Goal: Task Accomplishment & Management: Use online tool/utility

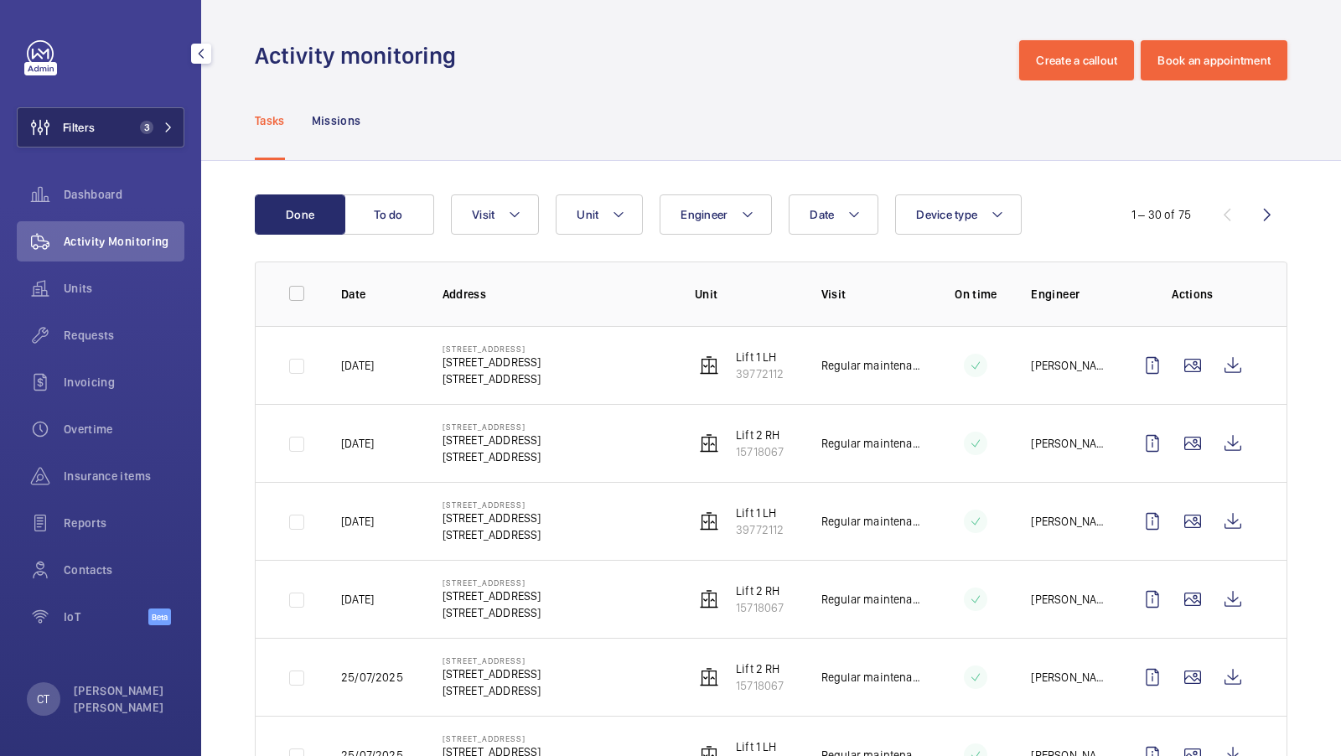
click at [158, 141] on button "Filters 3" at bounding box center [101, 127] width 168 height 40
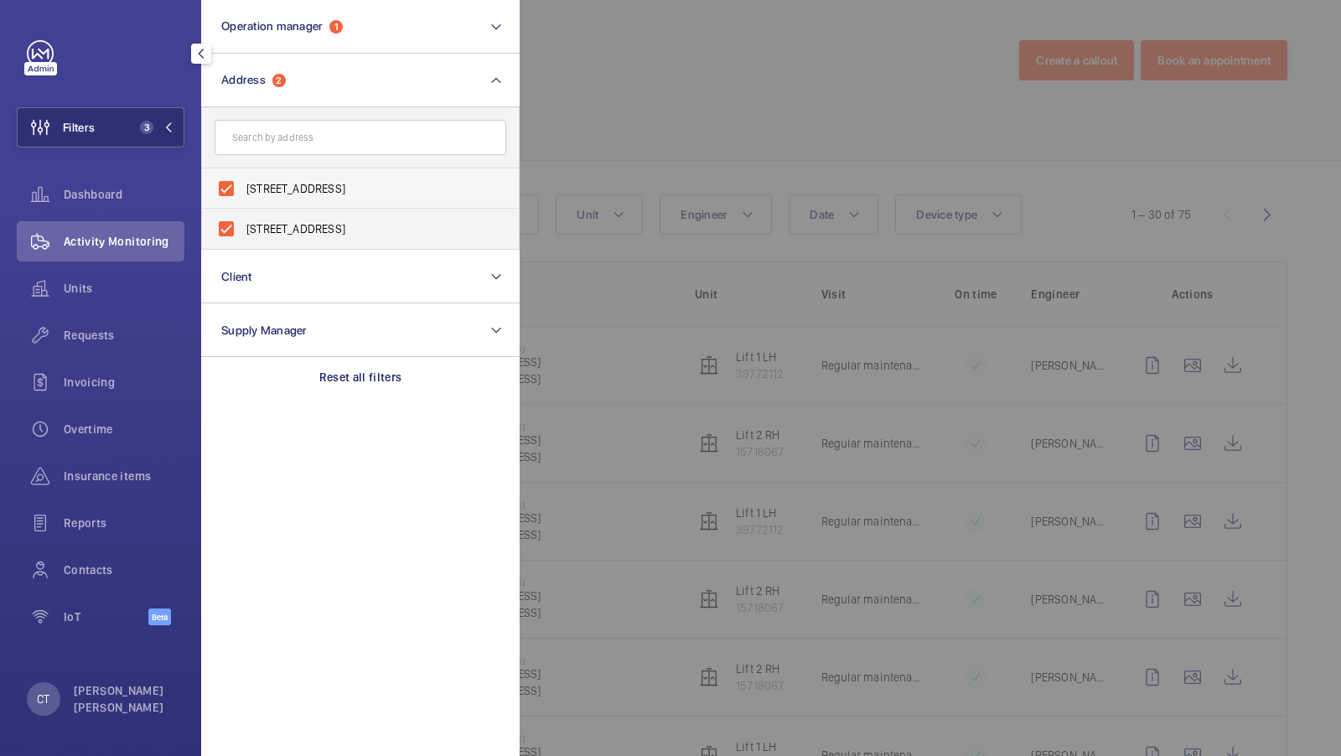
click at [271, 194] on span "116 Brompton Road, London SW3 1JJ - 116 Brompton Rd, LONDON SW3 1JJ" at bounding box center [361, 188] width 230 height 17
click at [243, 194] on input "116 Brompton Road, London SW3 1JJ - 116 Brompton Rd, LONDON SW3 1JJ" at bounding box center [226, 189] width 34 height 34
checkbox input "false"
click at [275, 213] on label "116 Brompton Road, London SW3 1JJ - 116 Brompton Rd, LONDON SW3 1JJ" at bounding box center [348, 229] width 292 height 40
click at [243, 213] on input "116 Brompton Road, London SW3 1JJ - 116 Brompton Rd, LONDON SW3 1JJ" at bounding box center [226, 229] width 34 height 34
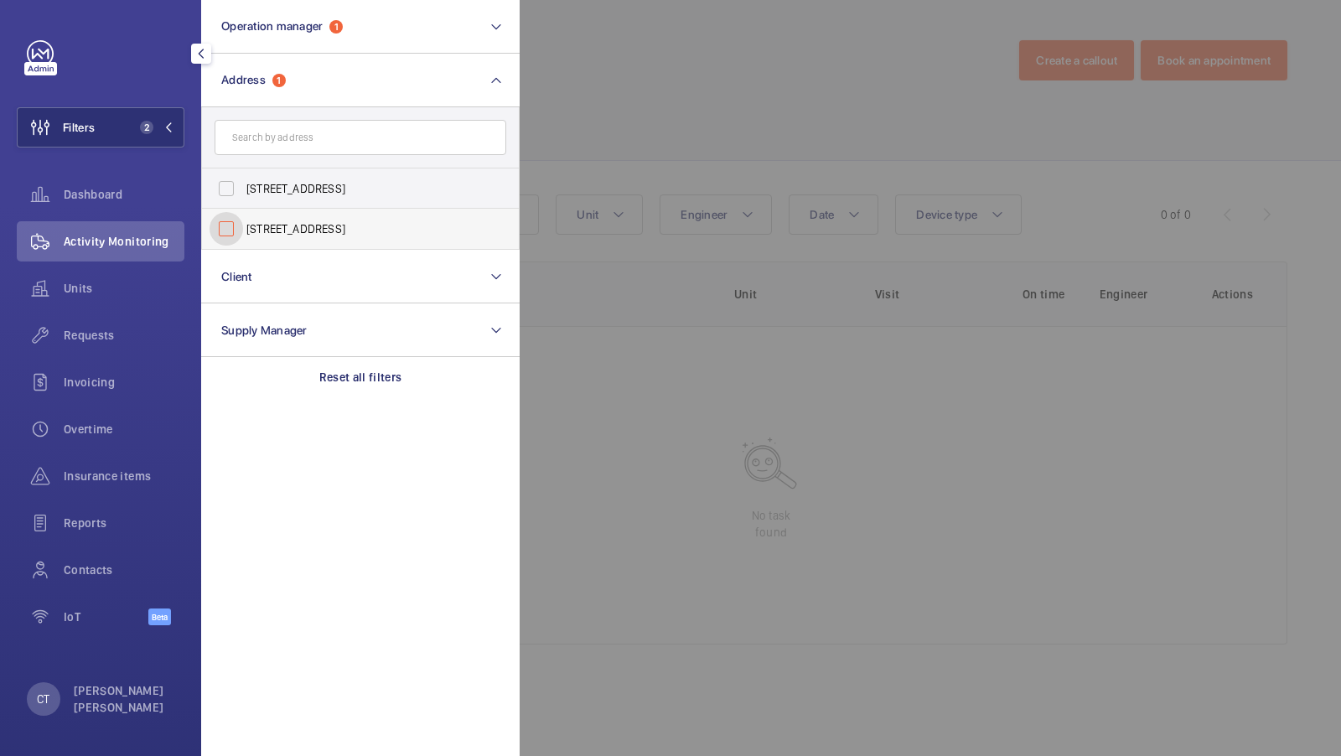
checkbox input "false"
click at [265, 135] on input "text" at bounding box center [361, 137] width 292 height 35
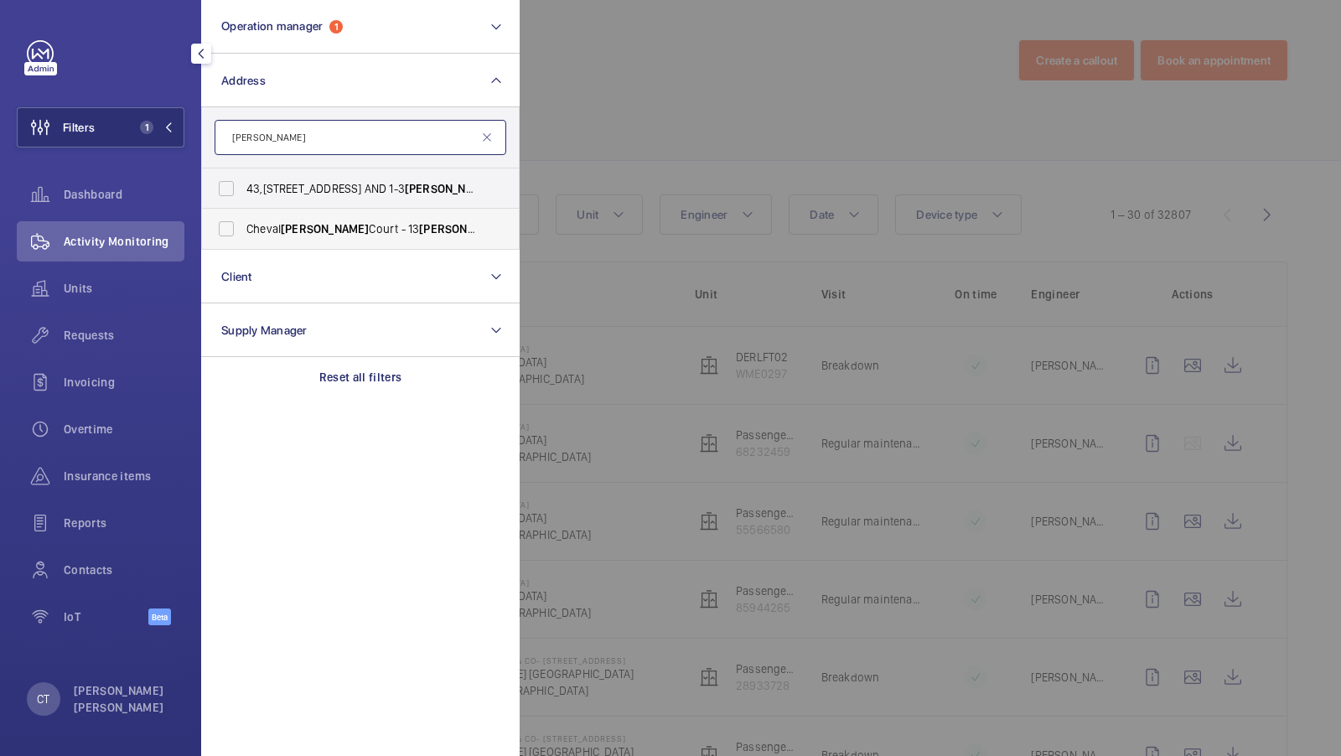
type input "harrington"
click at [265, 225] on span "Cheval Harrington Court - 13 Harrington Road, LONDON SW7 3ES" at bounding box center [361, 228] width 230 height 17
click at [243, 225] on input "Cheval Harrington Court - 13 Harrington Road, LONDON SW7 3ES" at bounding box center [226, 229] width 34 height 34
checkbox input "true"
click at [146, 116] on button "Filters 2" at bounding box center [101, 127] width 168 height 40
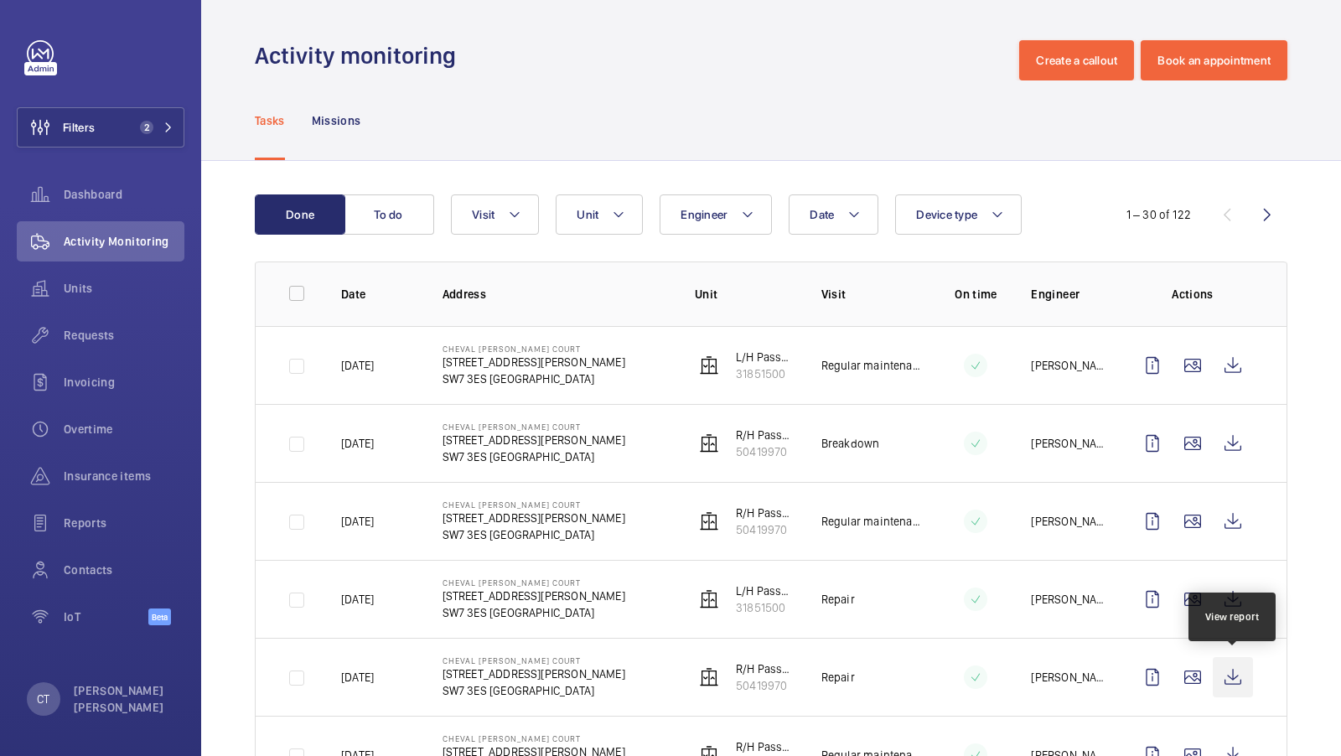
click at [1230, 669] on wm-front-icon-button at bounding box center [1233, 677] width 40 height 40
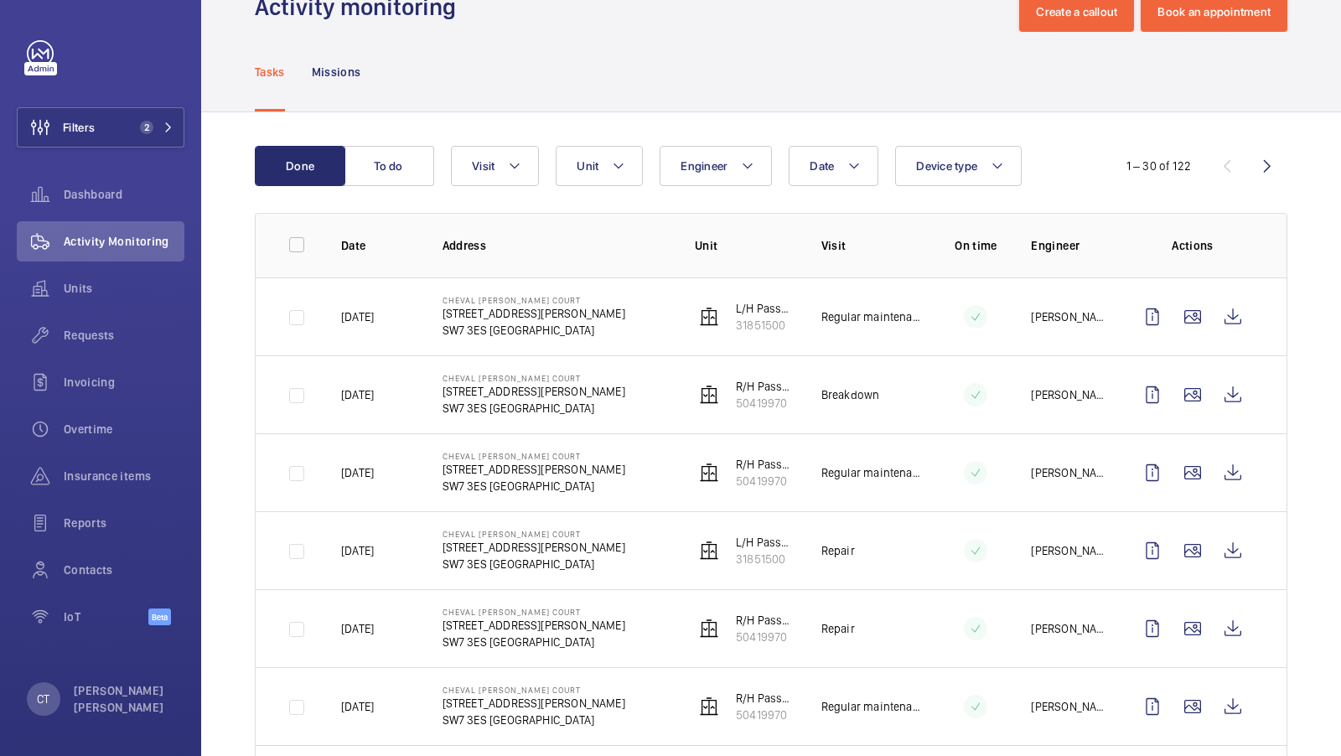
scroll to position [54, 0]
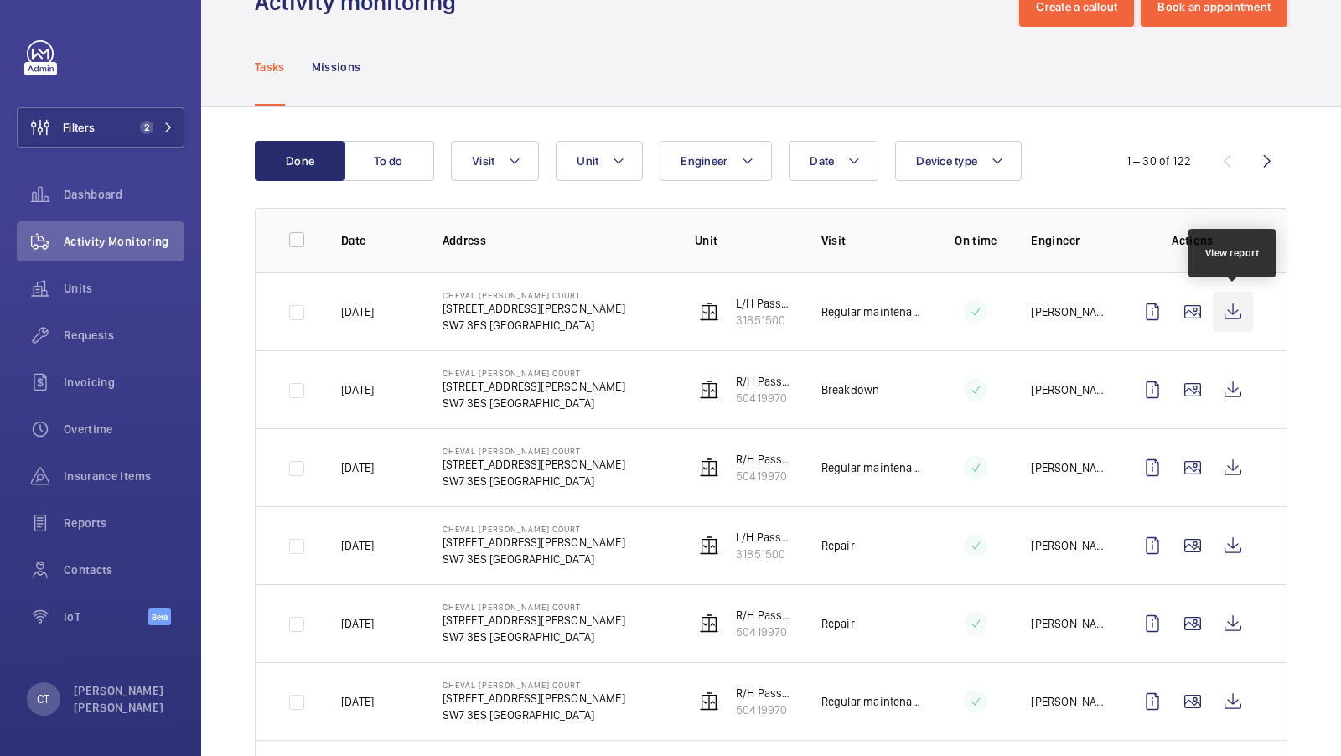
click at [1240, 316] on wm-front-icon-button at bounding box center [1233, 312] width 40 height 40
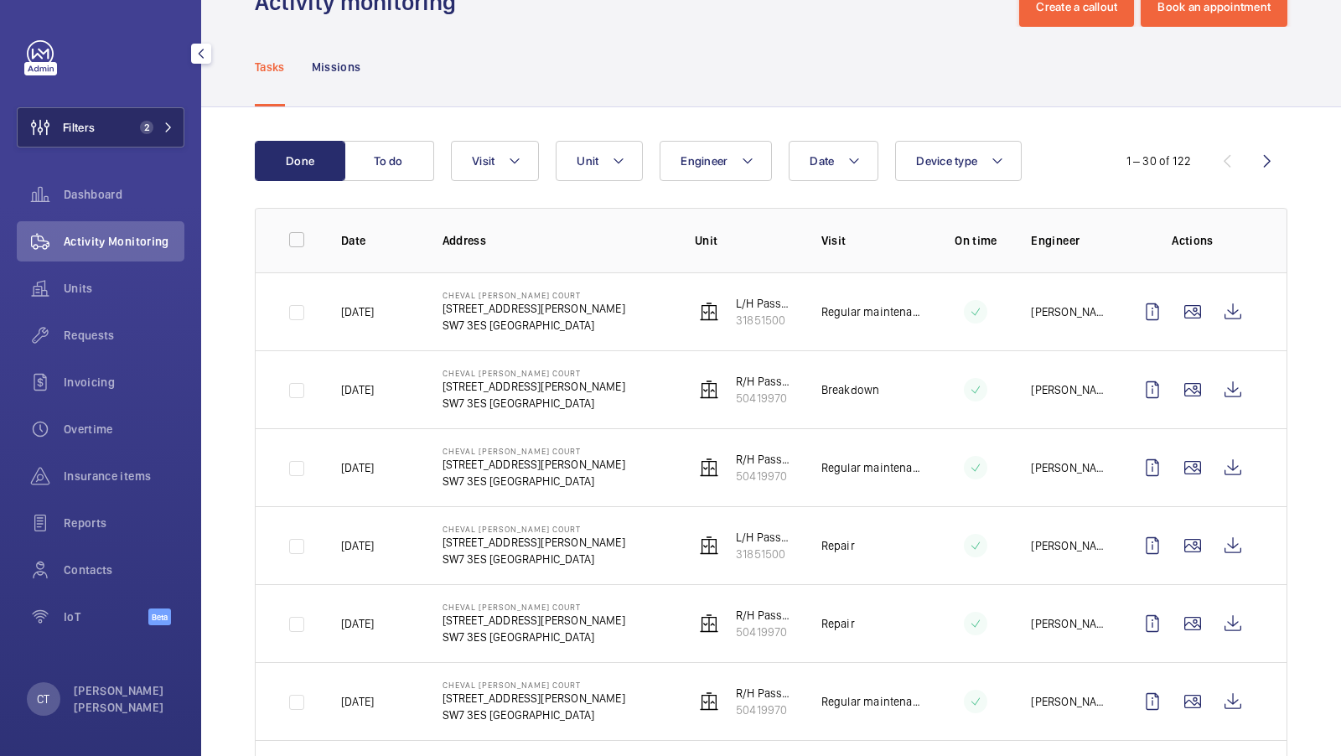
click at [157, 131] on span "2" at bounding box center [153, 127] width 40 height 13
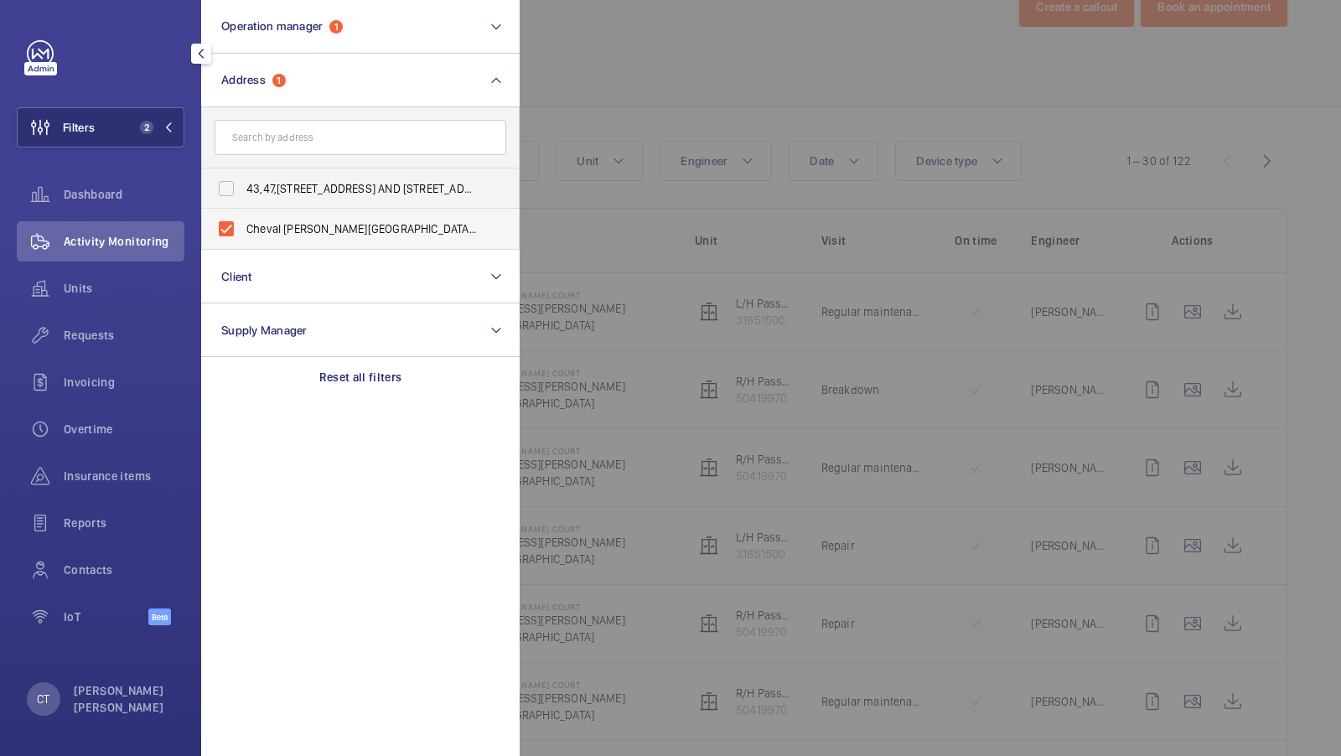
click at [288, 226] on span "Cheval Harrington Court - 13 Harrington Road, LONDON SW7 3ES" at bounding box center [361, 228] width 230 height 17
click at [243, 226] on input "Cheval Harrington Court - 13 Harrington Road, LONDON SW7 3ES" at bounding box center [226, 229] width 34 height 34
checkbox input "false"
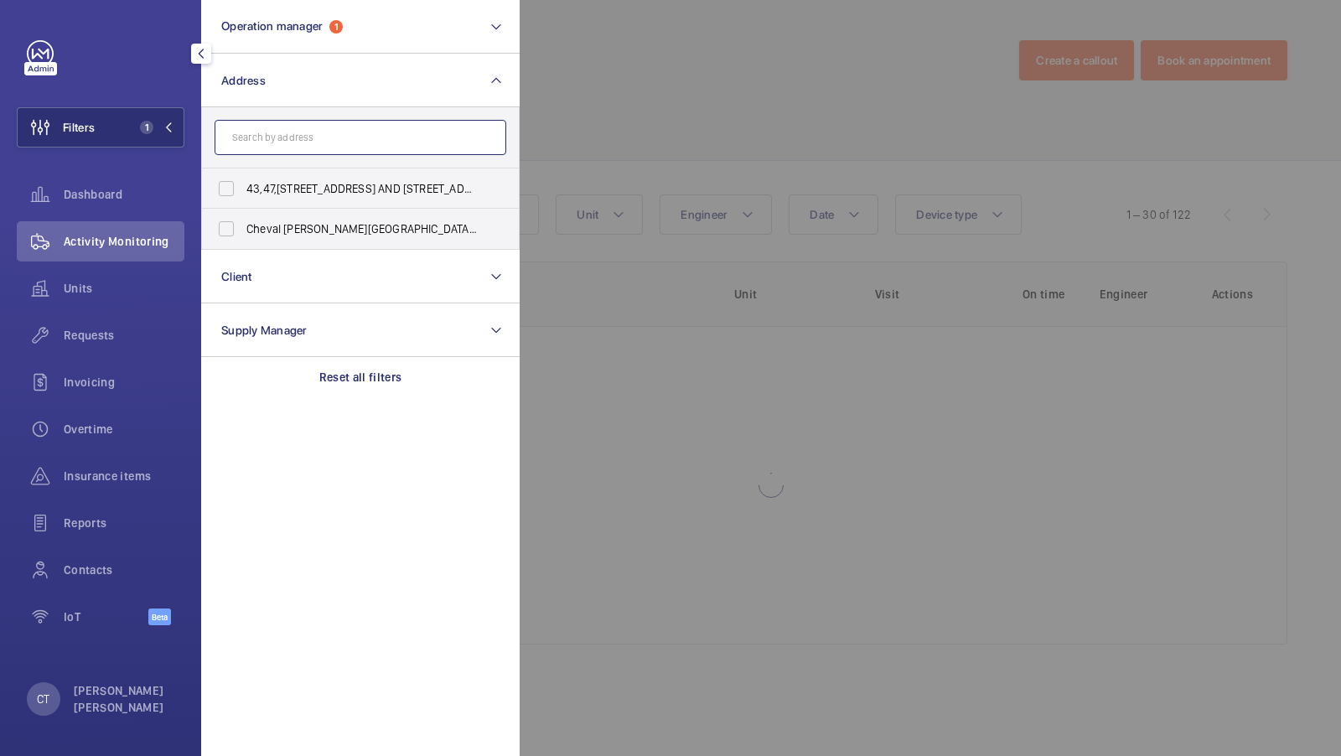
click at [288, 131] on input "text" at bounding box center [361, 137] width 292 height 35
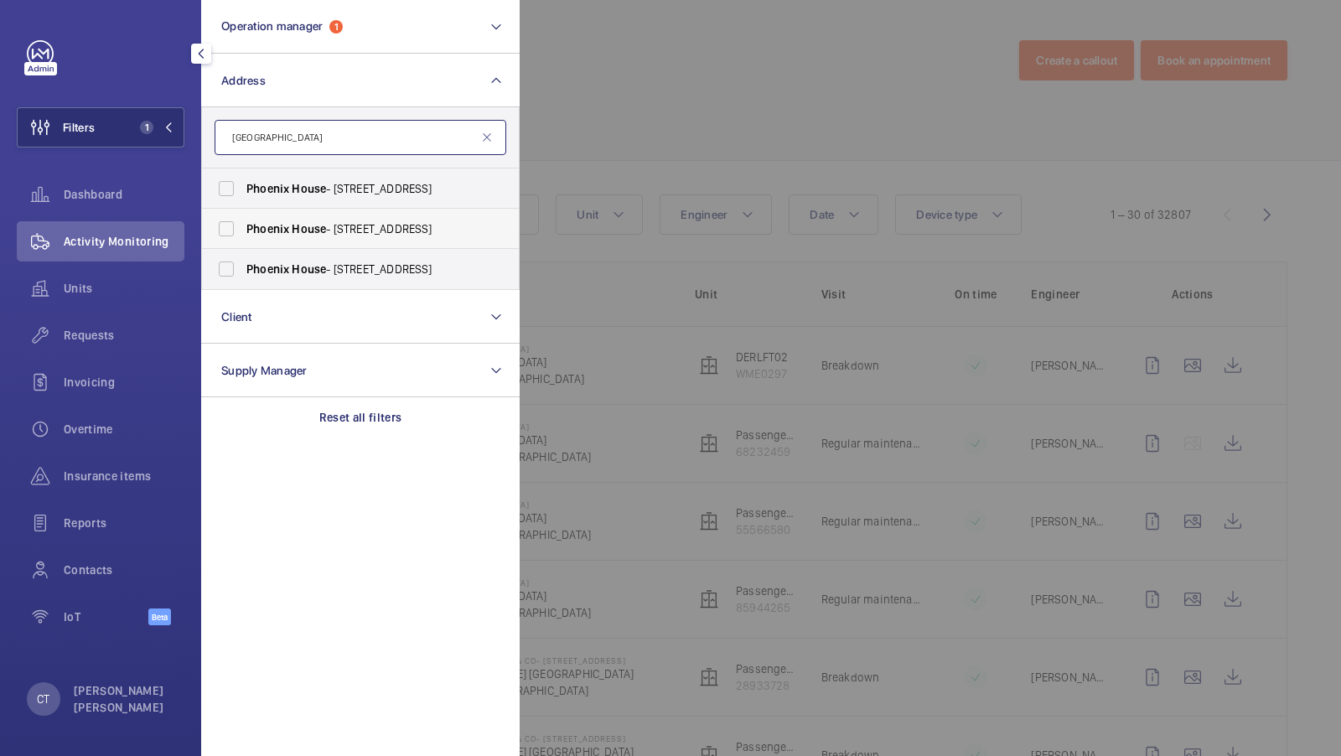
type input "phoenix house"
click at [269, 226] on span "Phoenix" at bounding box center [267, 228] width 43 height 13
click at [243, 226] on input "Phoenix House - 1 Wilbraham Place, LONDON SW1X 9AE" at bounding box center [226, 229] width 34 height 34
checkbox input "true"
click at [158, 132] on span "2" at bounding box center [153, 127] width 40 height 13
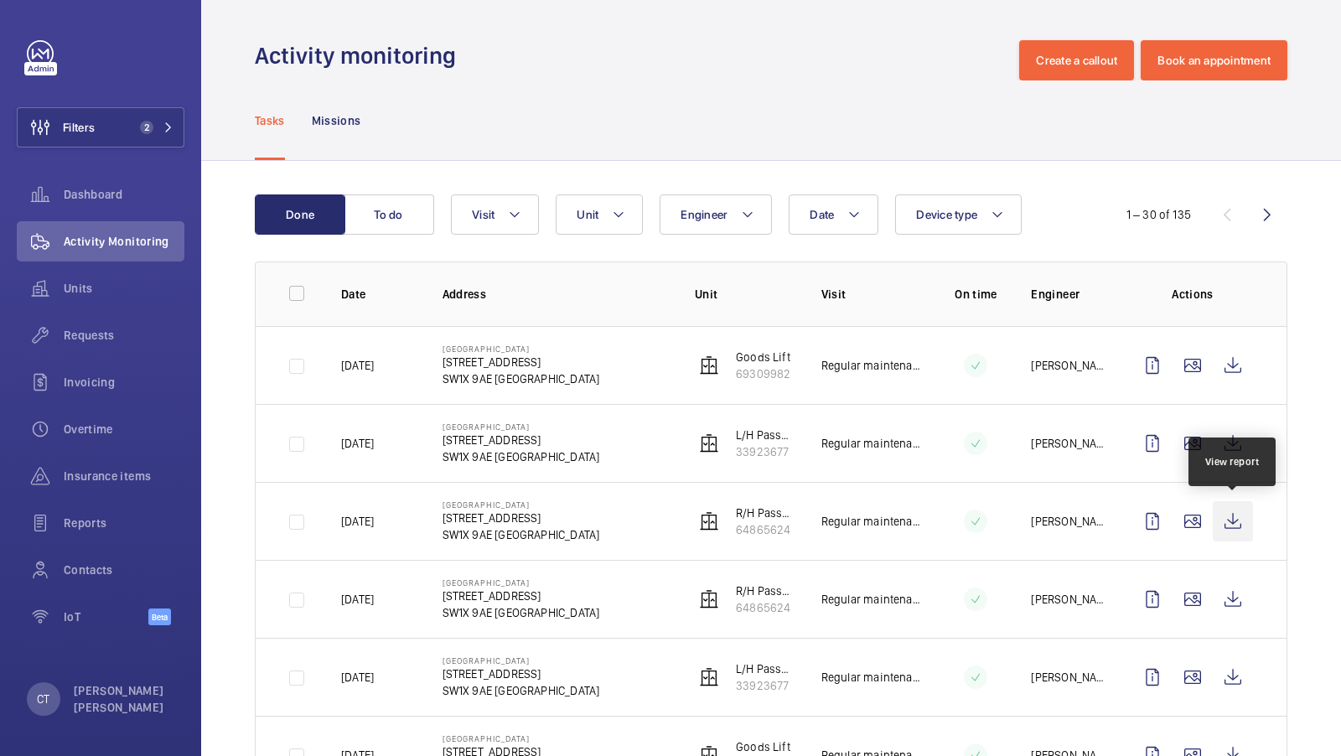
click at [1232, 523] on wm-front-icon-button at bounding box center [1233, 521] width 40 height 40
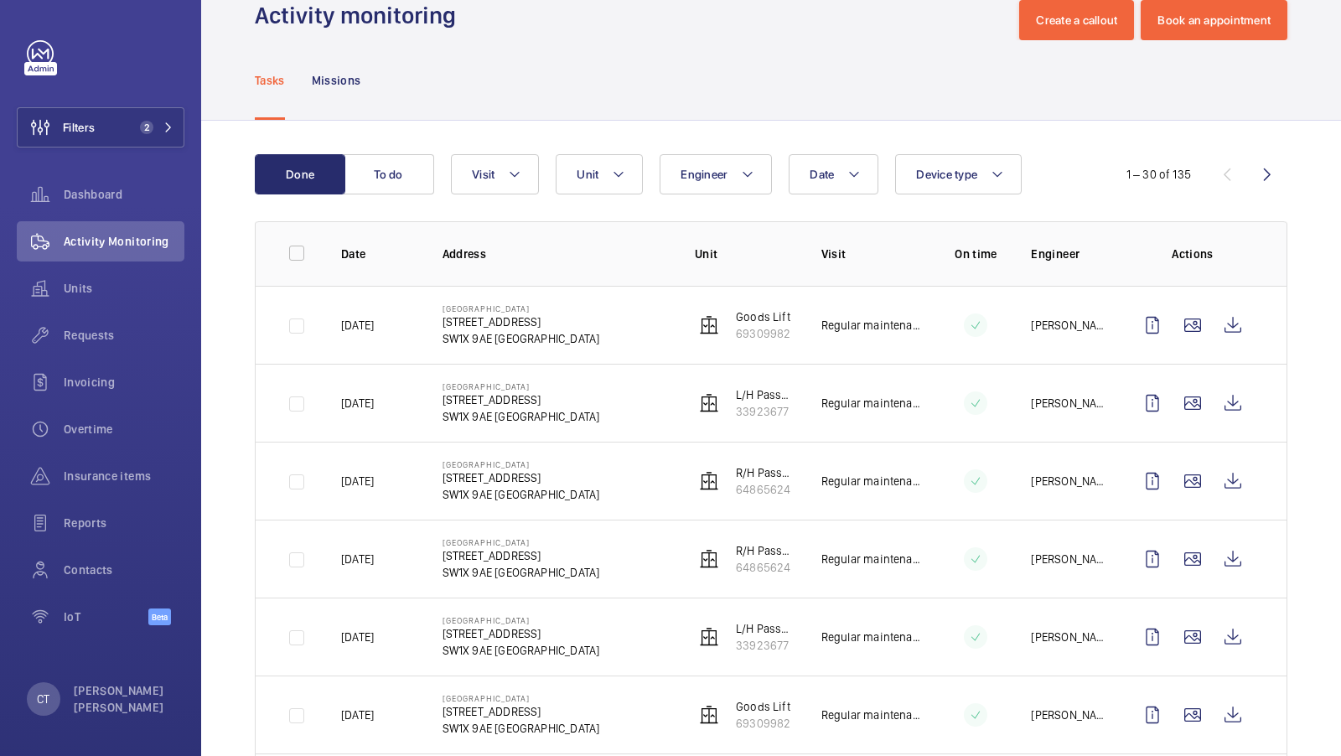
scroll to position [39, 0]
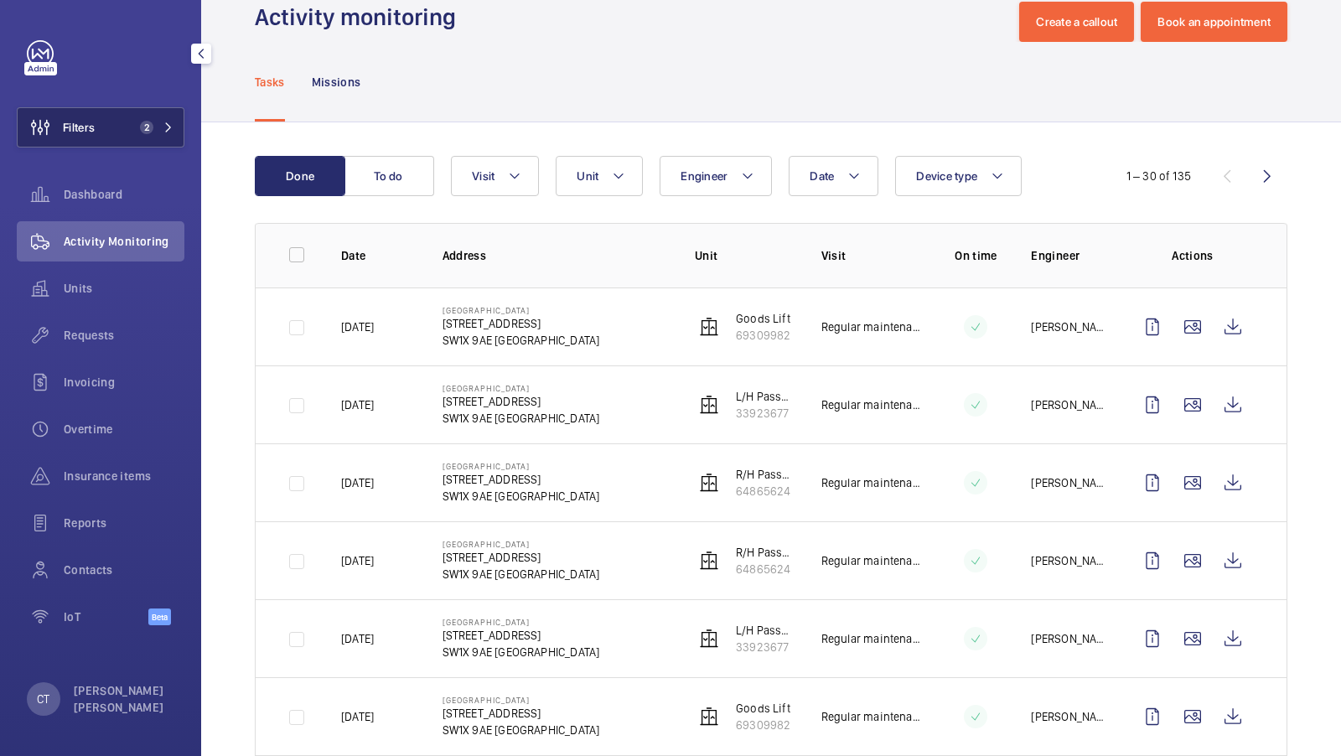
click at [159, 140] on button "Filters 2" at bounding box center [101, 127] width 168 height 40
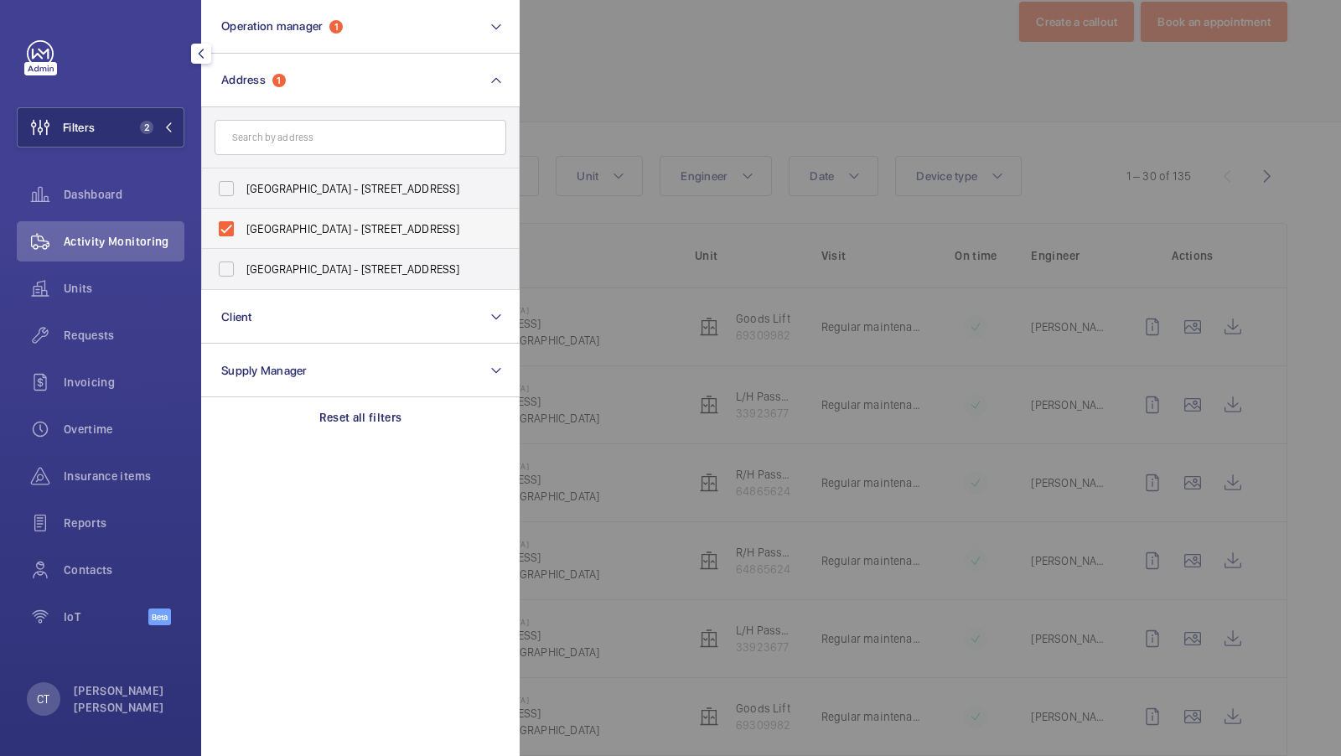
click at [296, 228] on span "Phoenix House - 1 Wilbraham Place, LONDON SW1X 9AE" at bounding box center [361, 228] width 230 height 17
click at [243, 228] on input "Phoenix House - 1 Wilbraham Place, LONDON SW1X 9AE" at bounding box center [226, 229] width 34 height 34
checkbox input "false"
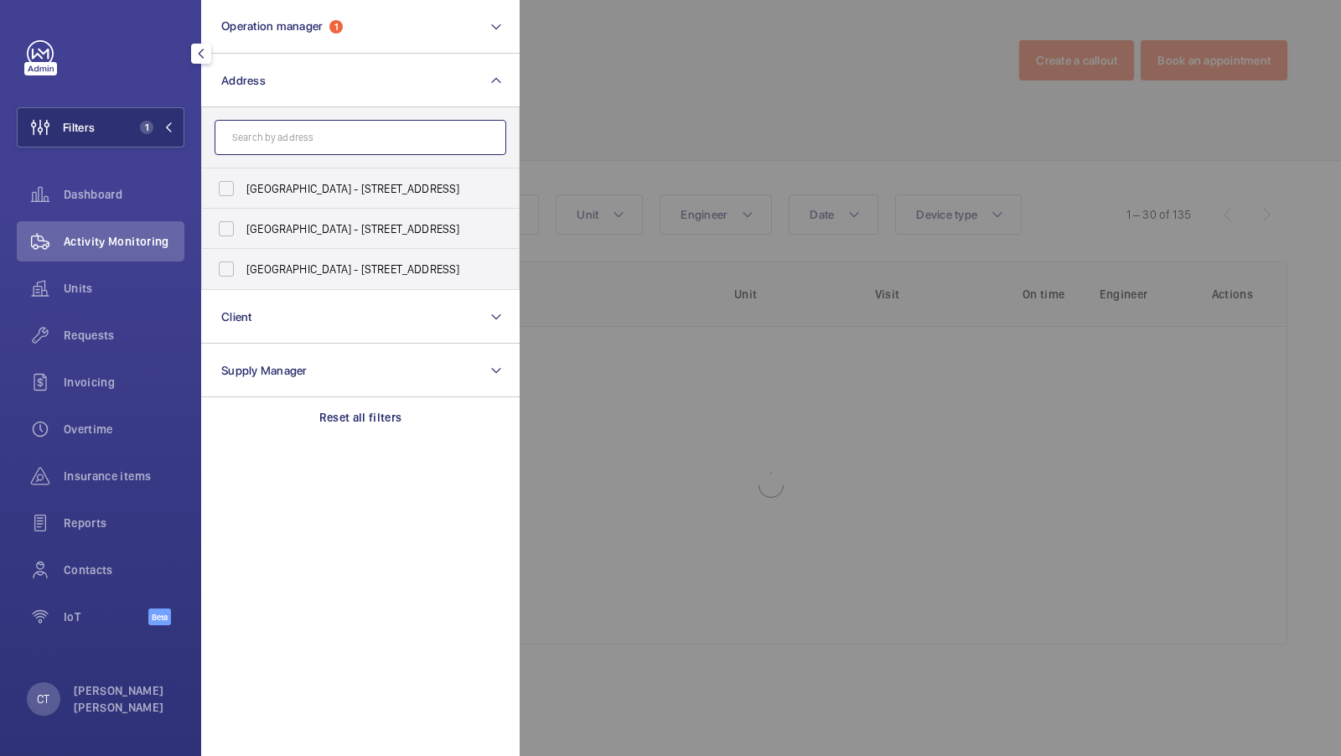
click at [297, 146] on input "text" at bounding box center [361, 137] width 292 height 35
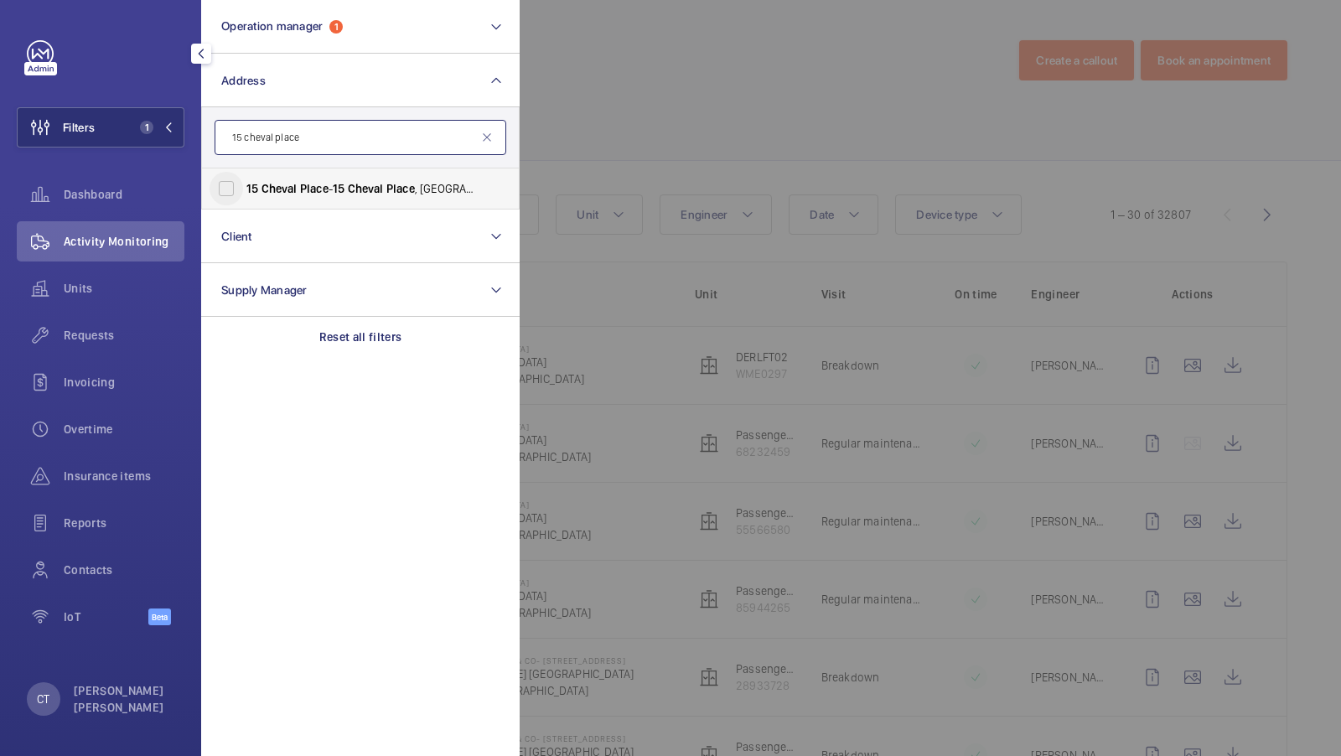
type input "15 cheval place"
click at [227, 182] on input "15 Cheval Place - 15 Cheval Place , LONDON SW7 1EW" at bounding box center [226, 189] width 34 height 34
checkbox input "true"
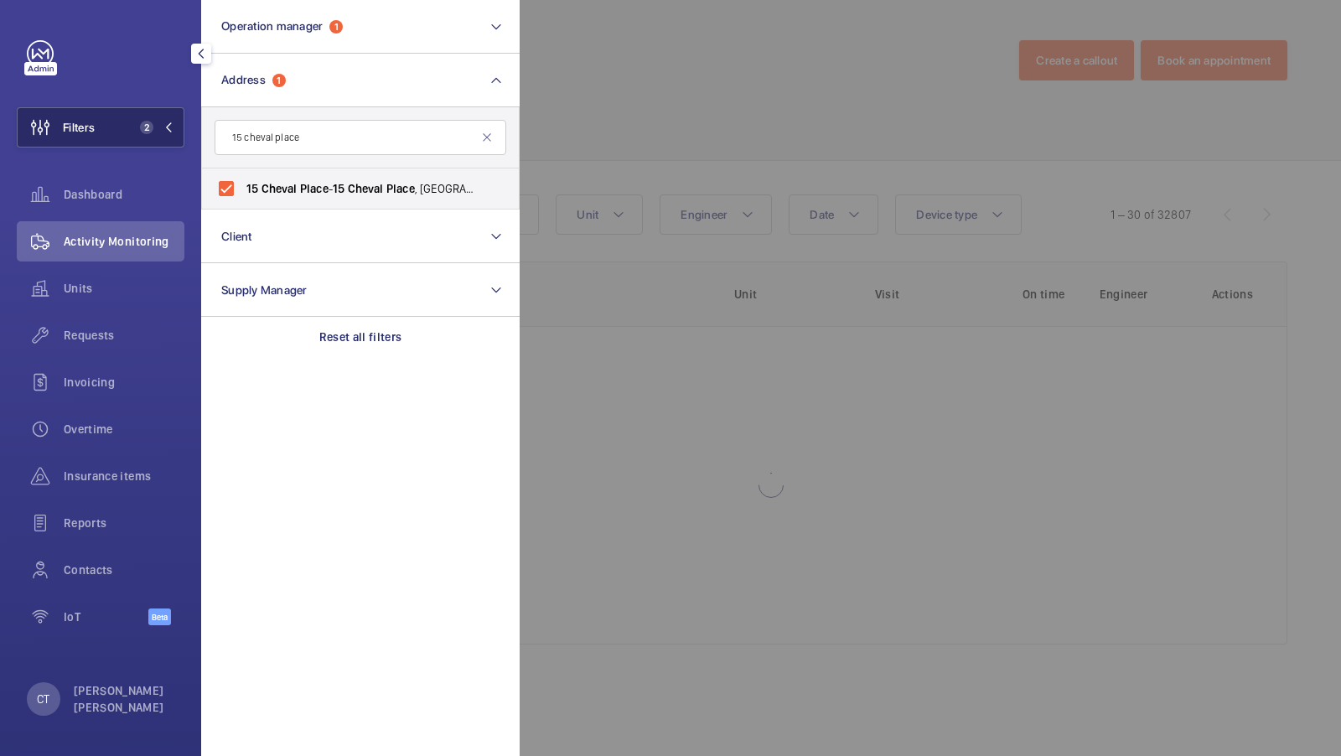
click at [153, 132] on span "2" at bounding box center [143, 127] width 20 height 13
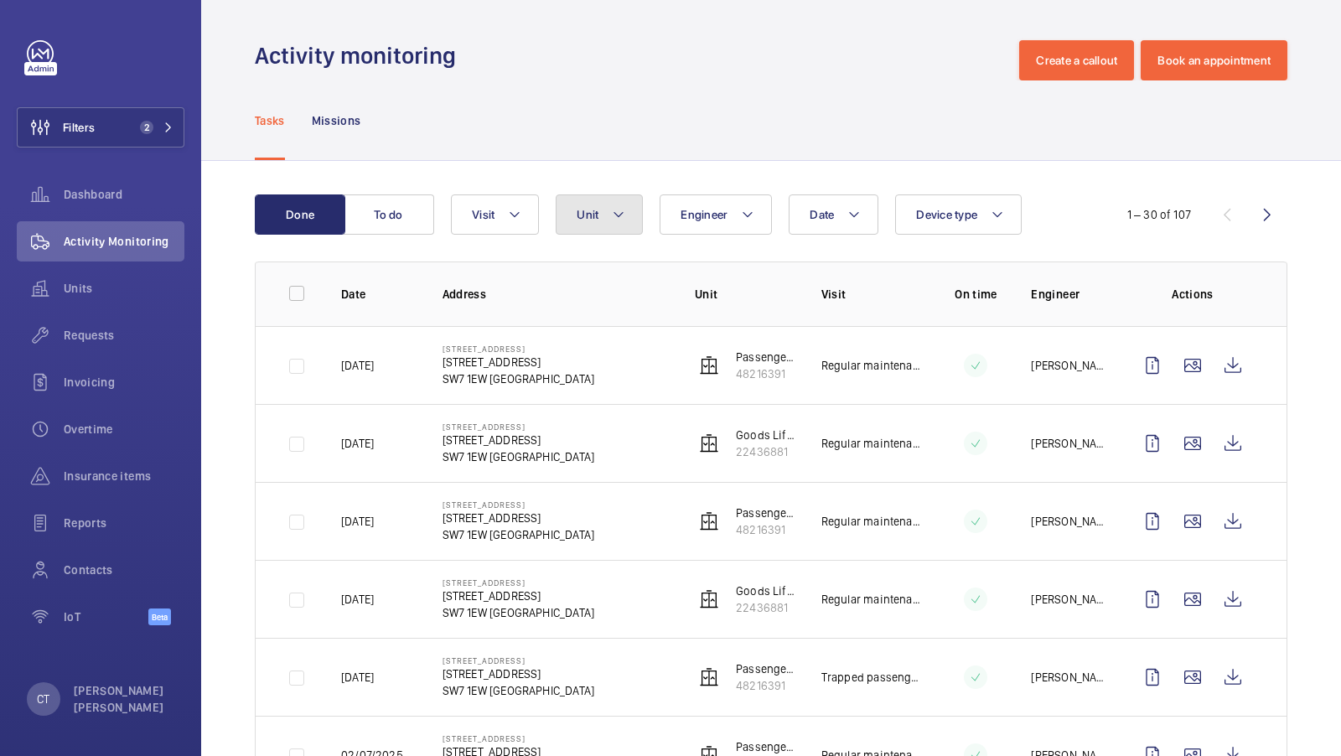
click at [589, 214] on span "Unit" at bounding box center [588, 214] width 22 height 13
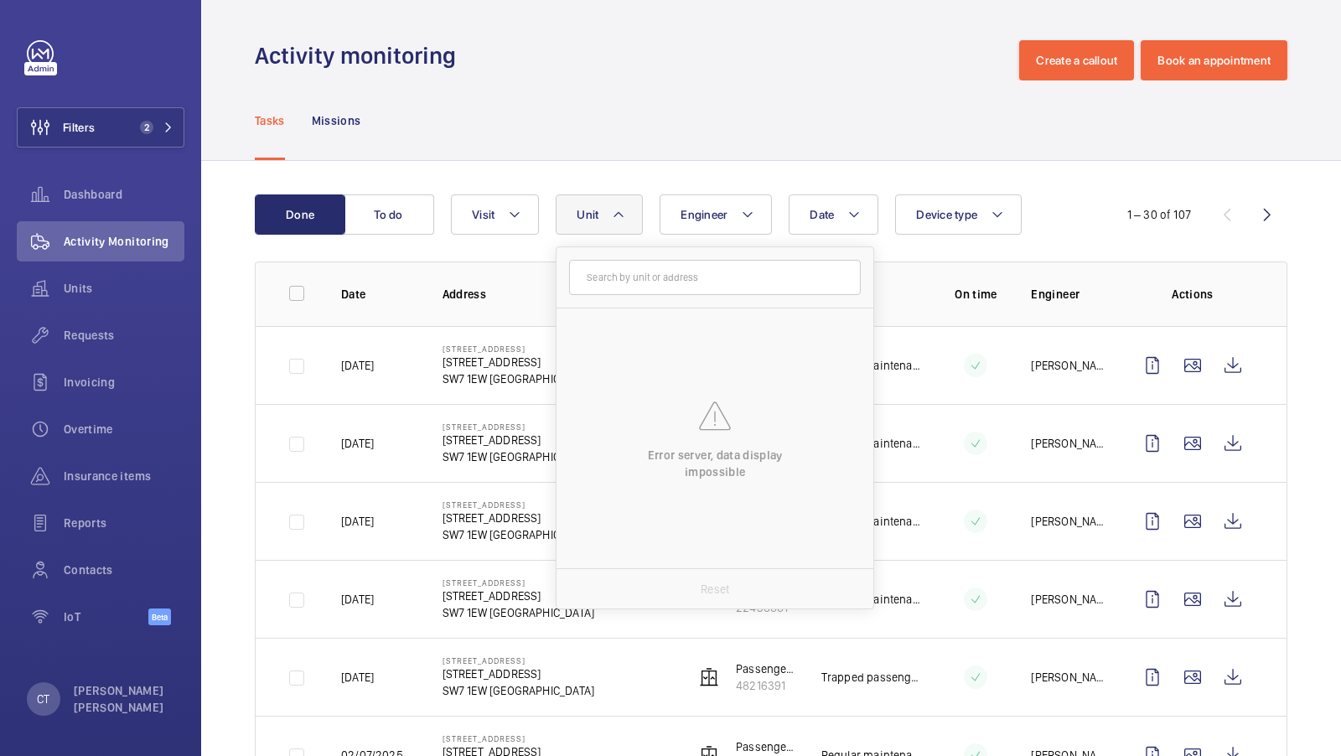
click at [737, 145] on div "Tasks Missions" at bounding box center [771, 120] width 1032 height 80
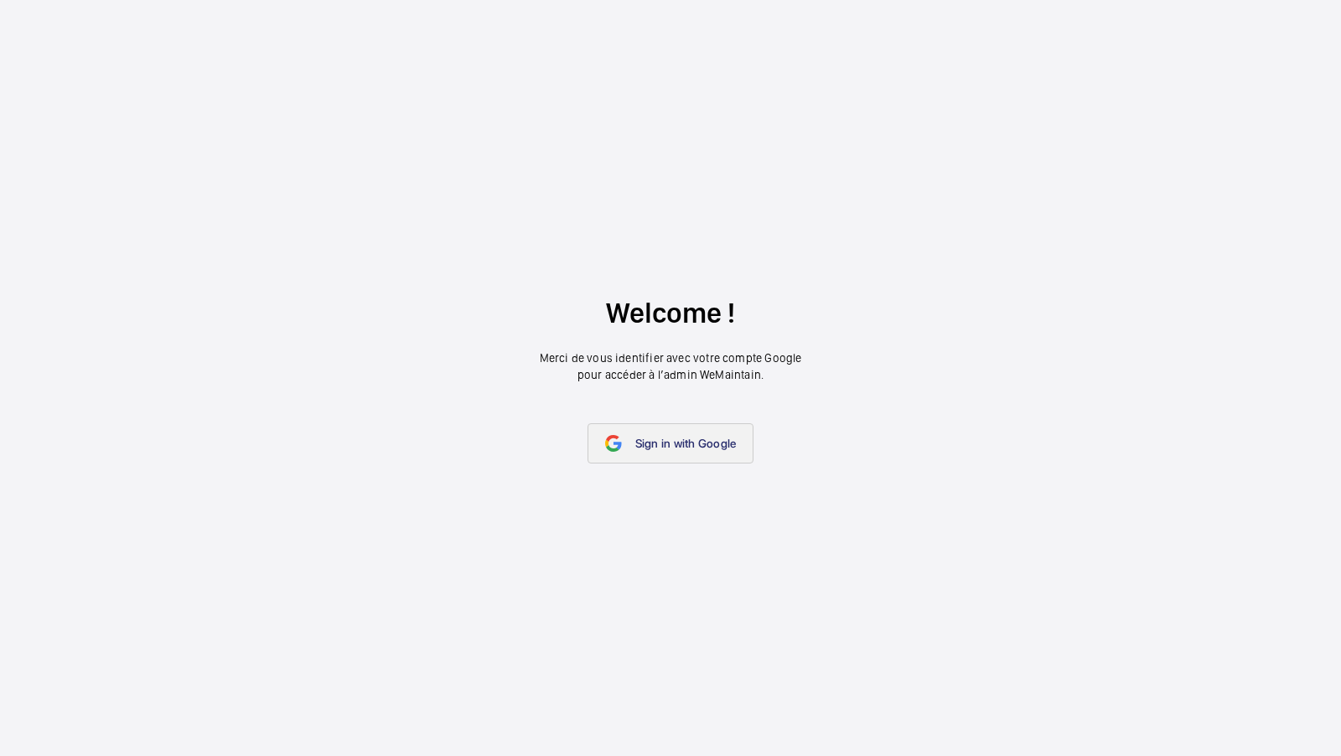
click at [663, 439] on span "Sign in with Google" at bounding box center [685, 443] width 101 height 13
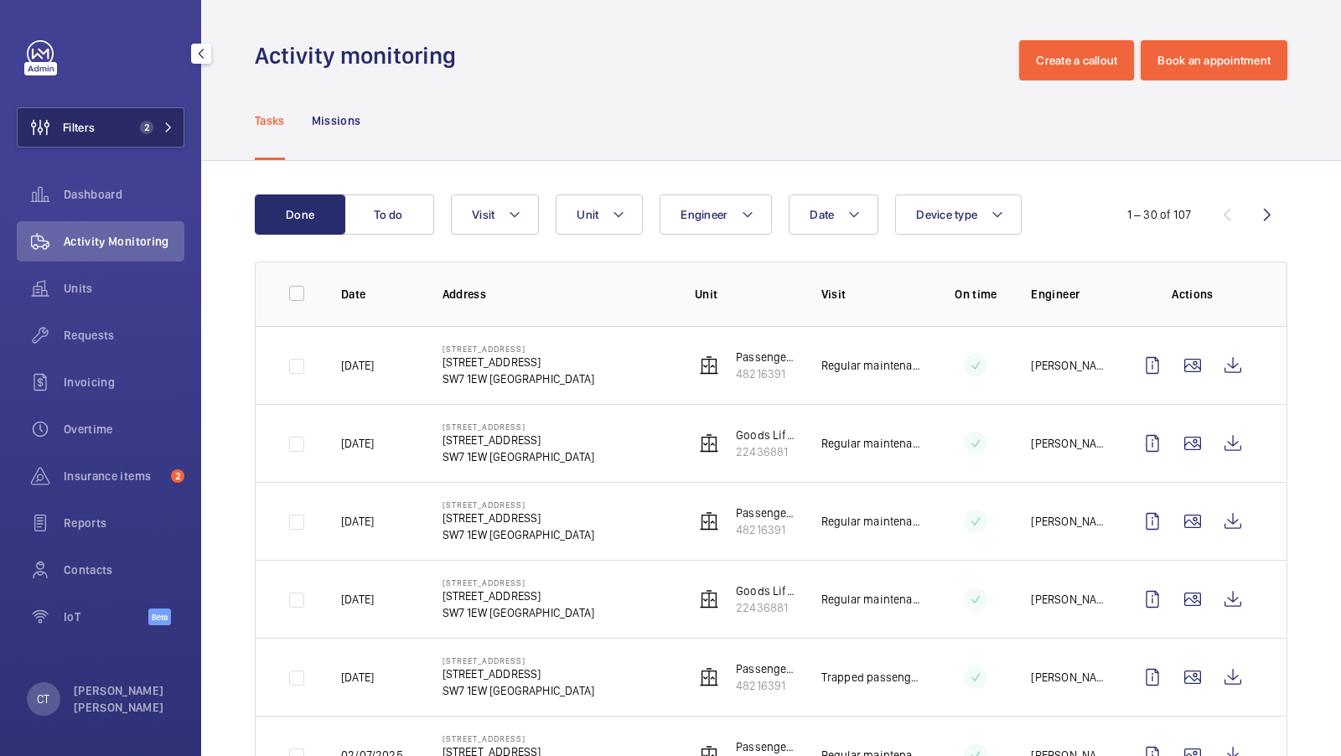
click at [158, 136] on button "Filters 2" at bounding box center [101, 127] width 168 height 40
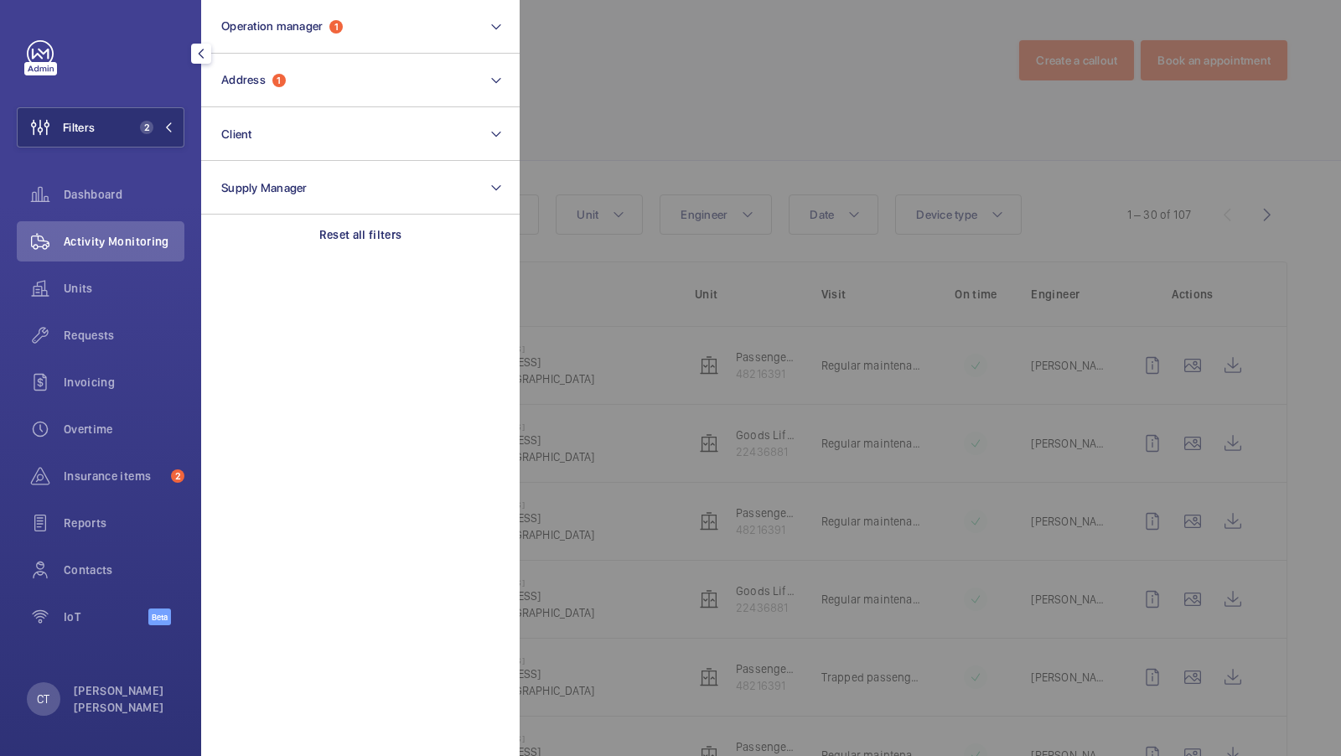
click at [711, 125] on div at bounding box center [1190, 378] width 1341 height 756
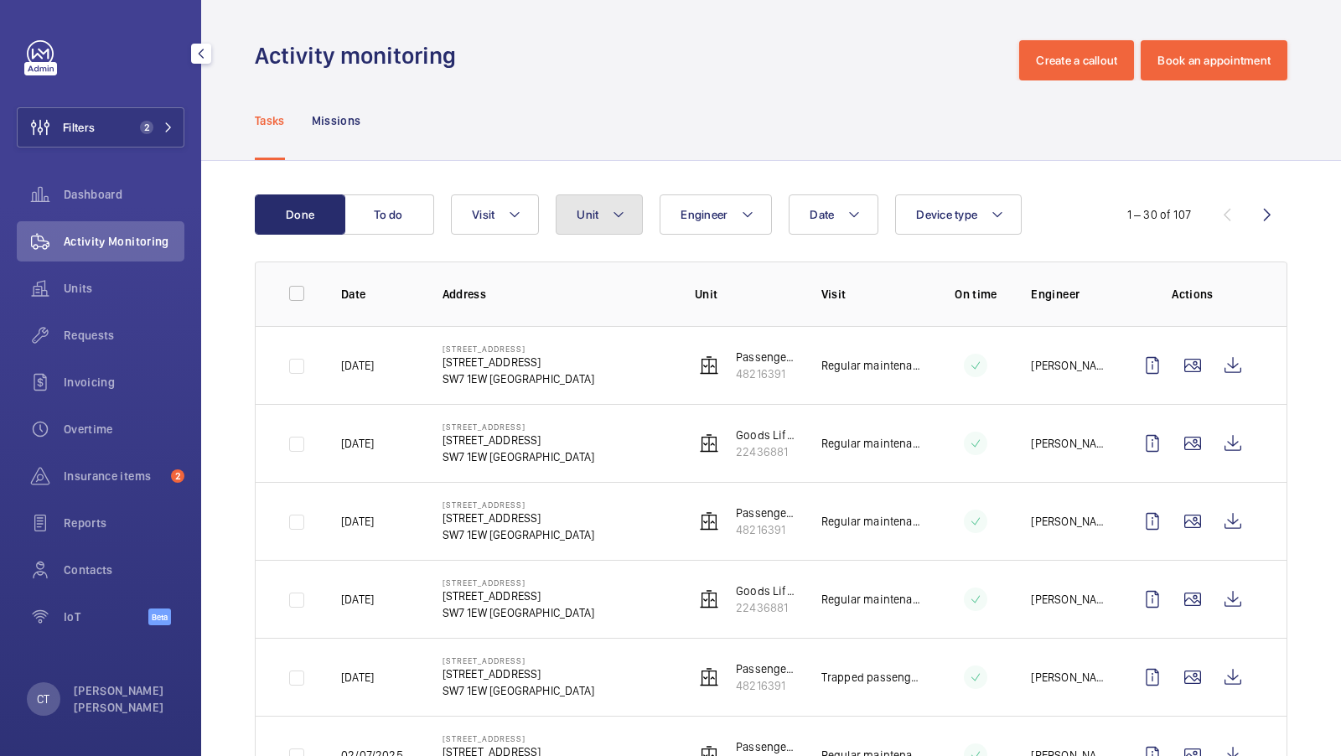
click at [612, 216] on mat-icon at bounding box center [618, 214] width 13 height 20
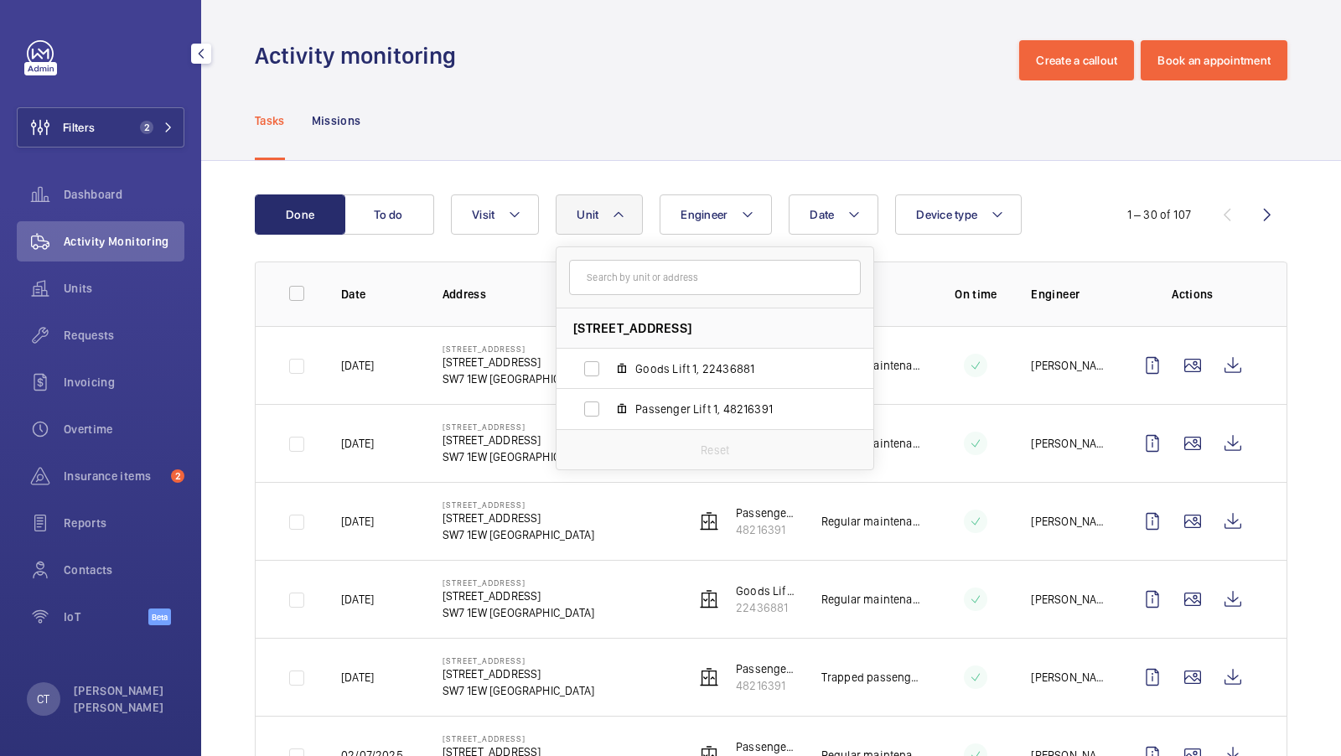
click at [678, 150] on div "Tasks Missions" at bounding box center [771, 120] width 1032 height 80
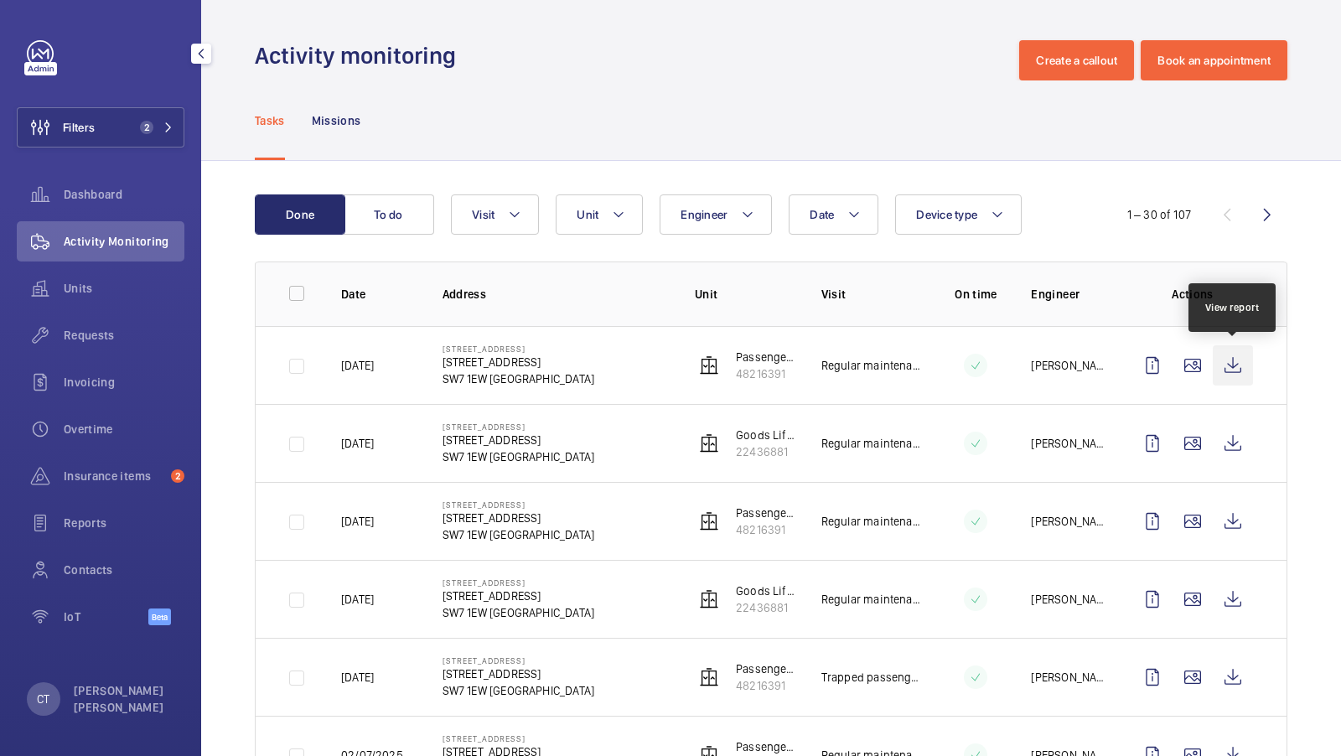
click at [1232, 371] on wm-front-icon-button at bounding box center [1233, 365] width 40 height 40
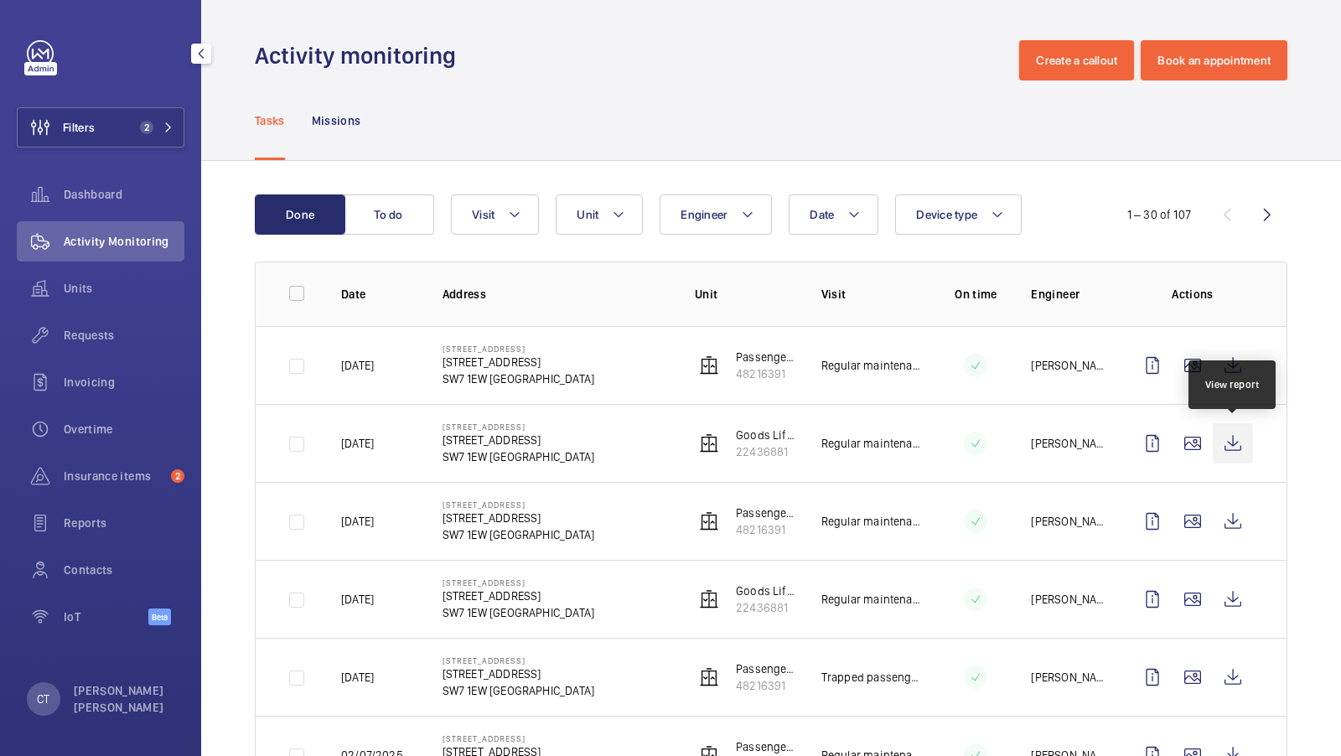
click at [1247, 454] on wm-front-icon-button at bounding box center [1233, 443] width 40 height 40
click at [117, 469] on span "Insurance items" at bounding box center [114, 476] width 101 height 17
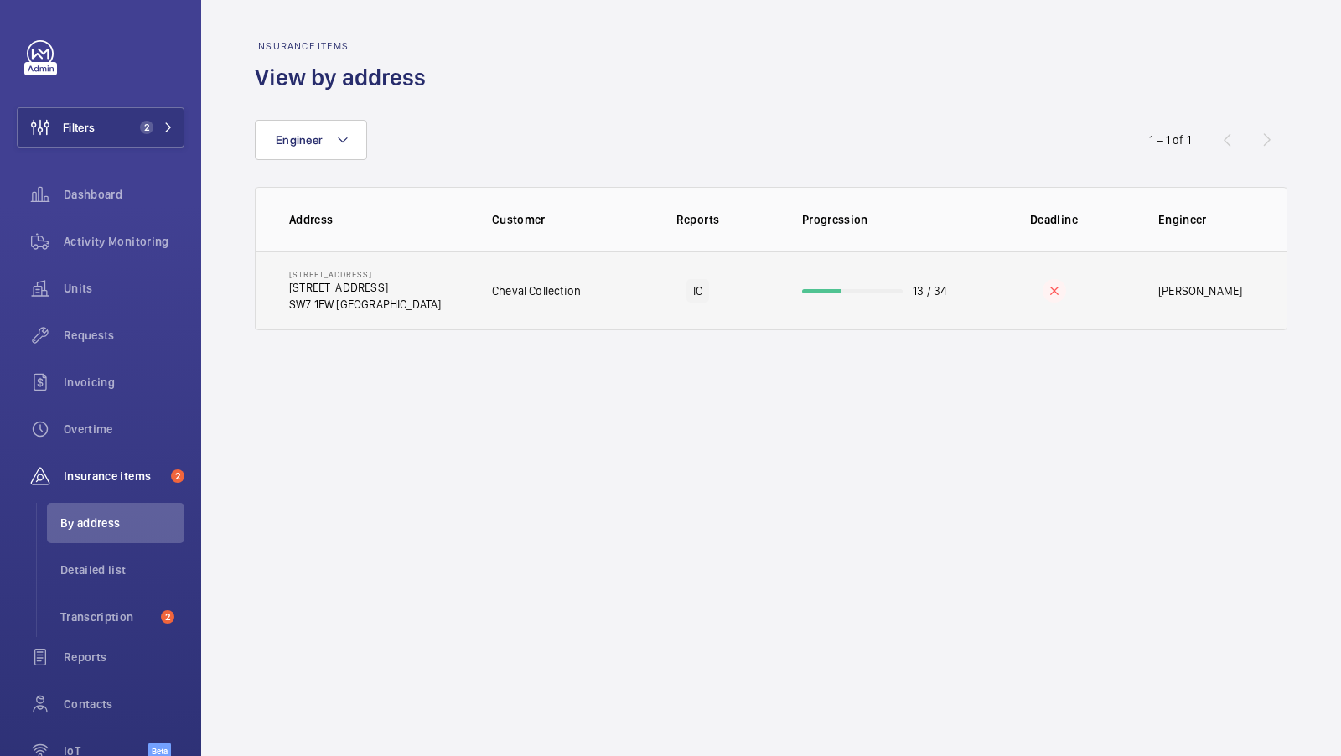
click at [482, 280] on td "Cheval Collection" at bounding box center [542, 290] width 155 height 79
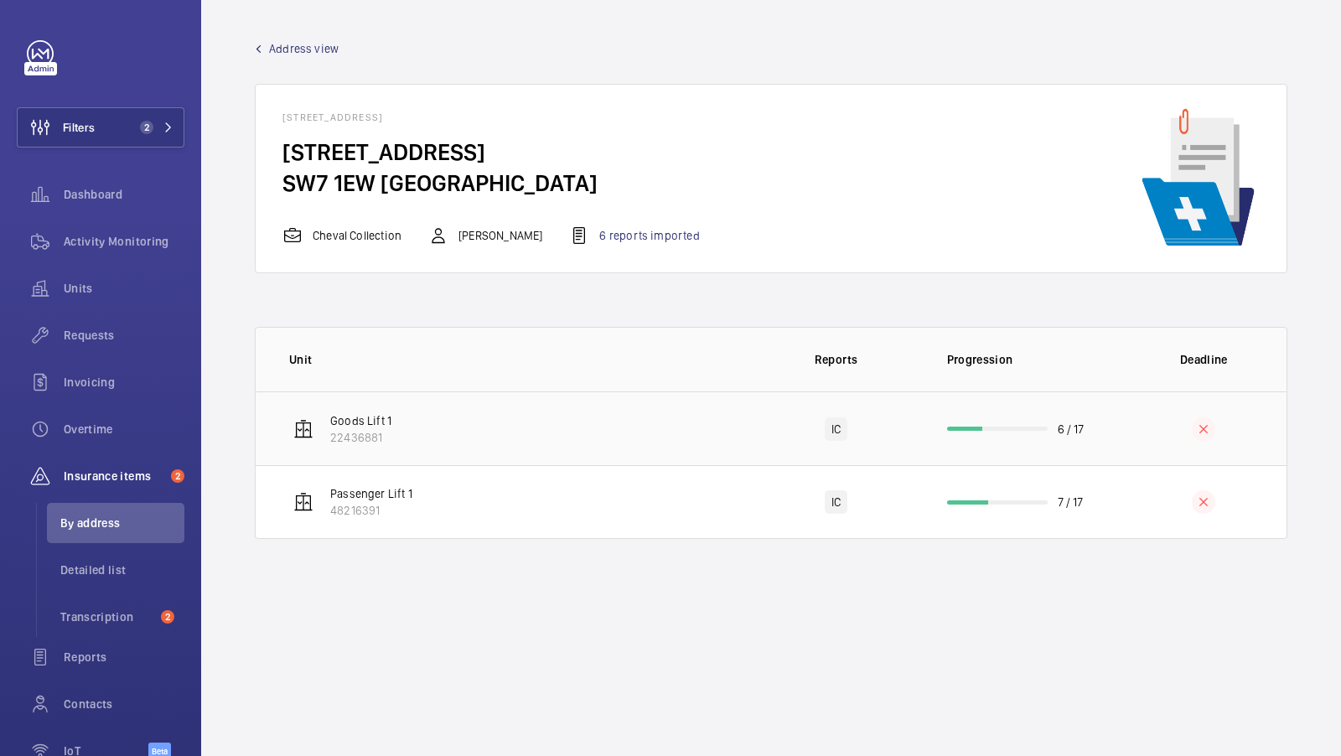
click at [576, 442] on td "Goods Lift 1 22436881" at bounding box center [504, 428] width 497 height 74
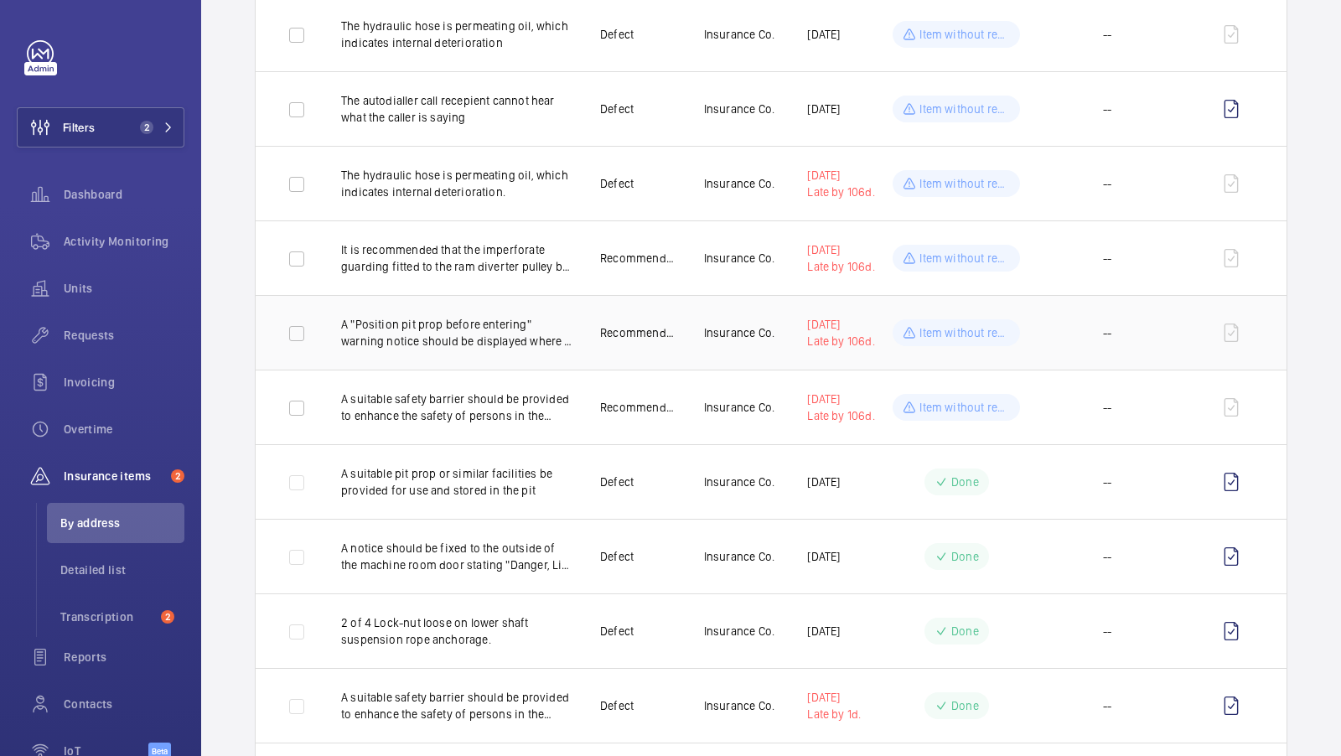
scroll to position [429, 0]
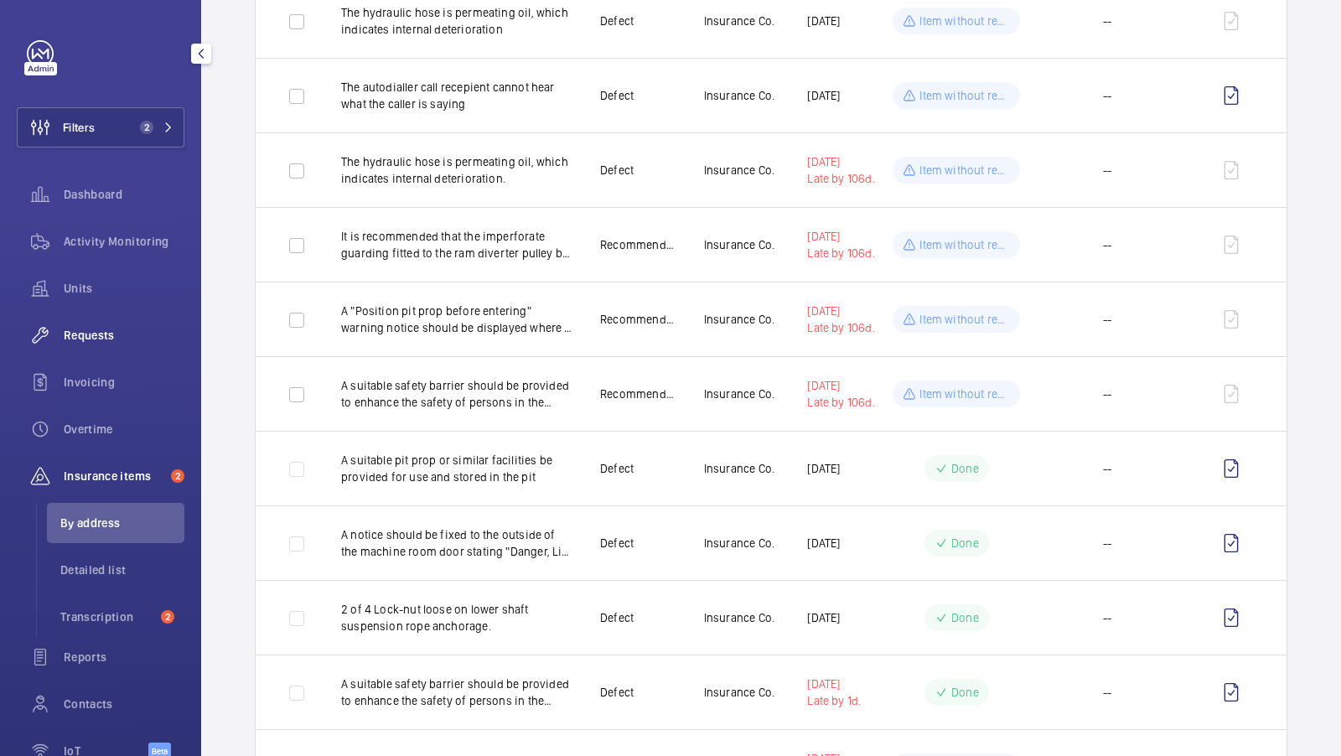
click at [75, 322] on div "Requests" at bounding box center [101, 335] width 168 height 40
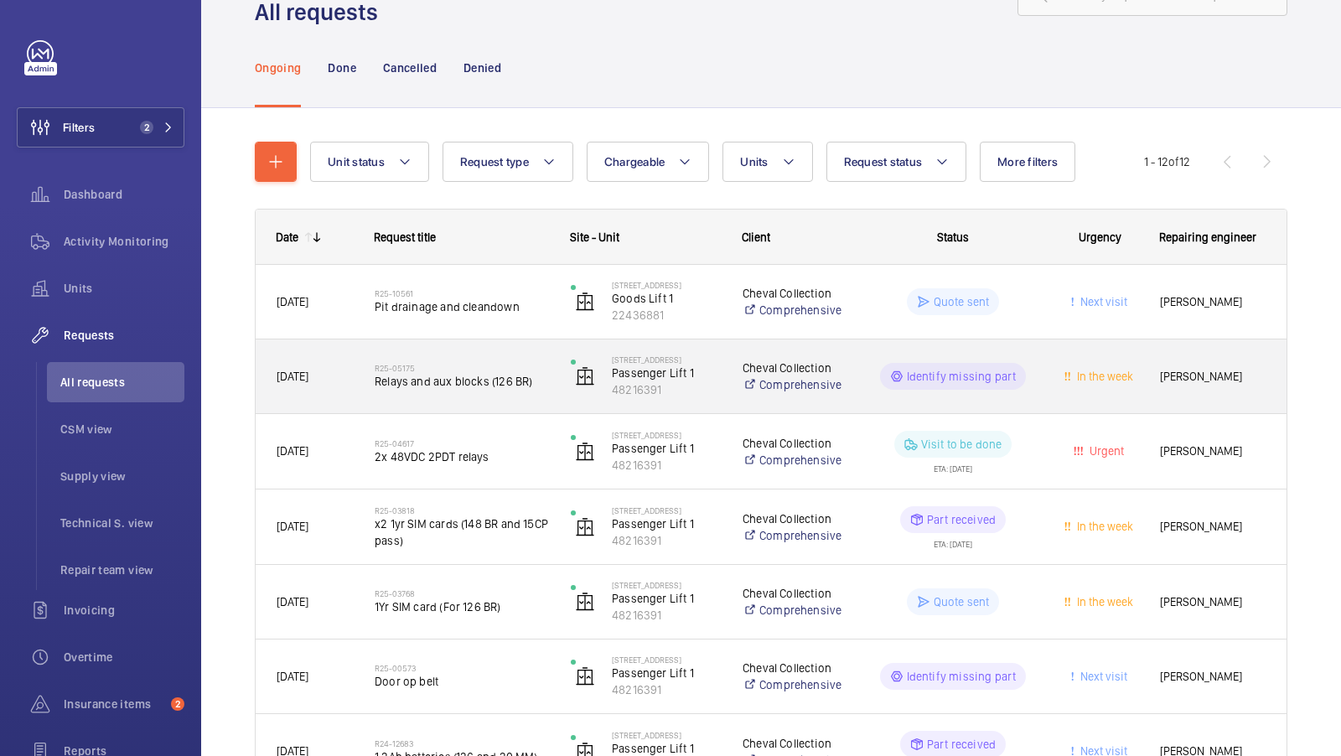
scroll to position [67, 0]
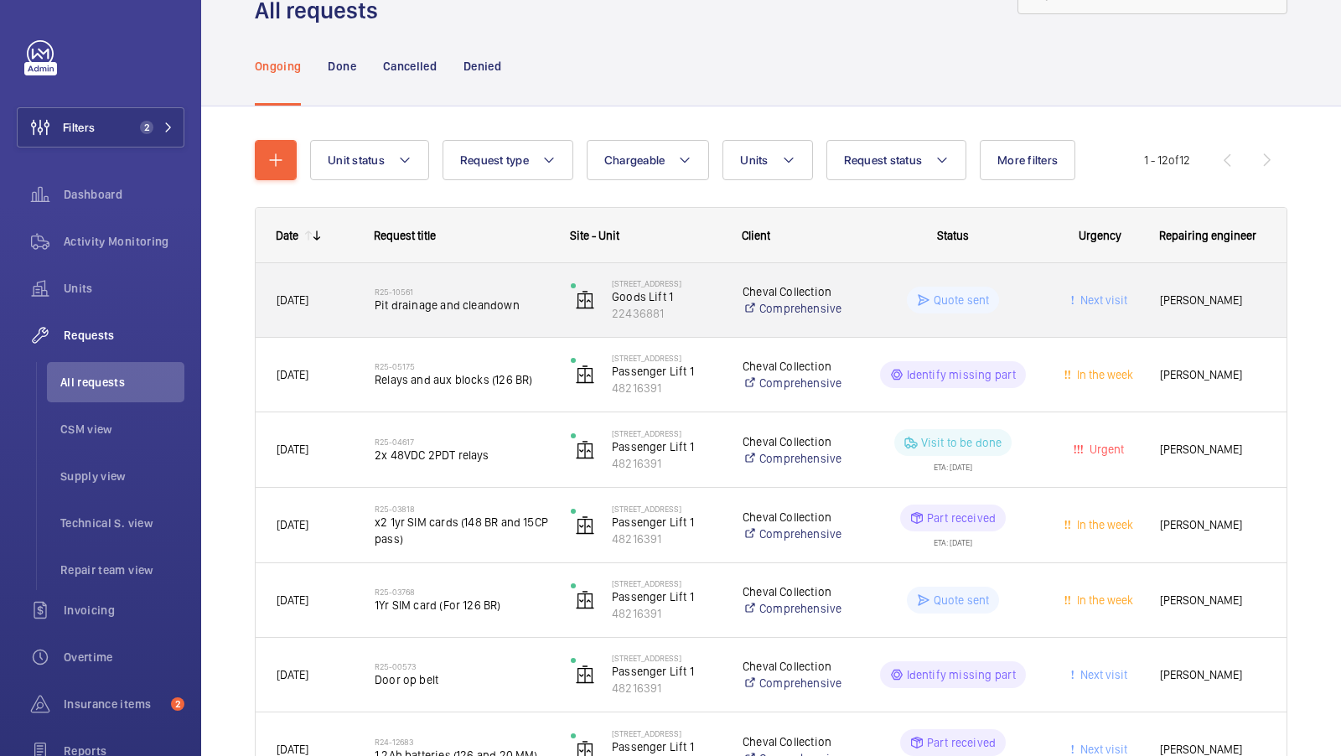
click at [473, 310] on span "Pit drainage and cleandown" at bounding box center [462, 305] width 174 height 17
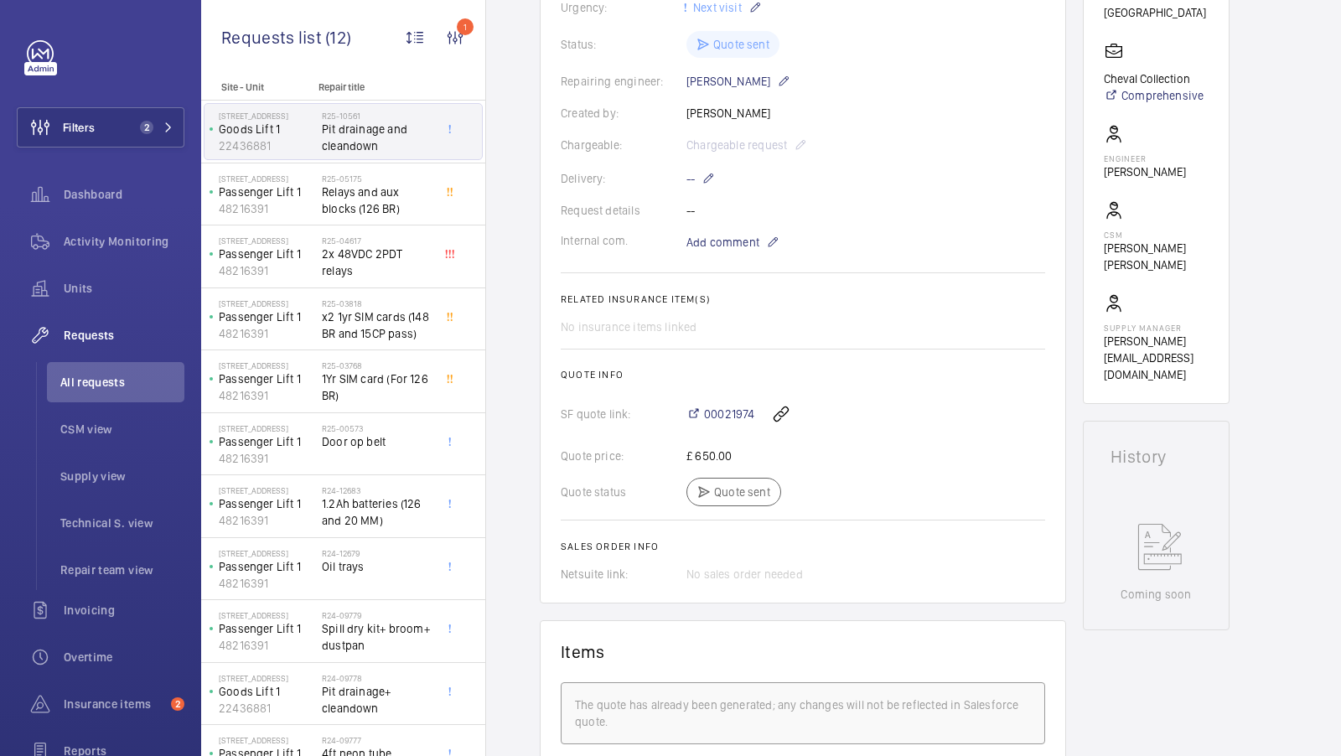
scroll to position [278, 0]
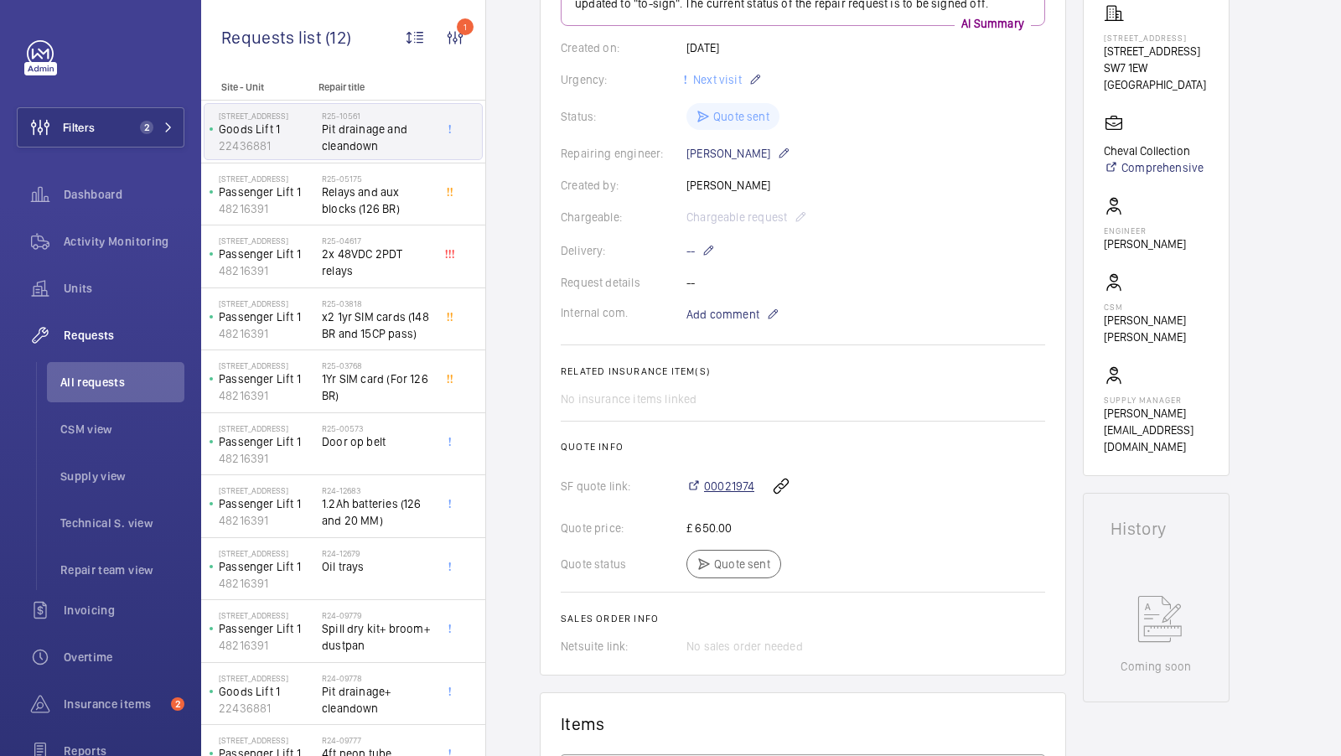
click at [735, 486] on span "00021974" at bounding box center [729, 486] width 50 height 17
click at [169, 124] on mat-icon at bounding box center [168, 127] width 10 height 10
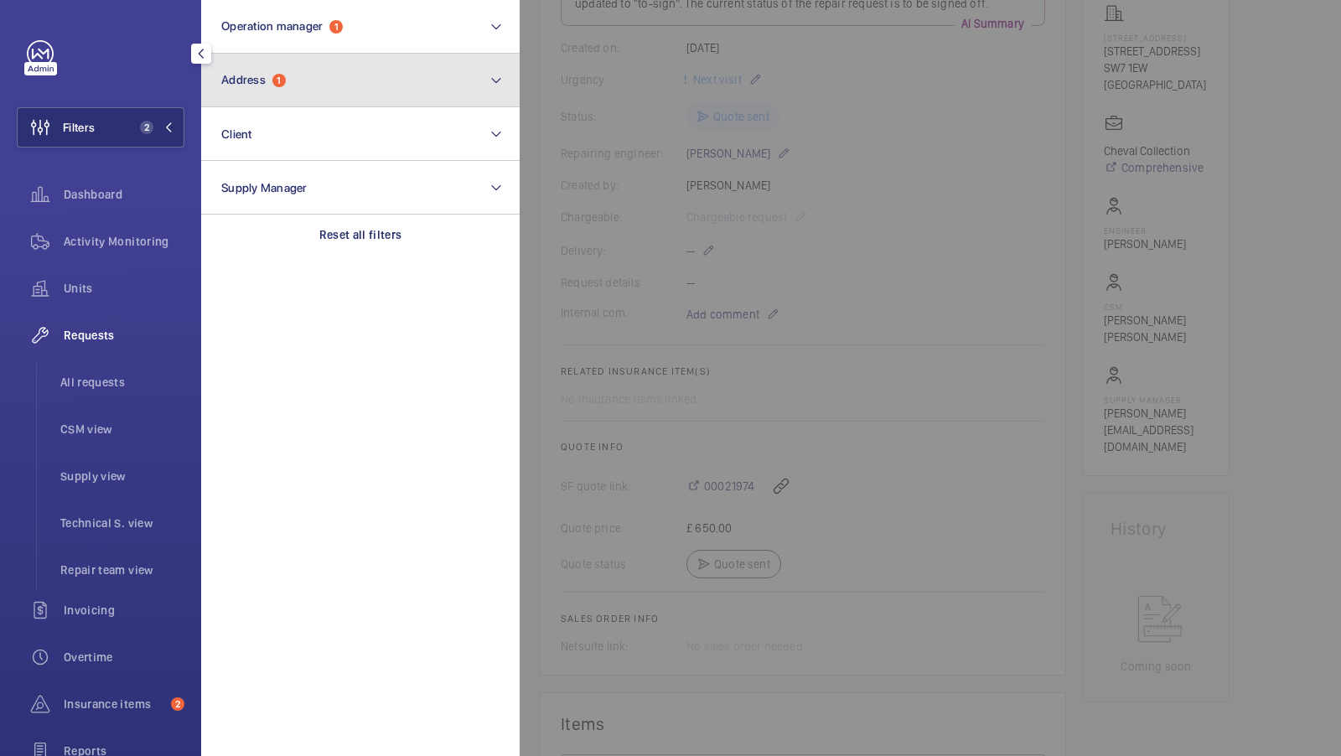
click at [323, 72] on button "Address 1" at bounding box center [360, 81] width 318 height 54
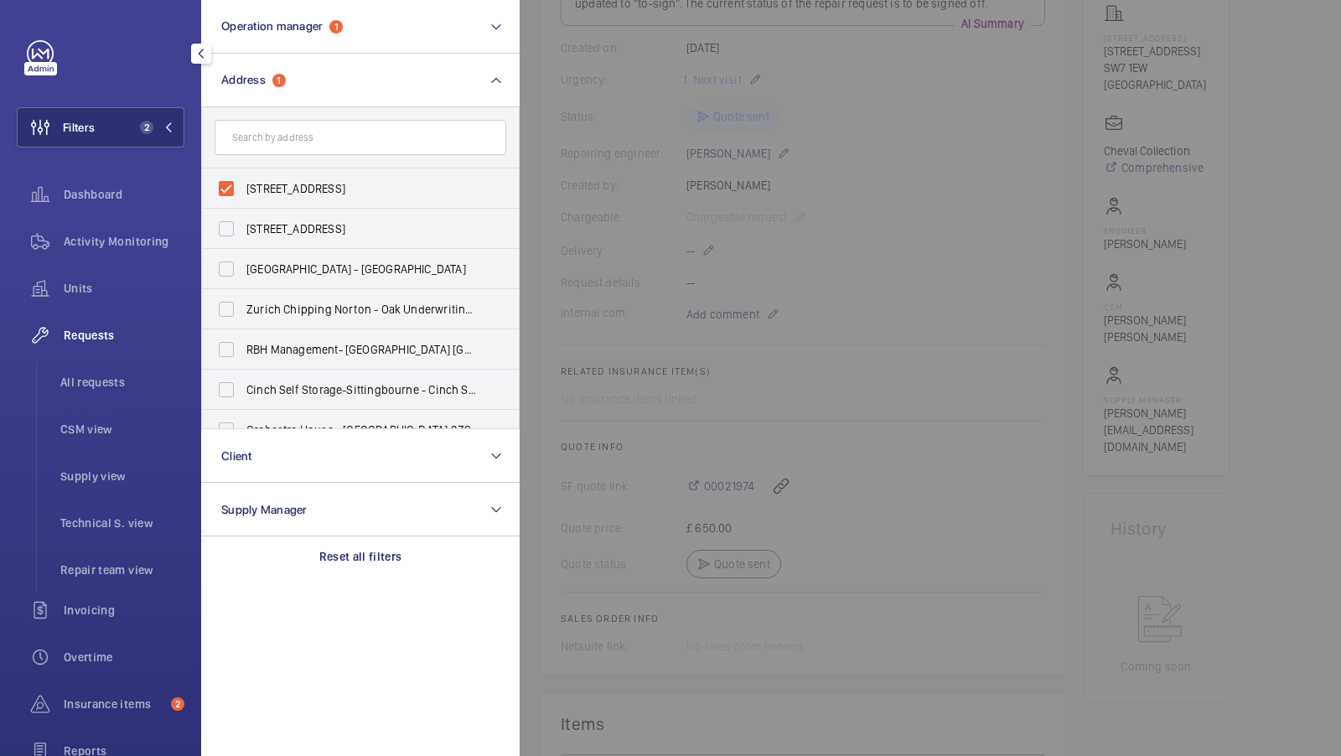
click at [312, 182] on span "15 Cheval Place - 15 Cheval Place, LONDON SW7 1EW" at bounding box center [361, 188] width 230 height 17
click at [243, 182] on input "15 Cheval Place - 15 Cheval Place, LONDON SW7 1EW" at bounding box center [226, 189] width 34 height 34
checkbox input "false"
click at [314, 147] on input "text" at bounding box center [361, 137] width 292 height 35
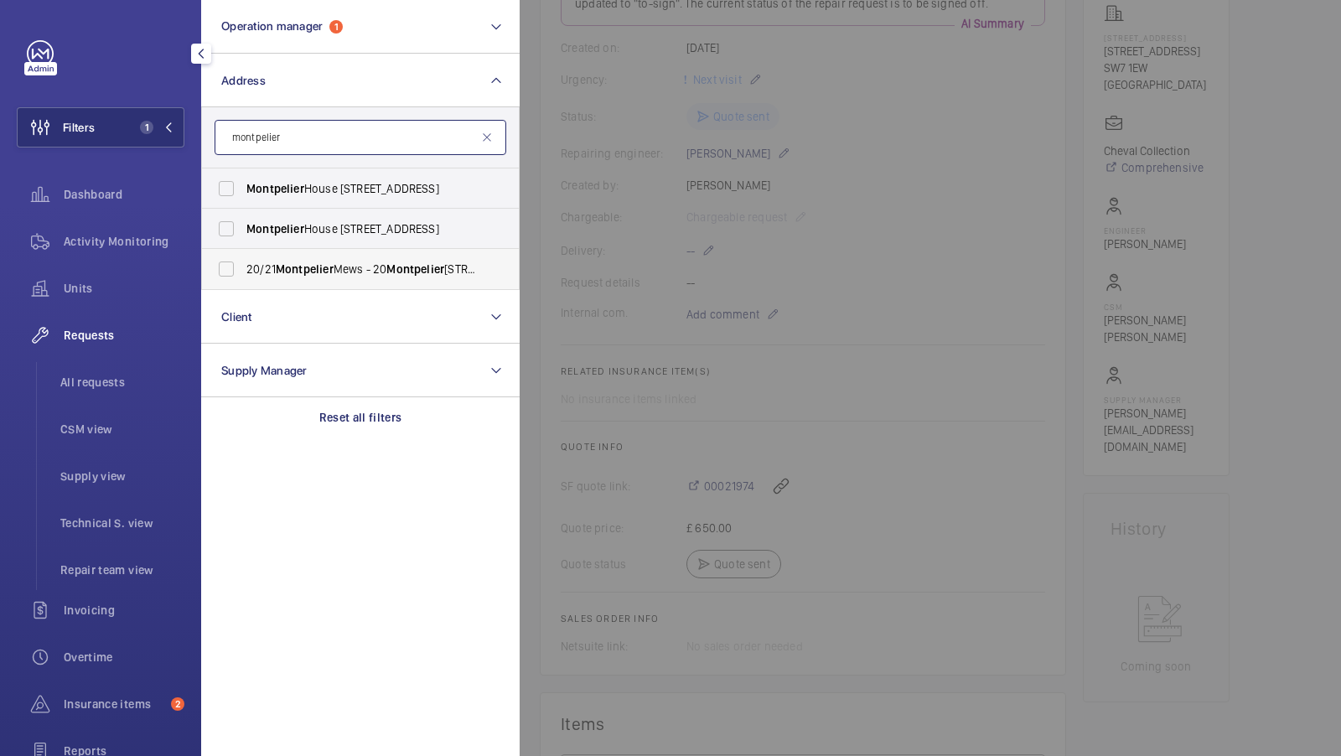
type input "montpelier"
click at [308, 269] on span "Montpelier" at bounding box center [305, 268] width 58 height 13
click at [243, 269] on input "20/21 Montpelier Mews - 20 Montpelier Mews, LONDON SW3 1HX" at bounding box center [226, 269] width 34 height 34
checkbox input "true"
click at [163, 136] on button "Filters 2" at bounding box center [101, 127] width 168 height 40
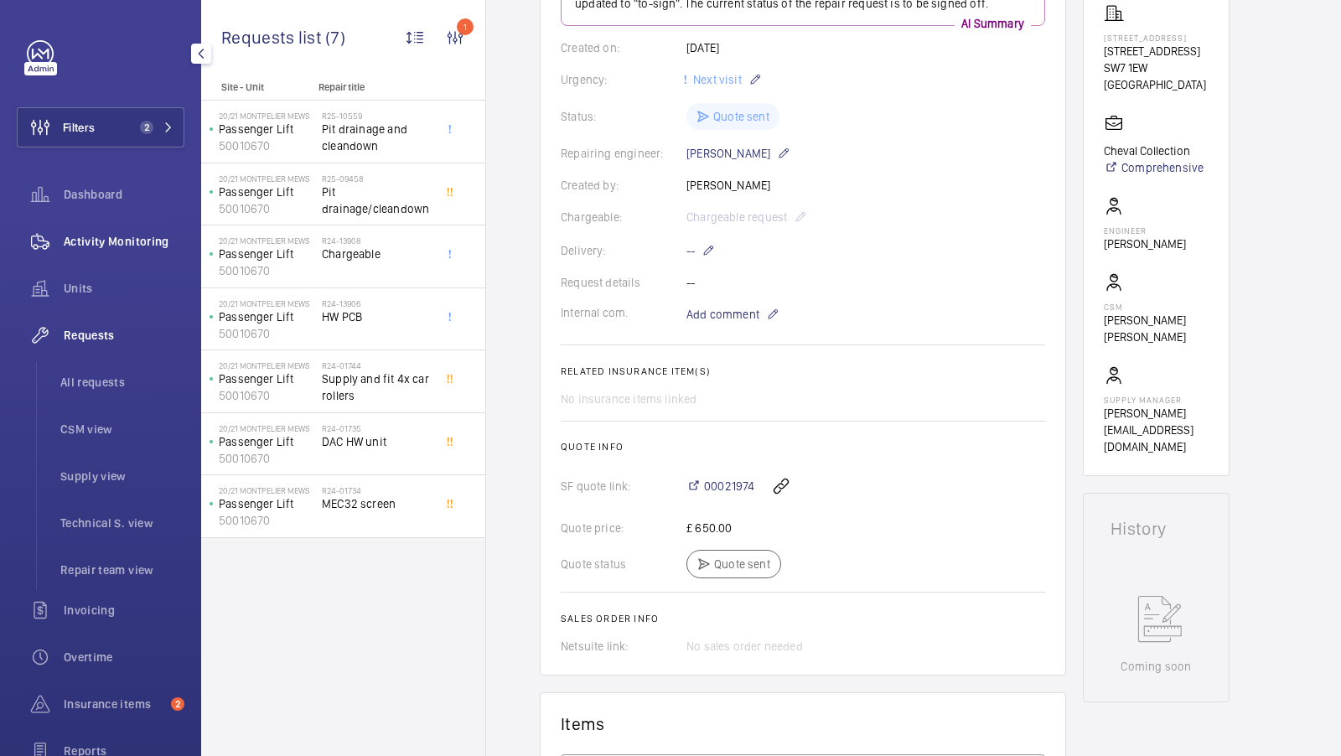
click at [138, 241] on span "Activity Monitoring" at bounding box center [124, 241] width 121 height 17
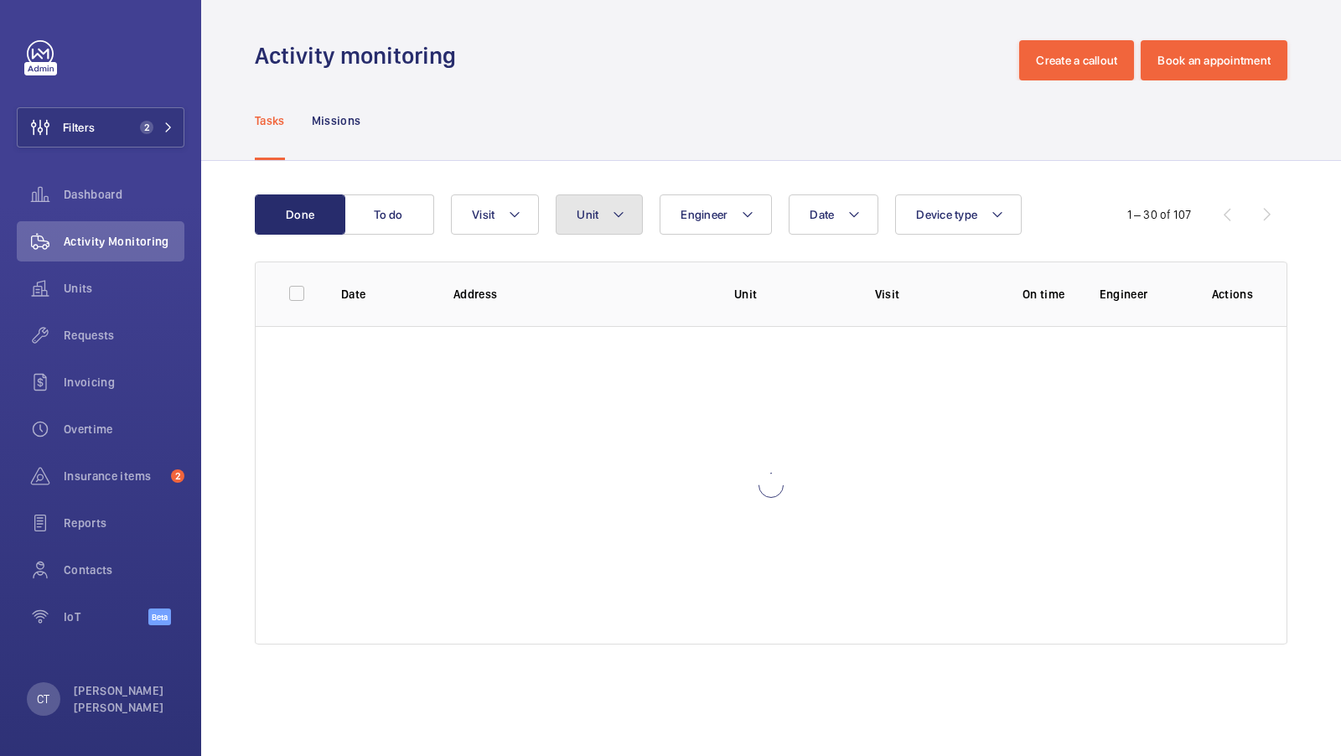
click at [590, 215] on span "Unit" at bounding box center [588, 214] width 22 height 13
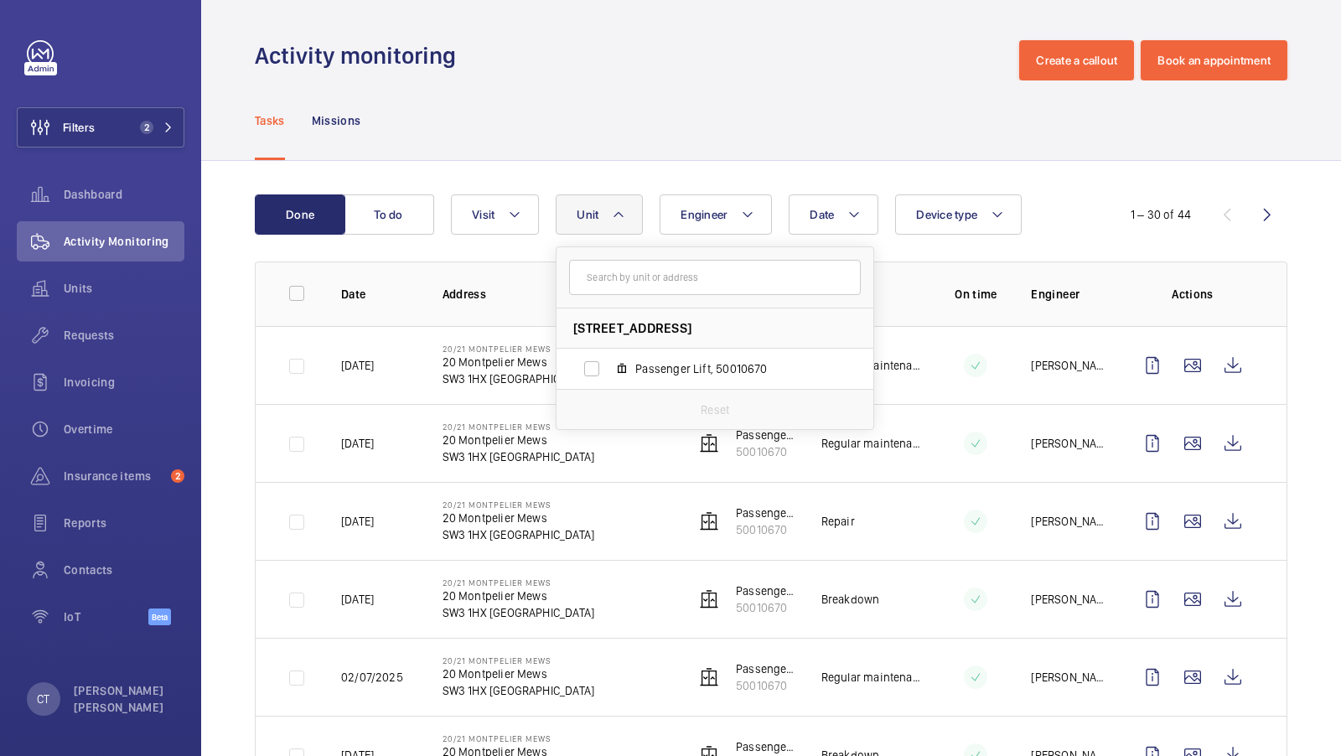
click at [714, 138] on div "Tasks Missions" at bounding box center [771, 120] width 1032 height 80
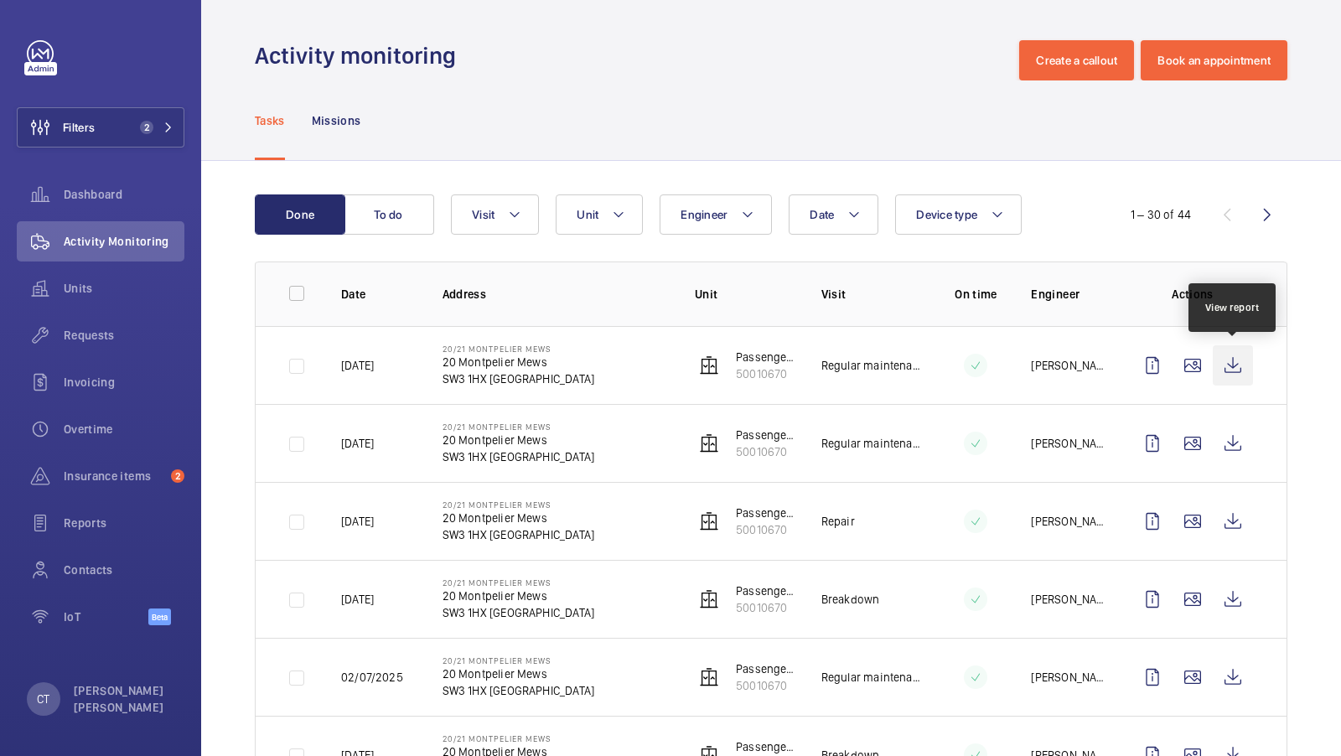
click at [1227, 365] on wm-front-icon-button at bounding box center [1233, 365] width 40 height 40
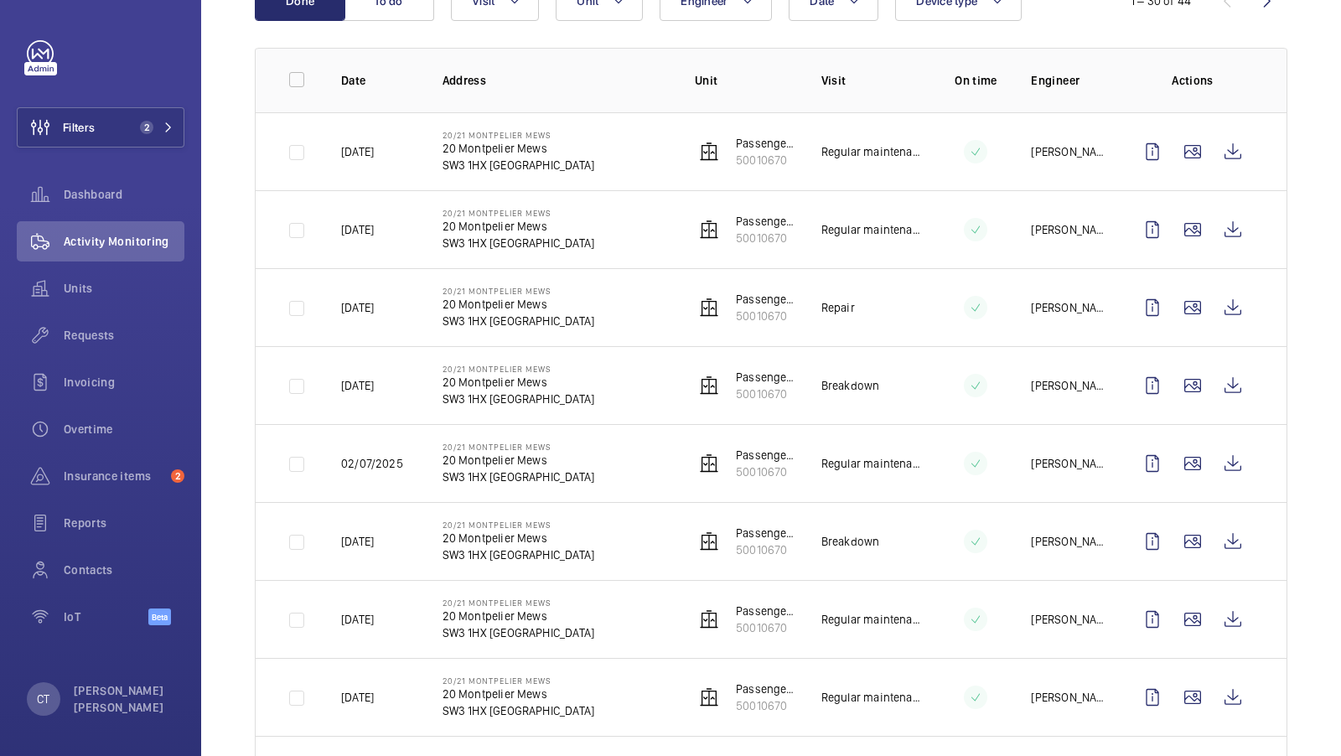
scroll to position [220, 0]
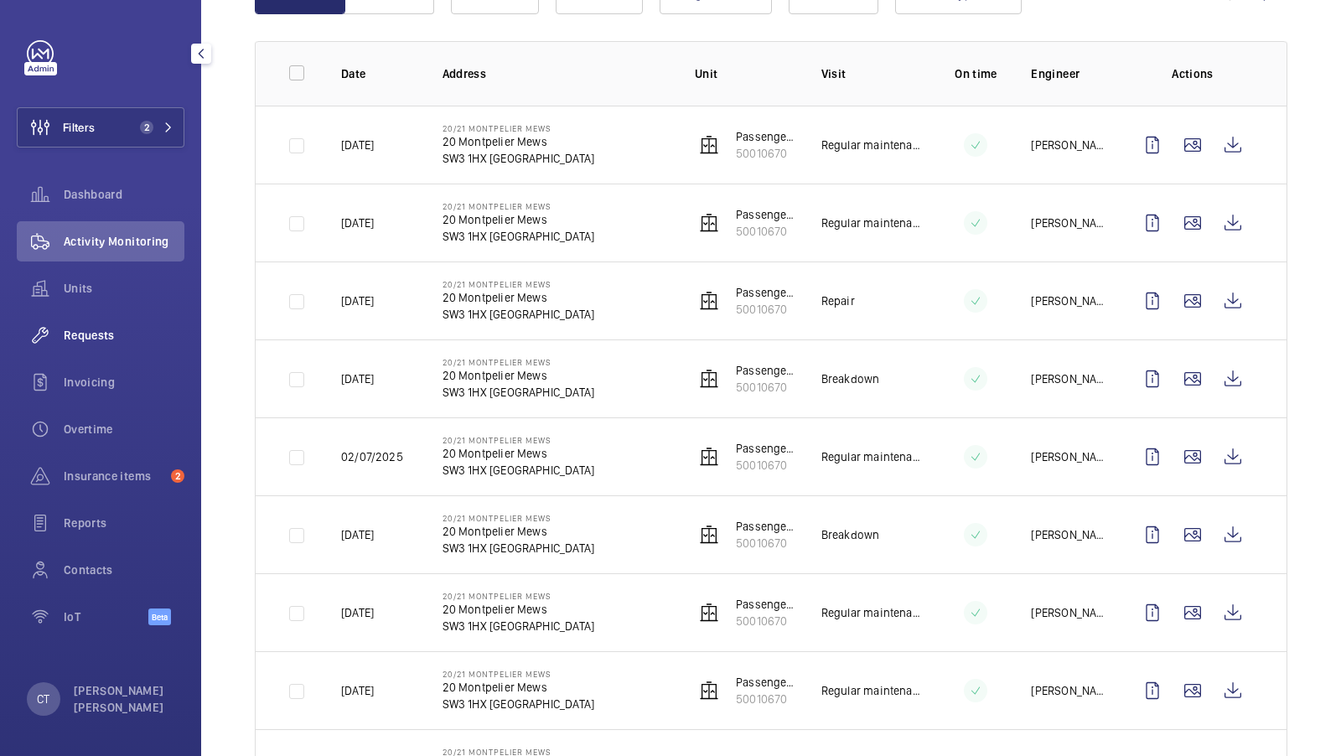
click at [141, 337] on span "Requests" at bounding box center [124, 335] width 121 height 17
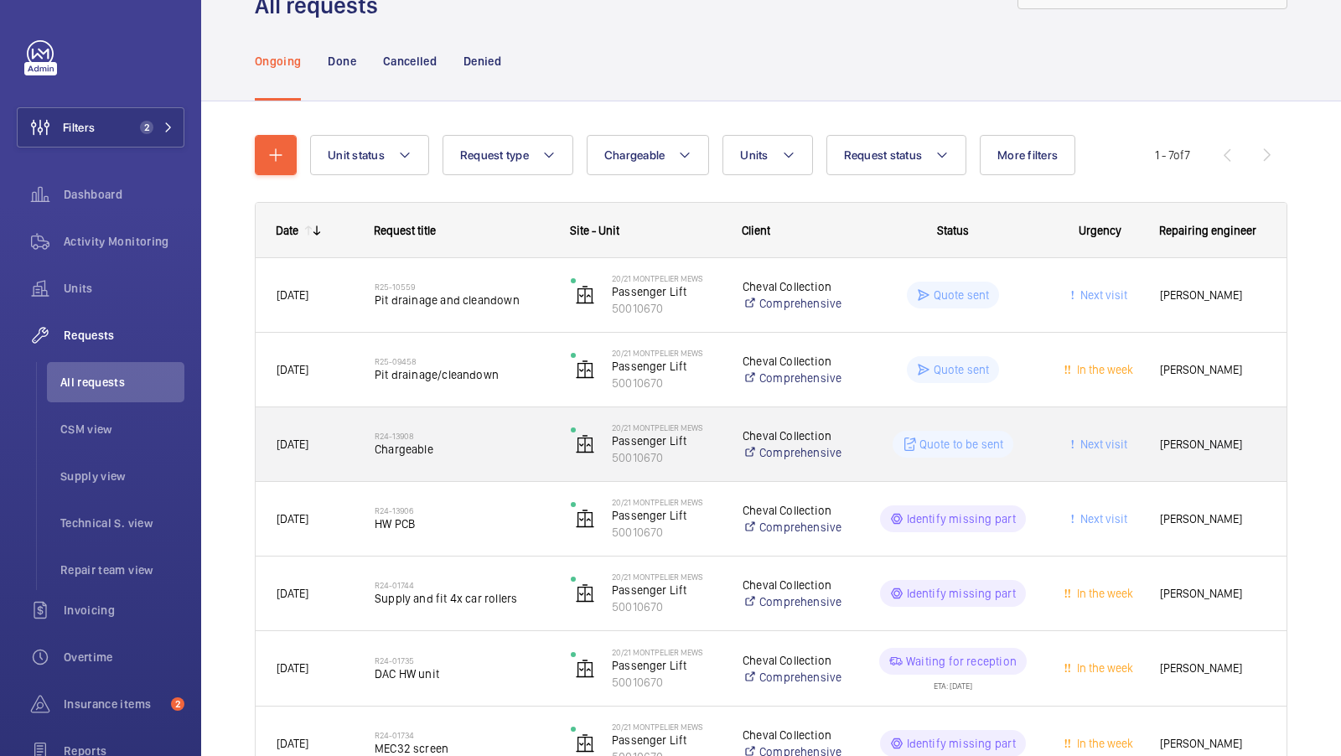
scroll to position [92, 0]
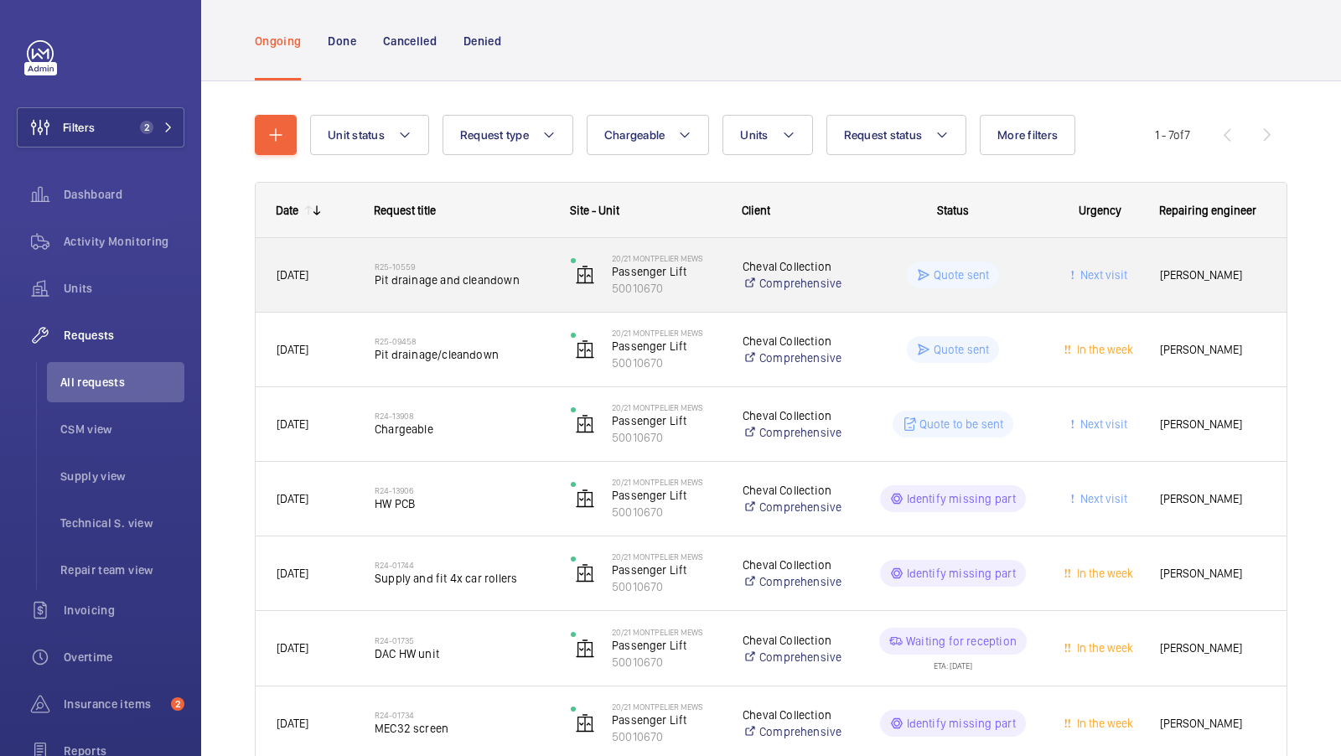
click at [476, 275] on span "Pit drainage and cleandown" at bounding box center [462, 279] width 174 height 17
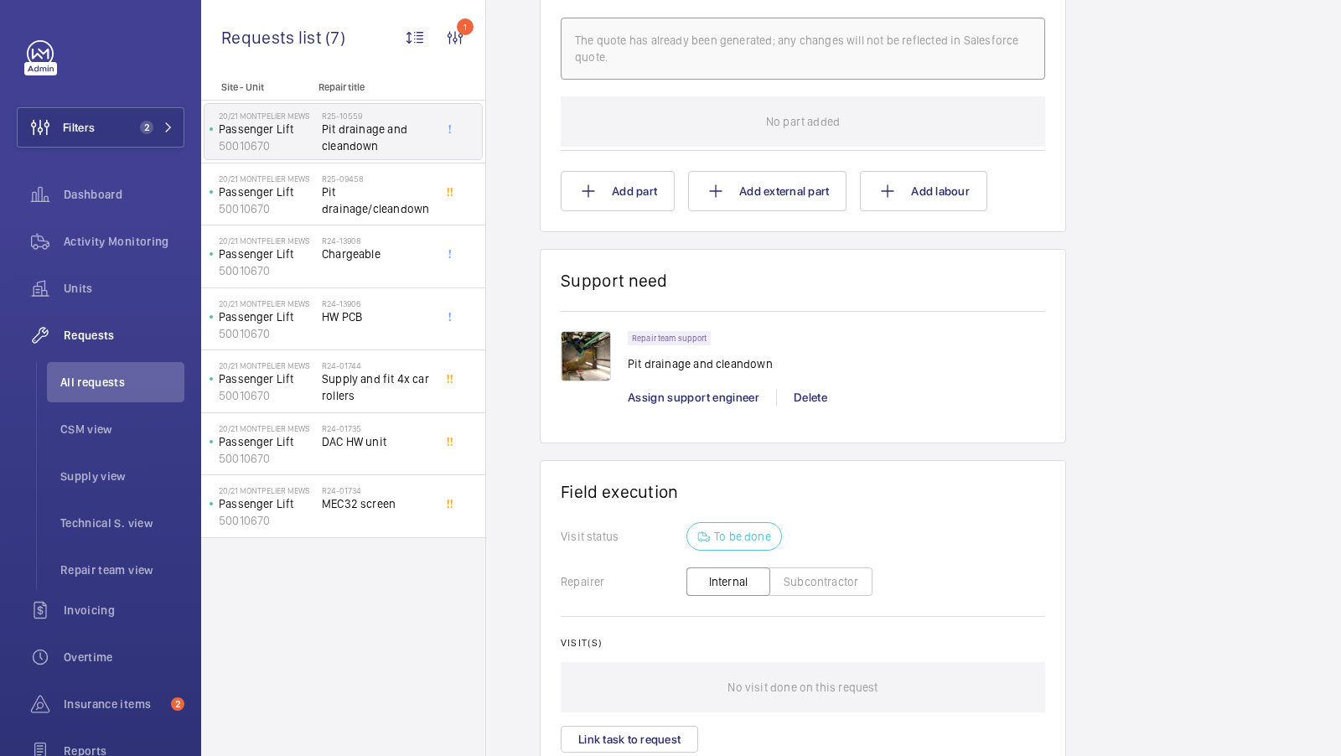
scroll to position [1076, 0]
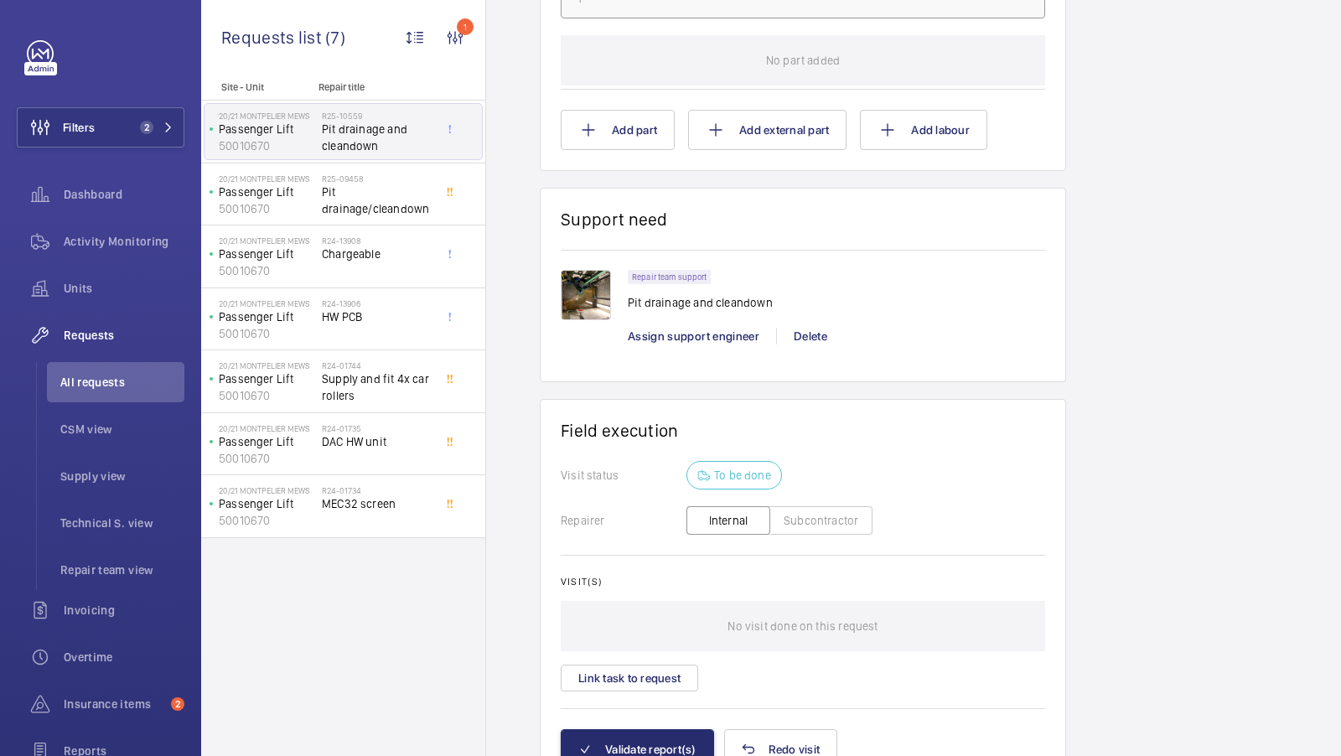
click at [582, 320] on img at bounding box center [586, 295] width 50 height 50
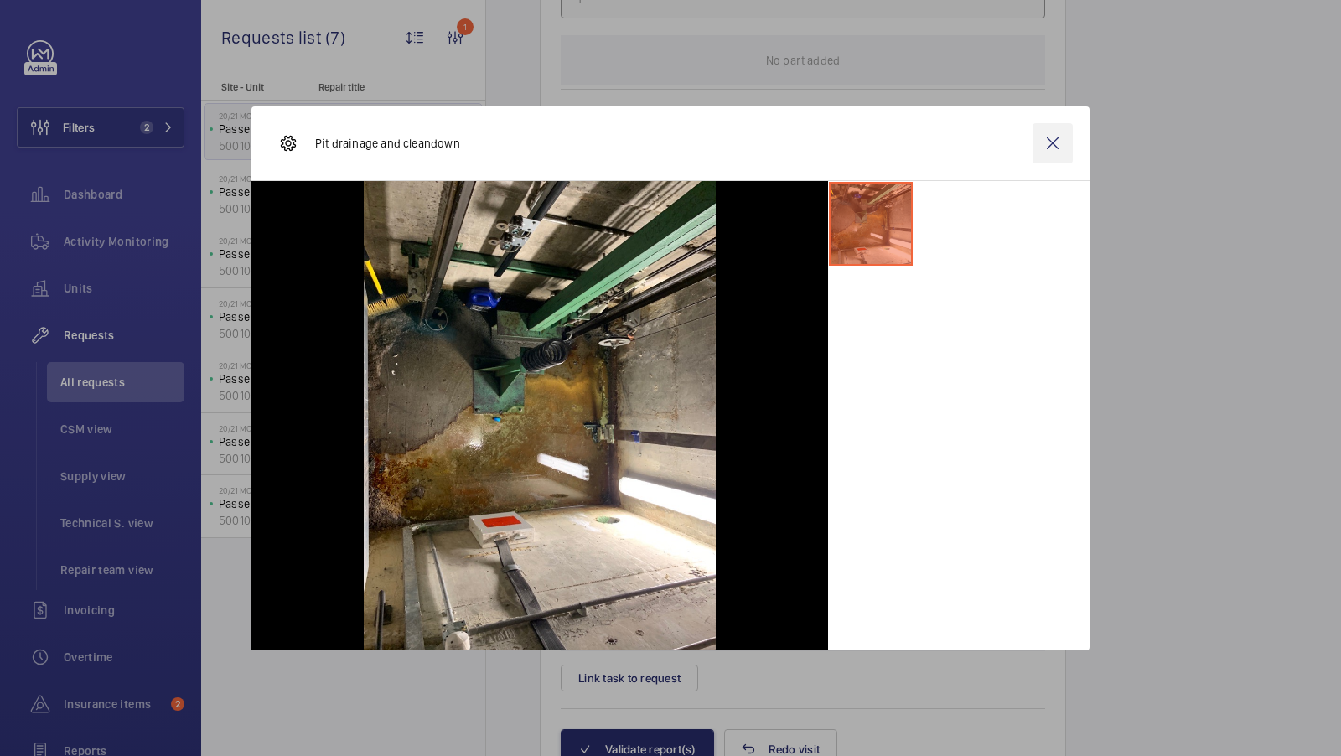
click at [1045, 151] on wm-front-icon-button at bounding box center [1052, 143] width 40 height 40
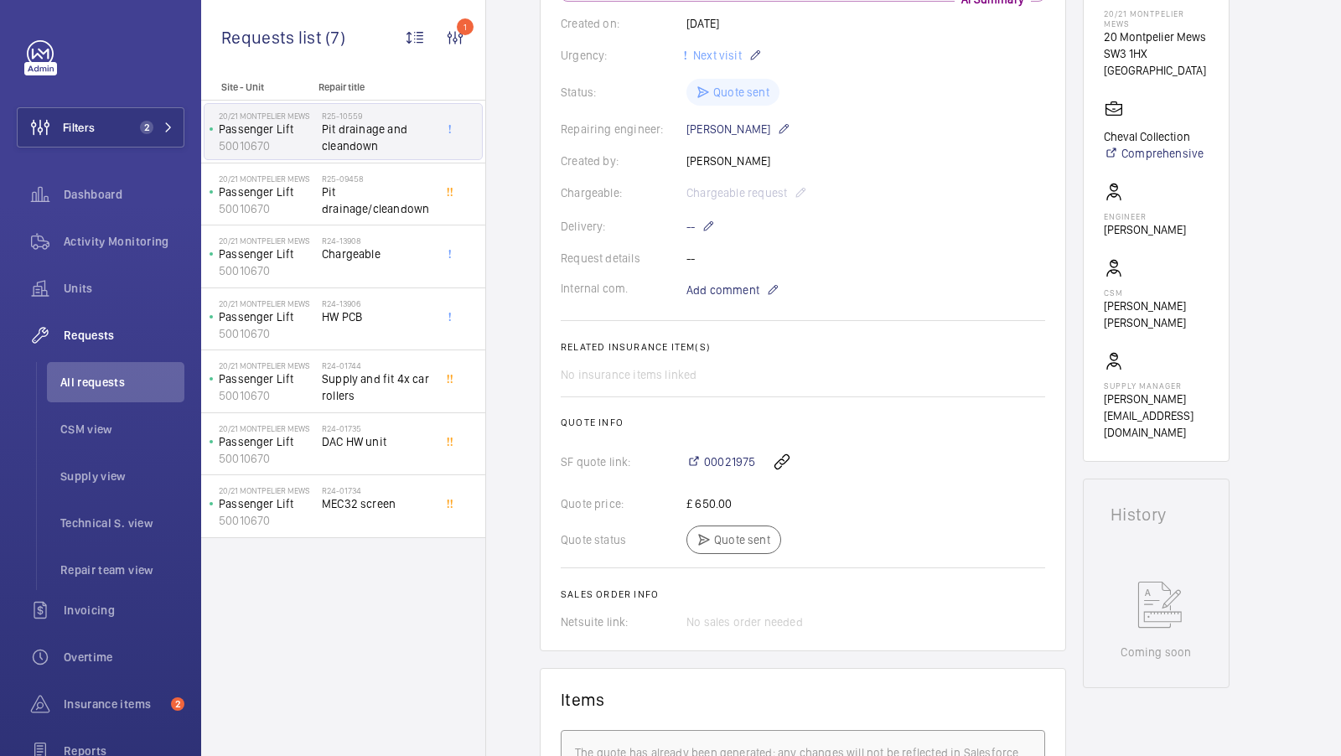
scroll to position [303, 0]
click at [131, 249] on span "Activity Monitoring" at bounding box center [124, 241] width 121 height 17
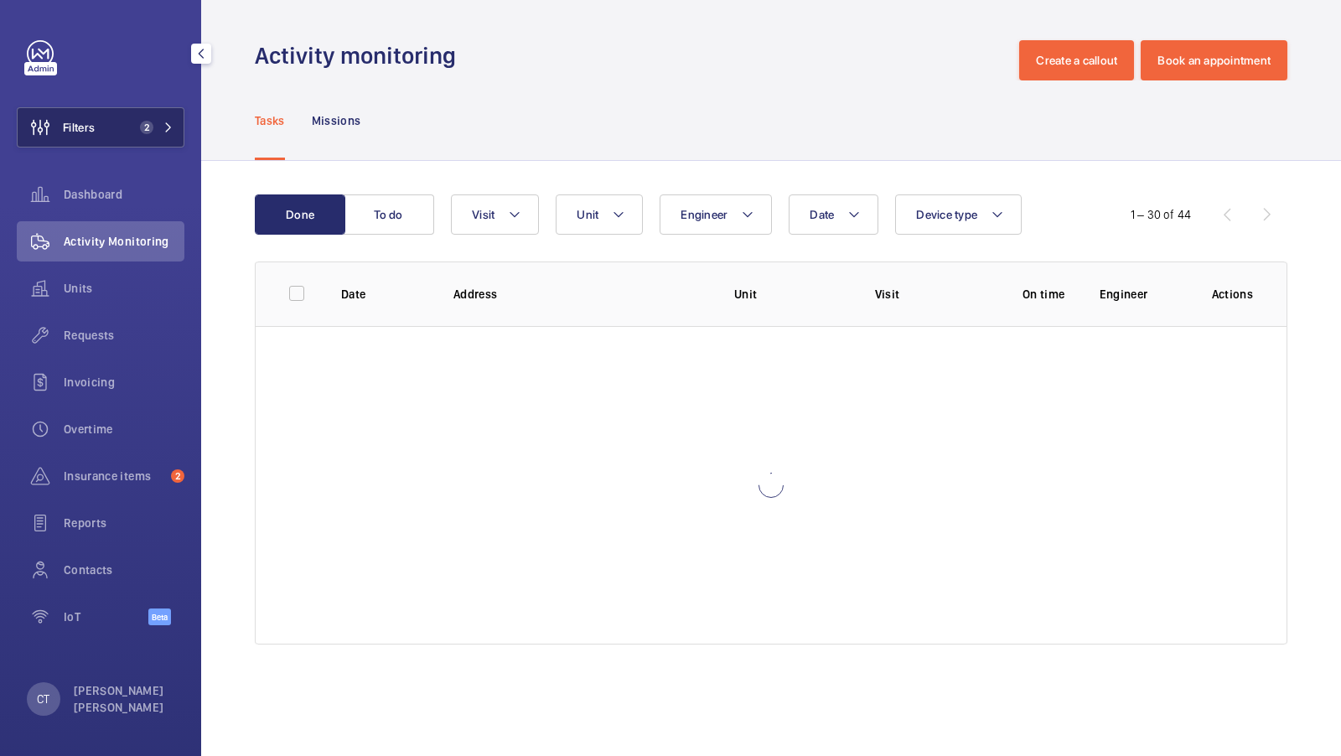
click at [136, 107] on button "Filters 2" at bounding box center [101, 127] width 168 height 40
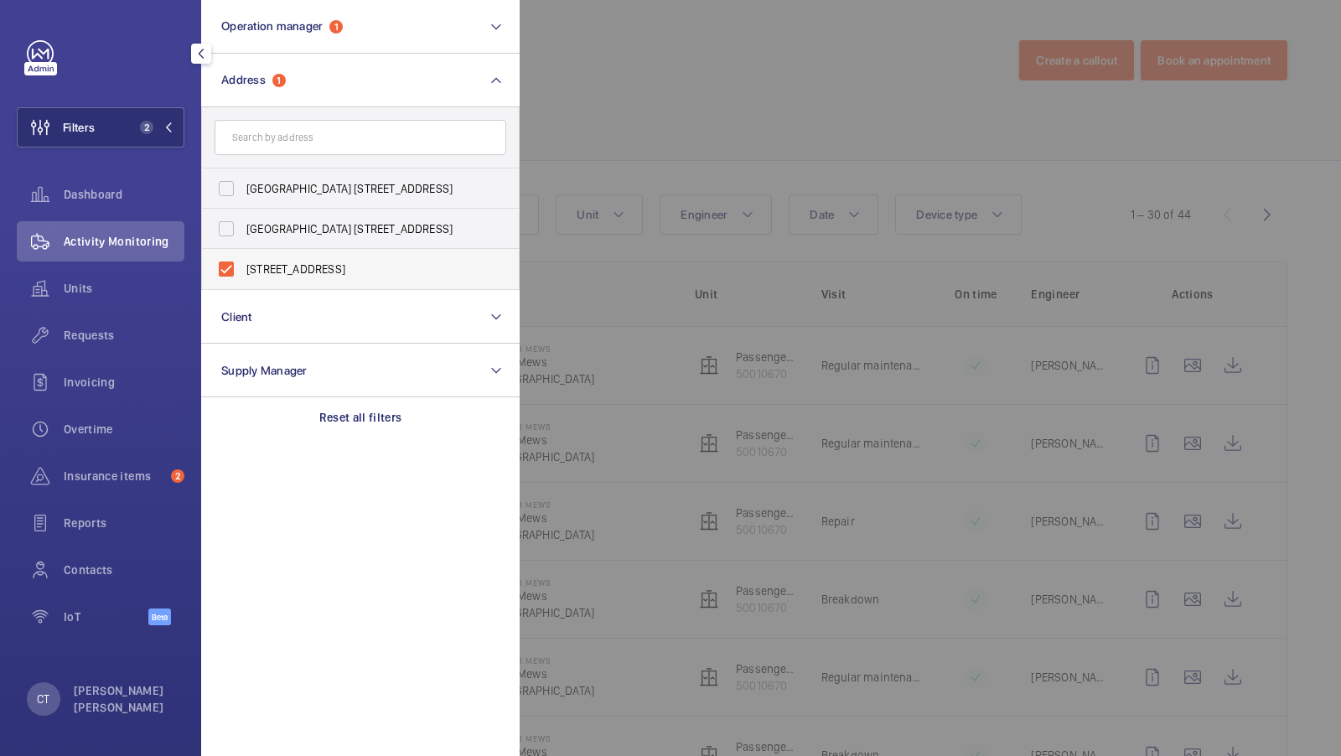
click at [337, 264] on span "20/21 Montpelier Mews - 20 Montpelier Mews, LONDON SW3 1HX" at bounding box center [361, 269] width 230 height 17
click at [243, 264] on input "20/21 Montpelier Mews - 20 Montpelier Mews, LONDON SW3 1HX" at bounding box center [226, 269] width 34 height 34
checkbox input "false"
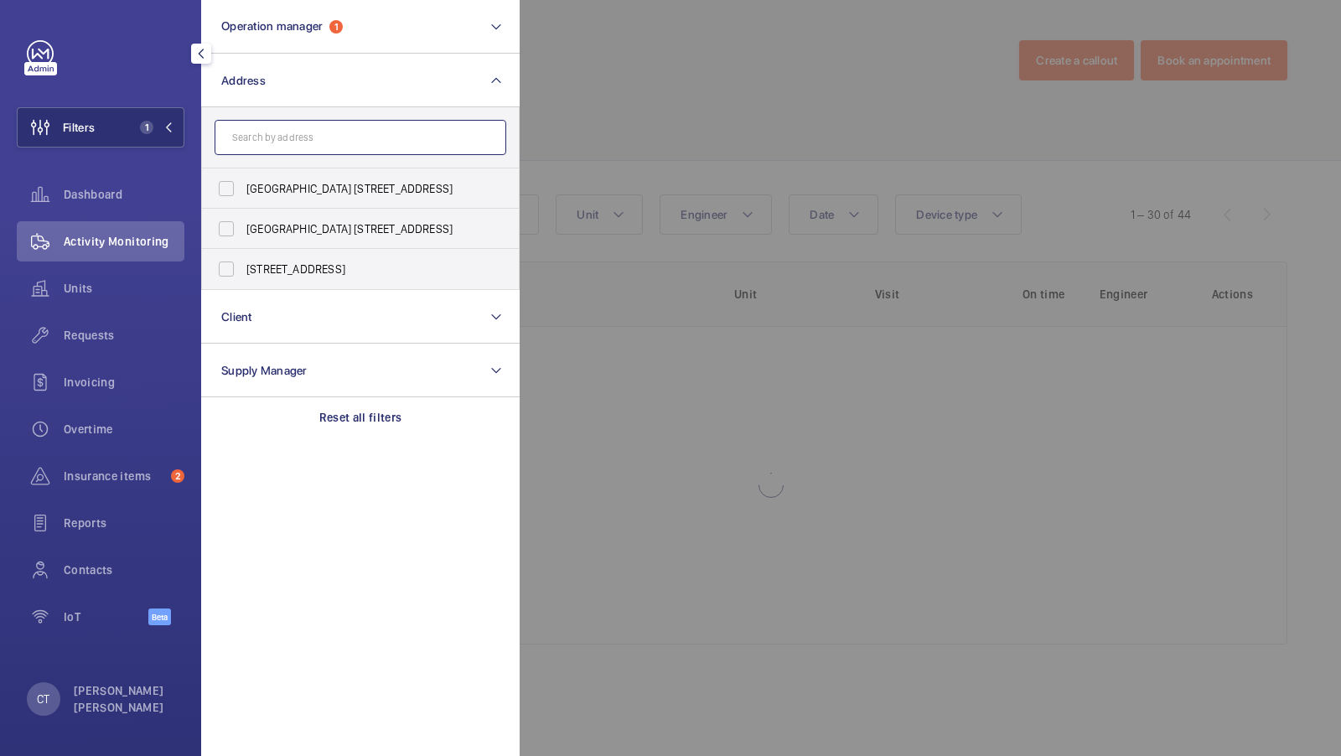
click at [319, 147] on input "text" at bounding box center [361, 137] width 292 height 35
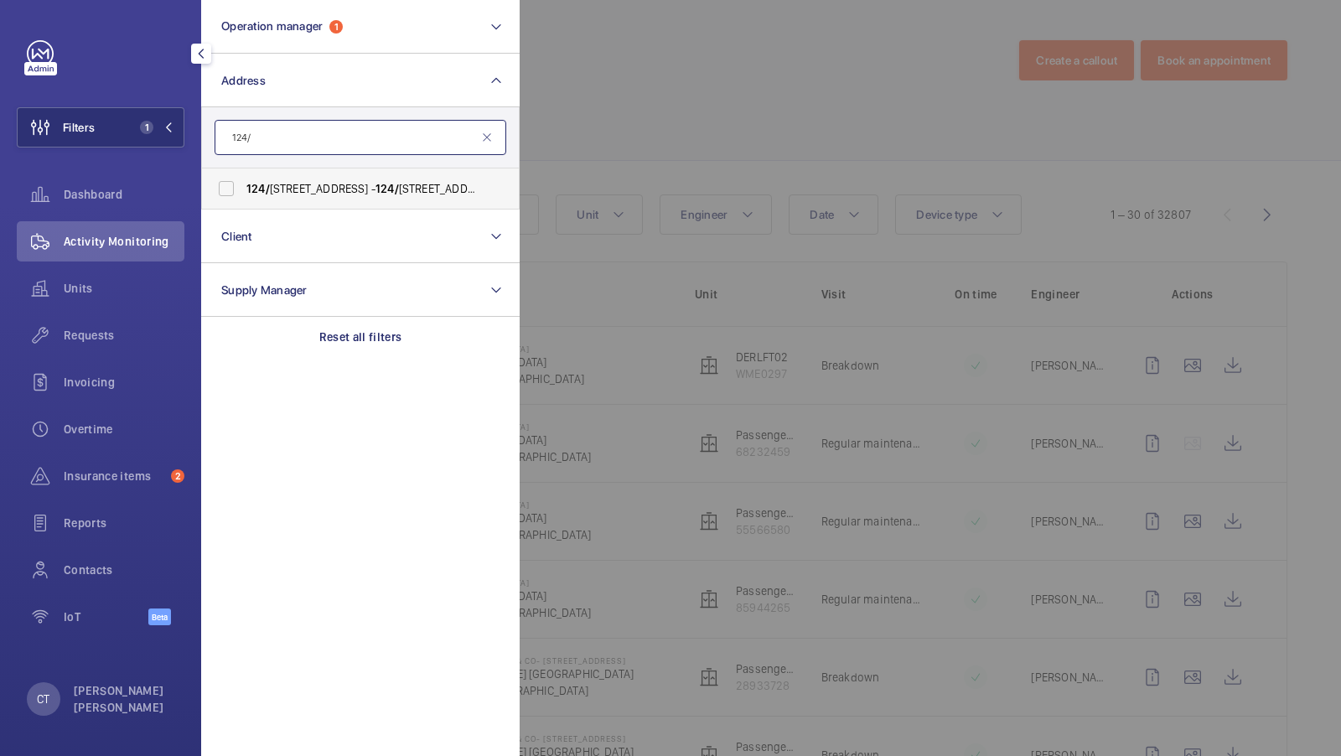
type input "124/"
click at [290, 182] on span "124/ 126 Brompton Road - 124/ 126 Brompton Road, LONDON SW3 1QP" at bounding box center [361, 188] width 230 height 17
click at [243, 182] on input "124/ 126 Brompton Road - 124/ 126 Brompton Road, LONDON SW3 1QP" at bounding box center [226, 189] width 34 height 34
checkbox input "true"
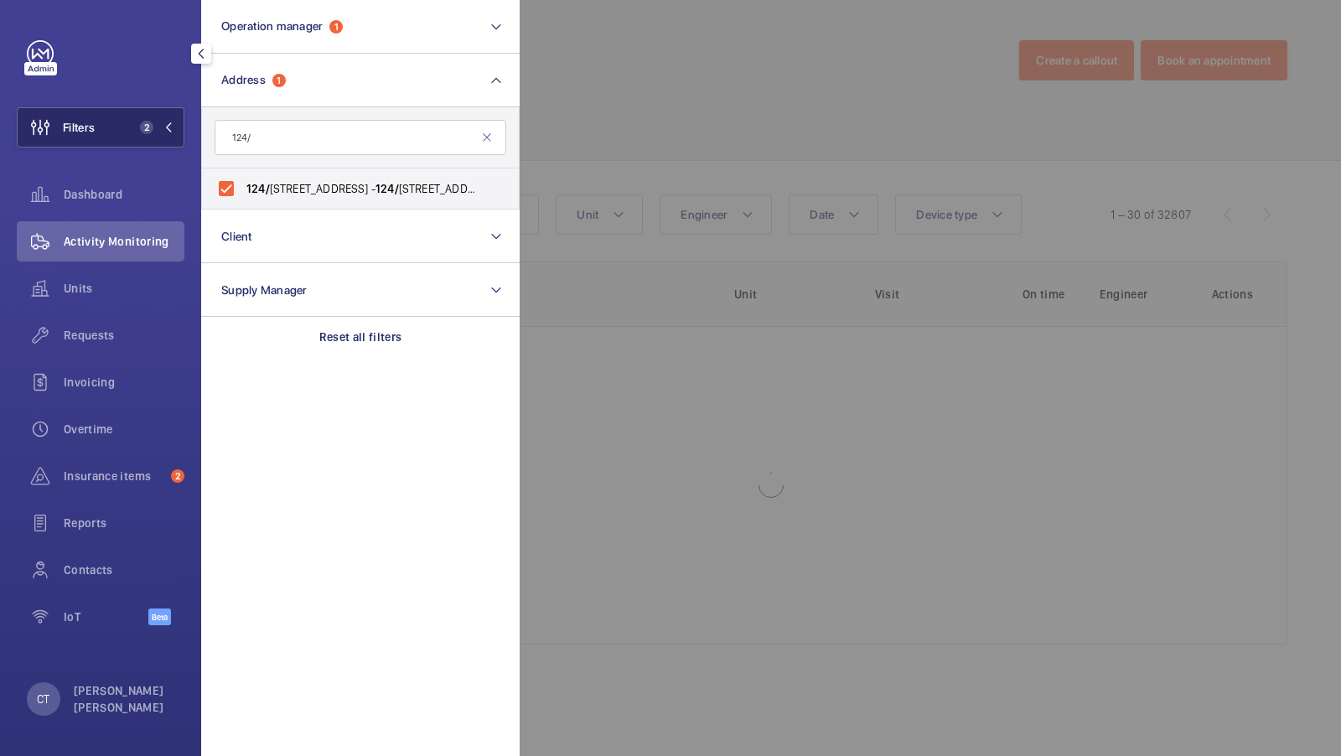
click at [165, 121] on span "2" at bounding box center [153, 127] width 40 height 13
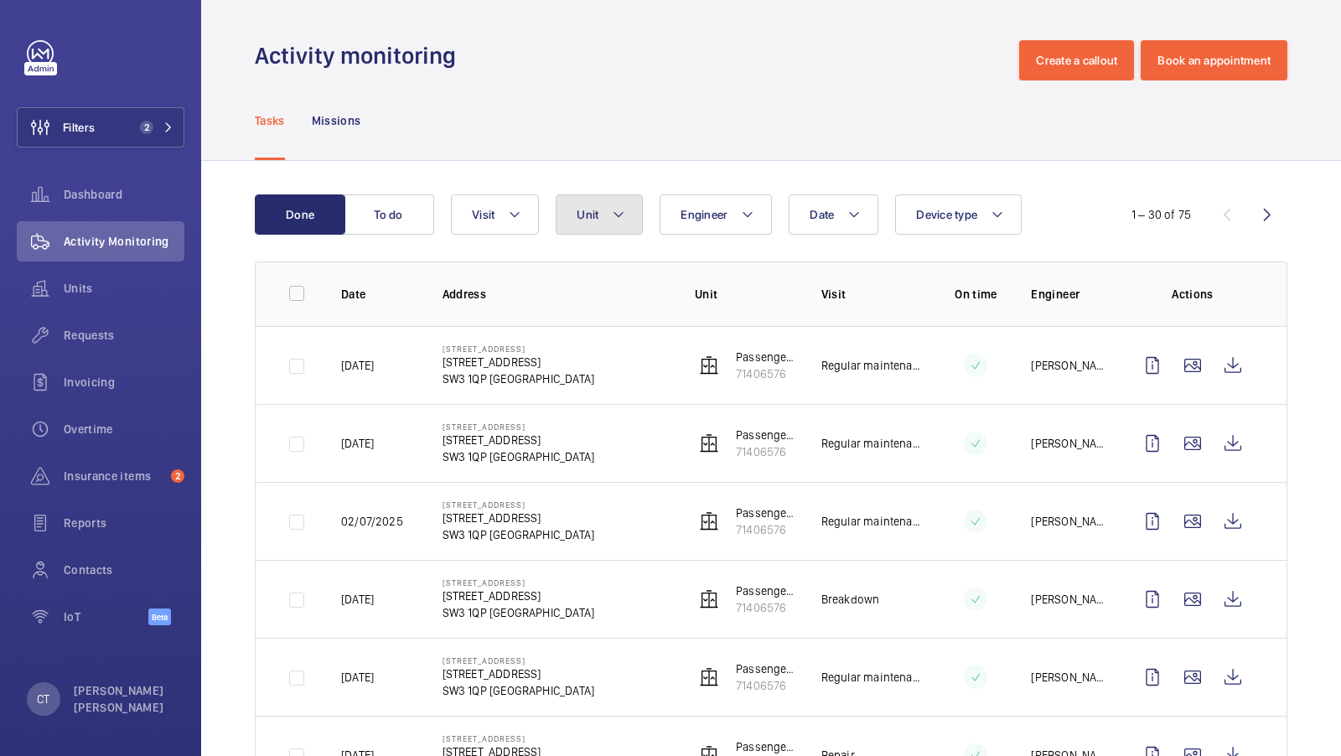
click at [582, 216] on span "Unit" at bounding box center [588, 214] width 22 height 13
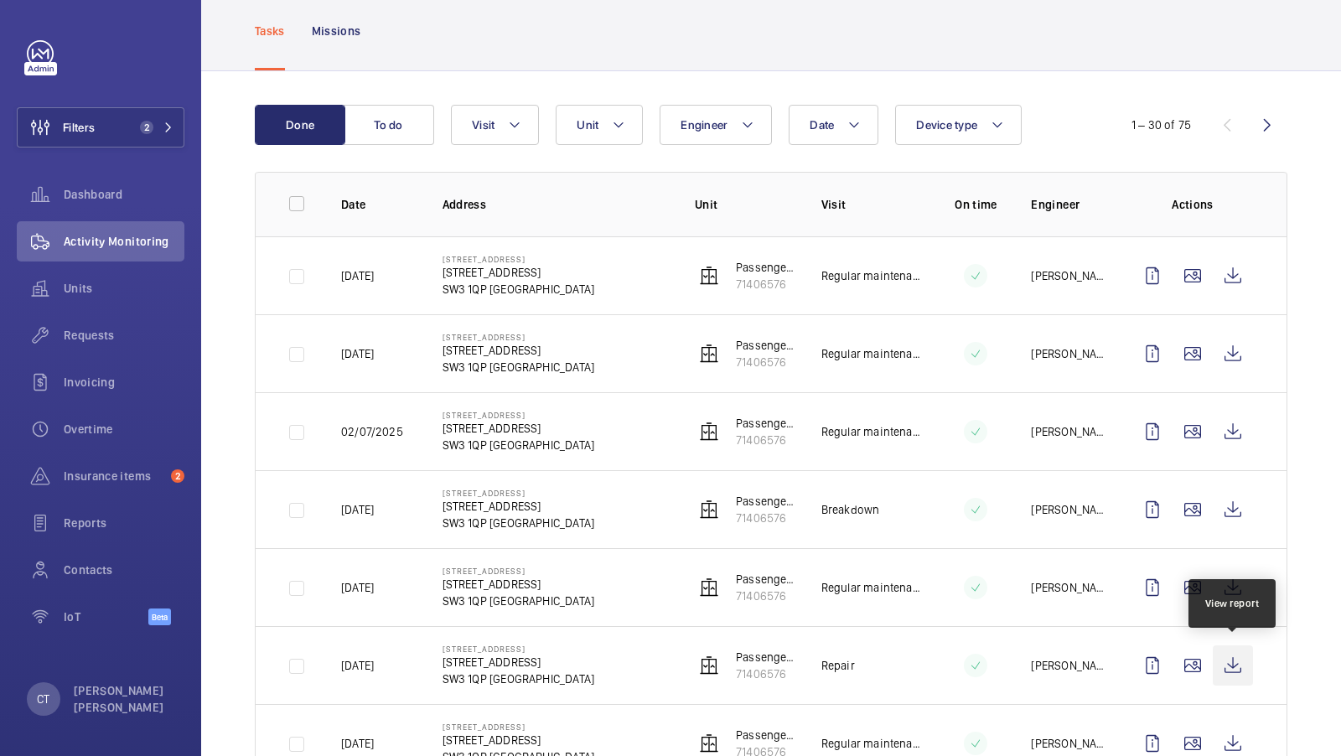
click at [1244, 658] on wm-front-icon-button at bounding box center [1233, 665] width 40 height 40
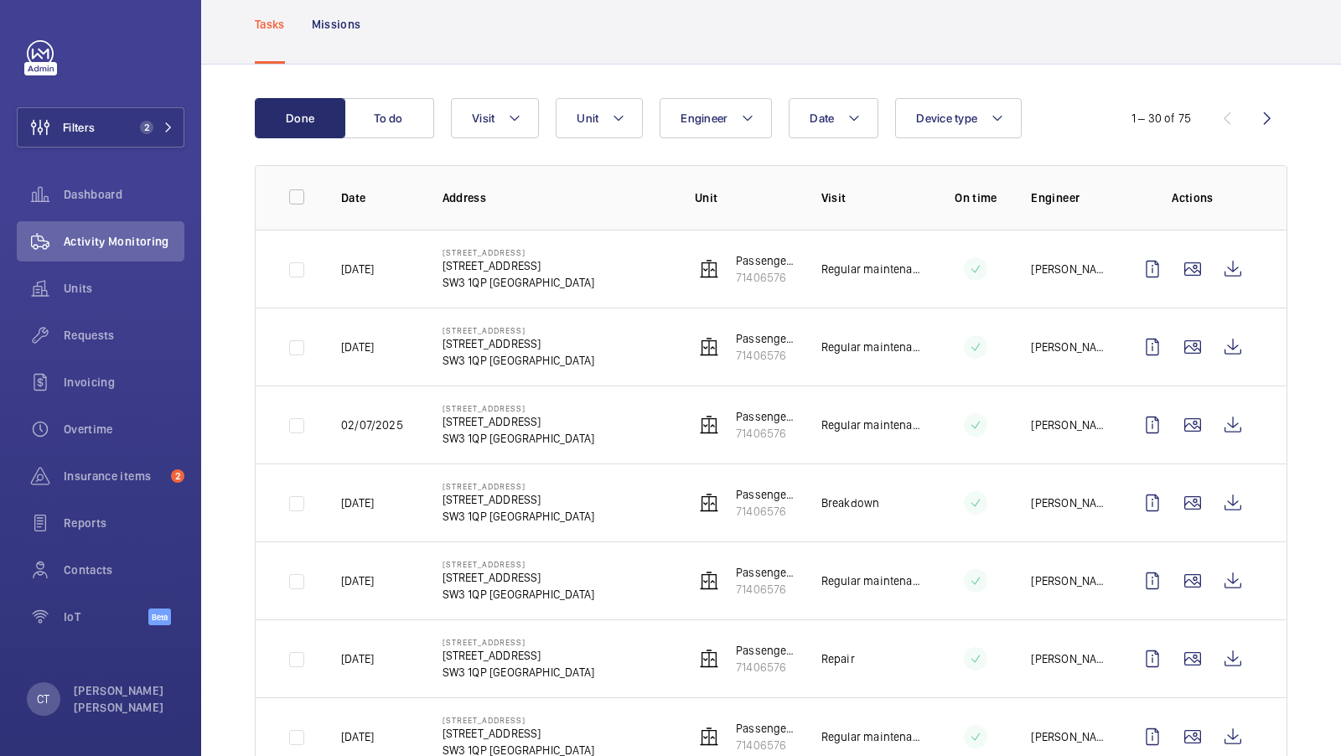
scroll to position [89, 0]
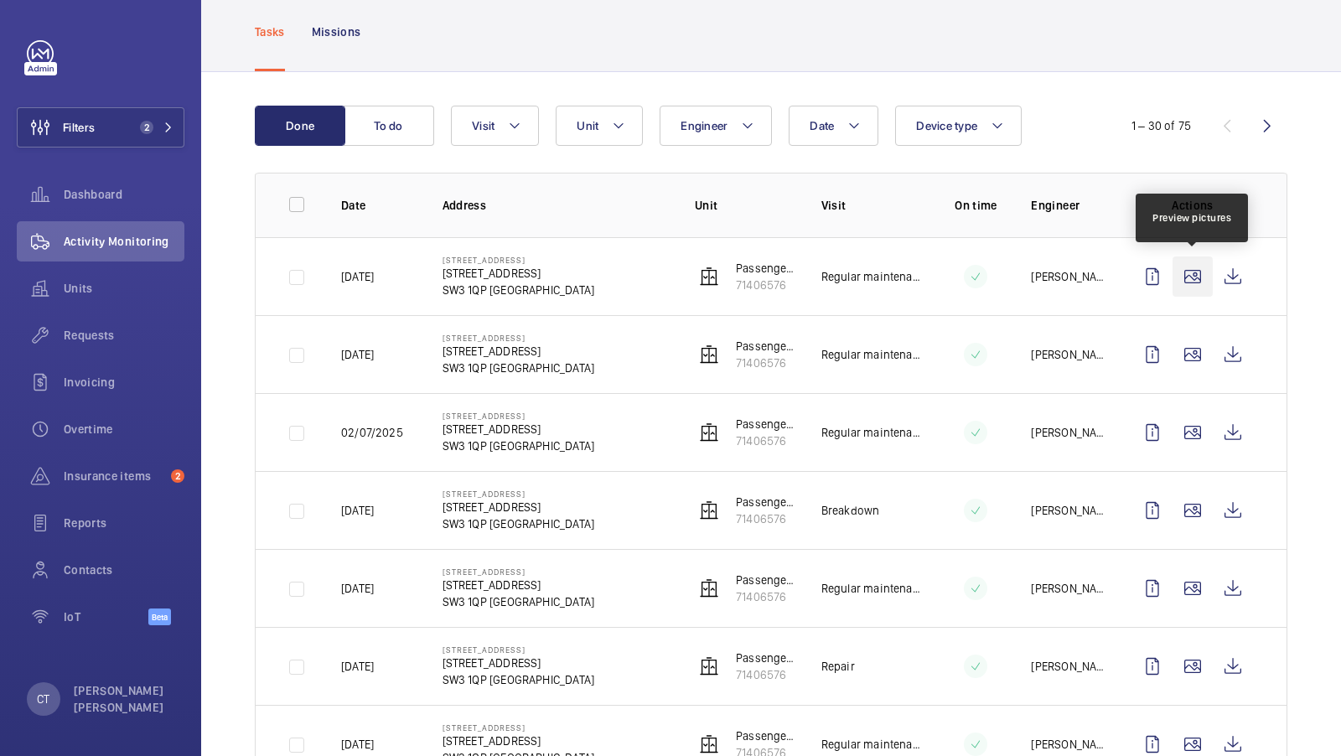
click at [1192, 272] on wm-front-icon-button at bounding box center [1192, 276] width 40 height 40
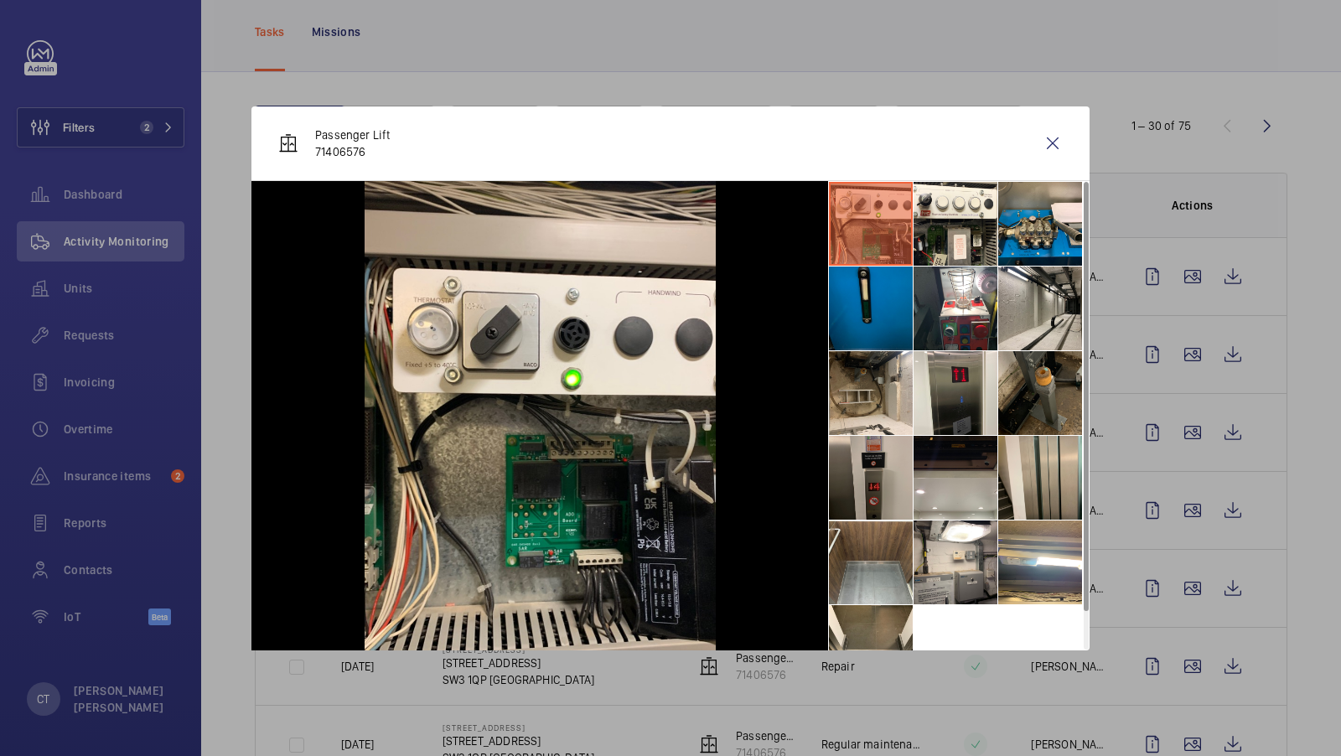
click at [880, 485] on li at bounding box center [871, 478] width 84 height 84
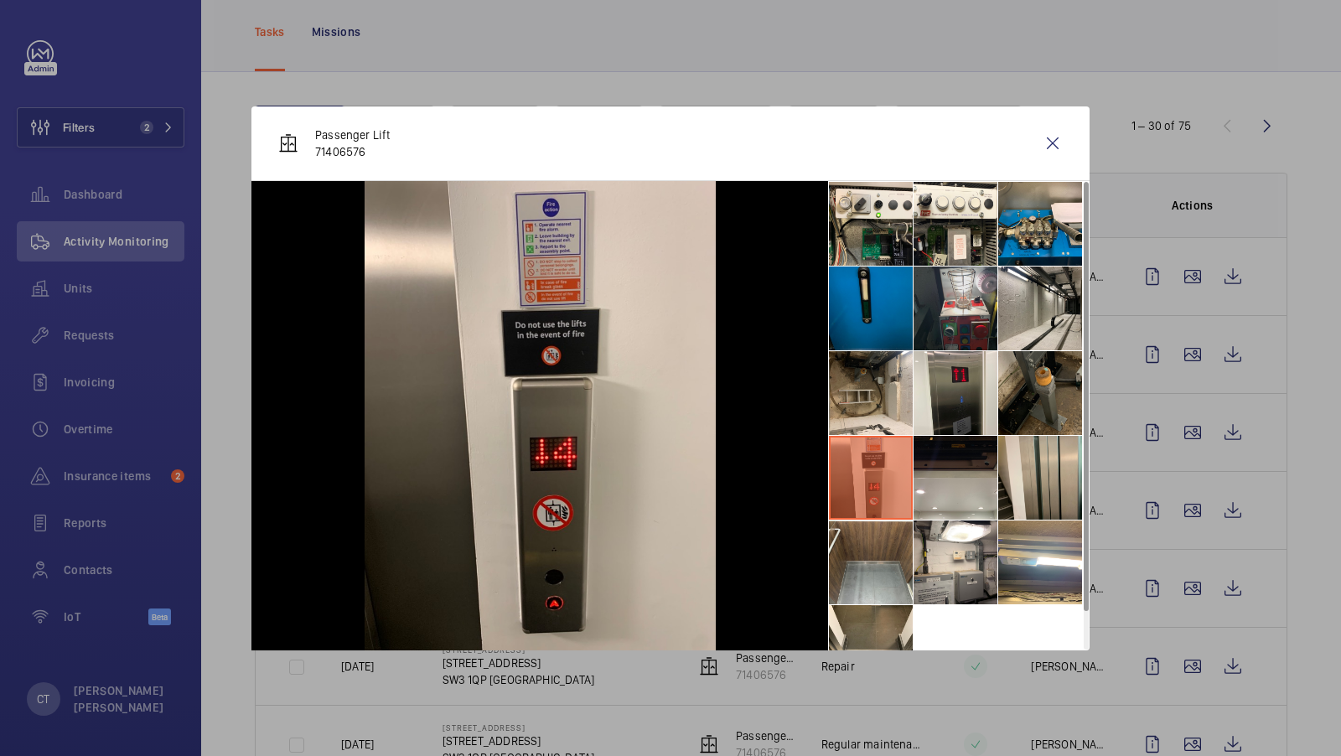
click at [976, 295] on li at bounding box center [955, 308] width 84 height 84
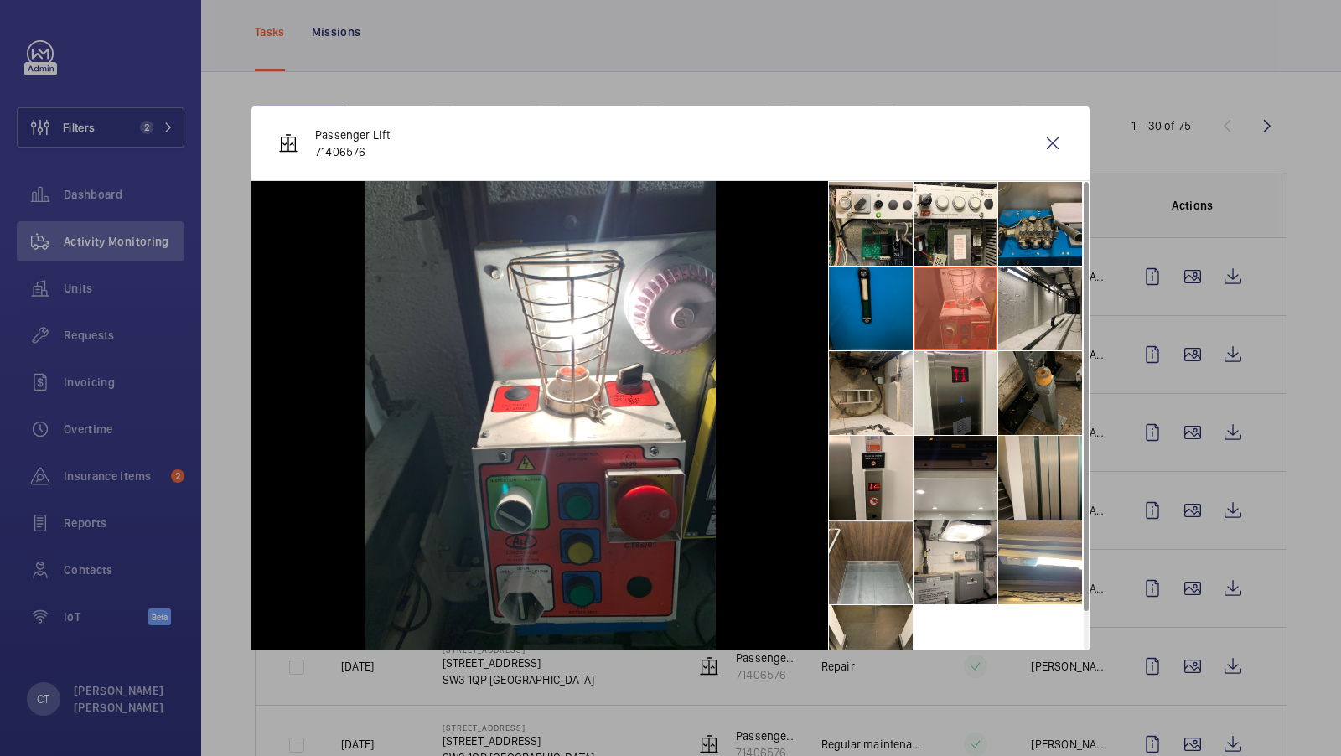
click at [1033, 224] on li at bounding box center [1040, 224] width 84 height 84
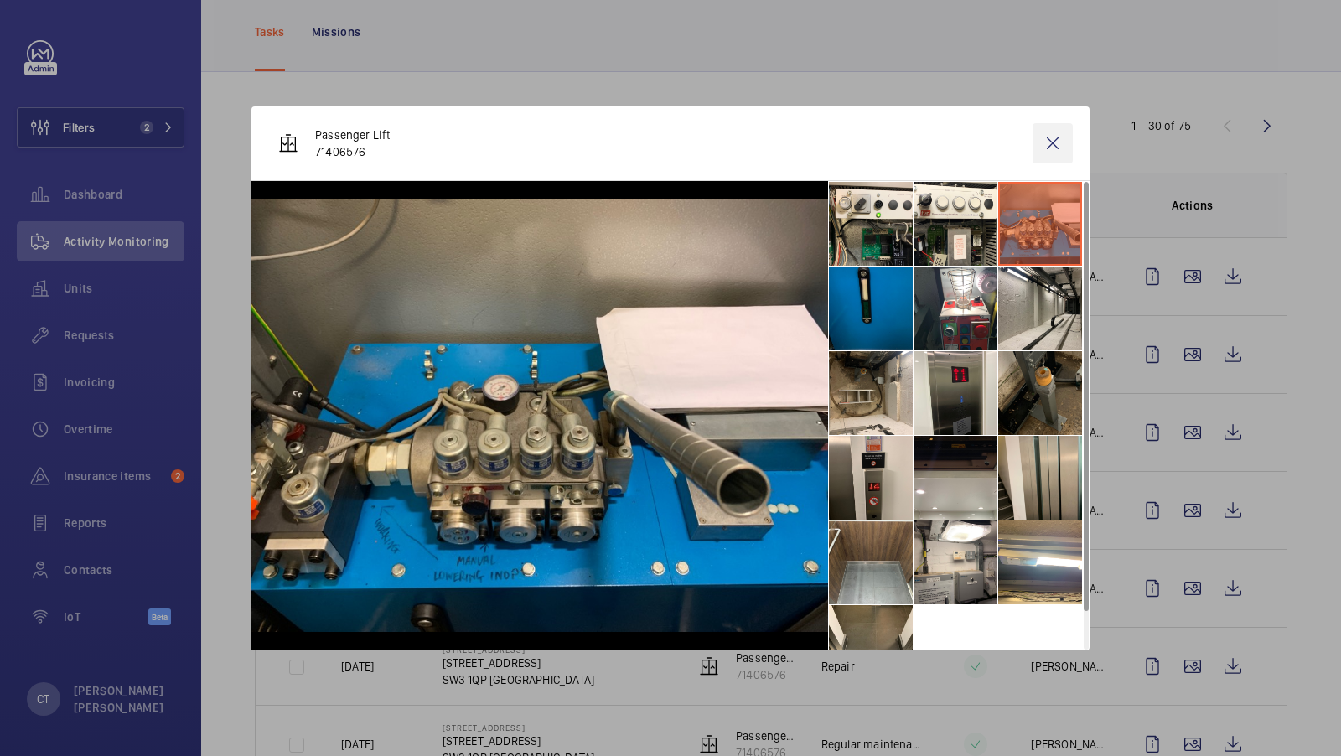
click at [1047, 147] on wm-front-icon-button at bounding box center [1052, 143] width 40 height 40
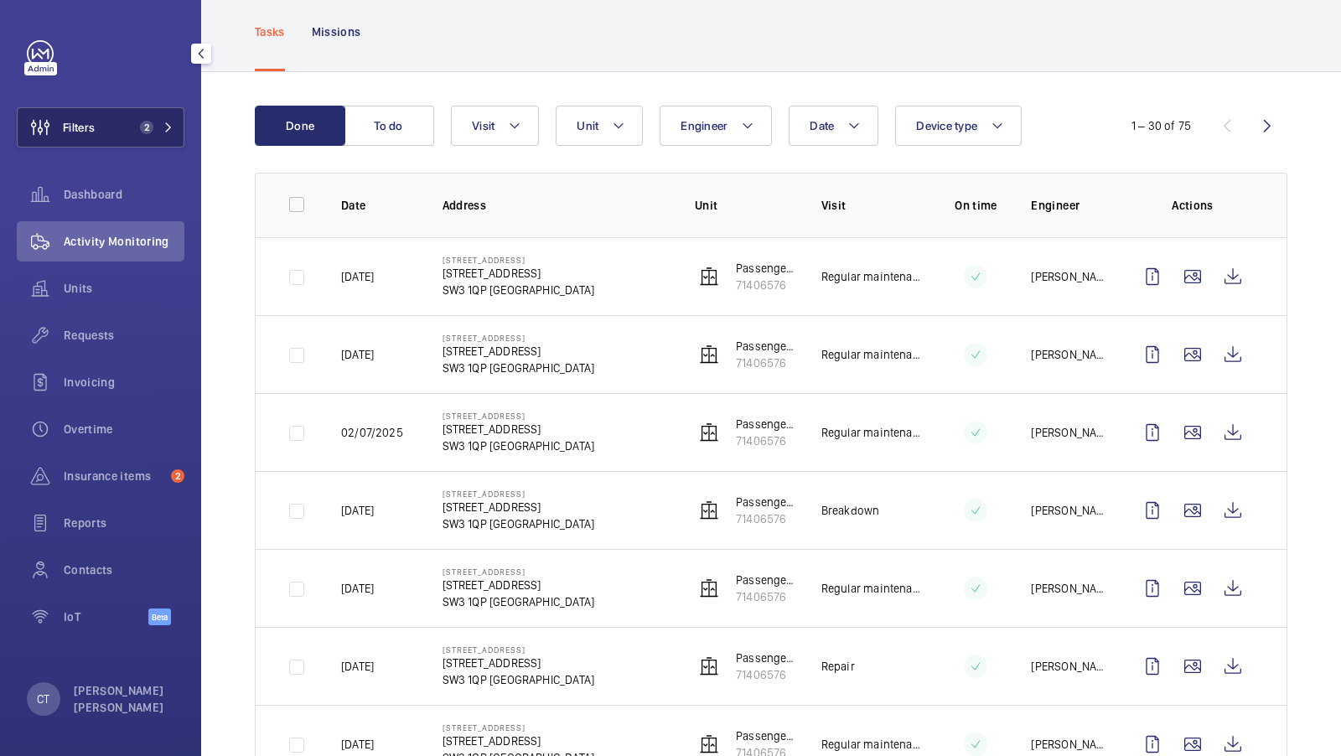
click at [143, 119] on button "Filters 2" at bounding box center [101, 127] width 168 height 40
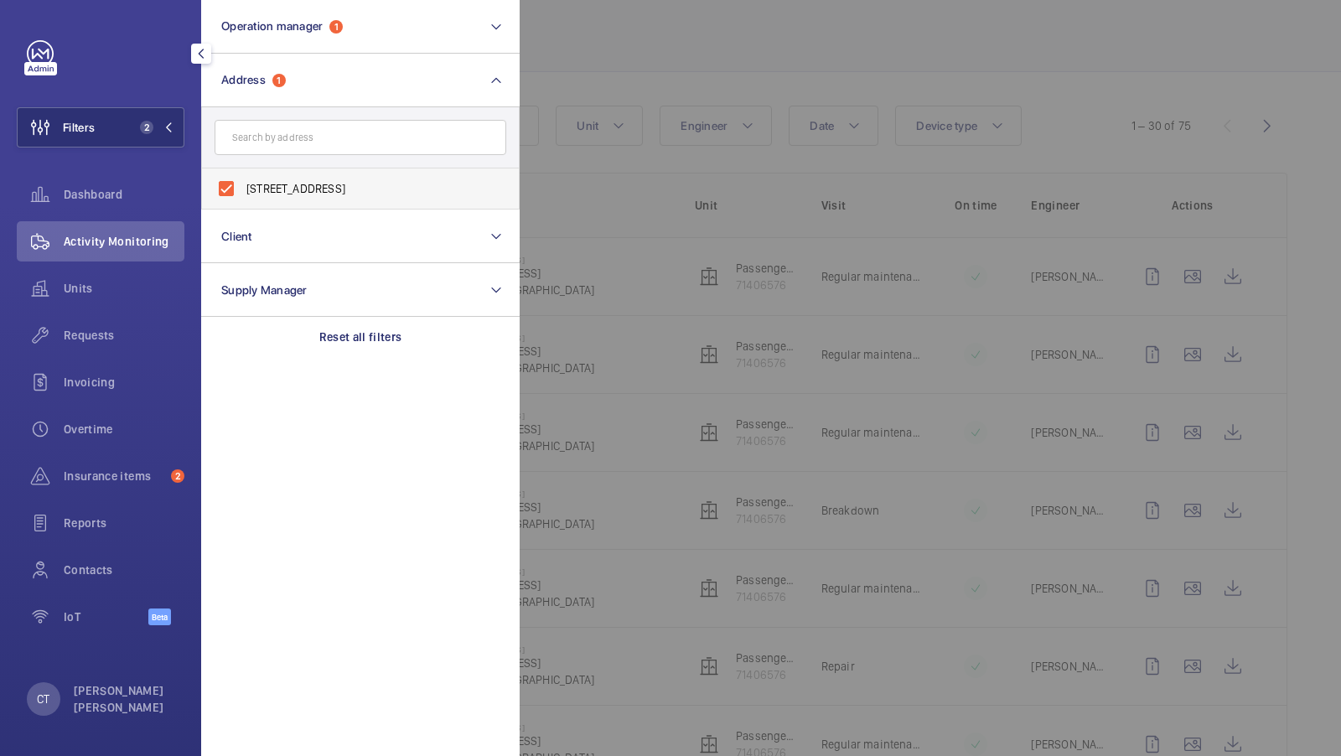
click at [268, 176] on label "124/126 Brompton Road - 124/126 Brompton Road, LONDON SW3 1QP" at bounding box center [348, 188] width 292 height 40
click at [243, 176] on input "124/126 Brompton Road - 124/126 Brompton Road, LONDON SW3 1QP" at bounding box center [226, 189] width 34 height 34
checkbox input "false"
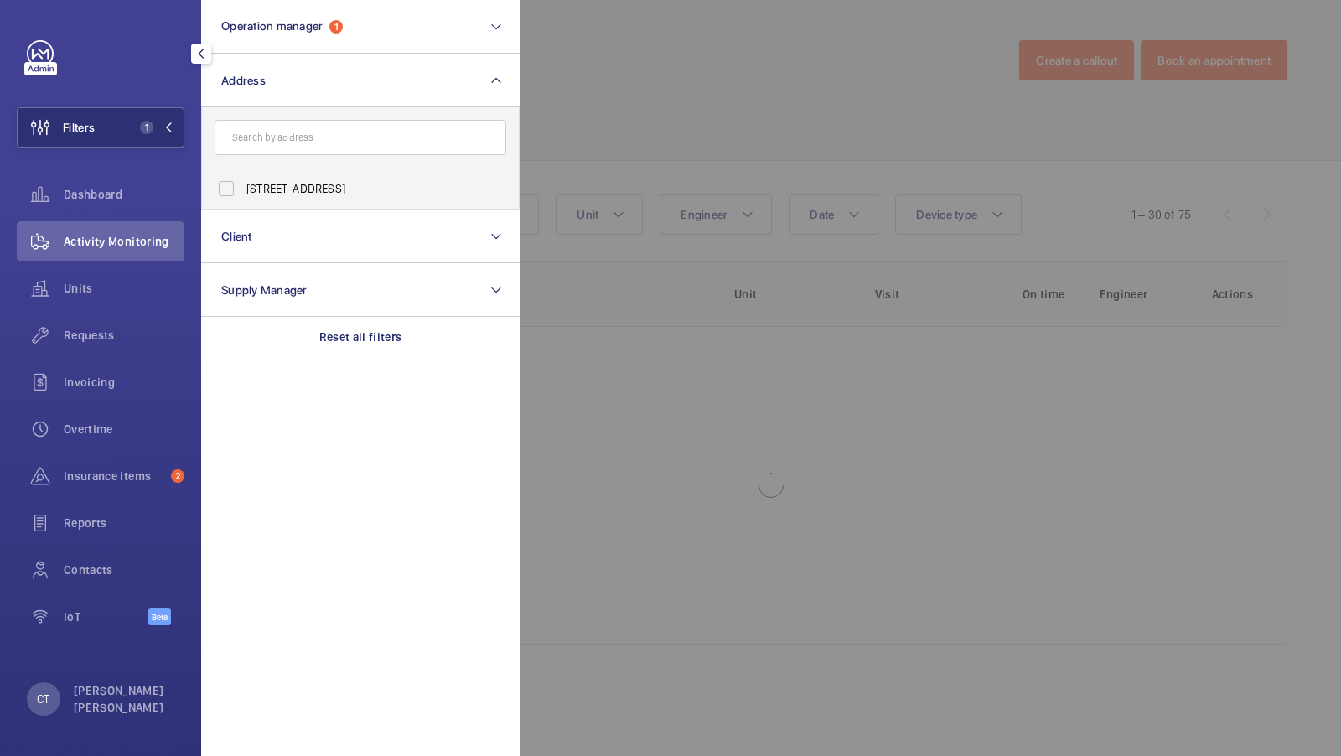
click at [277, 115] on form at bounding box center [360, 137] width 317 height 61
click at [265, 134] on input "text" at bounding box center [361, 137] width 292 height 35
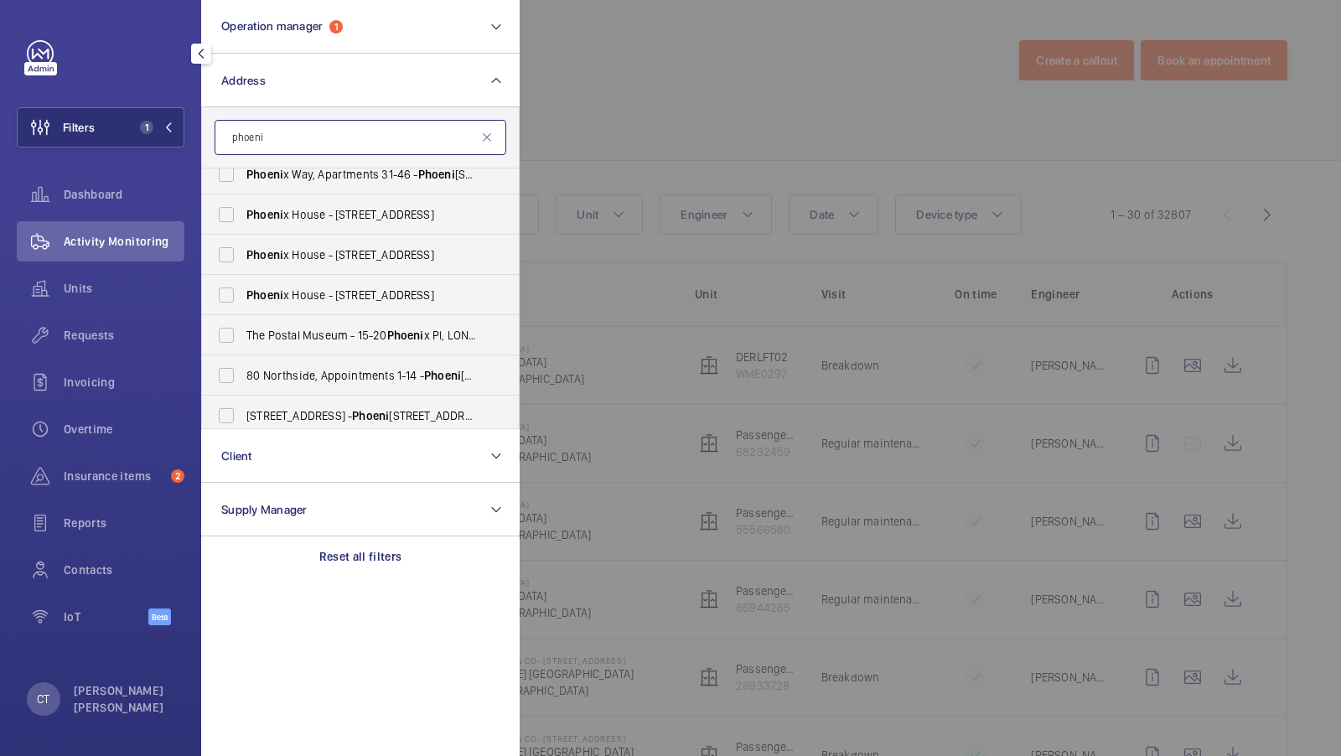
scroll to position [223, 0]
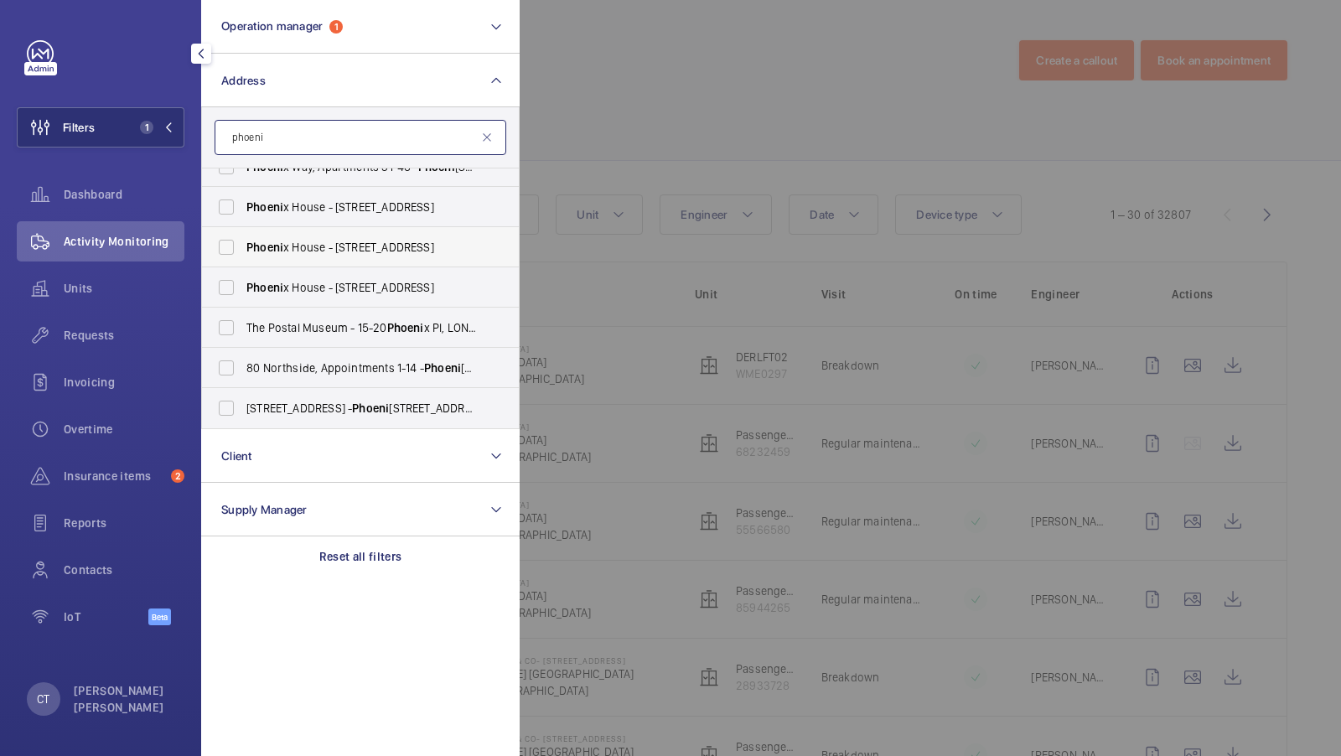
type input "phoeni"
click at [337, 240] on span "Phoeni x House - 1 Wilbraham Place, LONDON SW1X 9AE" at bounding box center [361, 247] width 230 height 17
click at [243, 240] on input "Phoeni x House - 1 Wilbraham Place, LONDON SW1X 9AE" at bounding box center [226, 247] width 34 height 34
checkbox input "true"
click at [171, 124] on mat-icon at bounding box center [168, 127] width 10 height 10
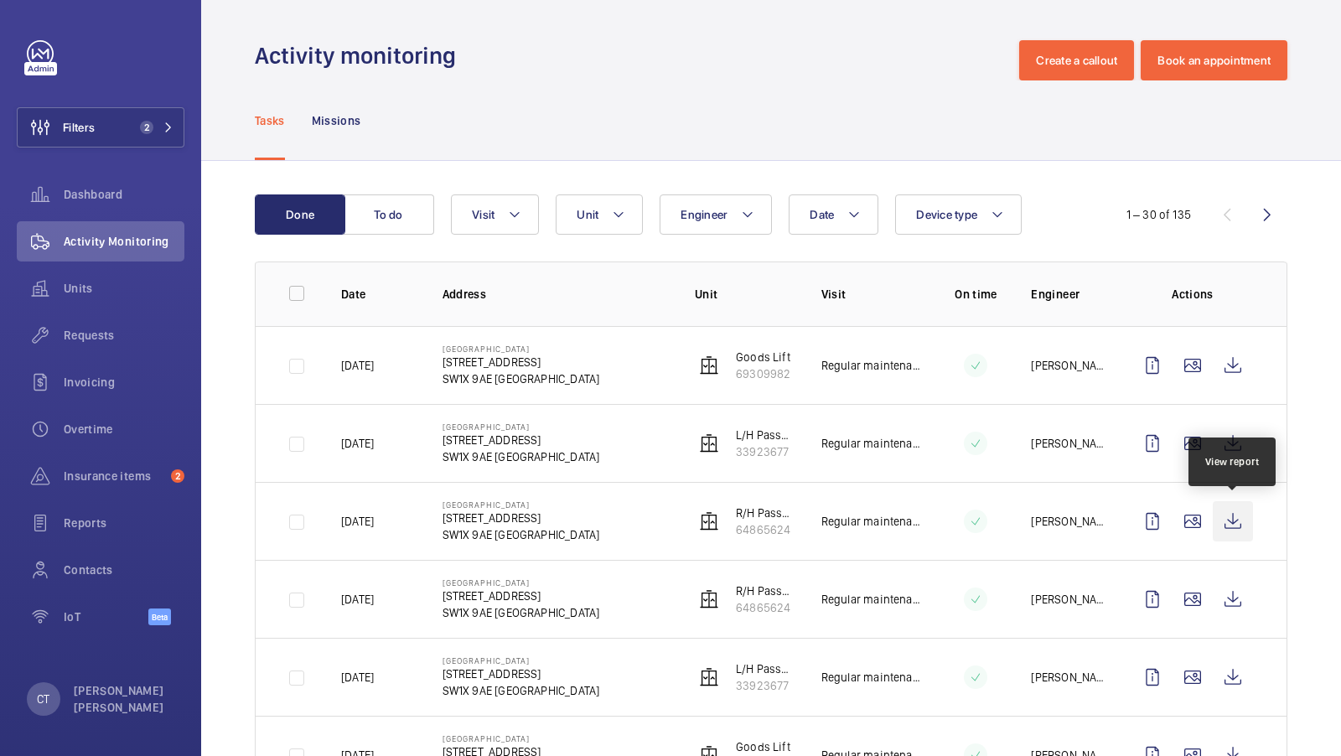
click at [1239, 526] on wm-front-icon-button at bounding box center [1233, 521] width 40 height 40
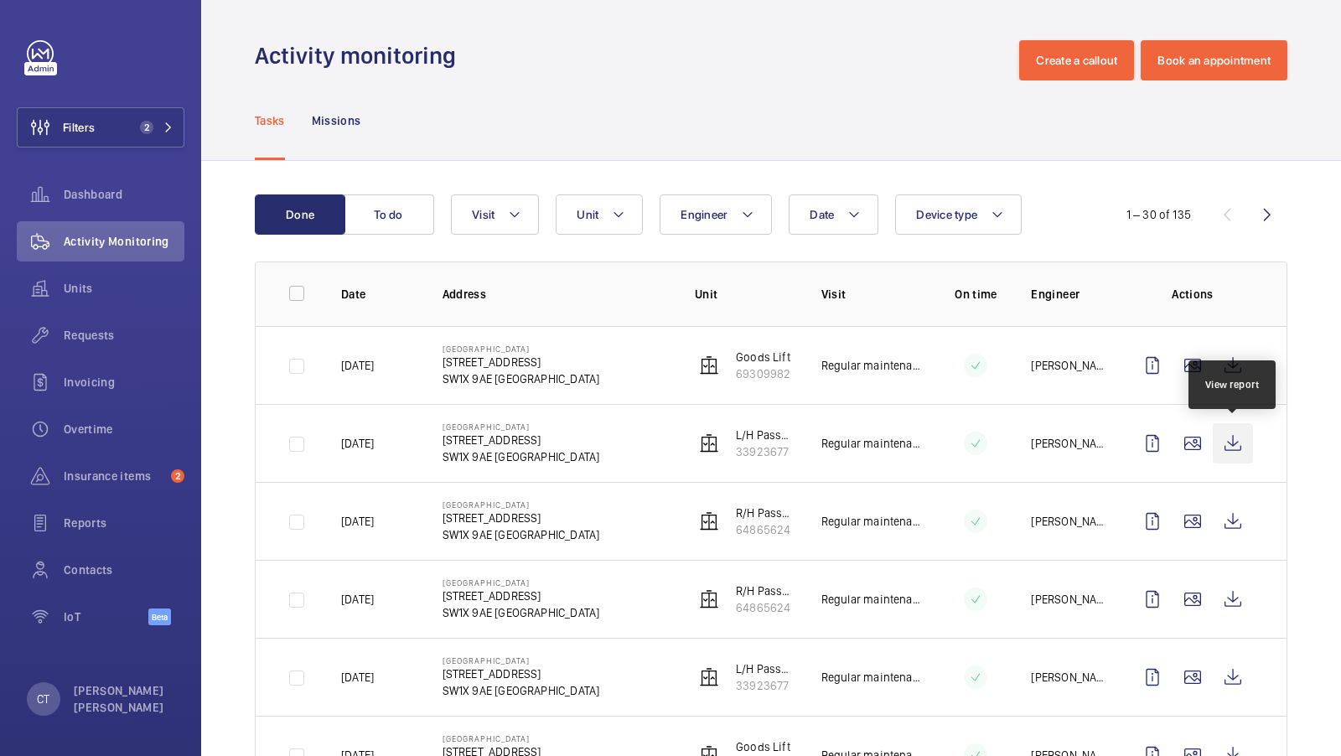
click at [1230, 452] on wm-front-icon-button at bounding box center [1233, 443] width 40 height 40
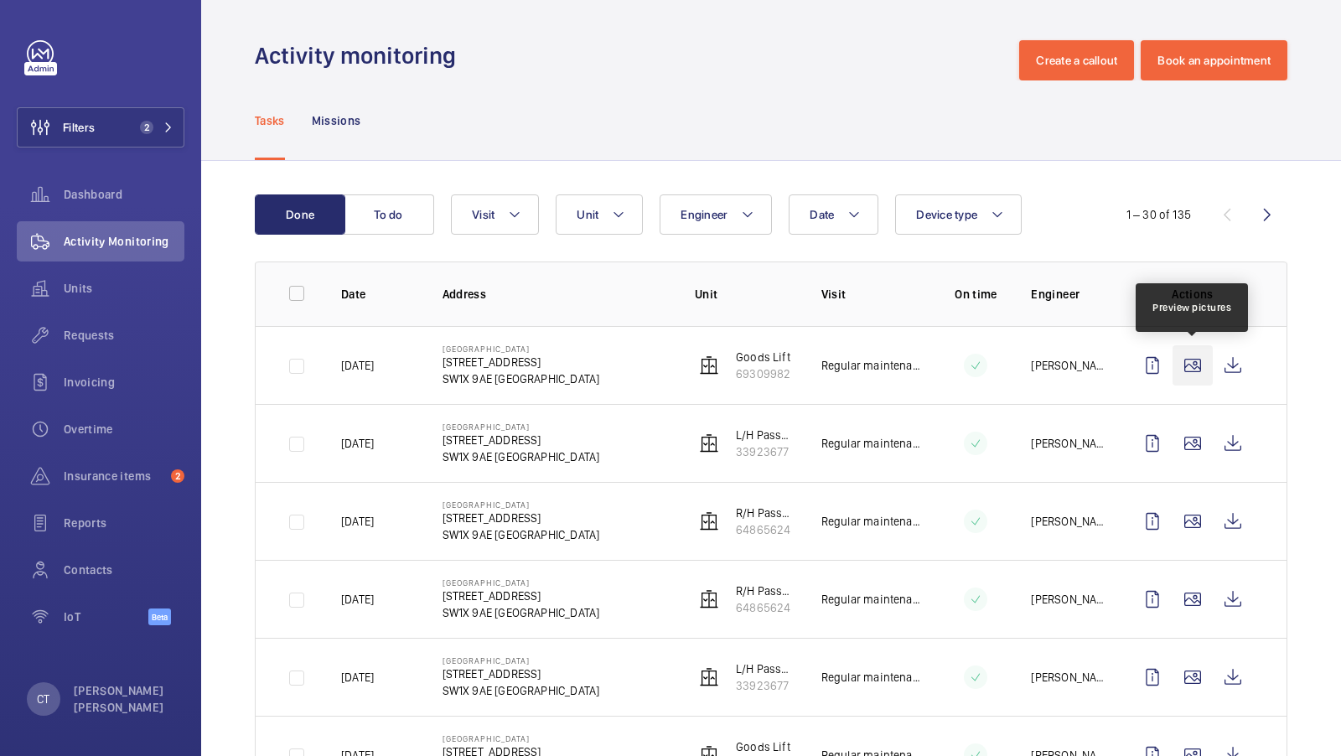
click at [1185, 360] on wm-front-icon-button at bounding box center [1192, 365] width 40 height 40
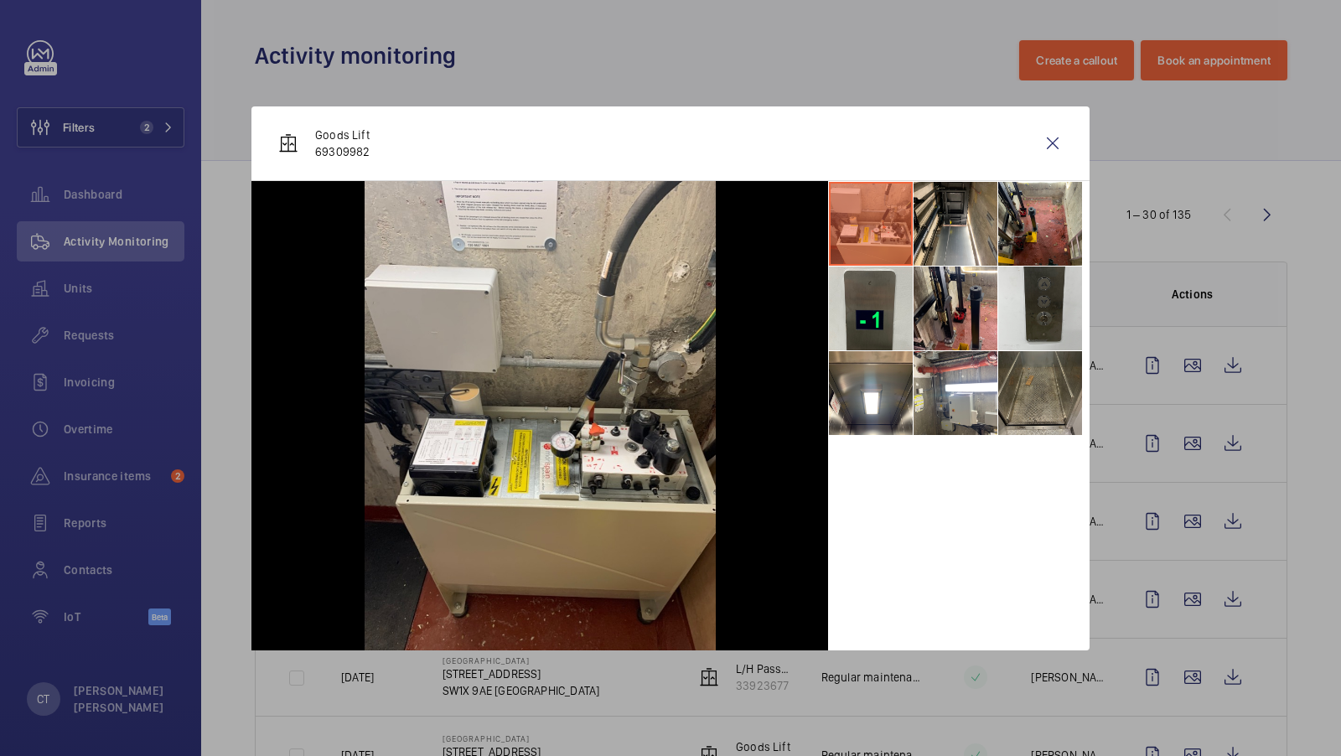
click at [1039, 394] on li at bounding box center [1040, 393] width 84 height 84
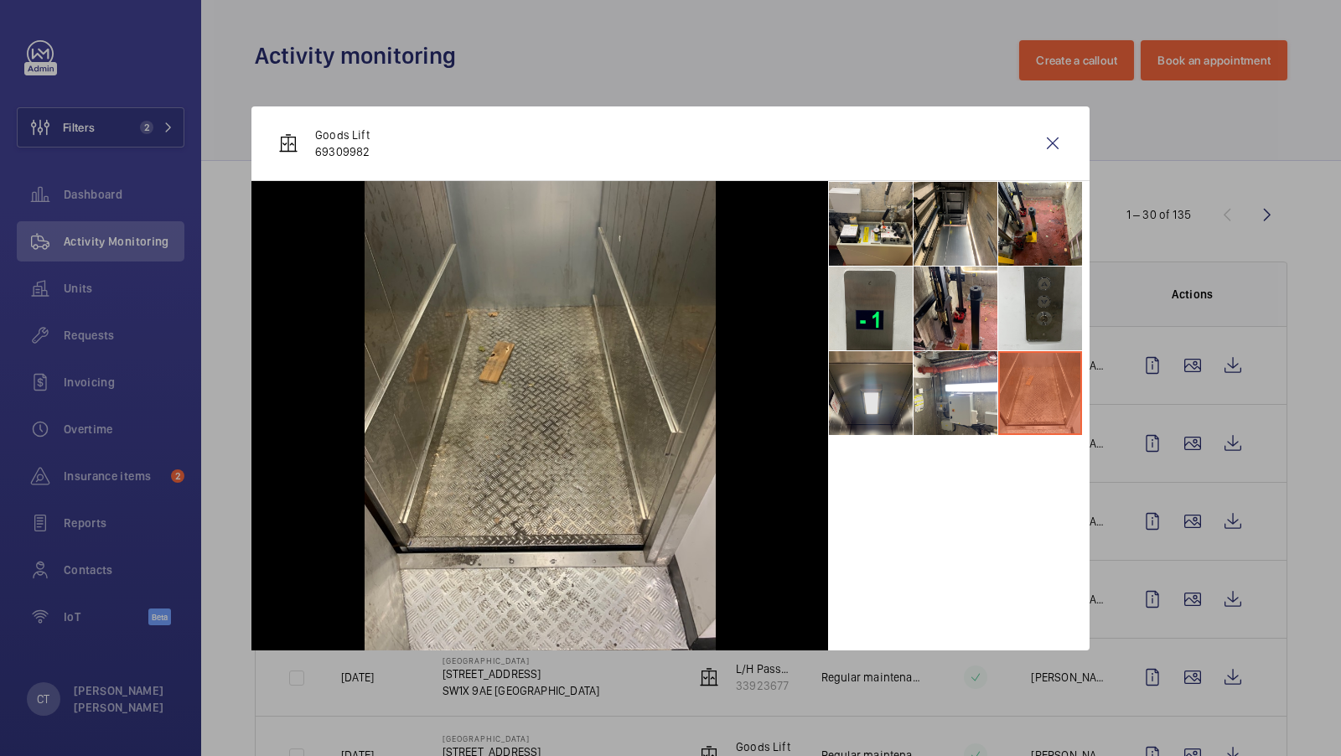
click at [866, 387] on li at bounding box center [871, 393] width 84 height 84
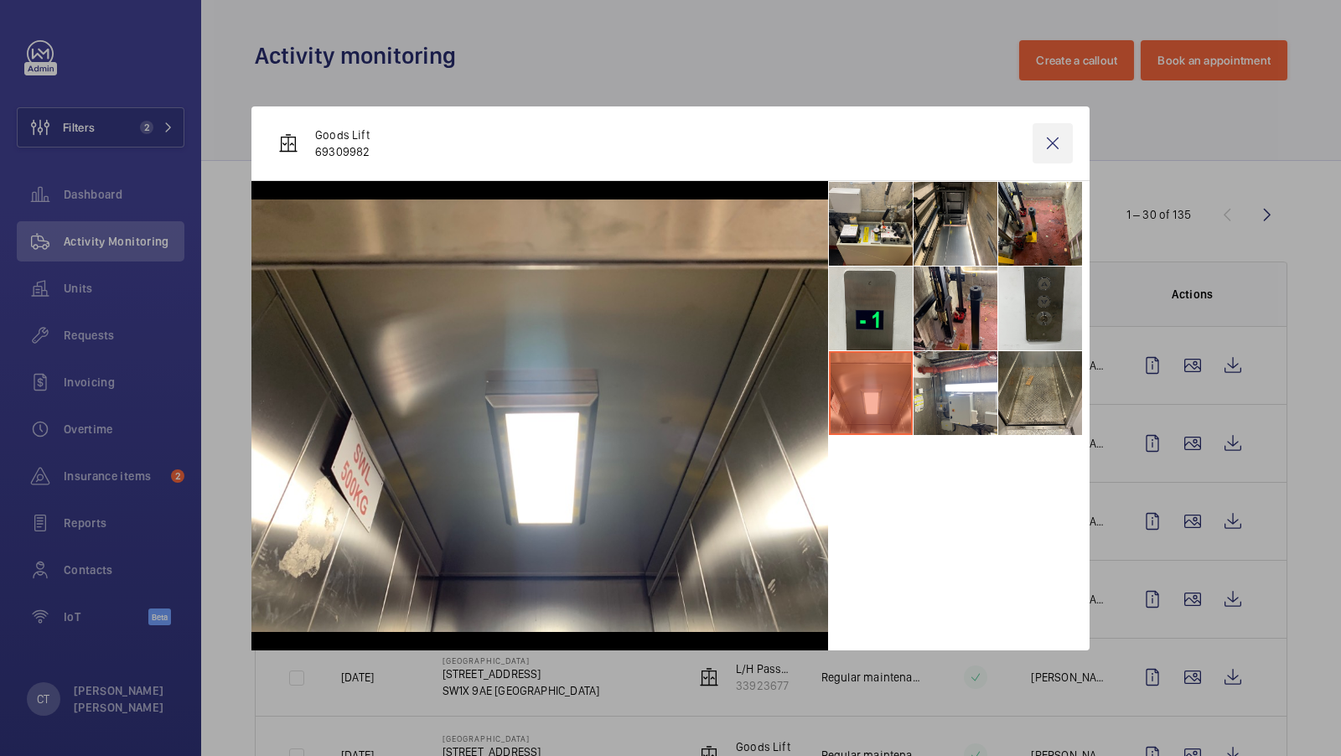
click at [1048, 143] on wm-front-icon-button at bounding box center [1052, 143] width 40 height 40
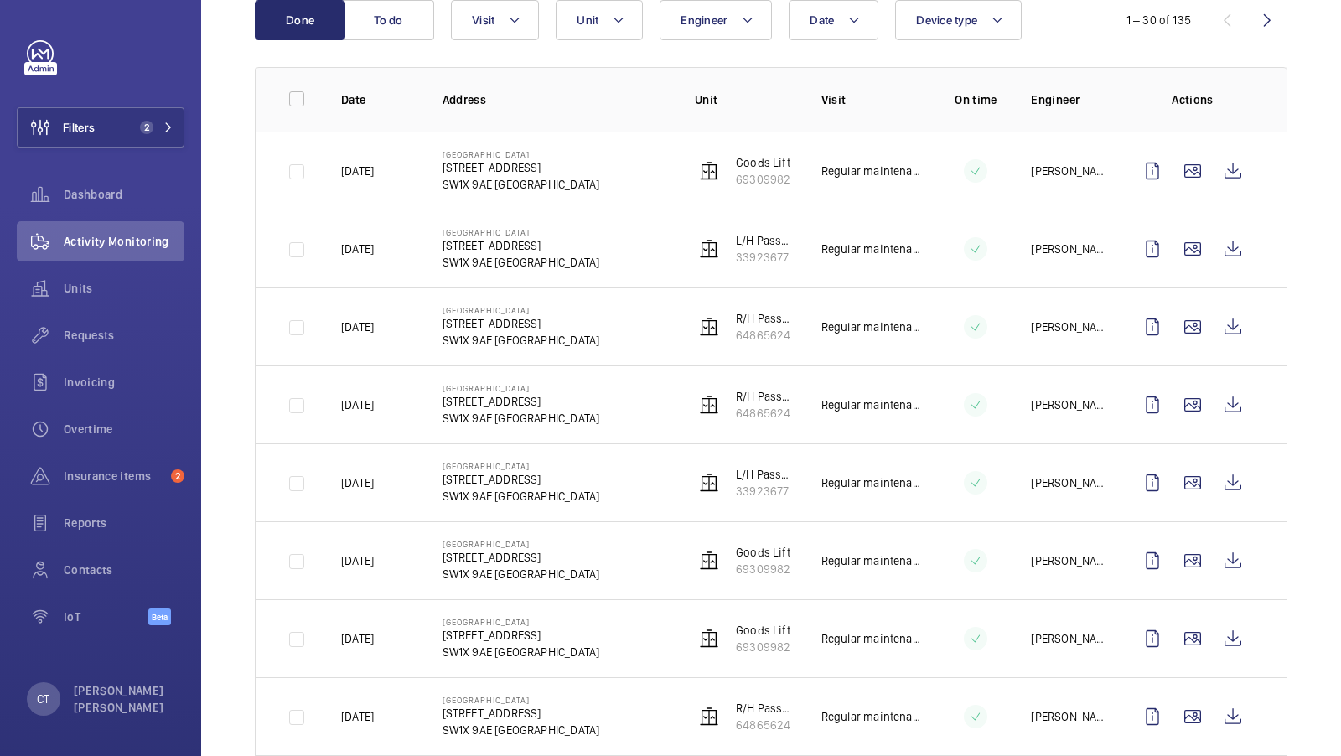
scroll to position [197, 0]
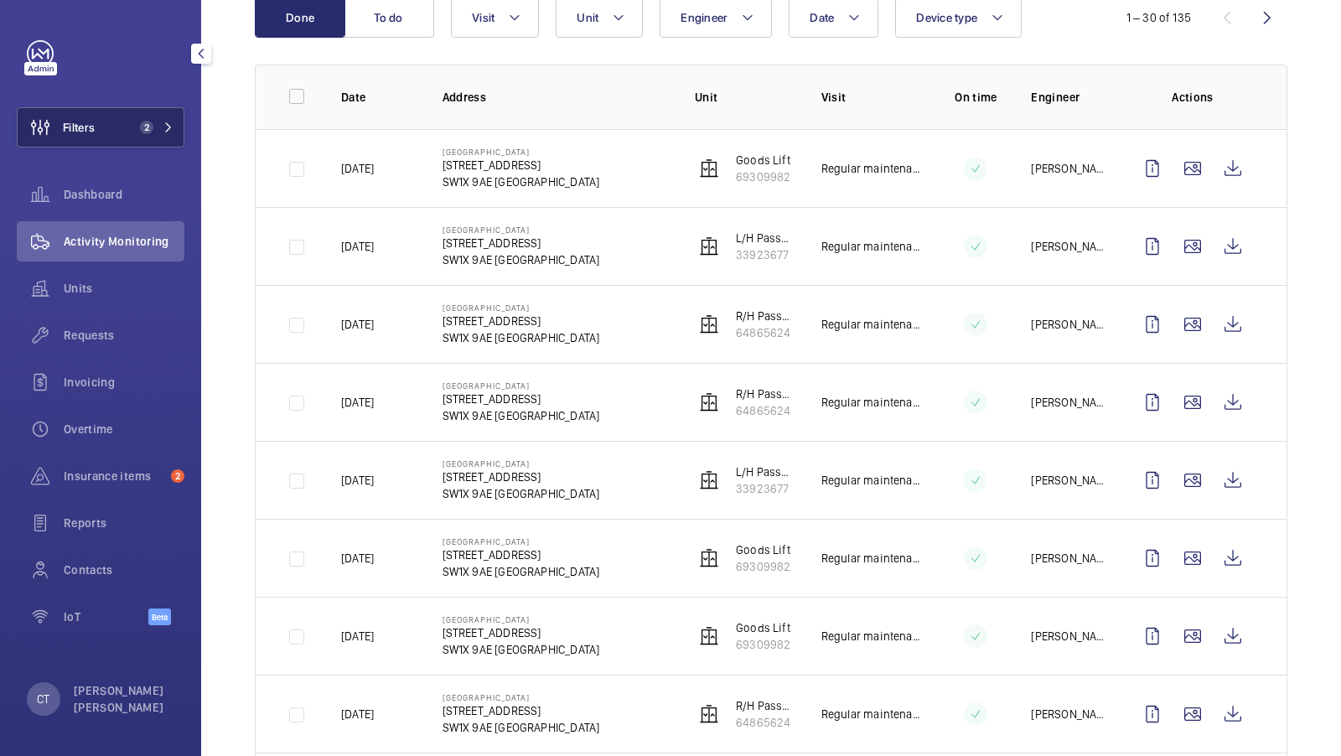
click at [162, 130] on span "2" at bounding box center [153, 127] width 40 height 13
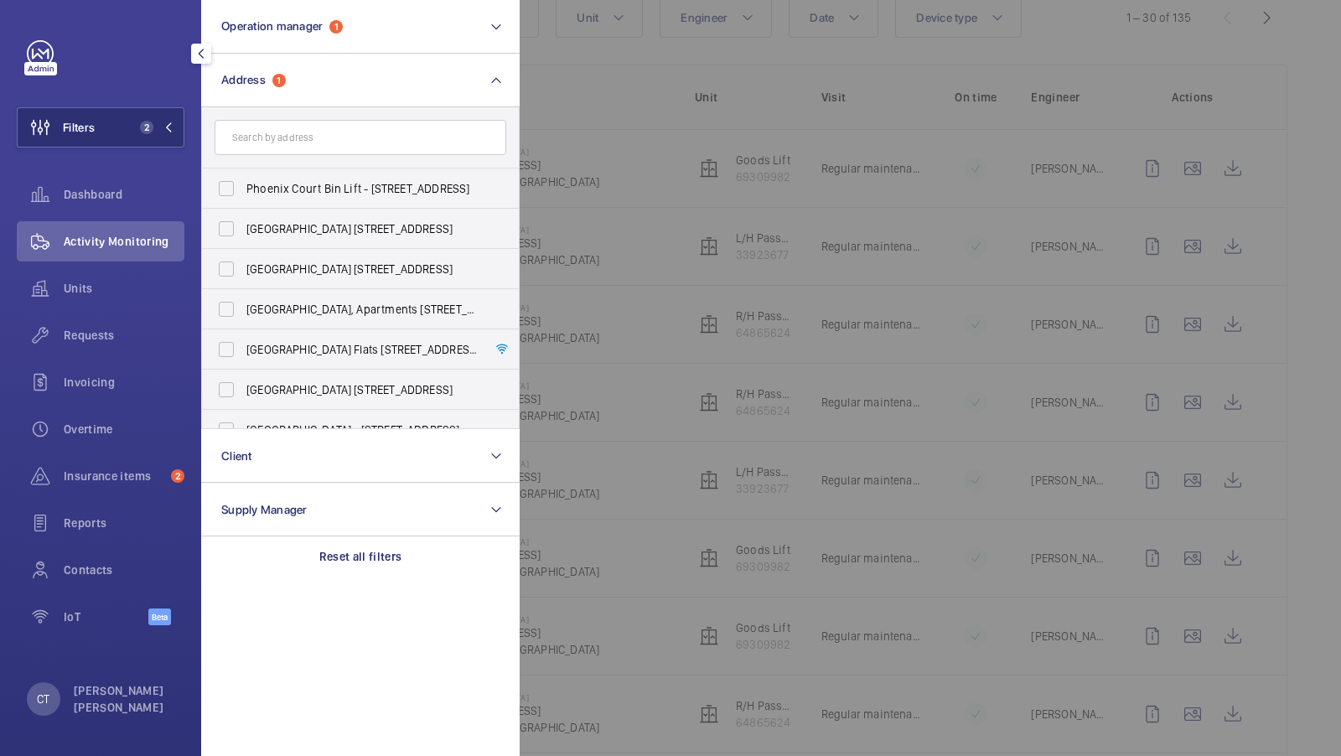
drag, startPoint x: 309, startPoint y: 147, endPoint x: 308, endPoint y: 129, distance: 17.6
click at [309, 147] on input "text" at bounding box center [361, 137] width 292 height 35
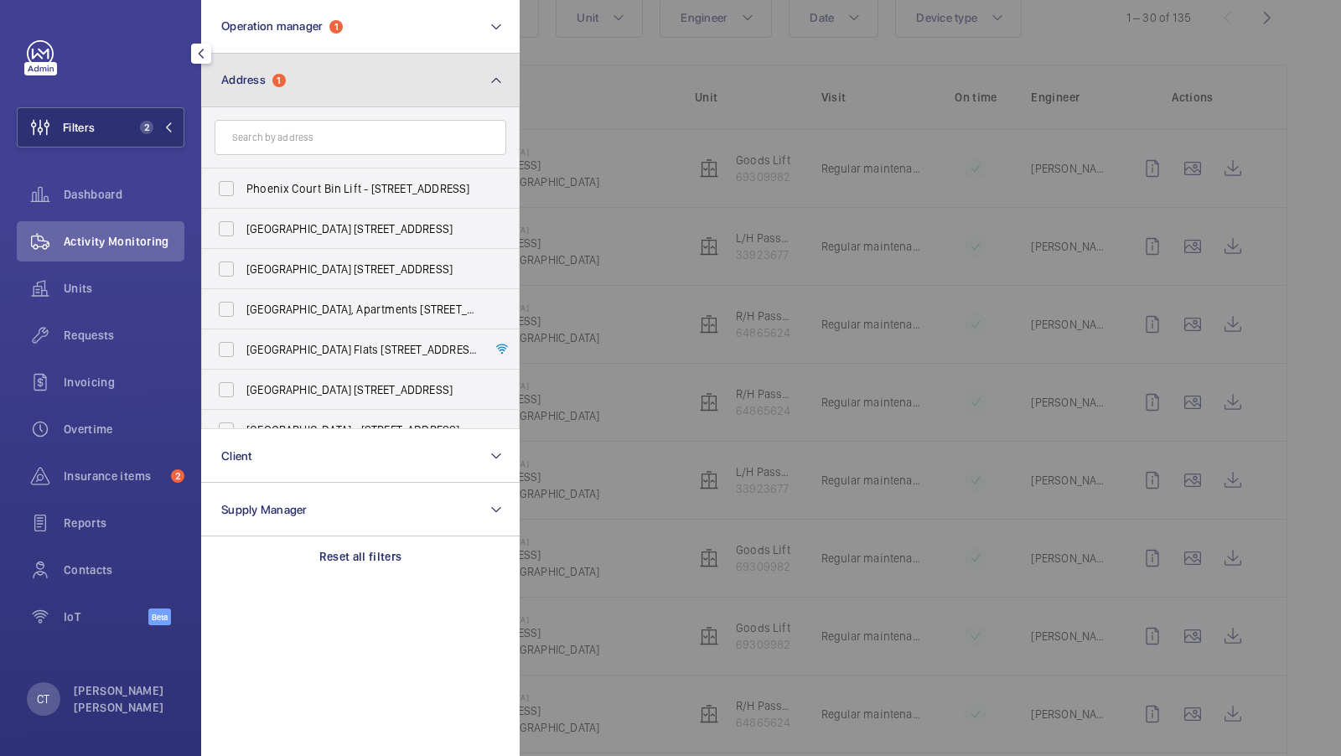
click at [304, 100] on button "Address 1" at bounding box center [360, 81] width 318 height 54
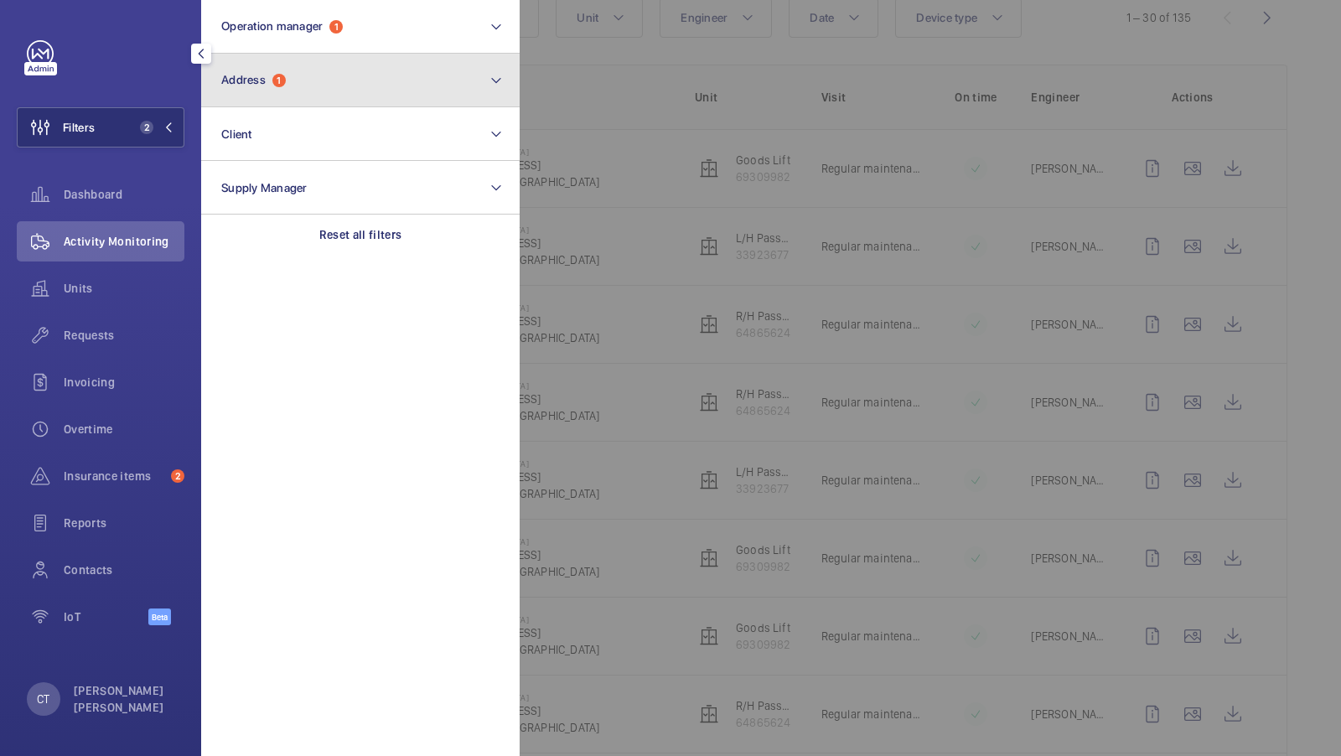
click at [304, 100] on button "Address 1" at bounding box center [360, 81] width 318 height 54
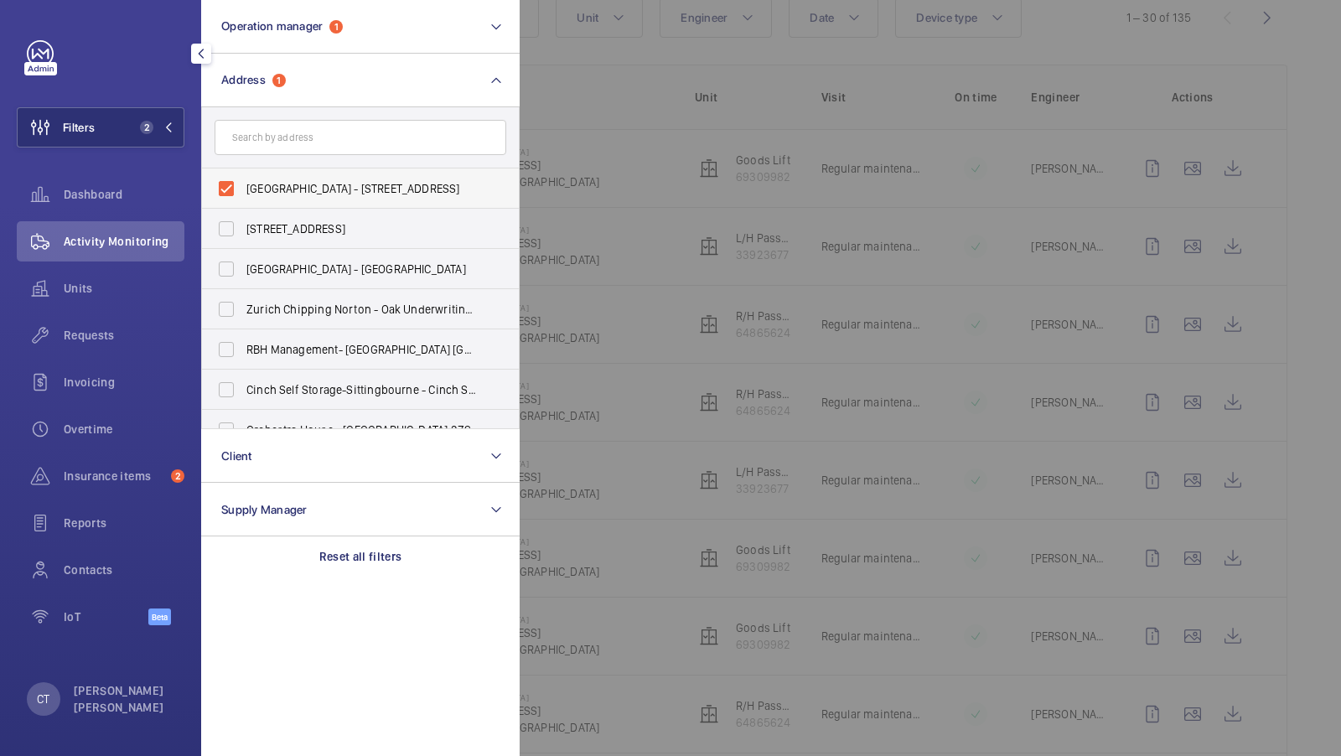
click at [278, 188] on span "Phoenix House - 1 Wilbraham Place, LONDON SW1X 9AE" at bounding box center [361, 188] width 230 height 17
click at [243, 188] on input "Phoenix House - 1 Wilbraham Place, LONDON SW1X 9AE" at bounding box center [226, 189] width 34 height 34
checkbox input "false"
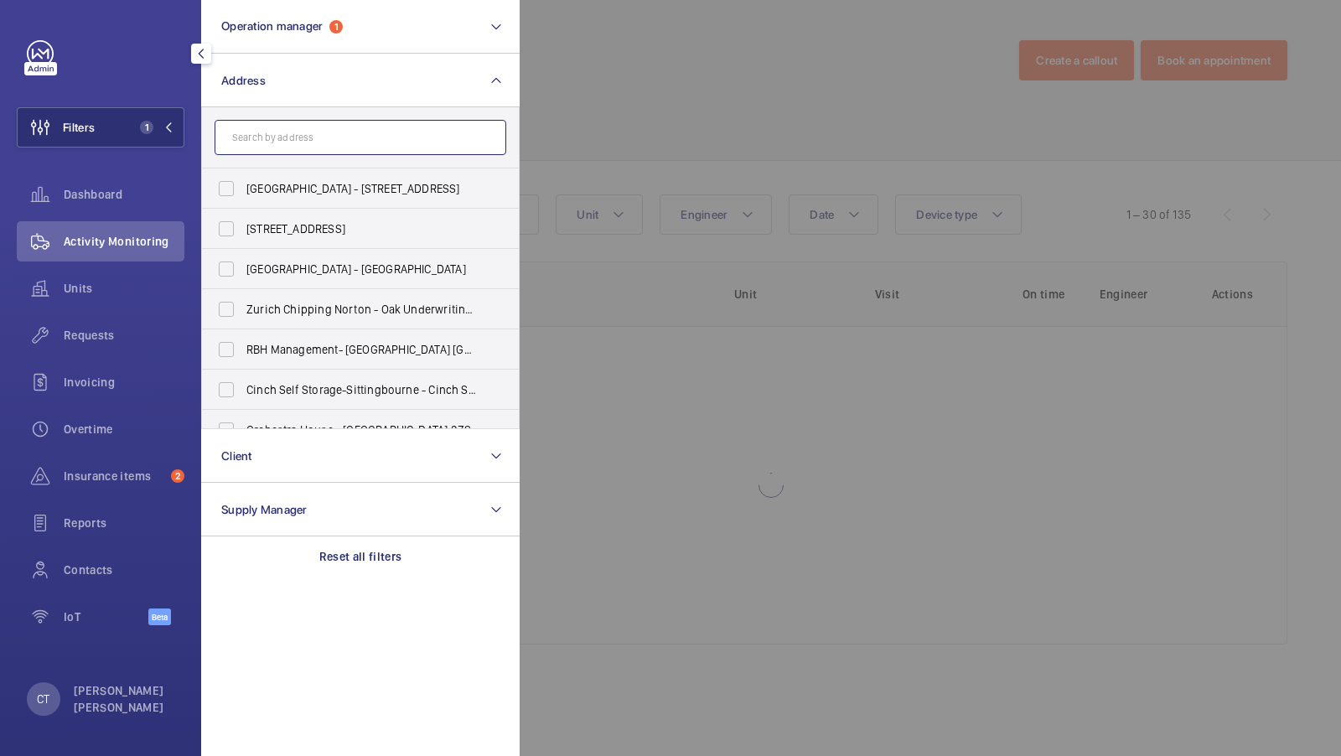
click at [292, 120] on input "text" at bounding box center [361, 137] width 292 height 35
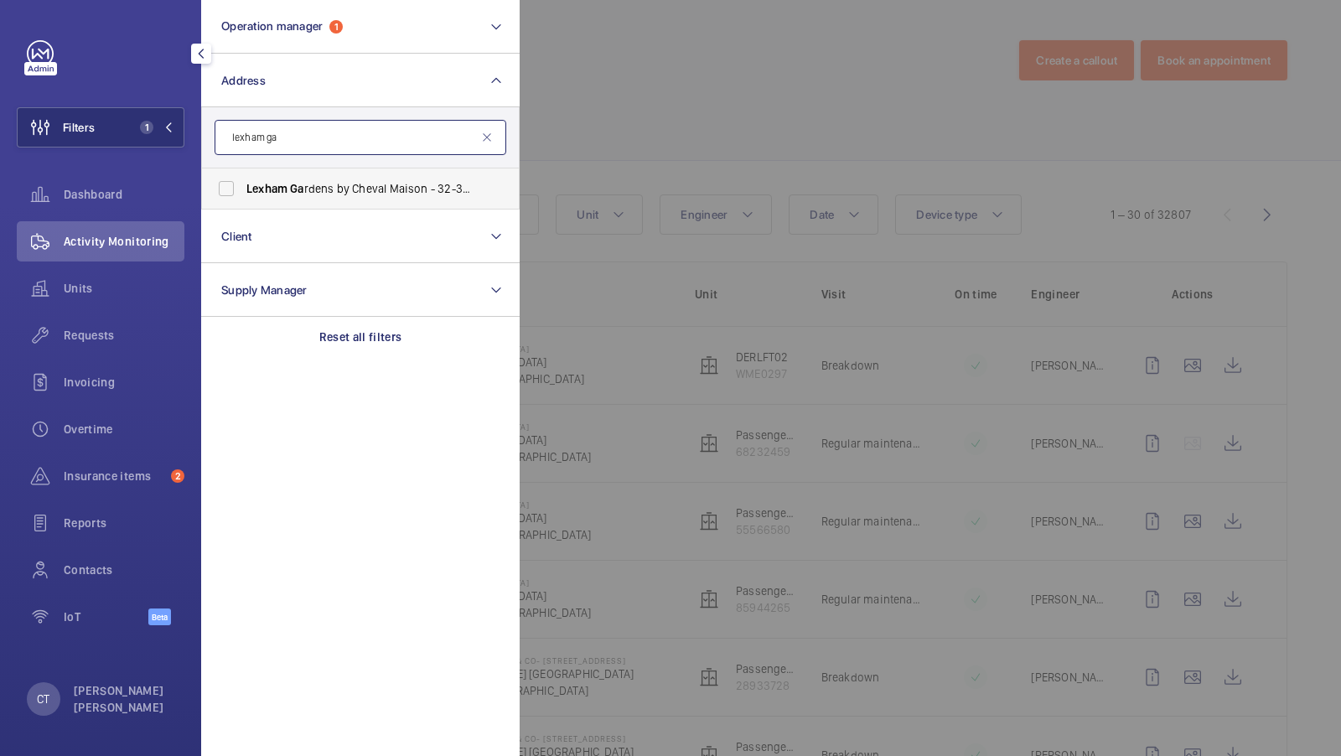
type input "lexham ga"
click at [250, 196] on label "Lexham Ga rdens by Cheval Maison - 32-38 Lexham Ga rdens, LONDON W8 5JE" at bounding box center [348, 188] width 292 height 40
click at [243, 196] on input "Lexham Ga rdens by Cheval Maison - 32-38 Lexham Ga rdens, LONDON W8 5JE" at bounding box center [226, 189] width 34 height 34
checkbox input "true"
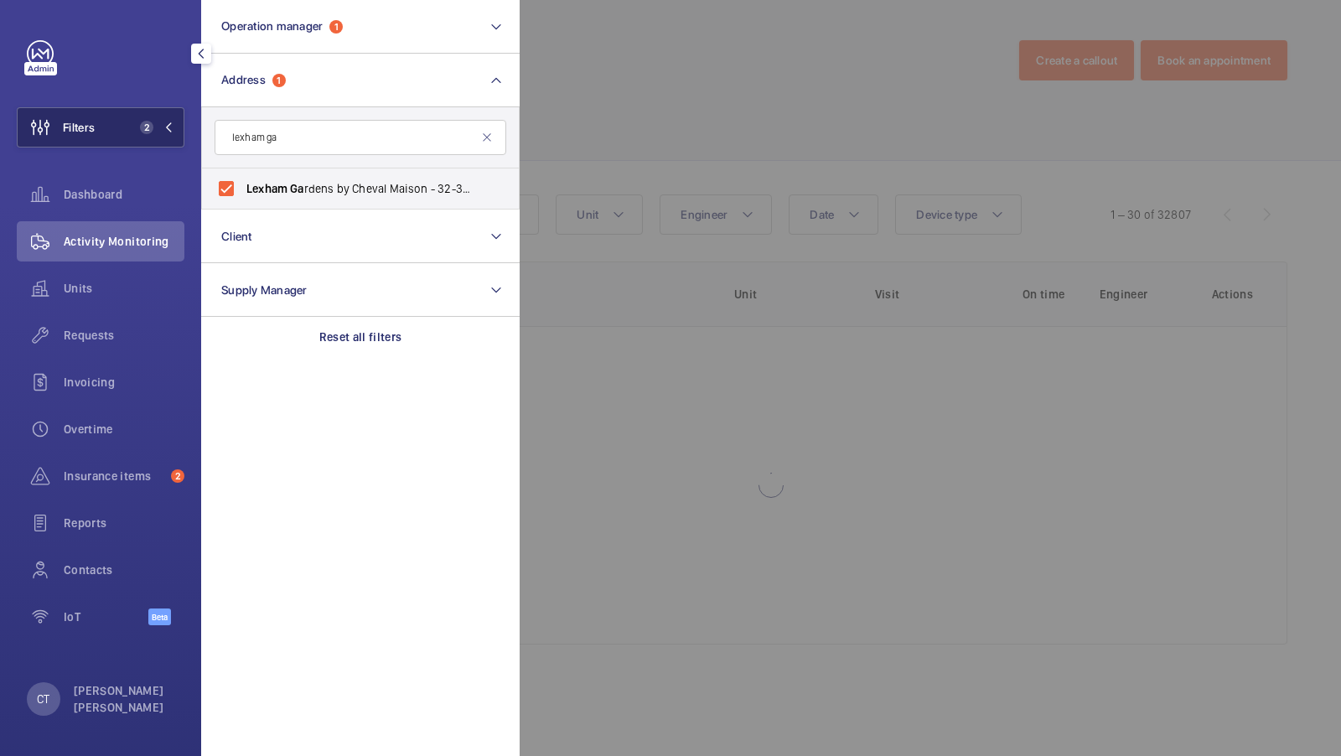
click at [165, 128] on mat-icon at bounding box center [168, 127] width 10 height 10
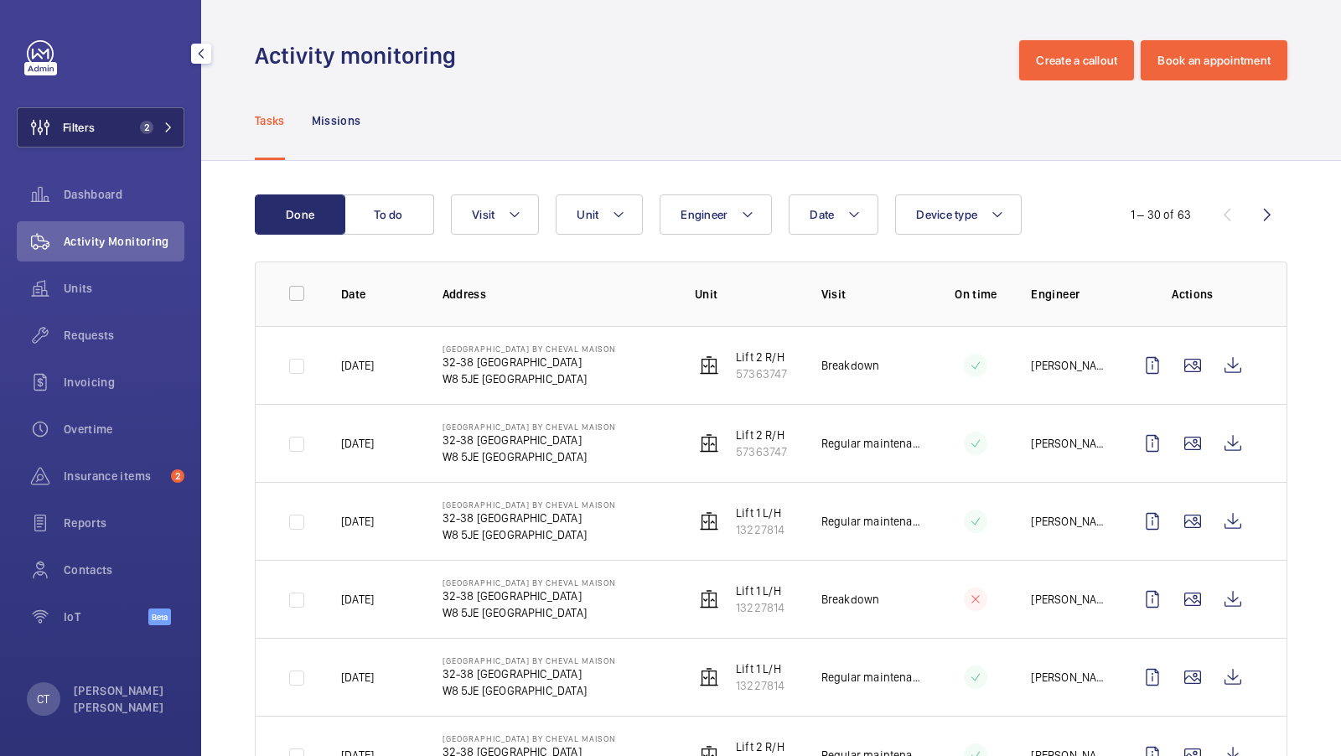
click at [179, 128] on button "Filters 2" at bounding box center [101, 127] width 168 height 40
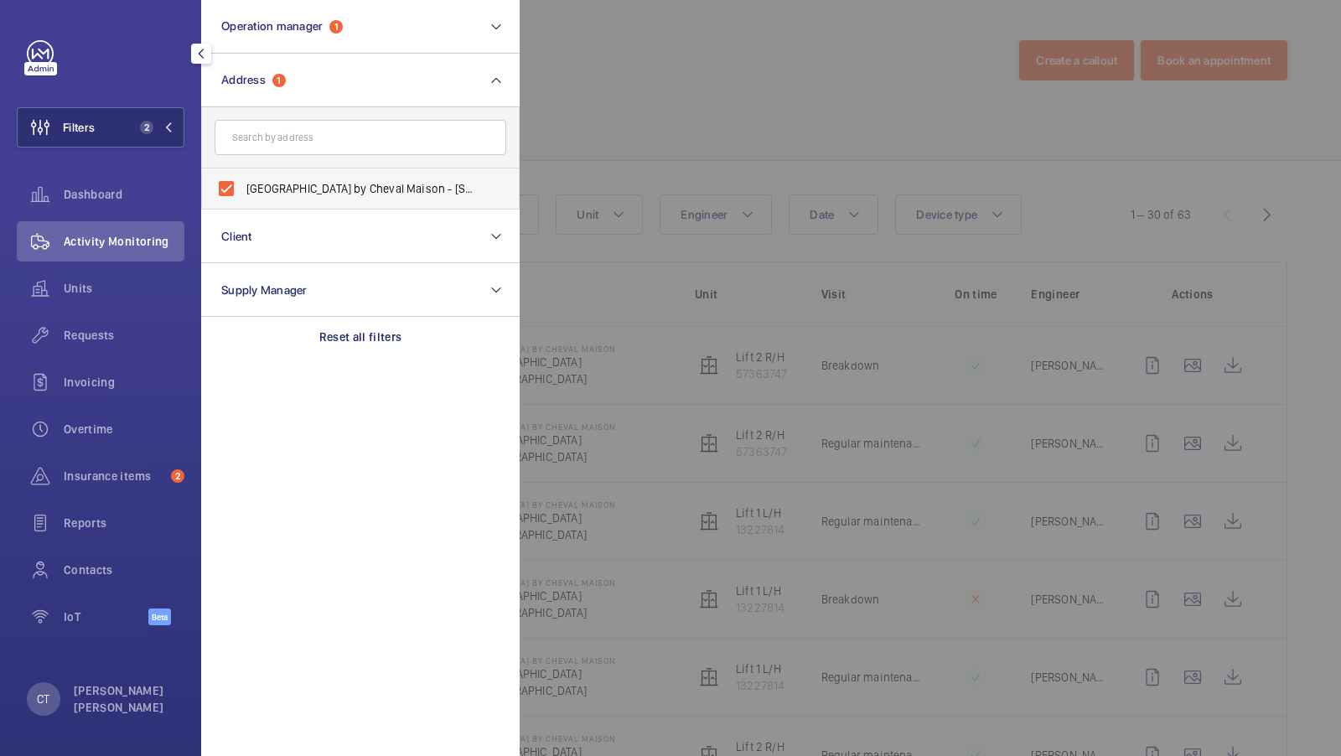
click at [274, 187] on span "Lexham Gardens by Cheval Maison - 32-38 Lexham Gardens, LONDON W8 5JE" at bounding box center [361, 188] width 230 height 17
click at [243, 187] on input "Lexham Gardens by Cheval Maison - 32-38 Lexham Gardens, LONDON W8 5JE" at bounding box center [226, 189] width 34 height 34
checkbox input "false"
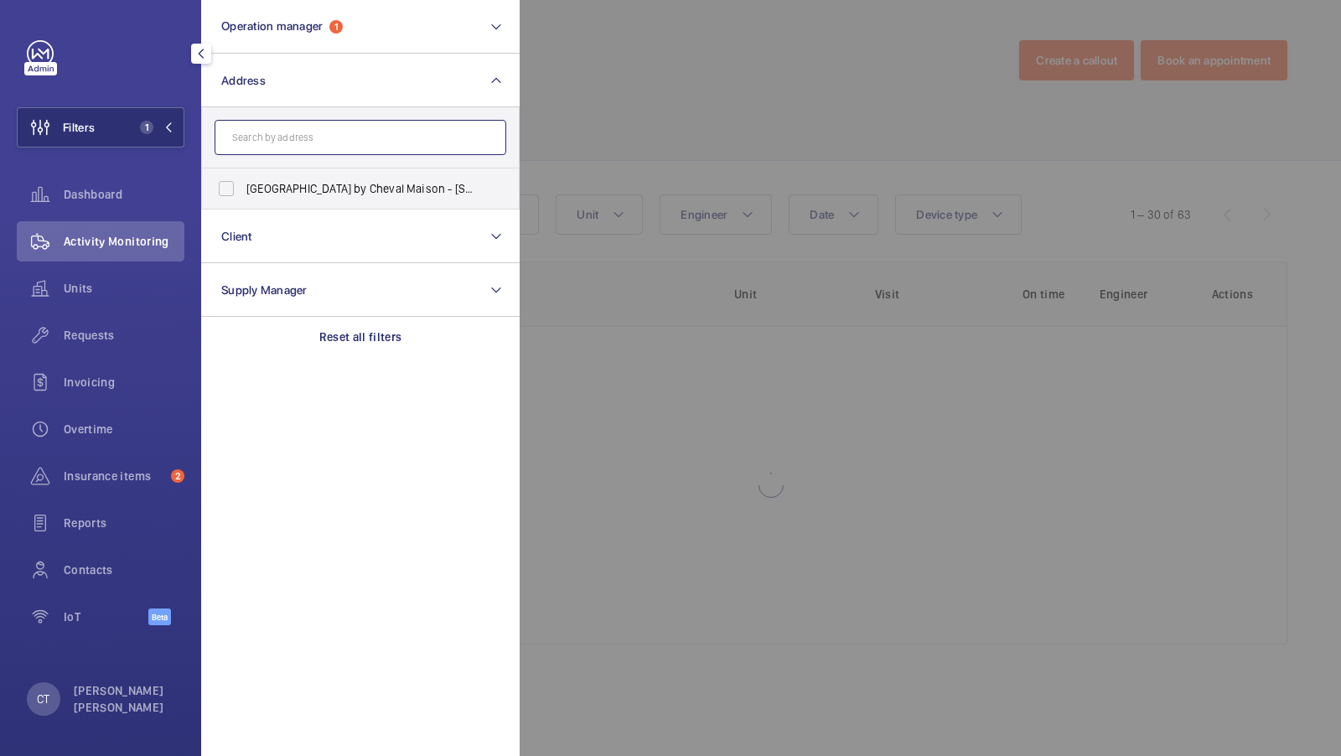
click at [282, 137] on input "text" at bounding box center [361, 137] width 292 height 35
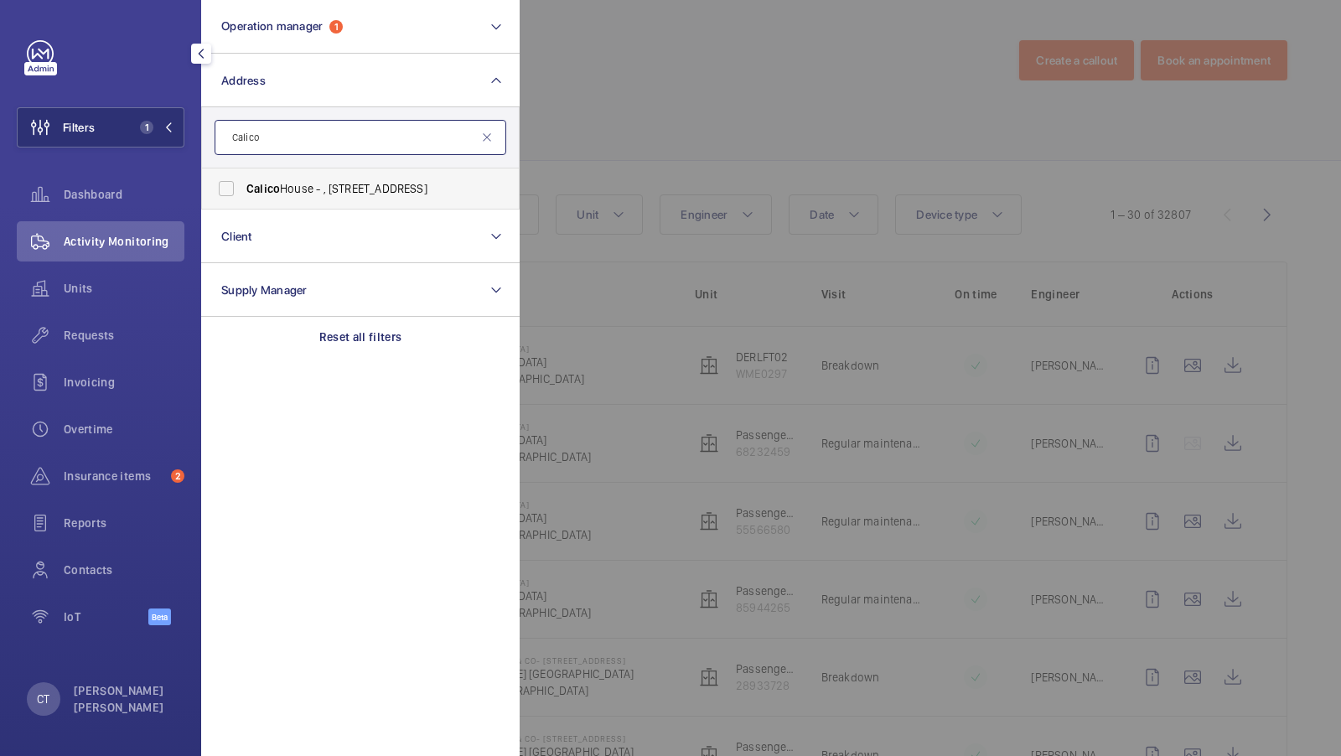
type input "Calico"
click at [284, 191] on span "Calico House - , 42 Bow Lane, LONDON EC4M 9DT" at bounding box center [361, 188] width 230 height 17
click at [243, 191] on input "Calico House - , 42 Bow Lane, LONDON EC4M 9DT" at bounding box center [226, 189] width 34 height 34
checkbox input "true"
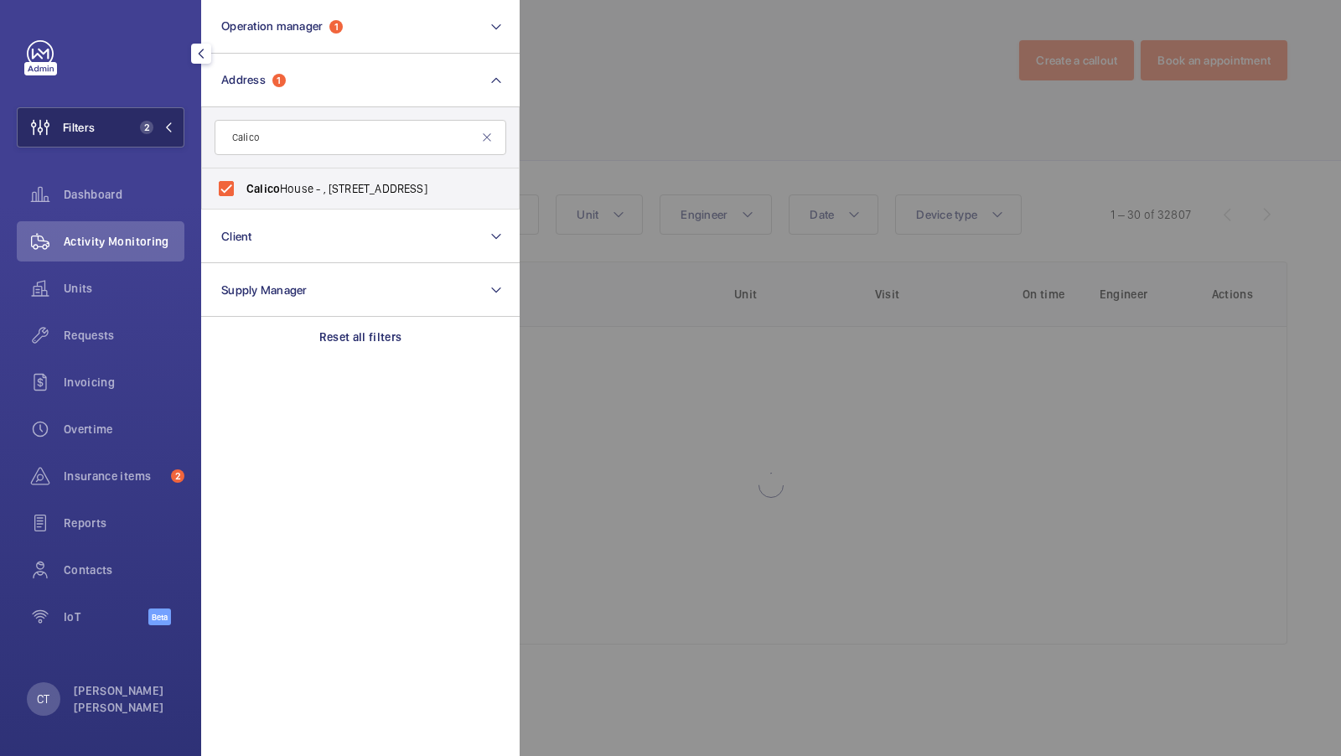
click at [142, 127] on span "2" at bounding box center [146, 127] width 13 height 13
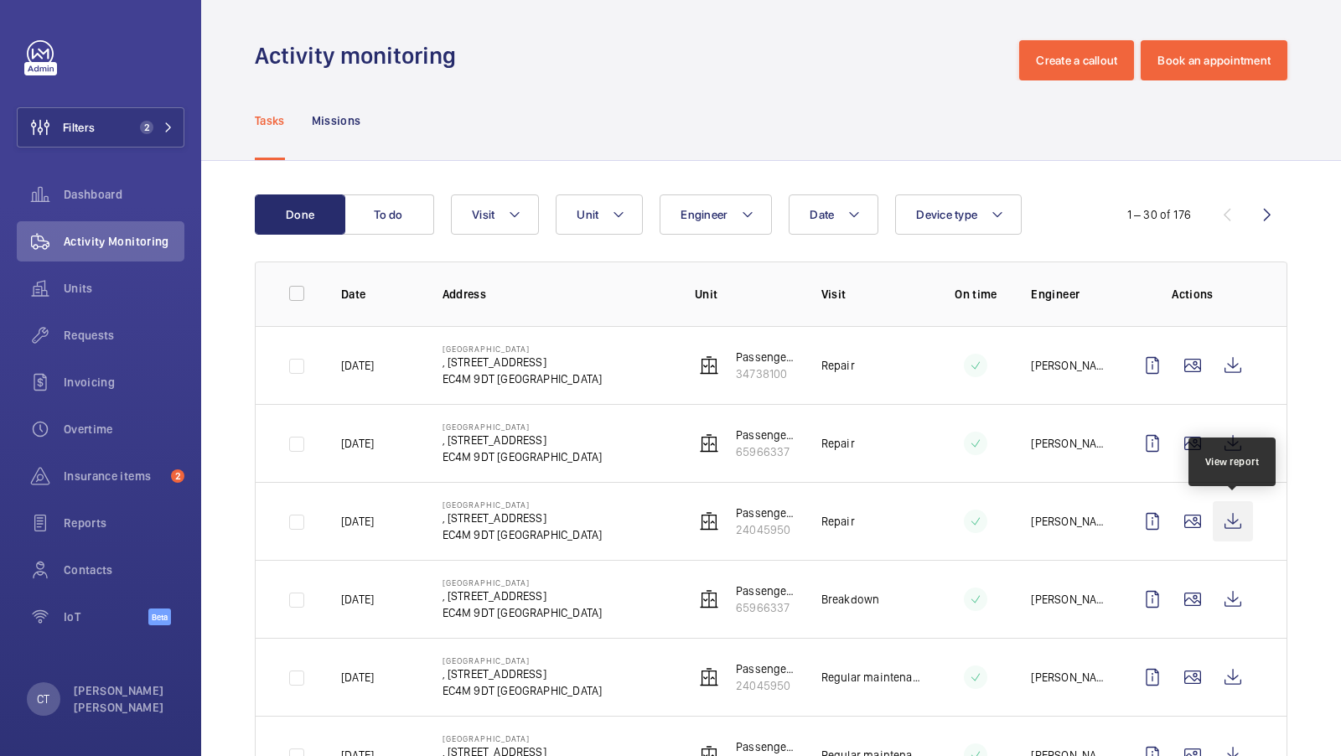
click at [1228, 520] on wm-front-icon-button at bounding box center [1233, 521] width 40 height 40
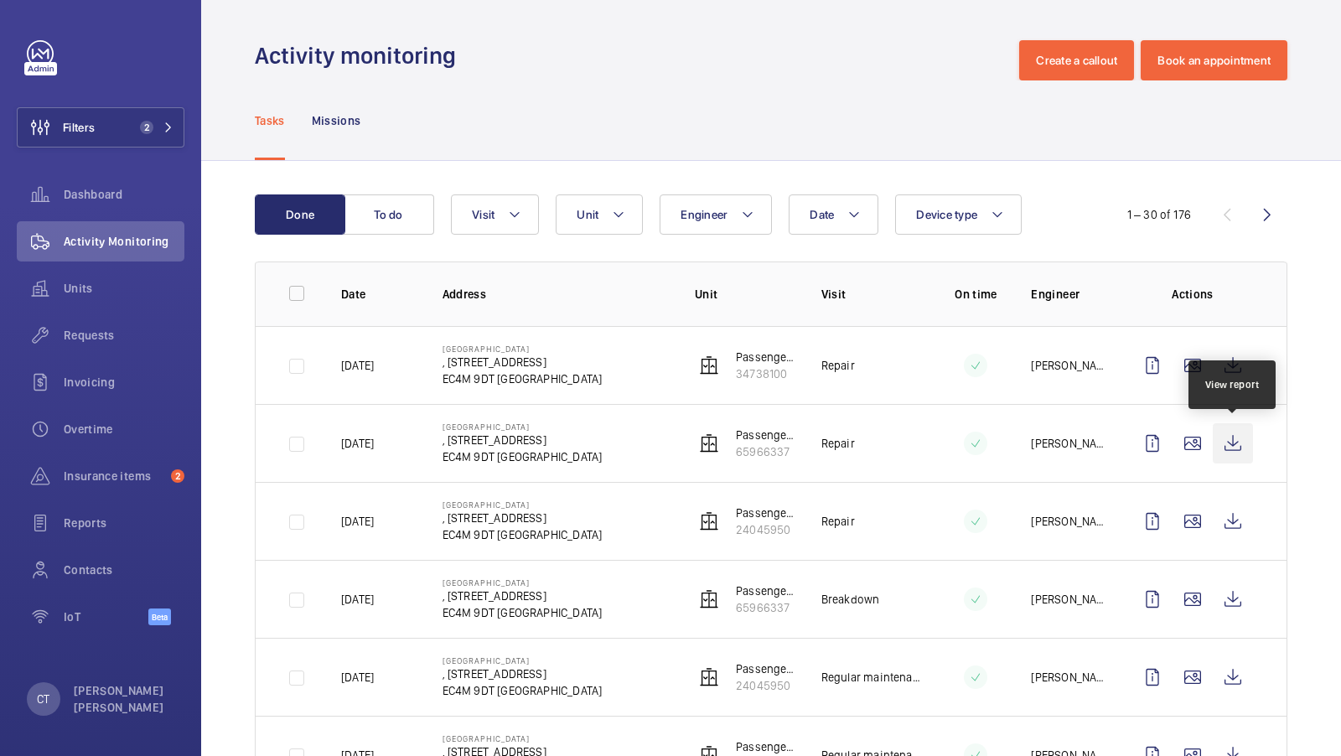
click at [1239, 436] on wm-front-icon-button at bounding box center [1233, 443] width 40 height 40
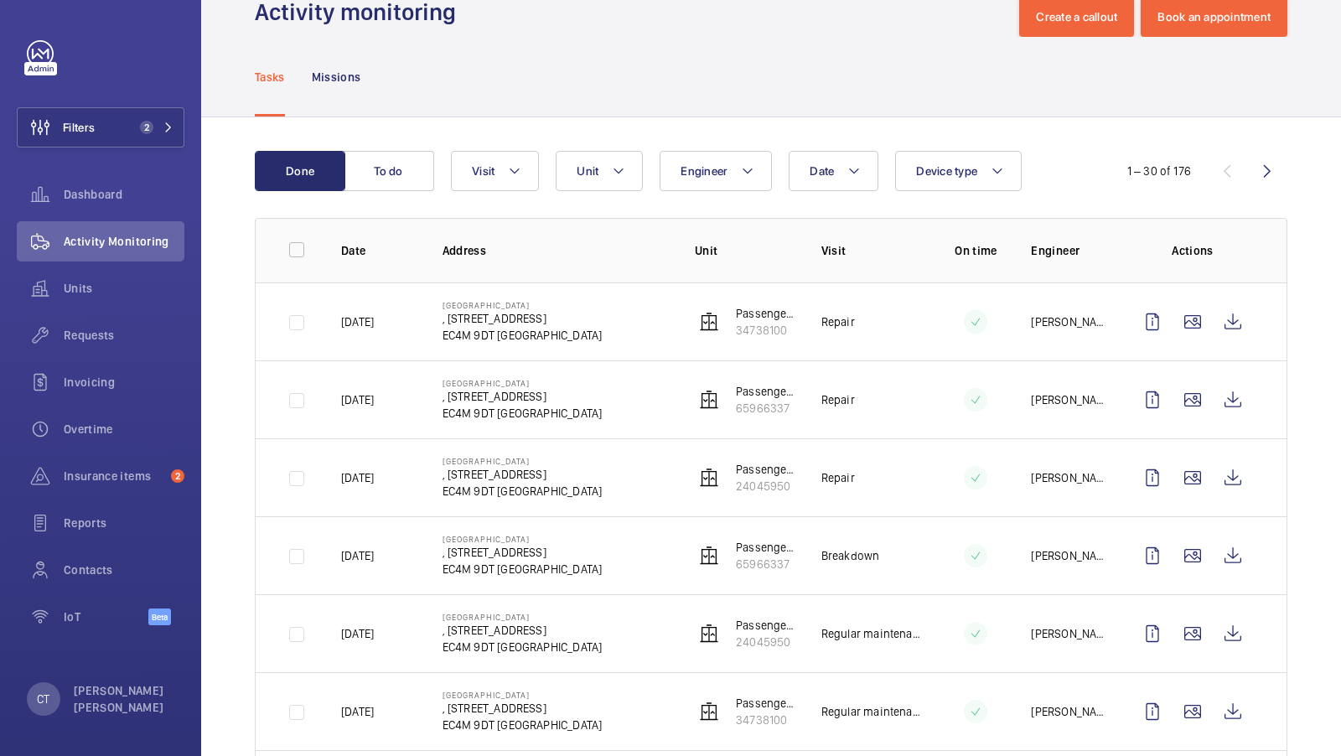
scroll to position [119, 0]
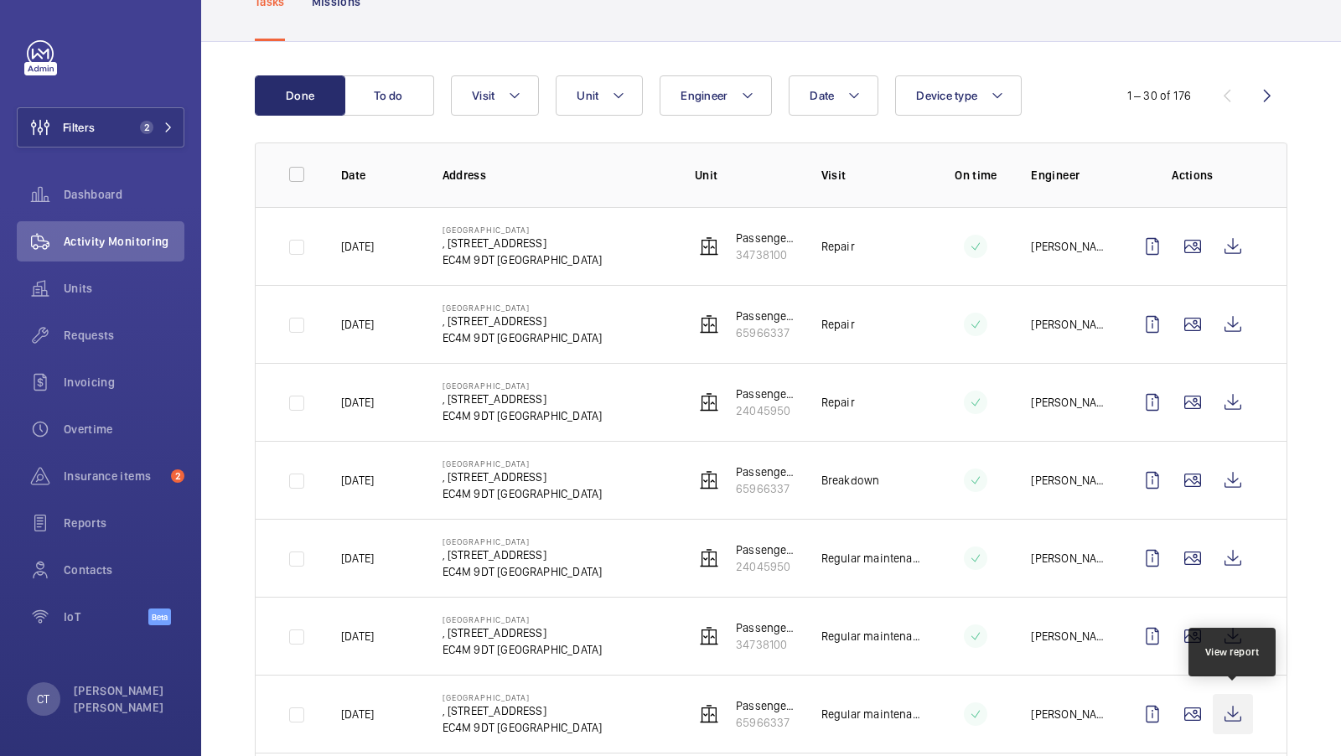
click at [1240, 708] on wm-front-icon-button at bounding box center [1233, 714] width 40 height 40
click at [189, 107] on div "Filters 2 Dashboard Activity Monitoring Units Requests Invoicing Overtime Insur…" at bounding box center [100, 378] width 201 height 756
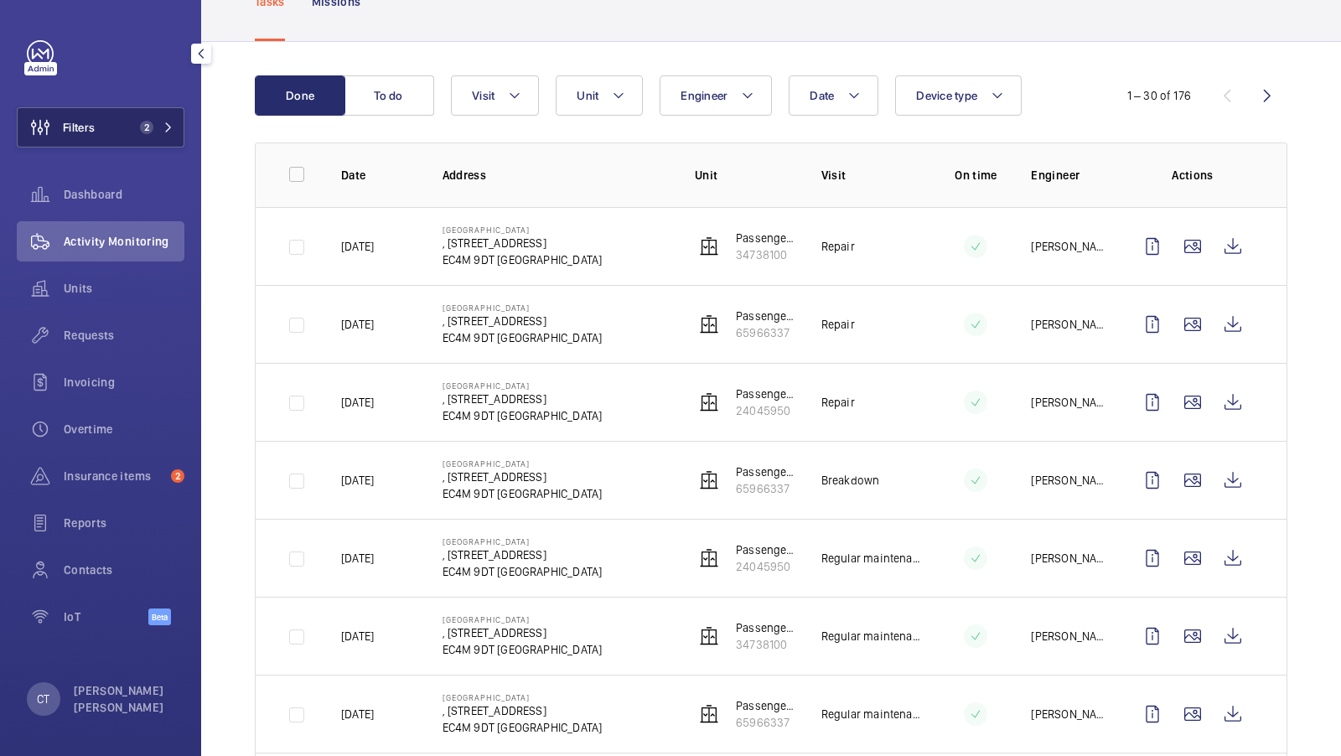
click at [142, 128] on span "2" at bounding box center [146, 127] width 13 height 13
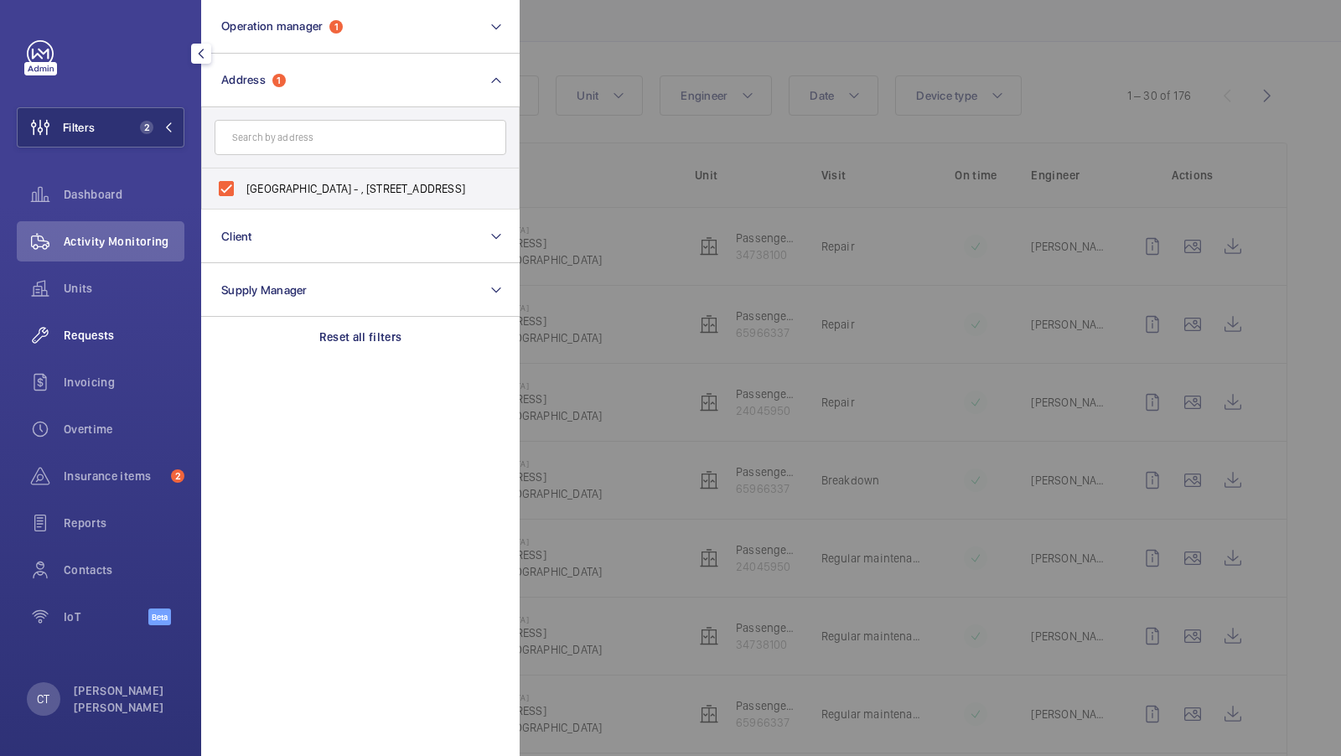
click at [93, 328] on span "Requests" at bounding box center [124, 335] width 121 height 17
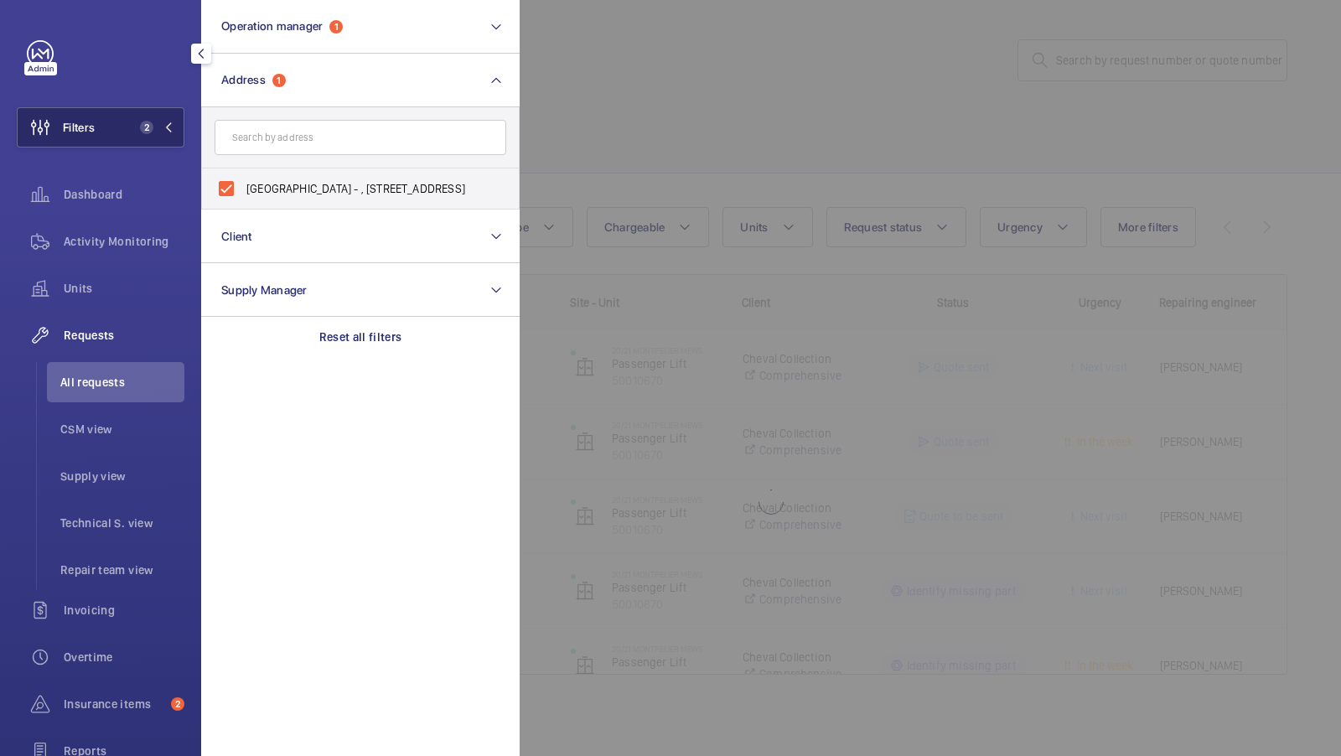
click at [146, 138] on button "Filters 2" at bounding box center [101, 127] width 168 height 40
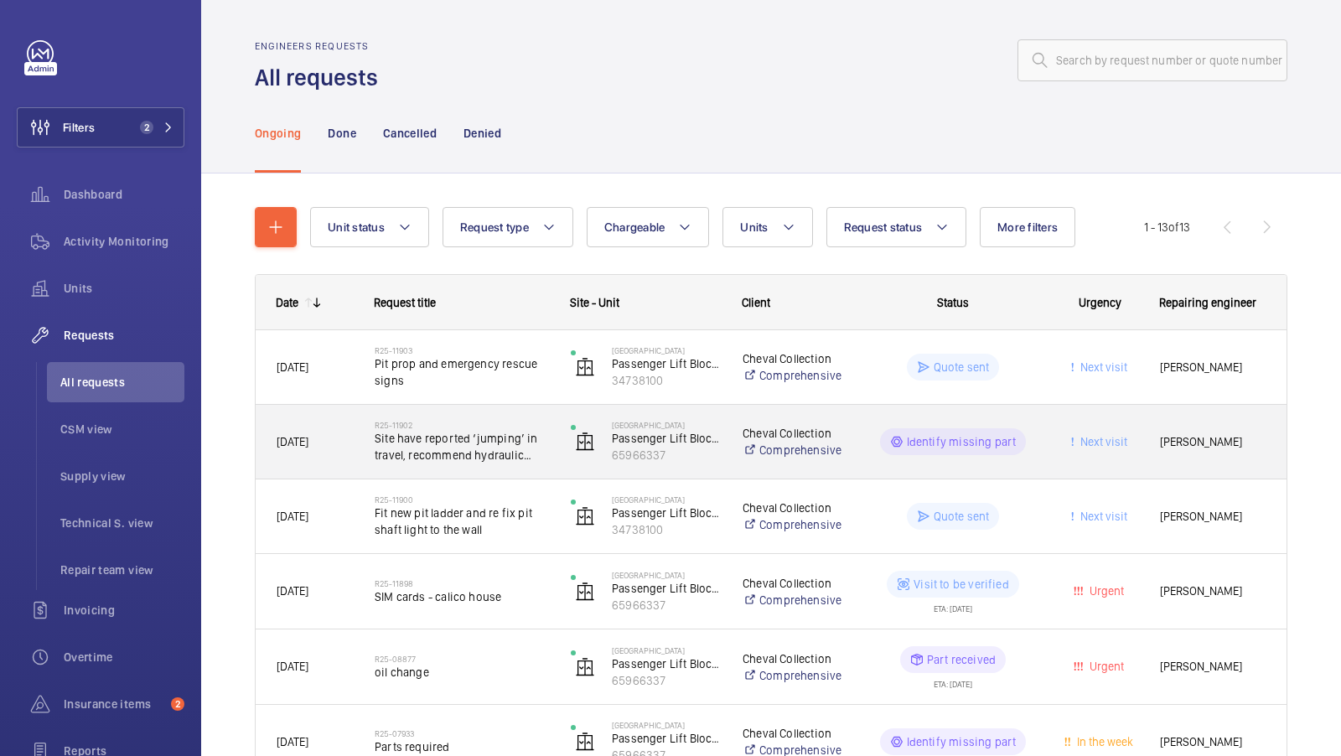
click at [459, 456] on span "Site have reported ‘jumping’ in travel, recommend hydraulic specialist to inves…" at bounding box center [462, 447] width 174 height 34
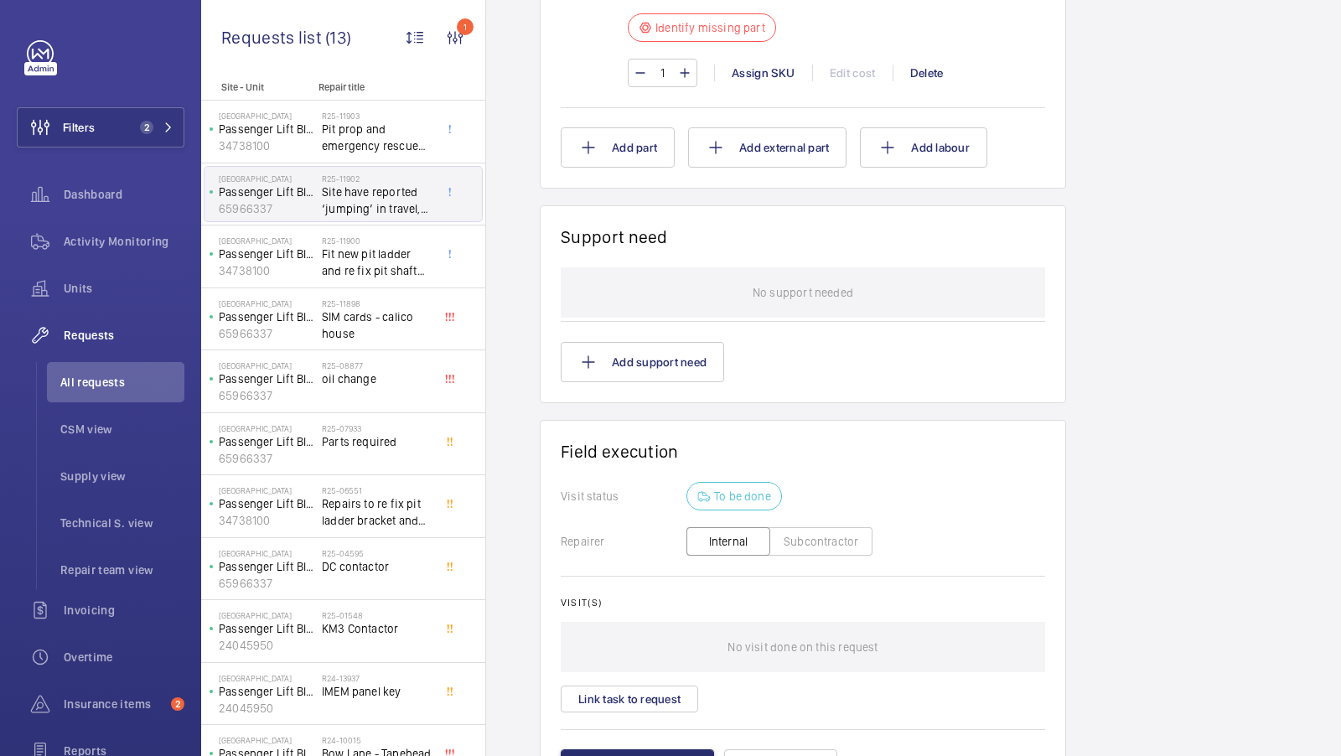
scroll to position [878, 0]
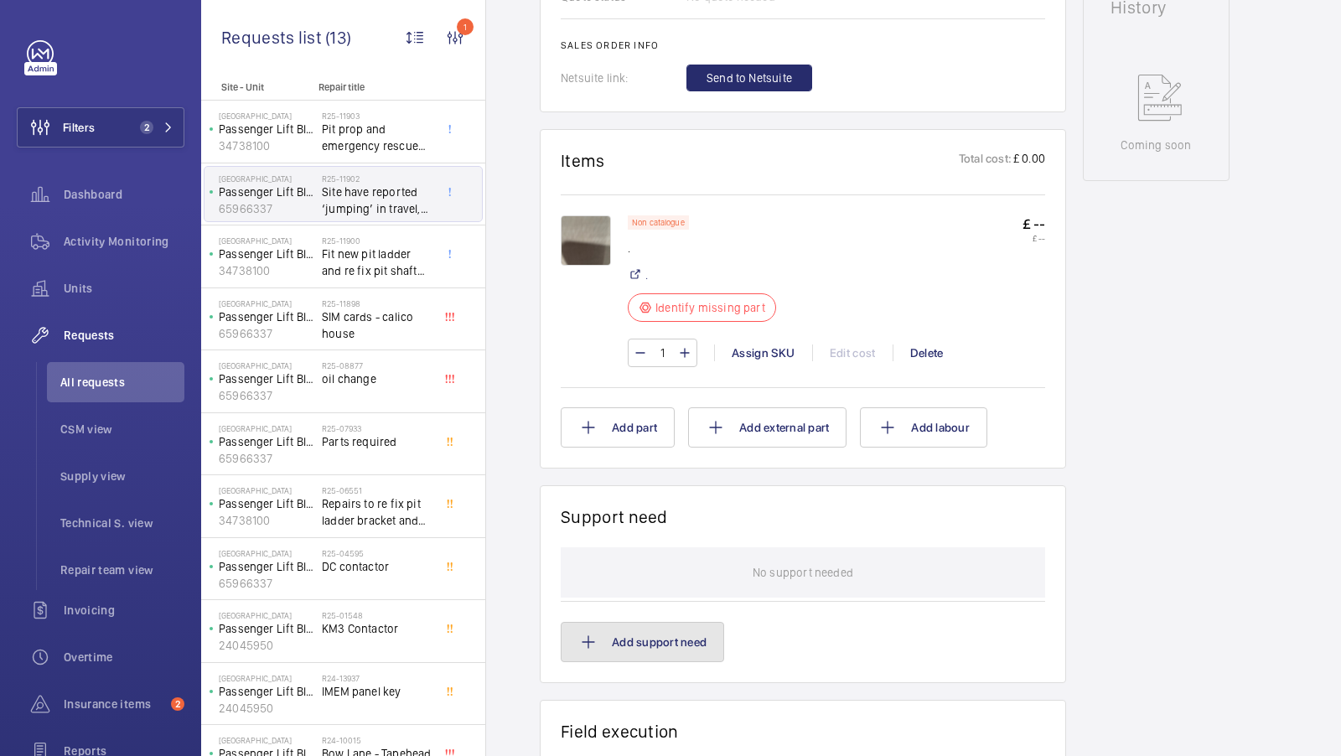
click at [614, 651] on button "Add support need" at bounding box center [642, 642] width 163 height 40
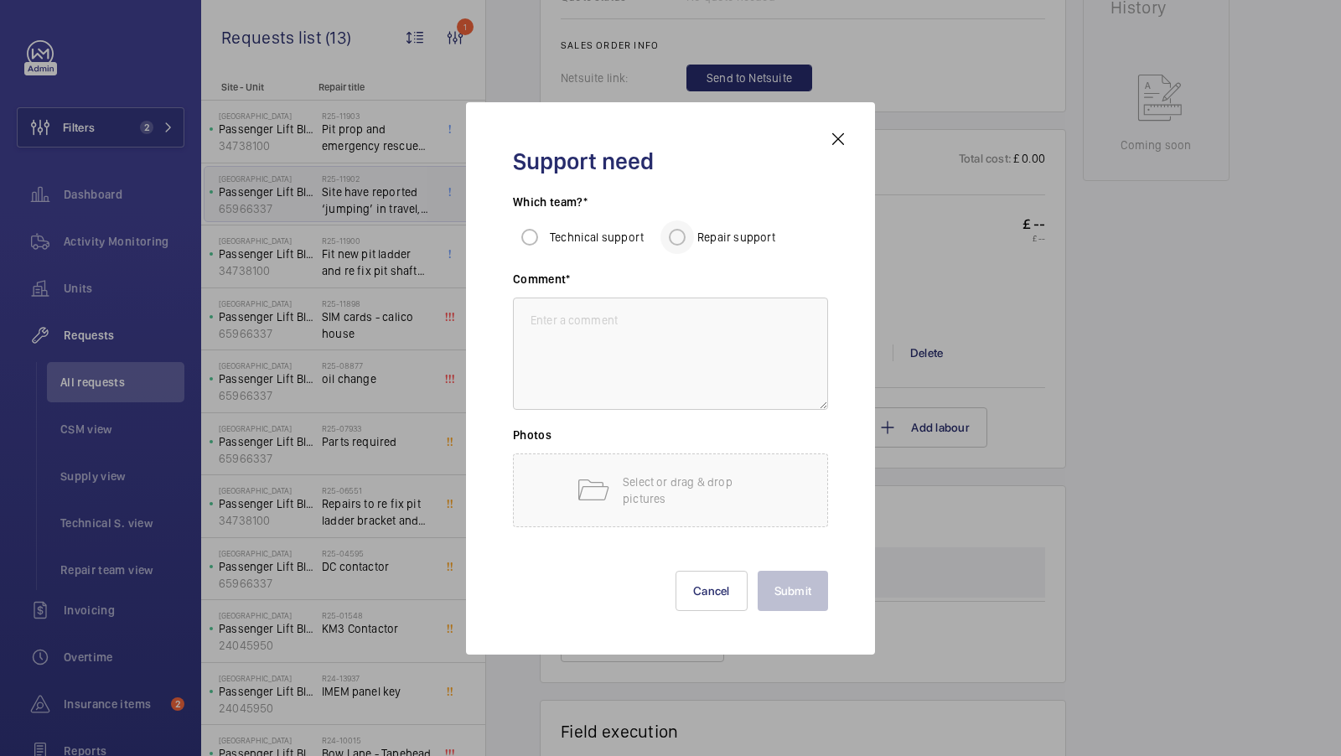
click at [693, 234] on div at bounding box center [677, 237] width 40 height 40
radio input "true"
click at [607, 344] on textarea at bounding box center [670, 353] width 315 height 112
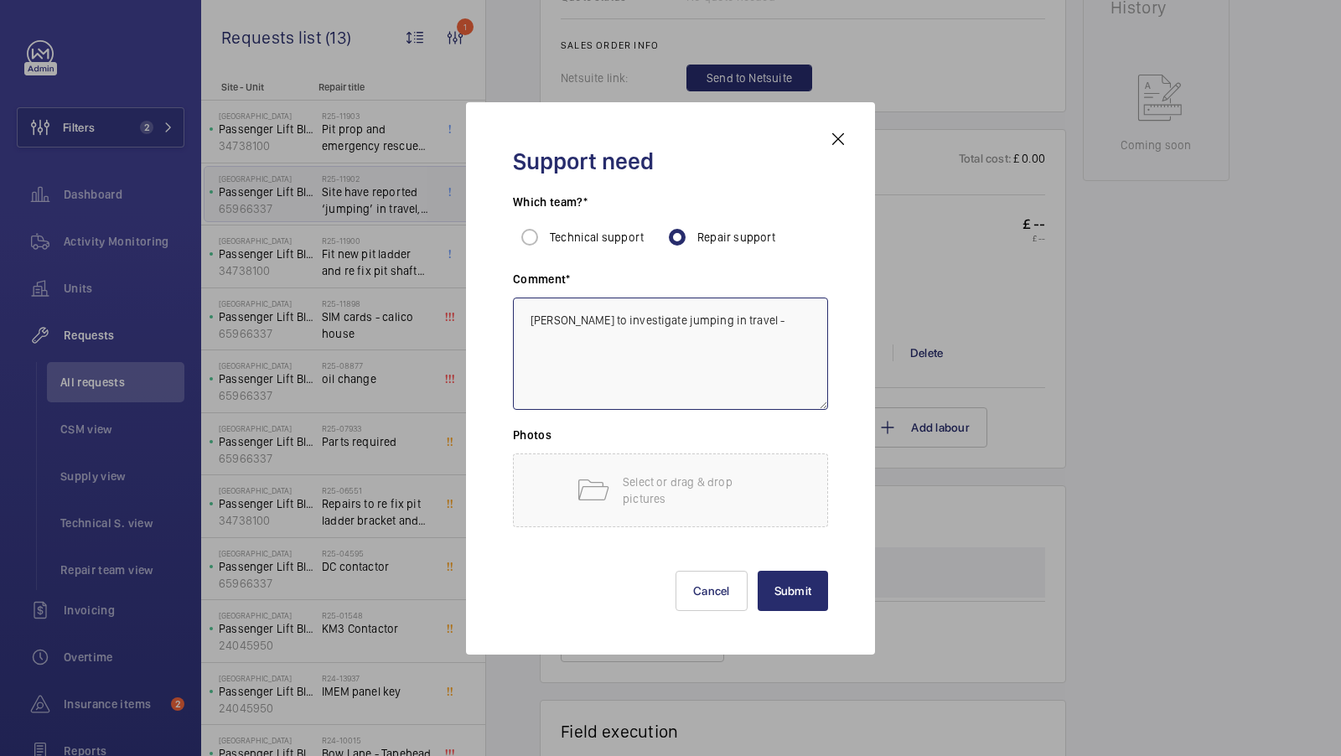
click at [659, 322] on textarea "Steve Brine to investigate jumping in travel -" at bounding box center [670, 353] width 315 height 112
click at [578, 335] on textarea "Steve Brine to investigate hydraulic issue jumping in travel -" at bounding box center [670, 353] width 315 height 112
click at [747, 323] on textarea "Steve Brine to investigate hydraulic issue jumping in travel" at bounding box center [670, 353] width 315 height 112
click at [566, 348] on textarea "Steve Brine to investigate hydraulic issue "jumping in travel" at bounding box center [670, 353] width 315 height 112
type textarea "Steve Brine to investigate hydraulic issue "jumping in travel""
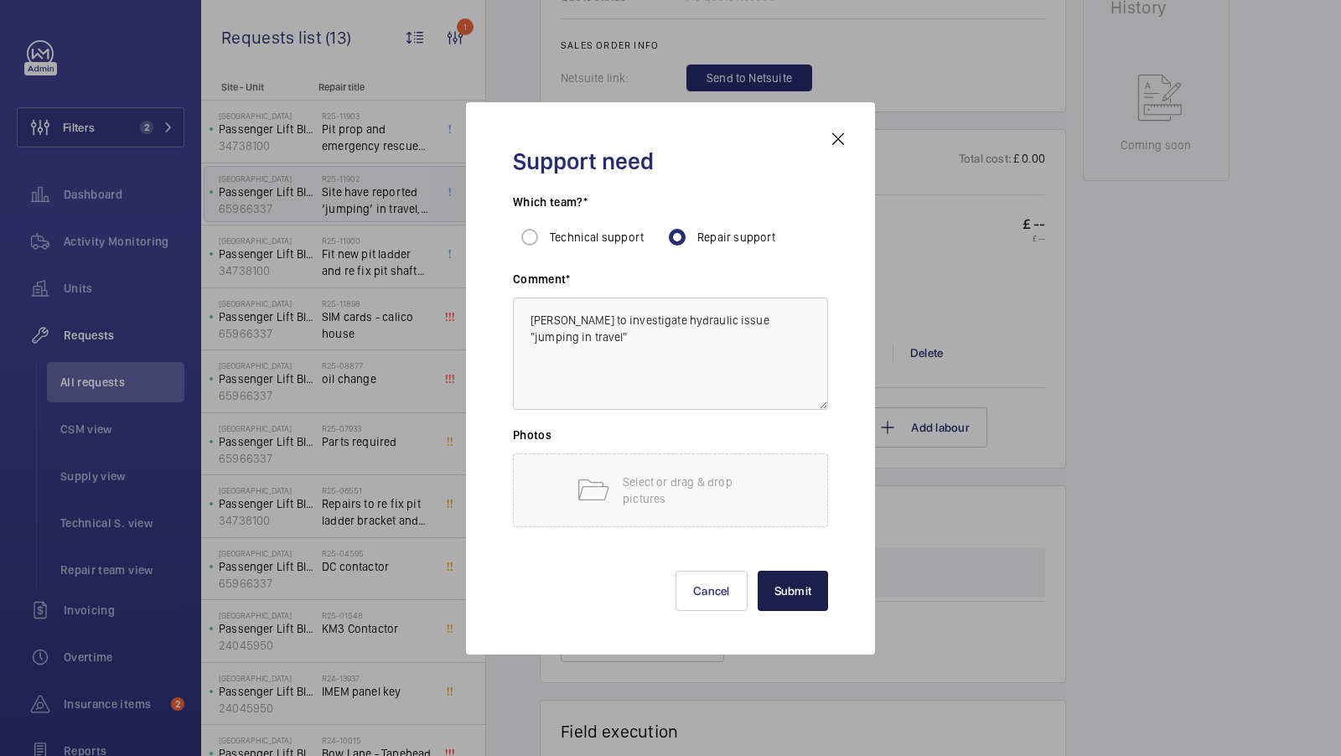
click at [793, 602] on button "Submit" at bounding box center [793, 591] width 71 height 40
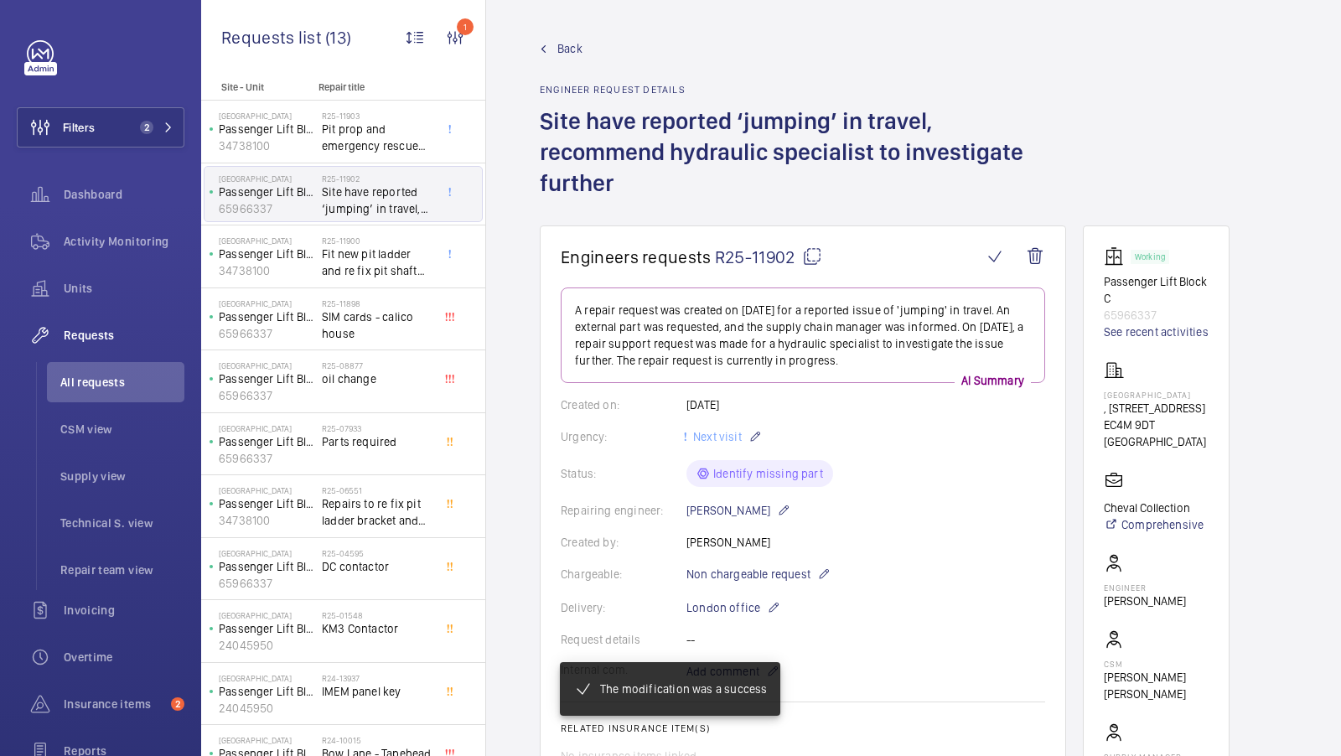
click at [812, 254] on mat-icon at bounding box center [812, 256] width 20 height 20
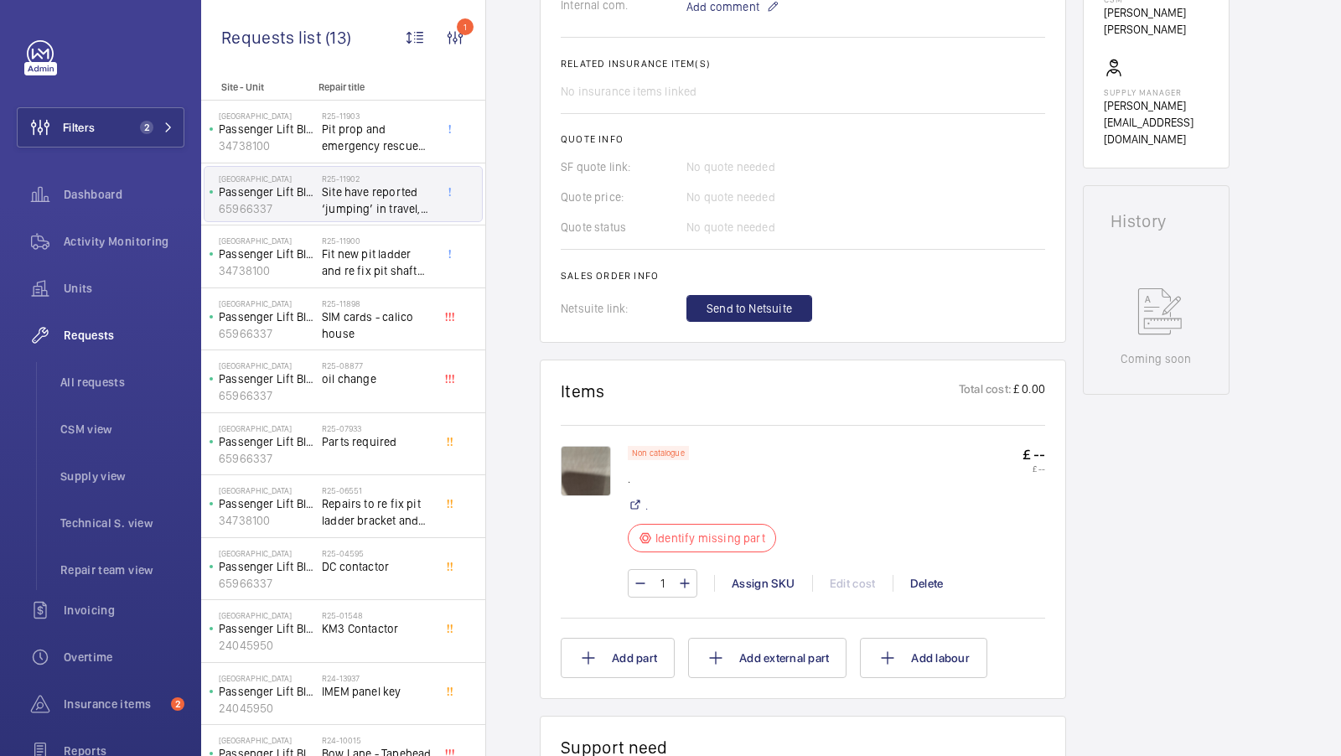
scroll to position [0, 0]
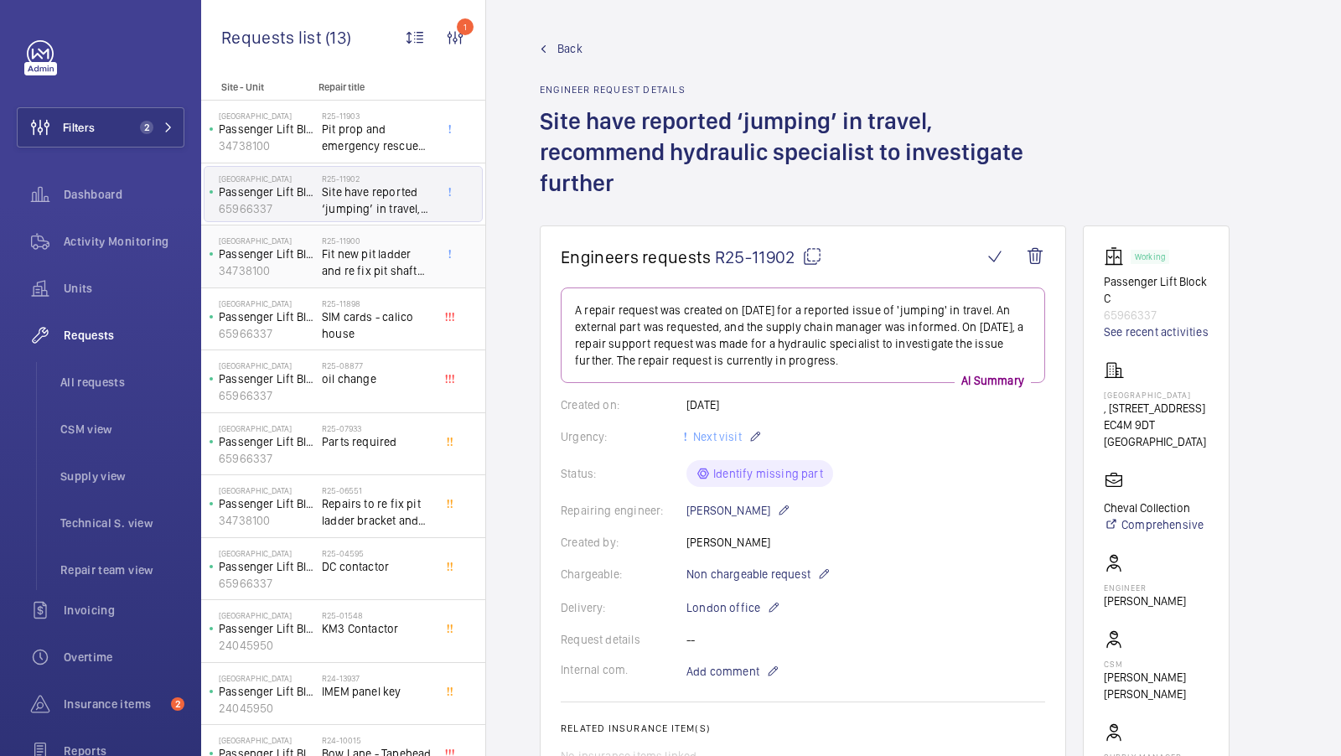
click at [365, 275] on span "Fit new pit ladder and re fix pit shaft light to the wall" at bounding box center [377, 263] width 111 height 34
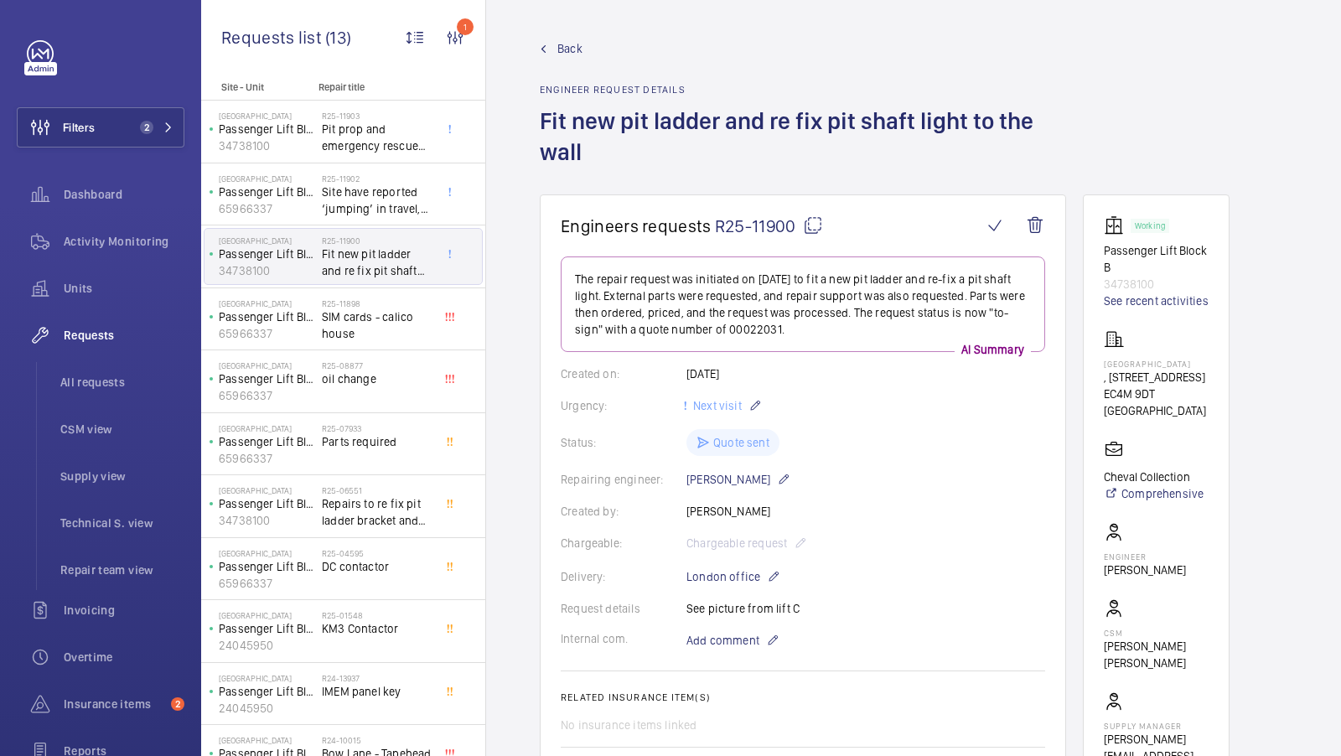
click at [809, 230] on mat-icon at bounding box center [813, 225] width 20 height 20
type textarea "R25-11900"
click at [370, 131] on span "Pit prop and emergency rescue signs" at bounding box center [377, 138] width 111 height 34
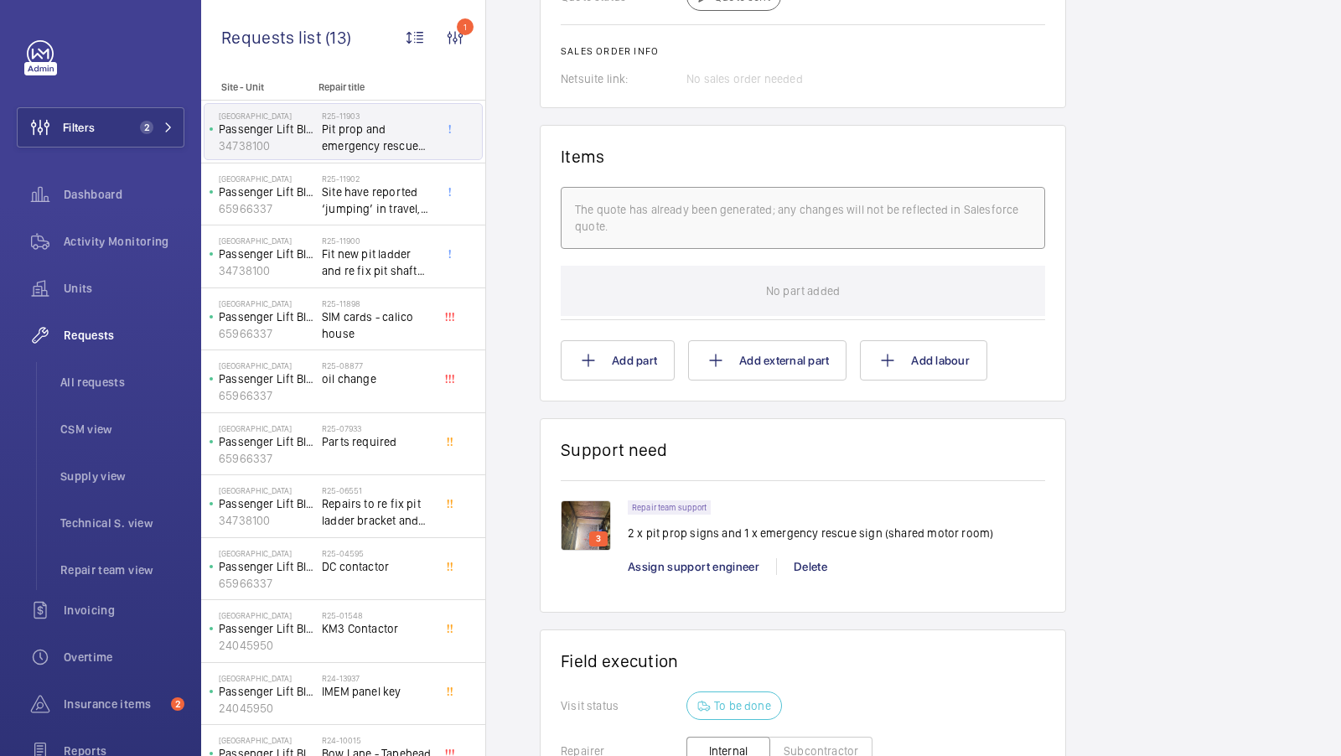
scroll to position [1042, 0]
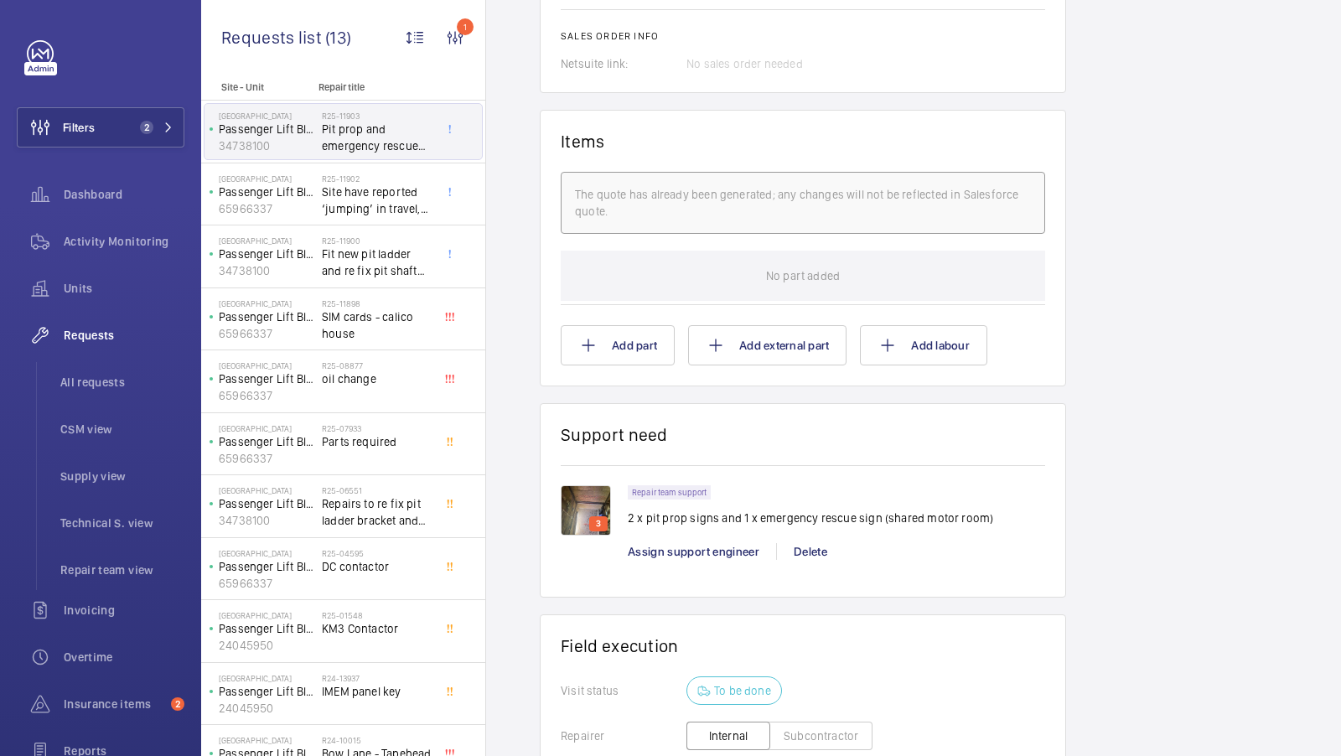
click at [589, 499] on img at bounding box center [586, 510] width 50 height 50
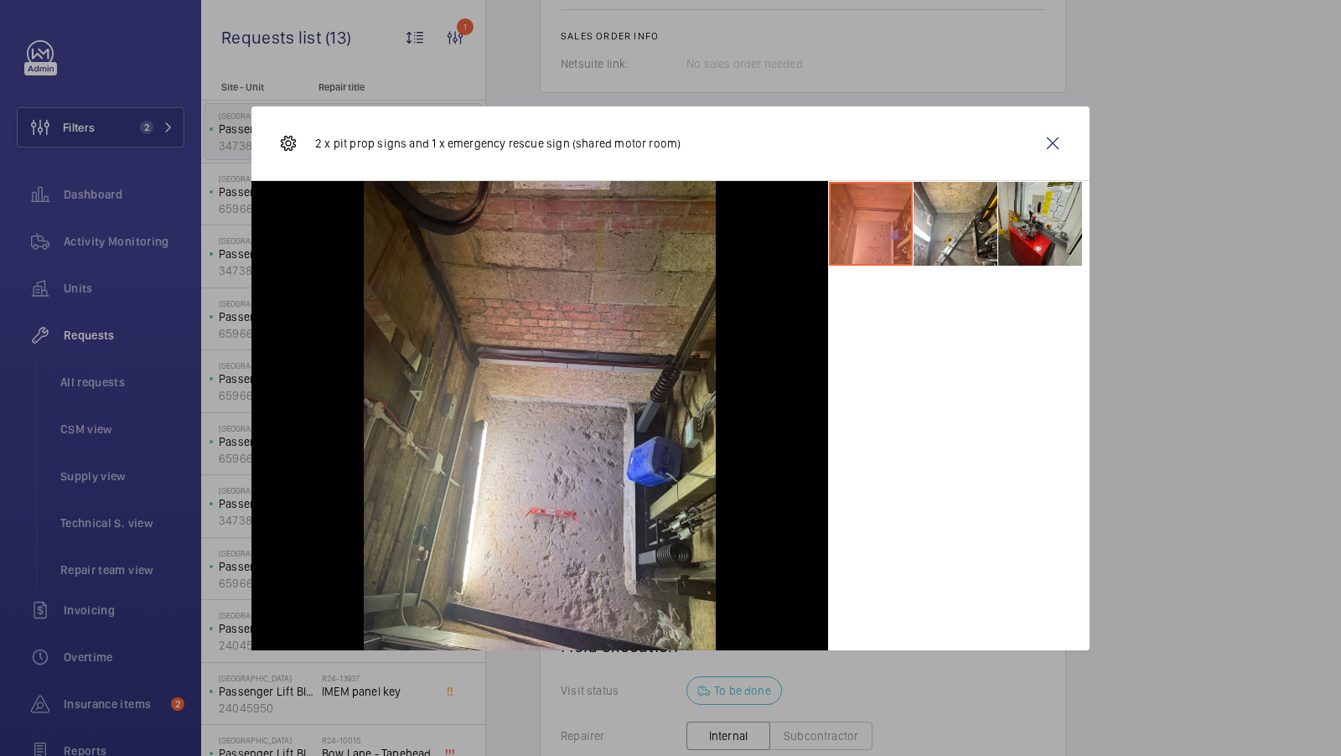
click at [1000, 197] on li at bounding box center [1040, 224] width 84 height 84
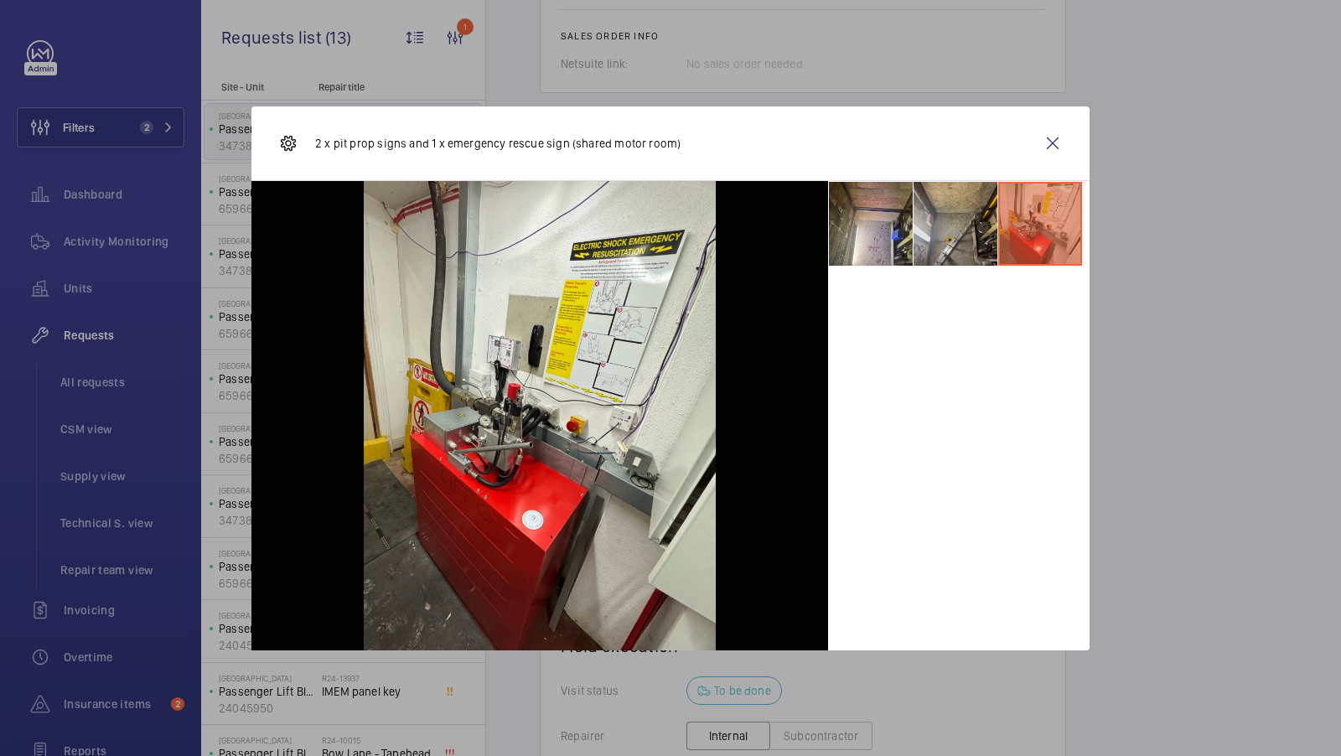
click at [966, 215] on li at bounding box center [955, 224] width 84 height 84
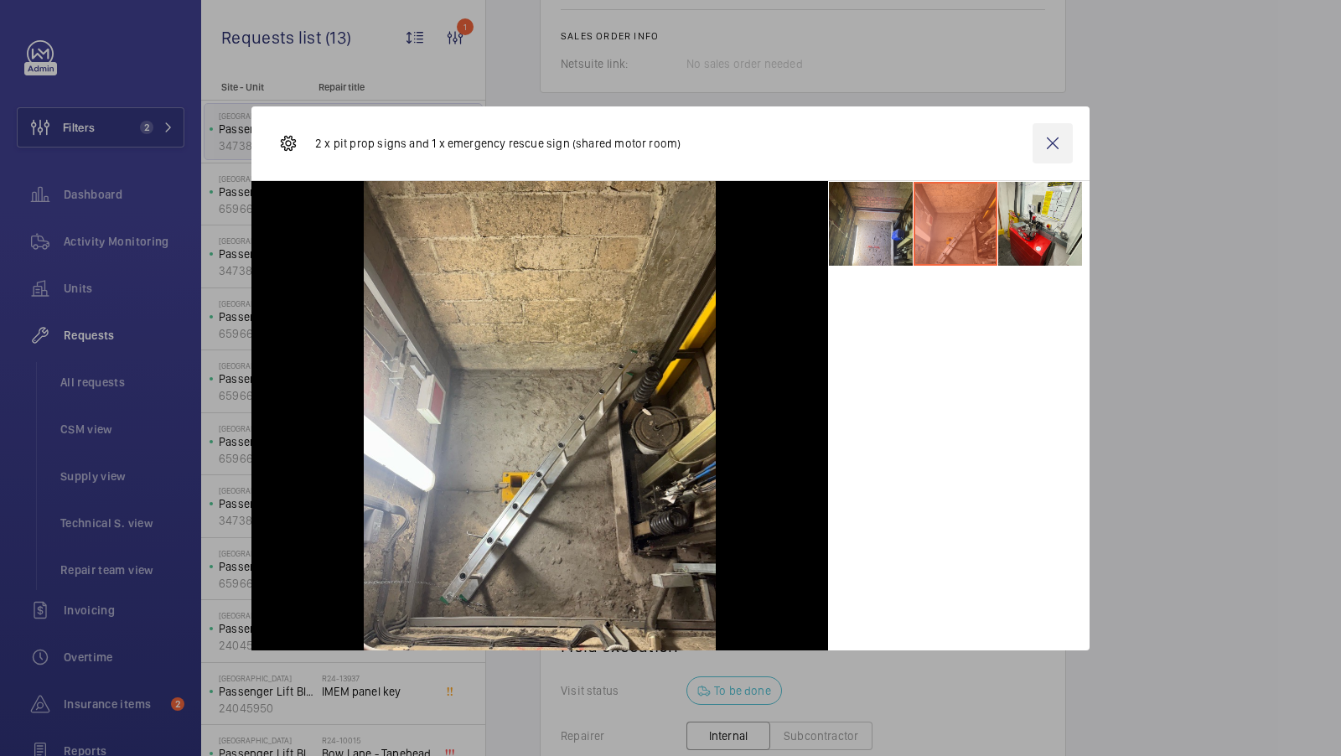
click at [1052, 134] on wm-front-icon-button at bounding box center [1052, 143] width 40 height 40
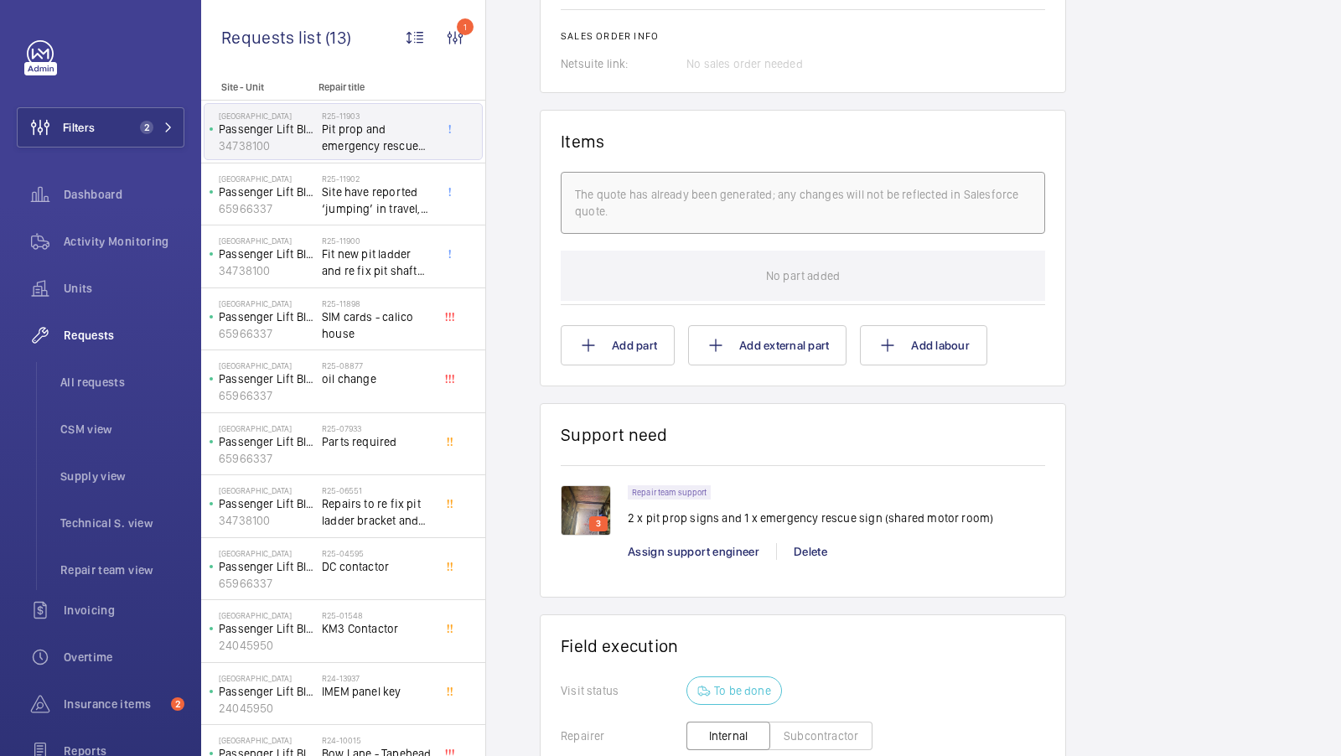
scroll to position [439, 0]
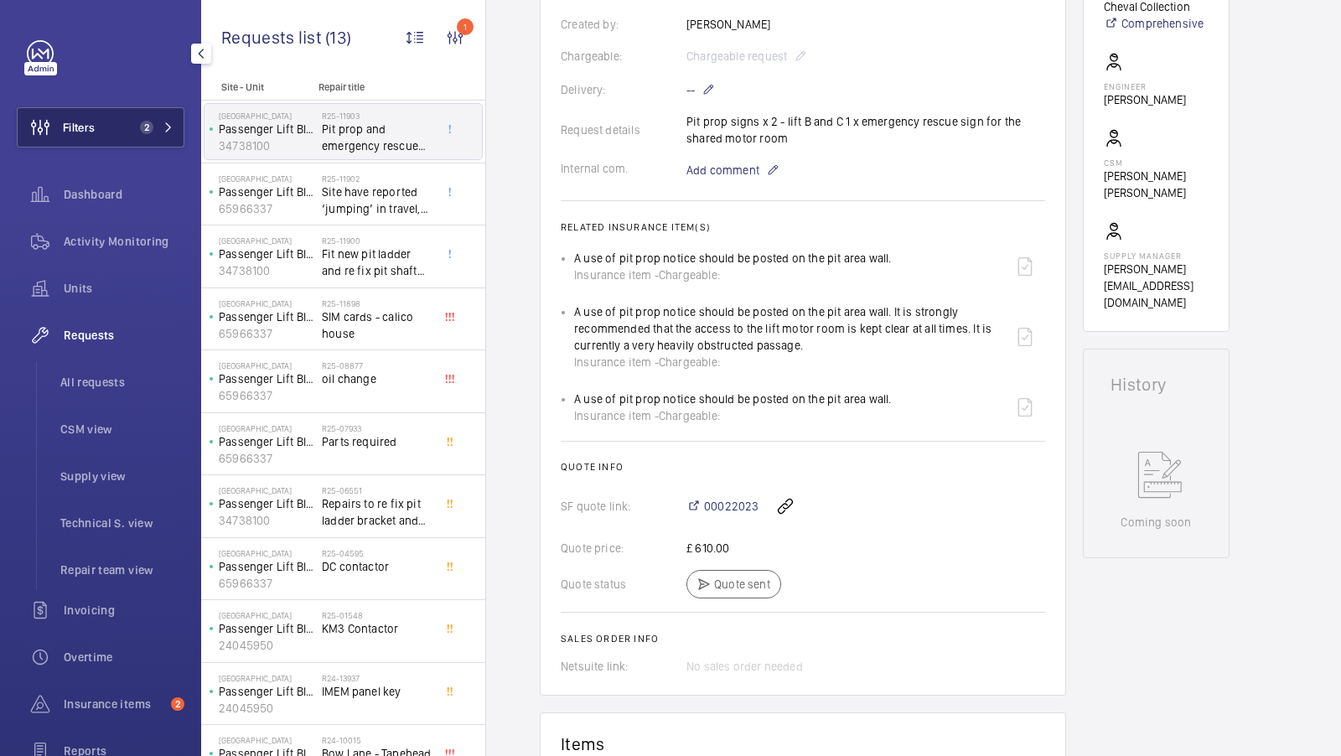
click at [151, 125] on span "2" at bounding box center [146, 127] width 13 height 13
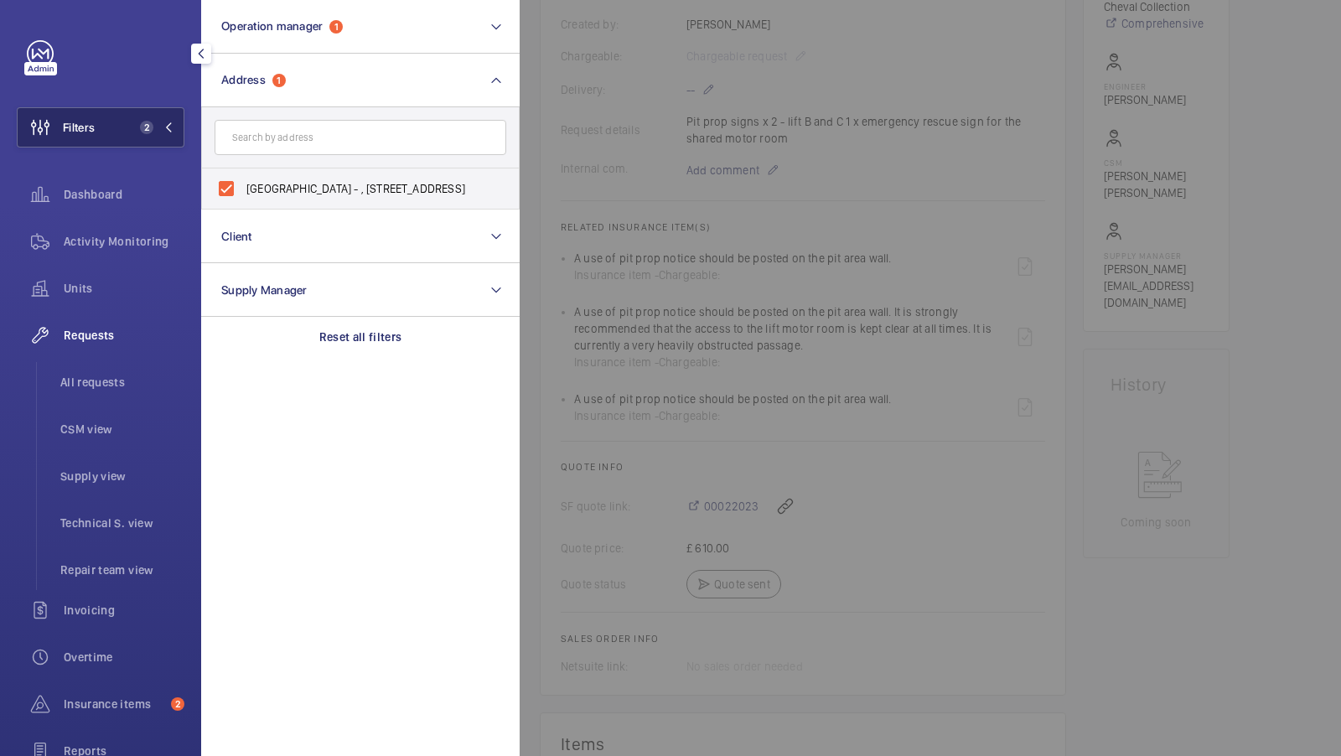
click at [161, 124] on span "2" at bounding box center [153, 127] width 40 height 13
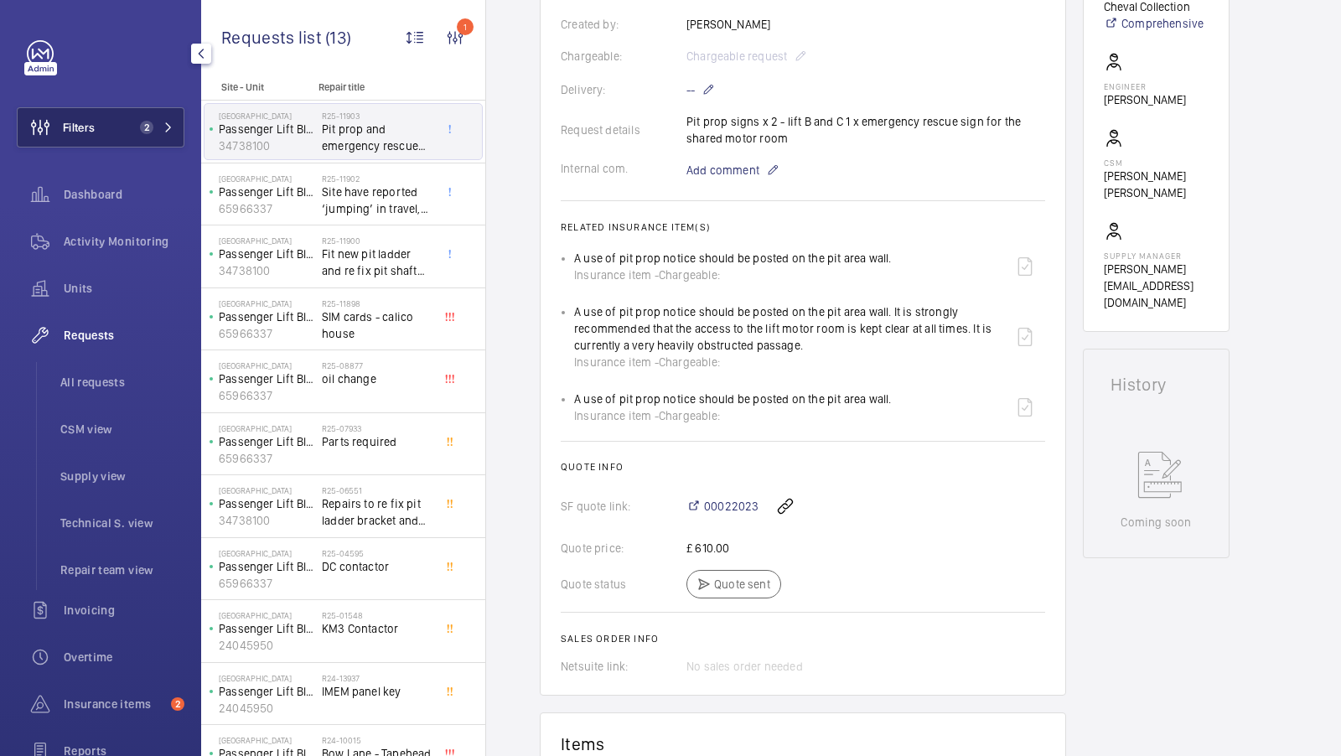
click at [155, 120] on button "Filters 2" at bounding box center [101, 127] width 168 height 40
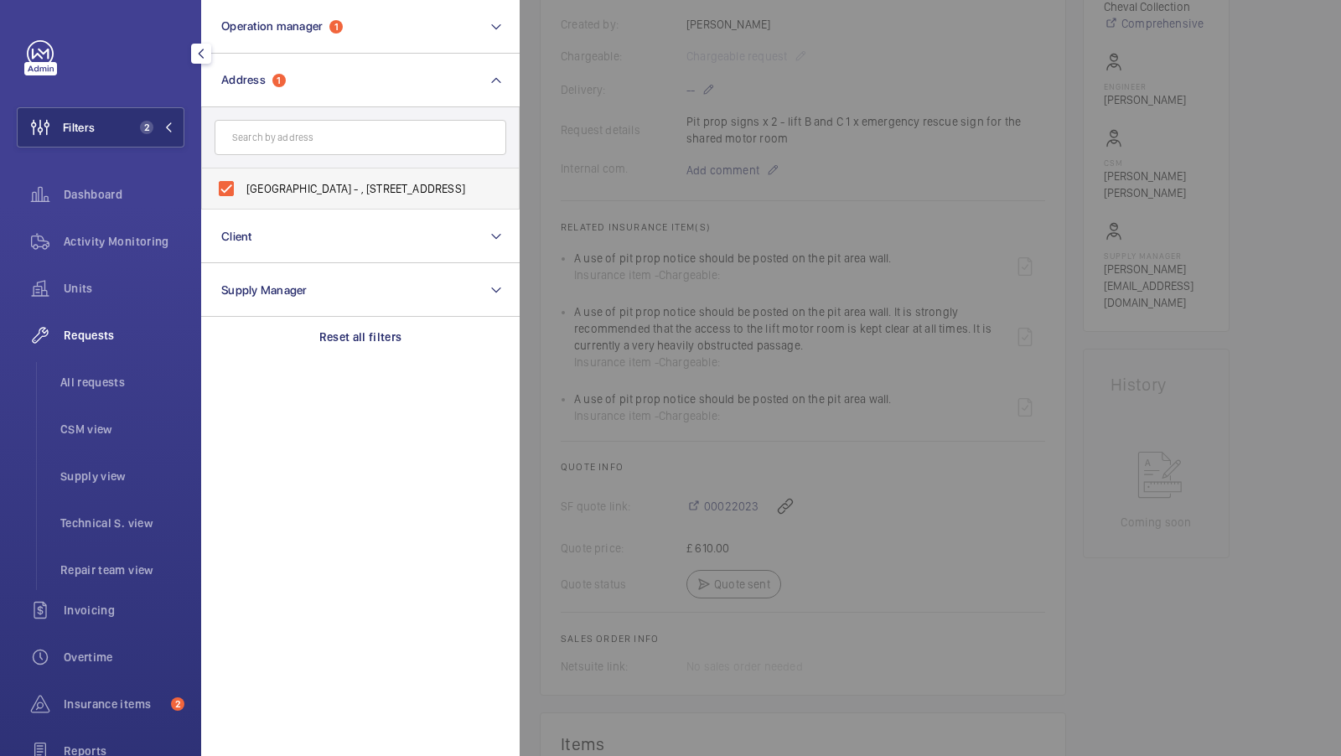
click at [303, 177] on label "Calico House - , 42 Bow Lane, LONDON EC4M 9DT" at bounding box center [348, 188] width 292 height 40
click at [243, 177] on input "Calico House - , 42 Bow Lane, LONDON EC4M 9DT" at bounding box center [226, 189] width 34 height 34
click at [277, 178] on label "Calico House - , 42 Bow Lane, LONDON EC4M 9DT" at bounding box center [348, 188] width 292 height 40
click at [243, 178] on input "Calico House - , 42 Bow Lane, LONDON EC4M 9DT" at bounding box center [226, 189] width 34 height 34
checkbox input "true"
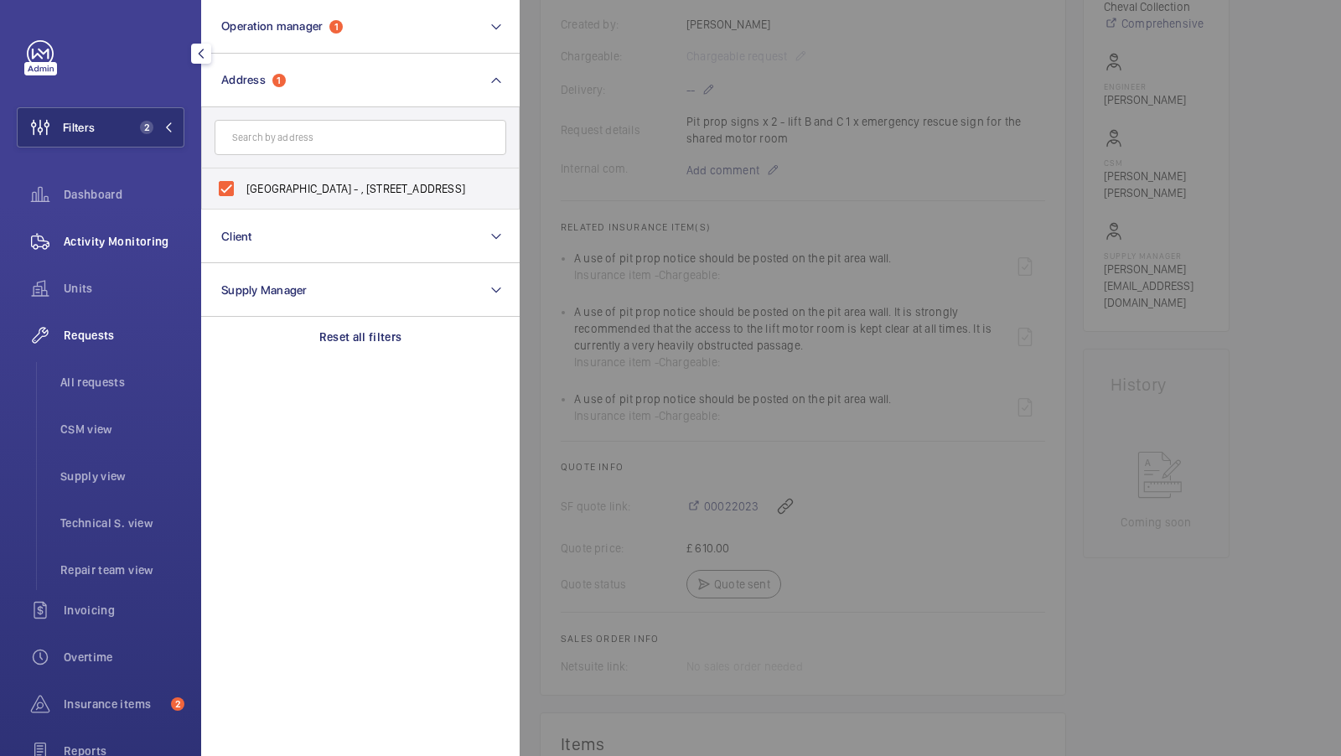
click at [139, 245] on span "Activity Monitoring" at bounding box center [124, 241] width 121 height 17
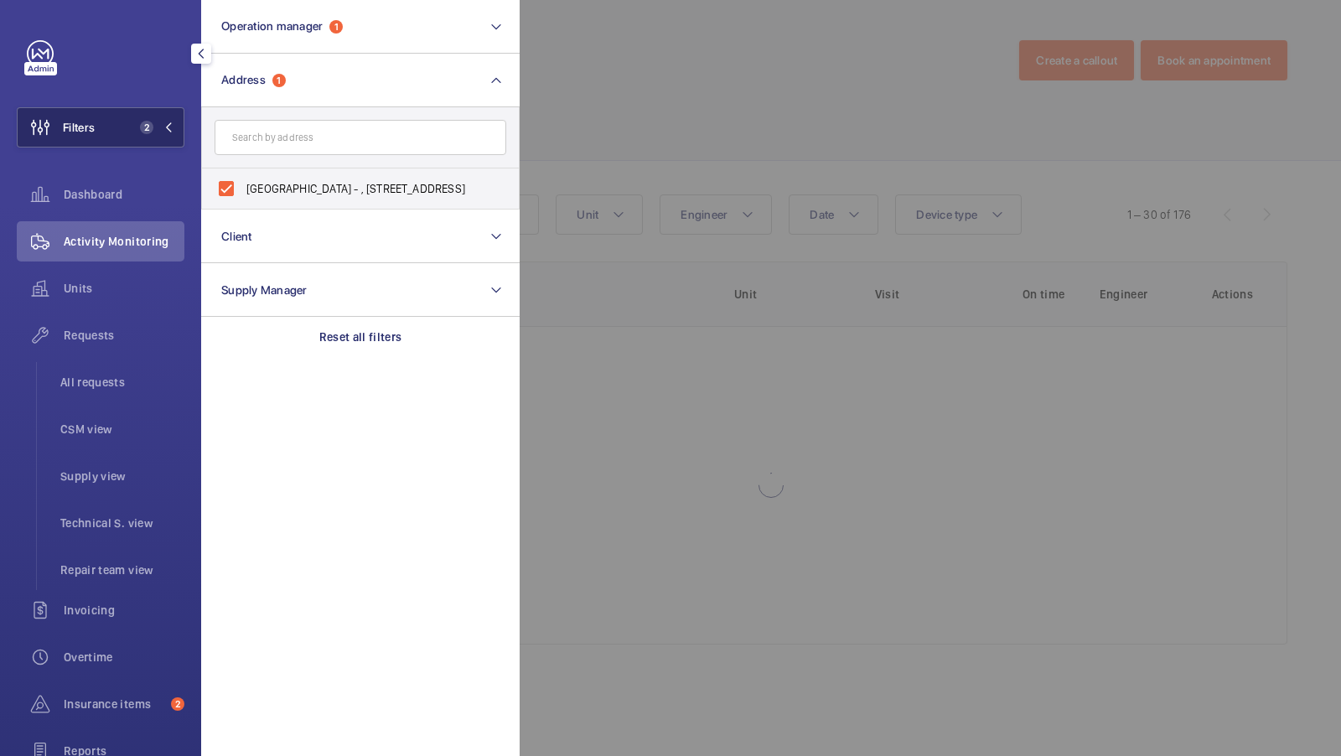
click at [147, 122] on span "2" at bounding box center [146, 127] width 13 height 13
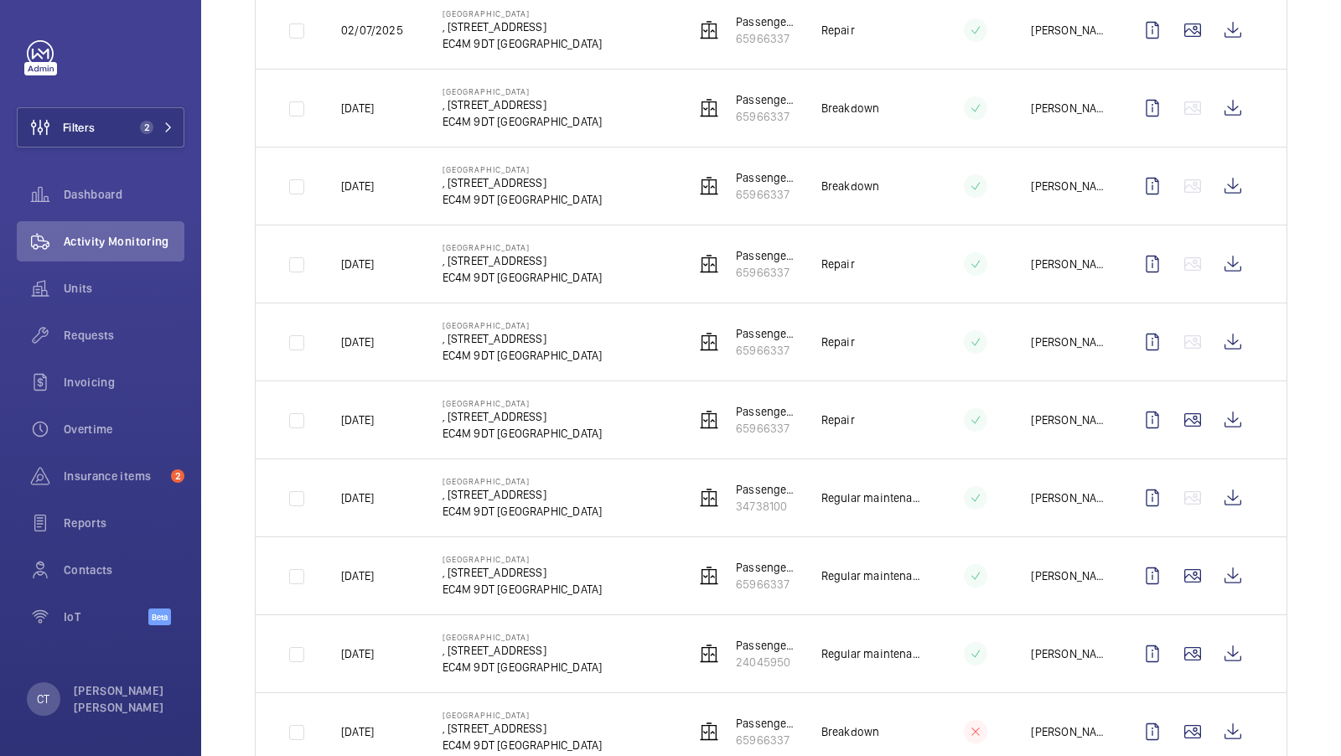
scroll to position [1657, 0]
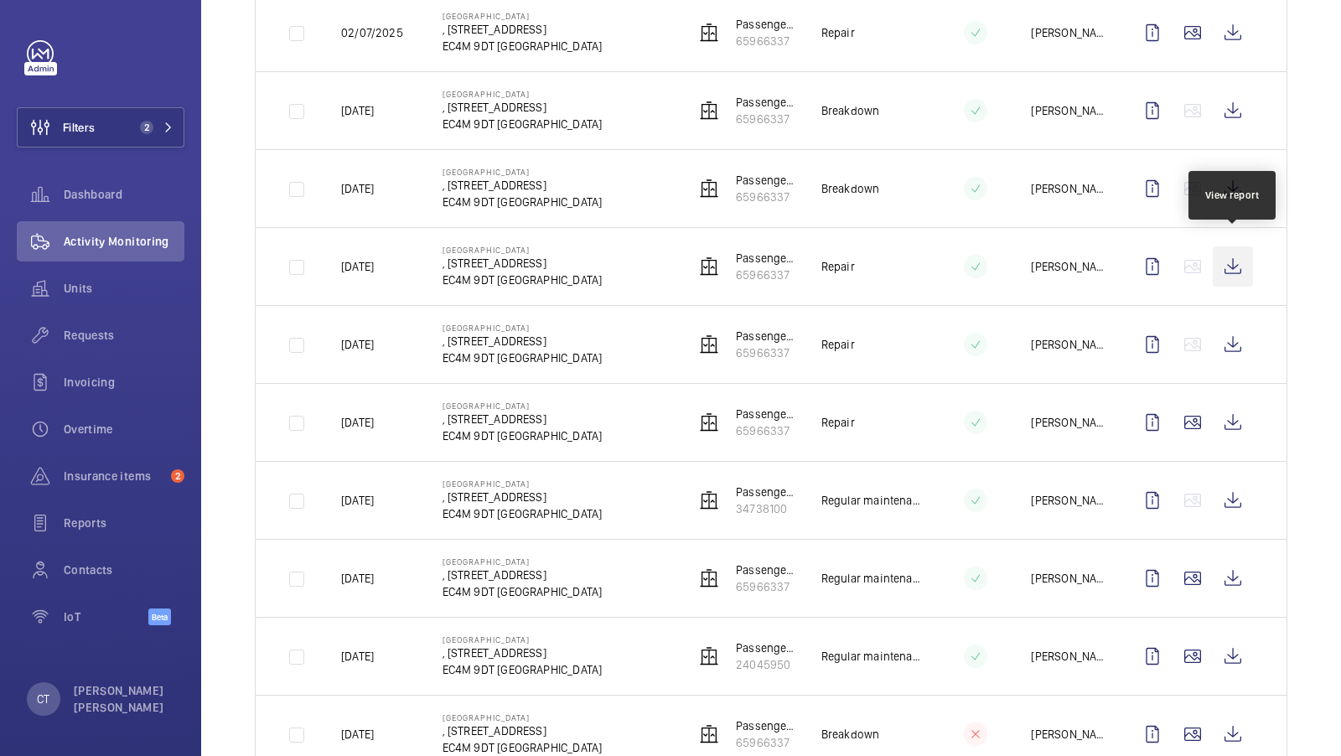
click at [1233, 255] on wm-front-icon-button at bounding box center [1233, 266] width 40 height 40
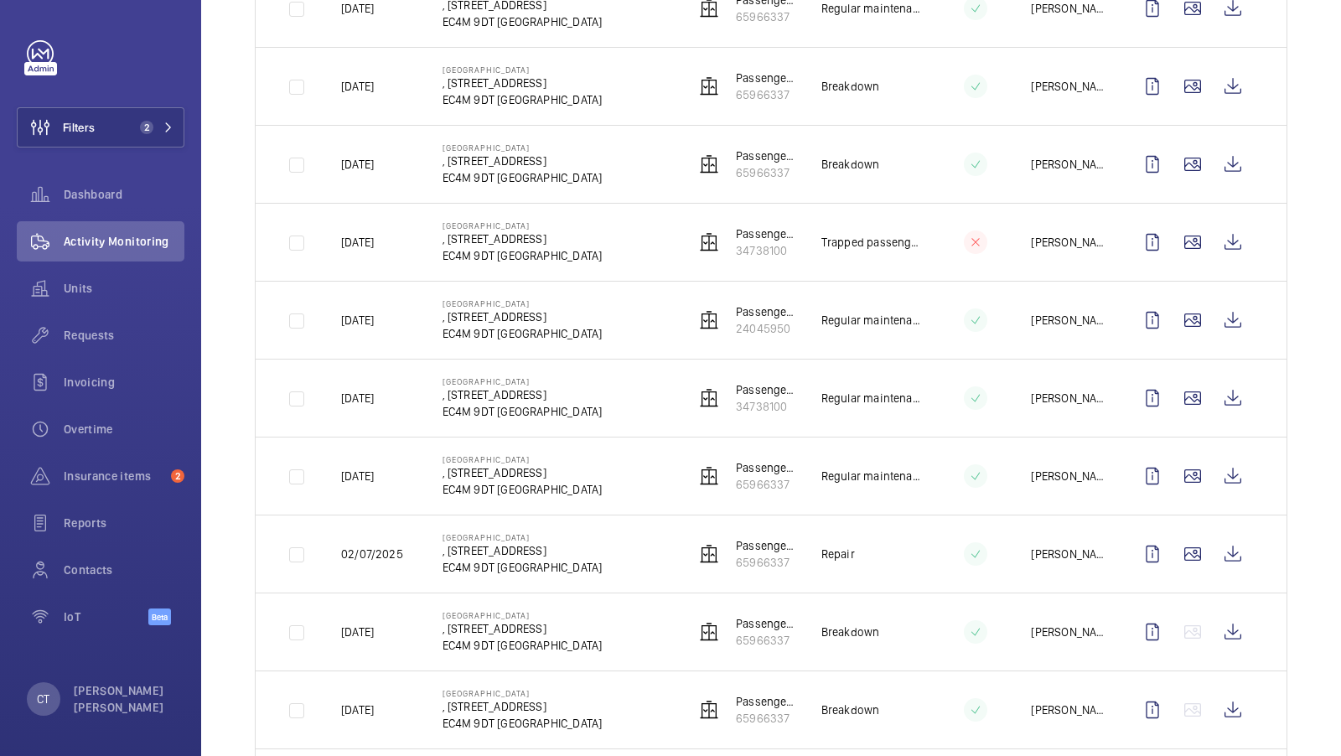
scroll to position [194, 0]
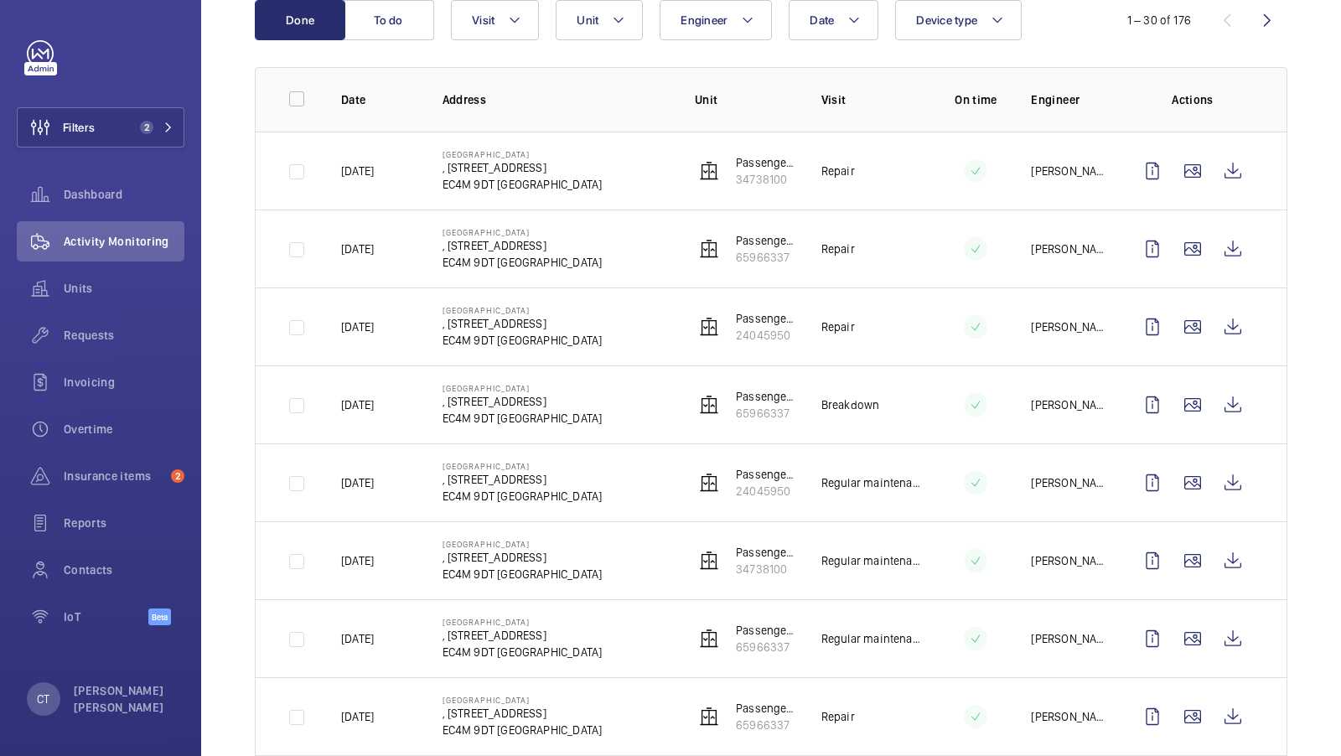
click at [1270, 16] on wm-front-icon-button at bounding box center [1267, 20] width 40 height 40
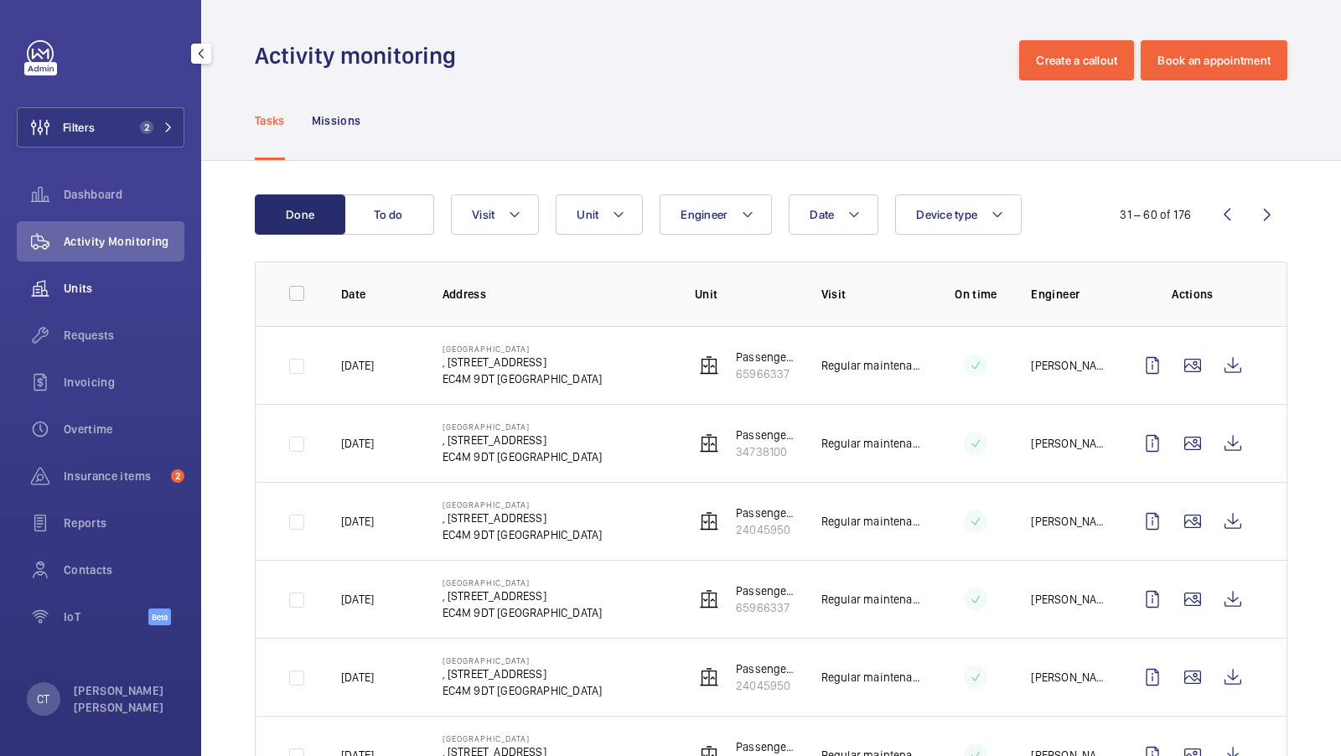
click at [108, 282] on span "Units" at bounding box center [124, 288] width 121 height 17
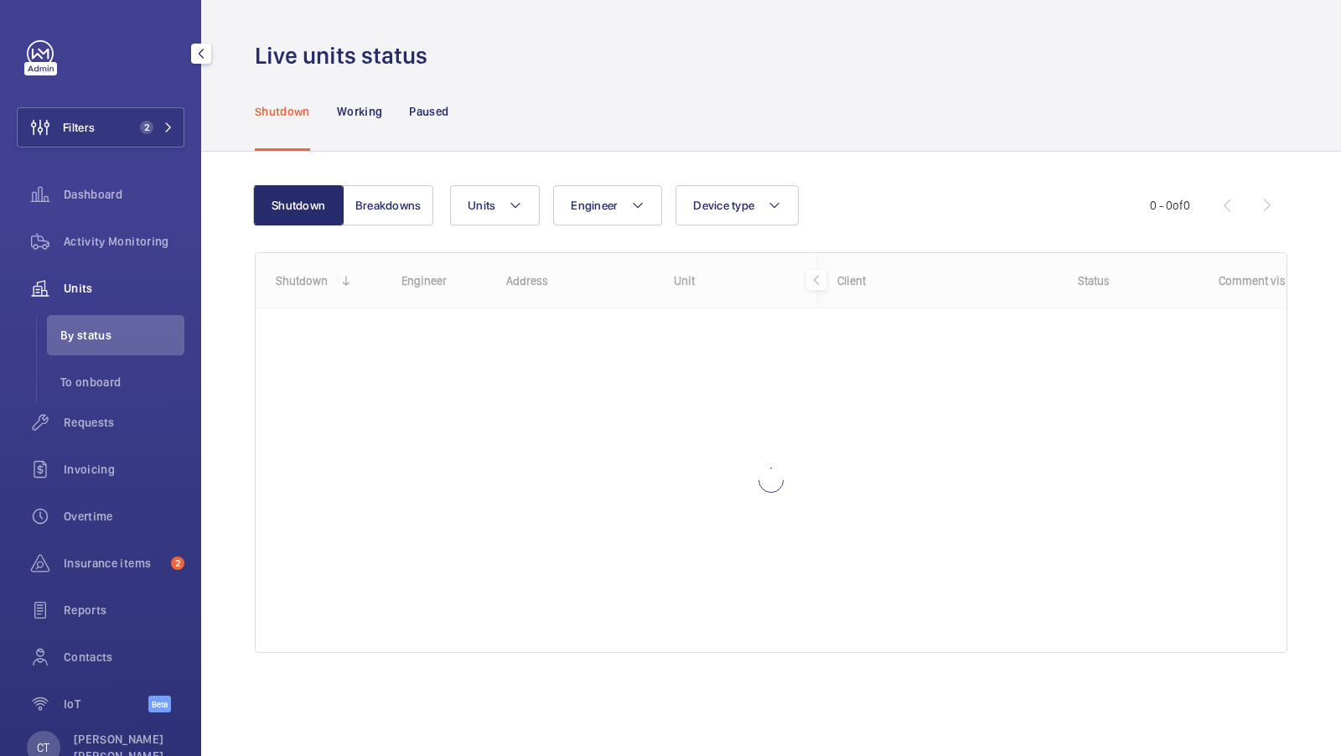
click at [108, 341] on span "By status" at bounding box center [122, 335] width 124 height 17
click at [105, 452] on div "Invoicing" at bounding box center [101, 469] width 168 height 40
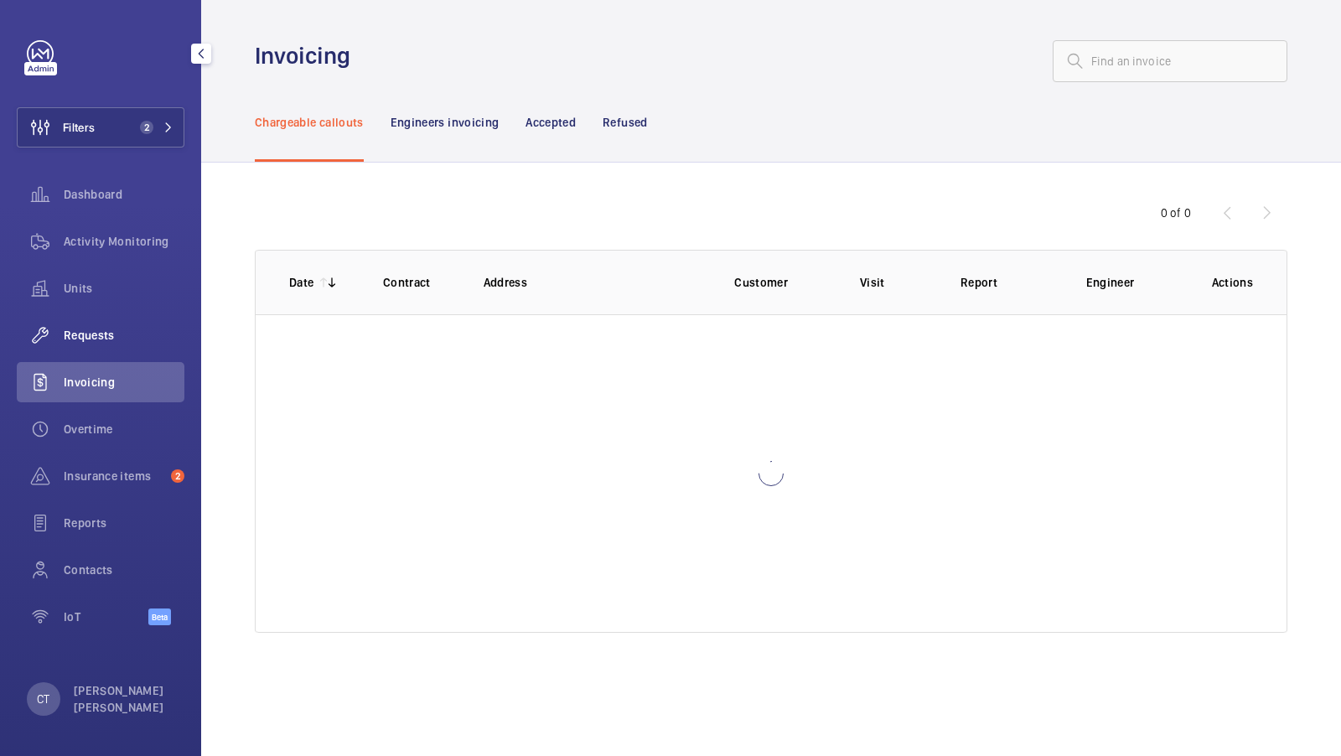
click at [101, 332] on span "Requests" at bounding box center [124, 335] width 121 height 17
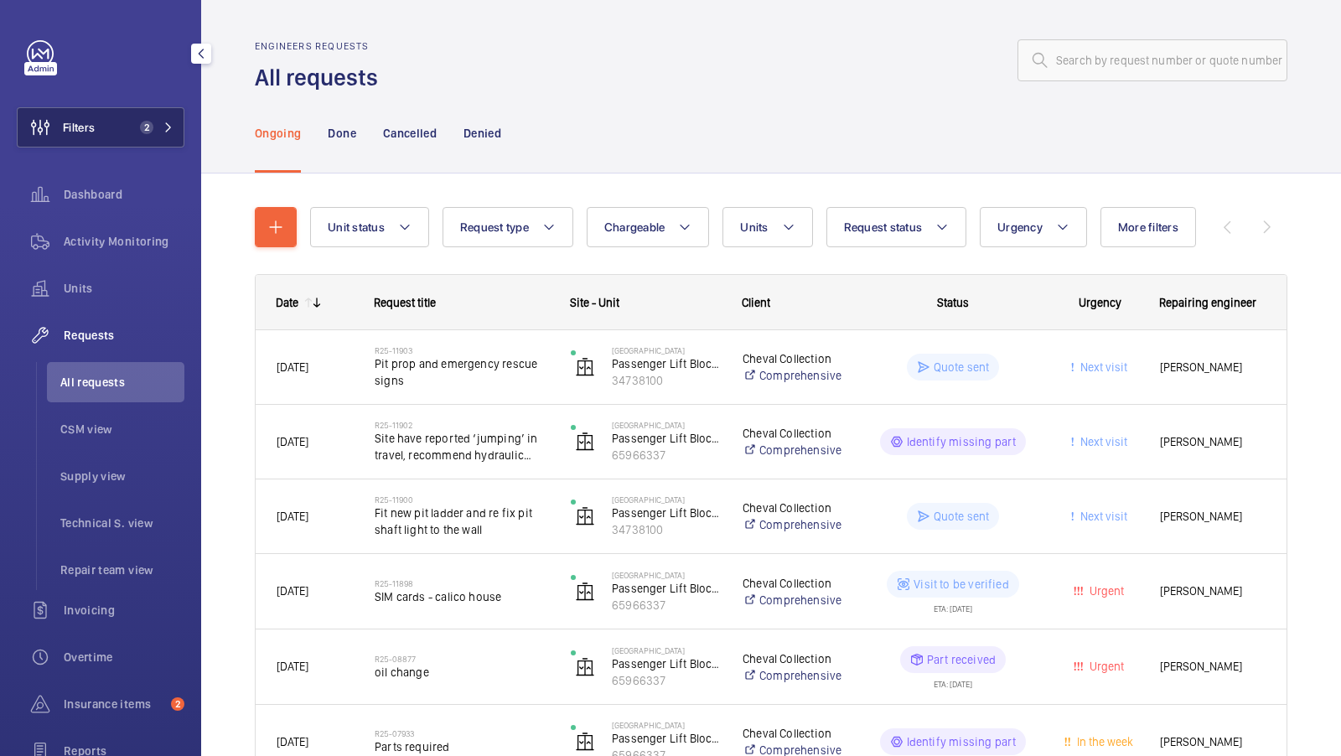
click at [145, 132] on span "2" at bounding box center [146, 127] width 13 height 13
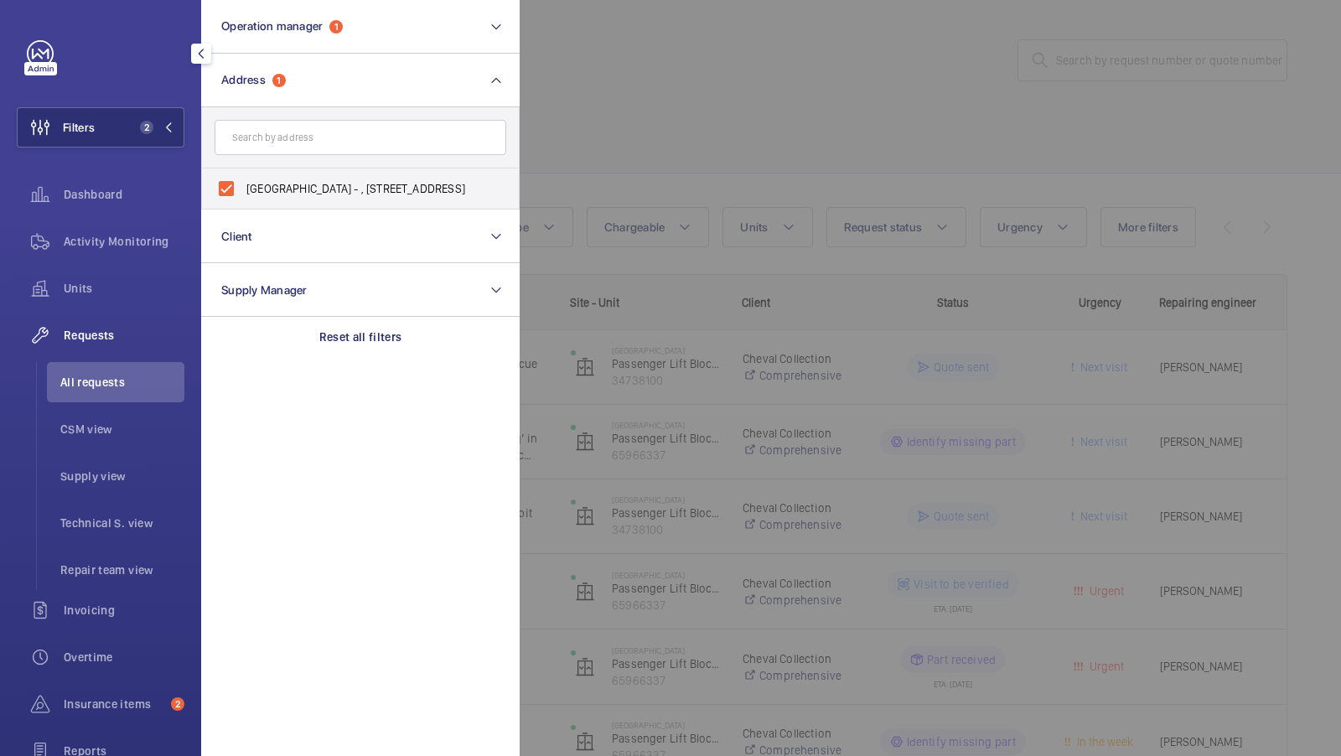
click at [674, 112] on div at bounding box center [1190, 378] width 1341 height 756
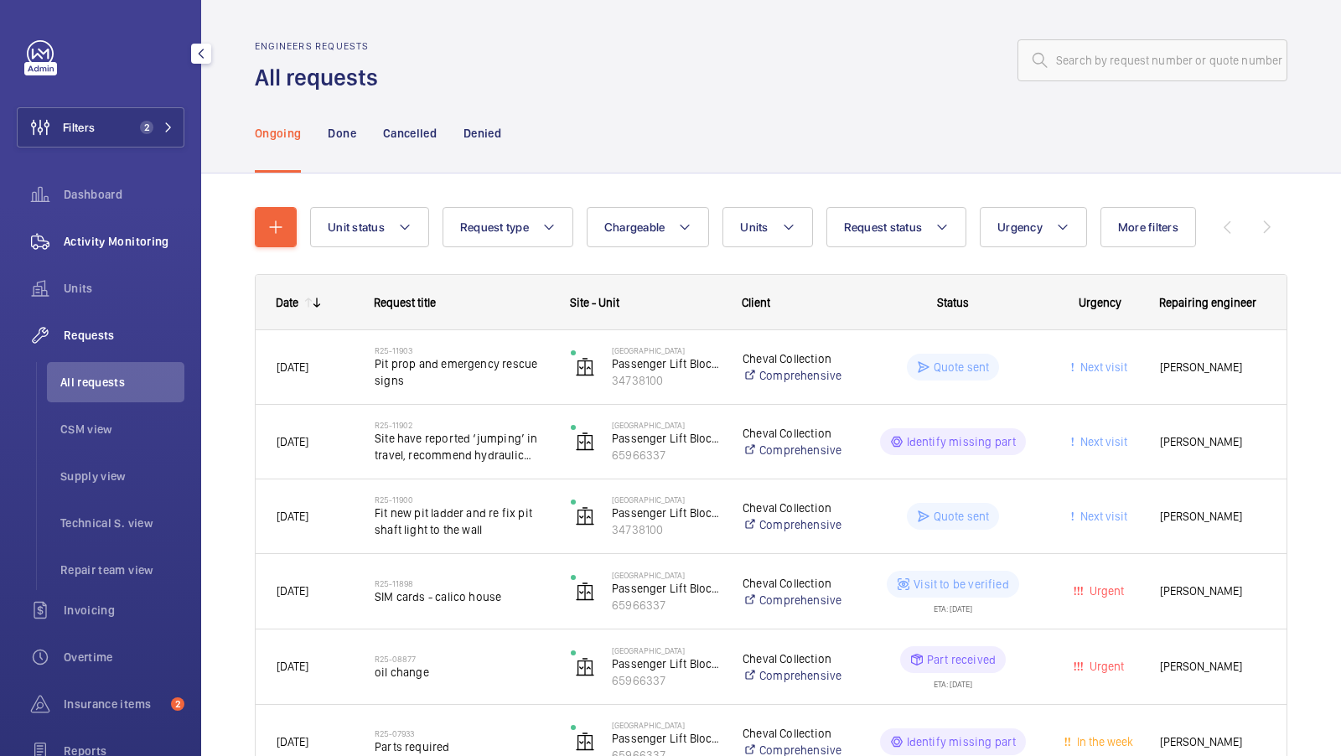
click at [85, 252] on div "Activity Monitoring" at bounding box center [101, 241] width 168 height 40
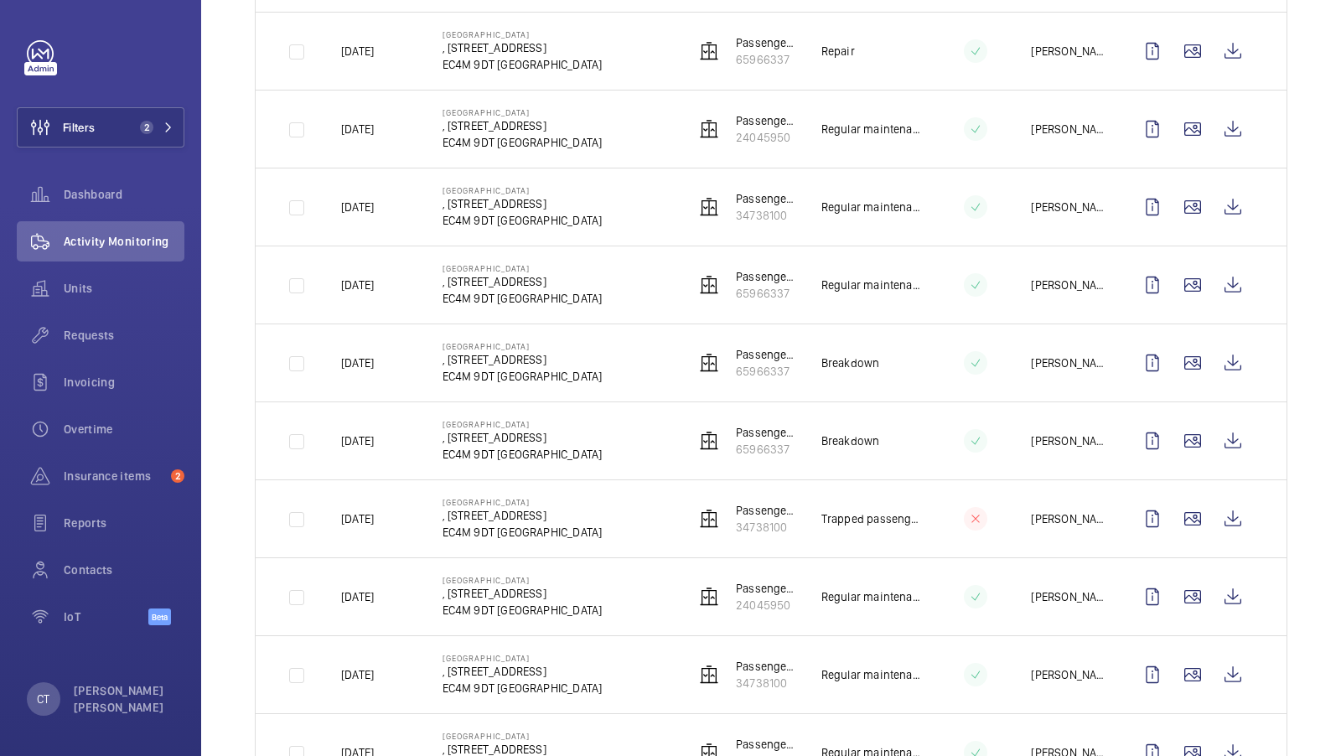
scroll to position [859, 0]
click at [111, 484] on span "Insurance items" at bounding box center [114, 476] width 101 height 17
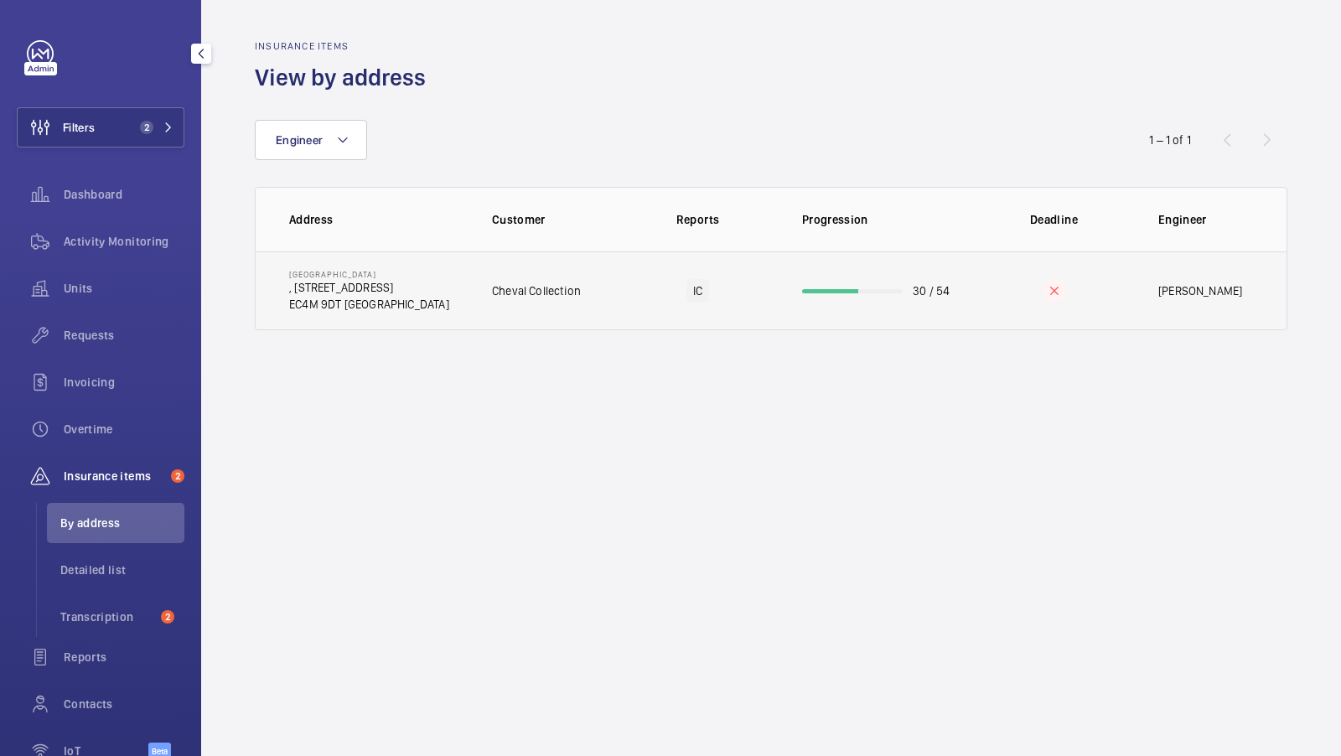
click at [423, 268] on td "Calico House , 42 Bow Lane EC4M 9DT LONDON" at bounding box center [360, 290] width 209 height 79
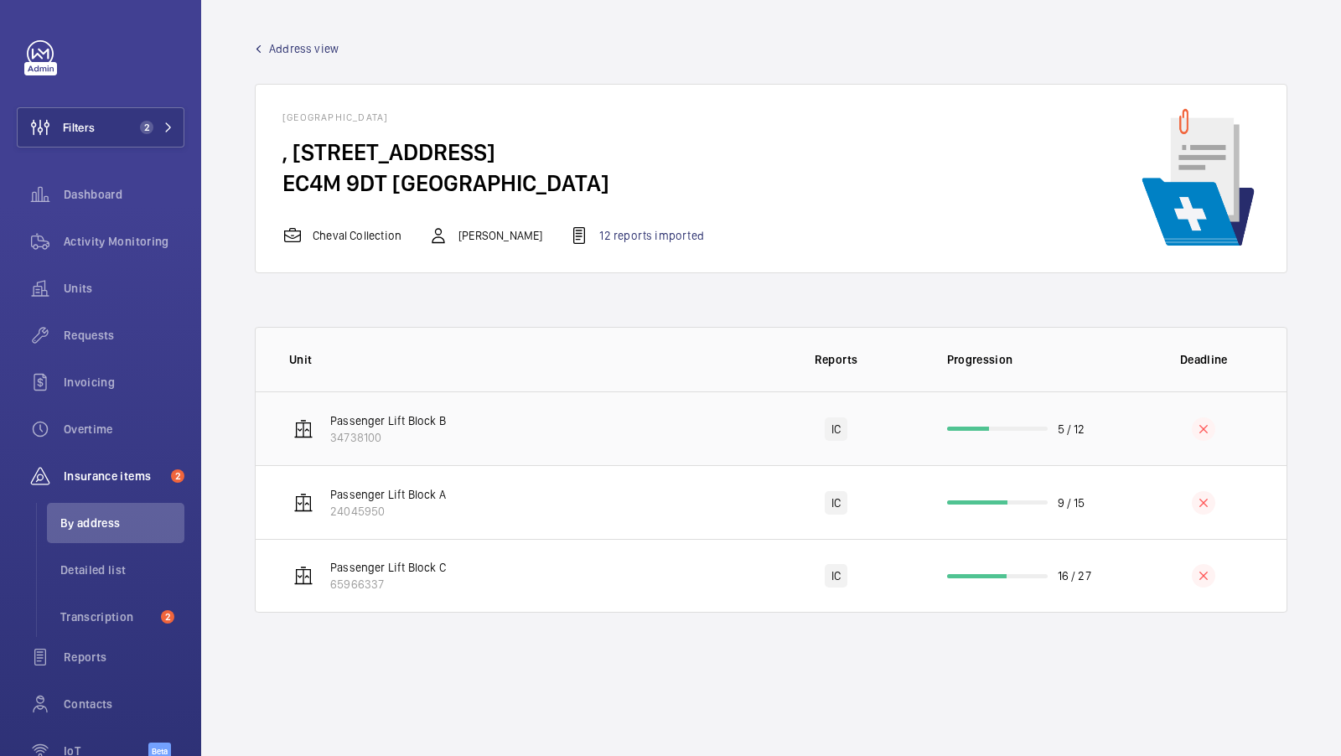
click at [473, 421] on td "Passenger Lift Block B 34738100" at bounding box center [504, 428] width 497 height 74
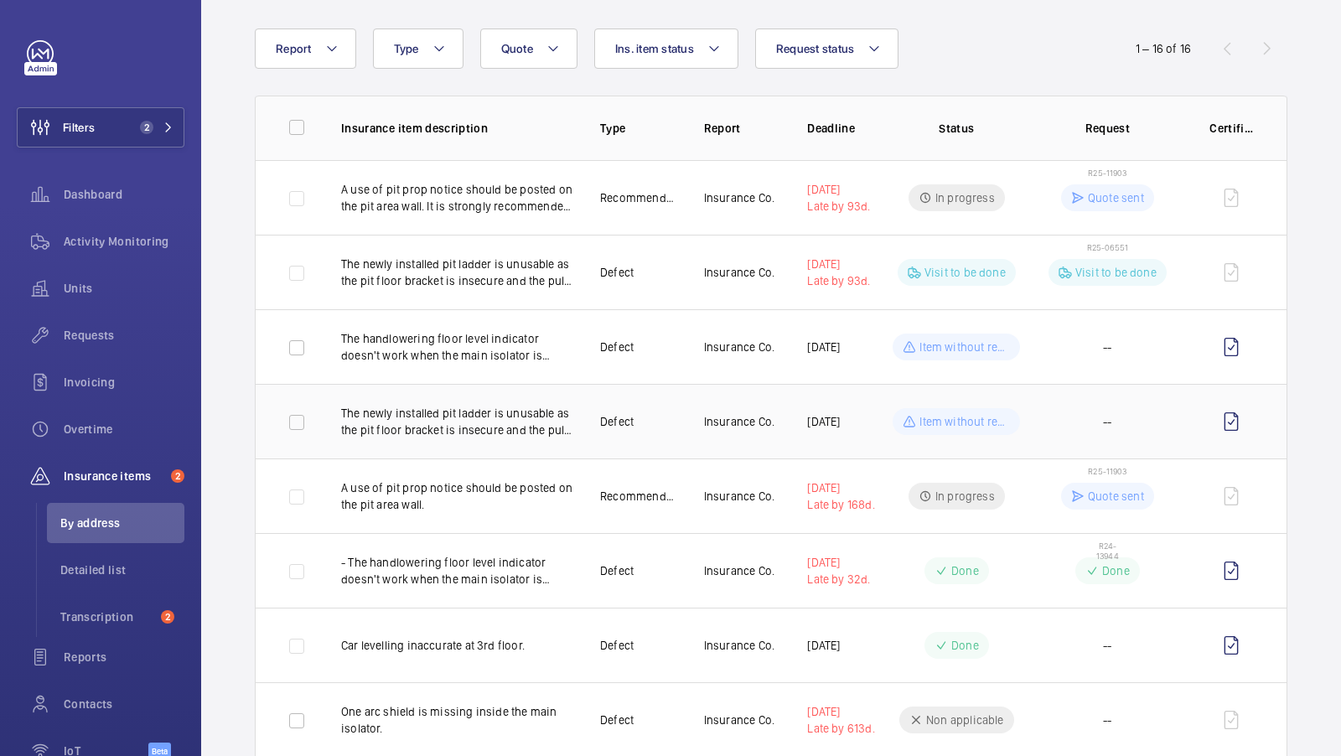
scroll to position [104, 0]
click at [115, 247] on span "Activity Monitoring" at bounding box center [124, 241] width 121 height 17
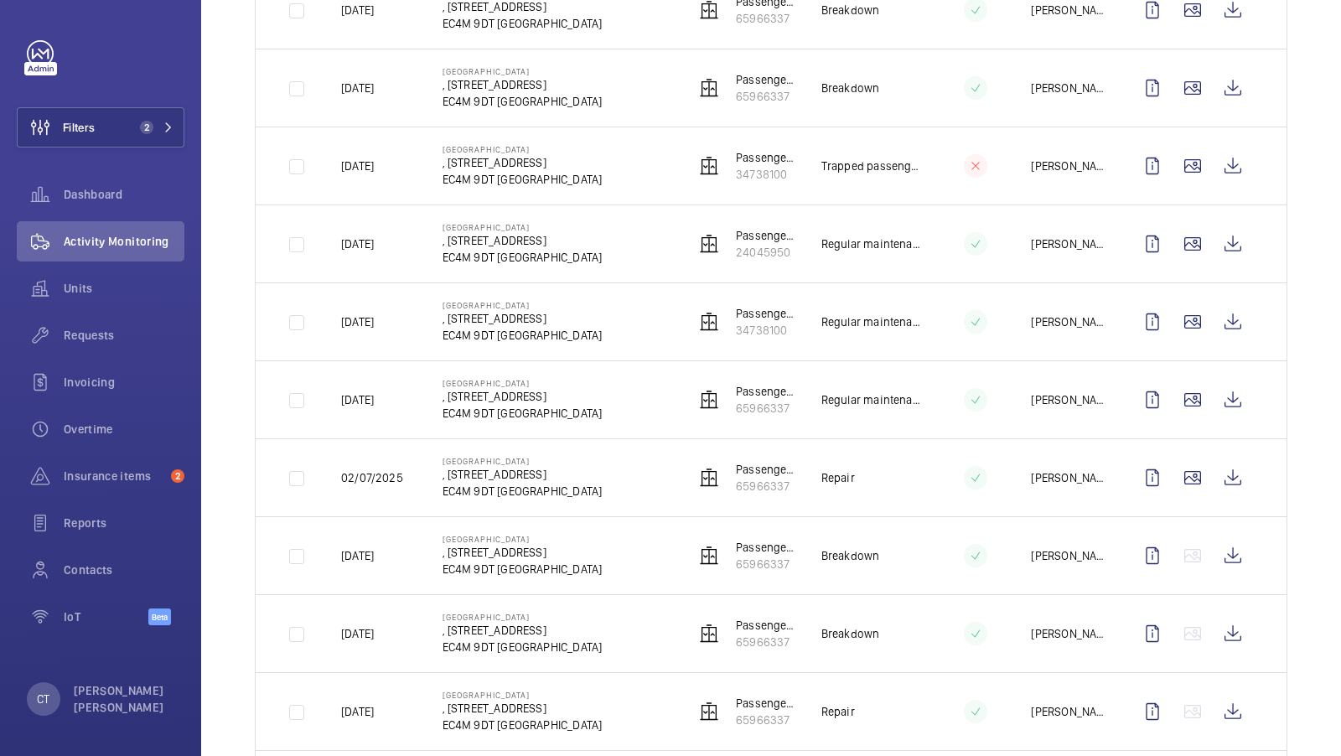
scroll to position [1219, 0]
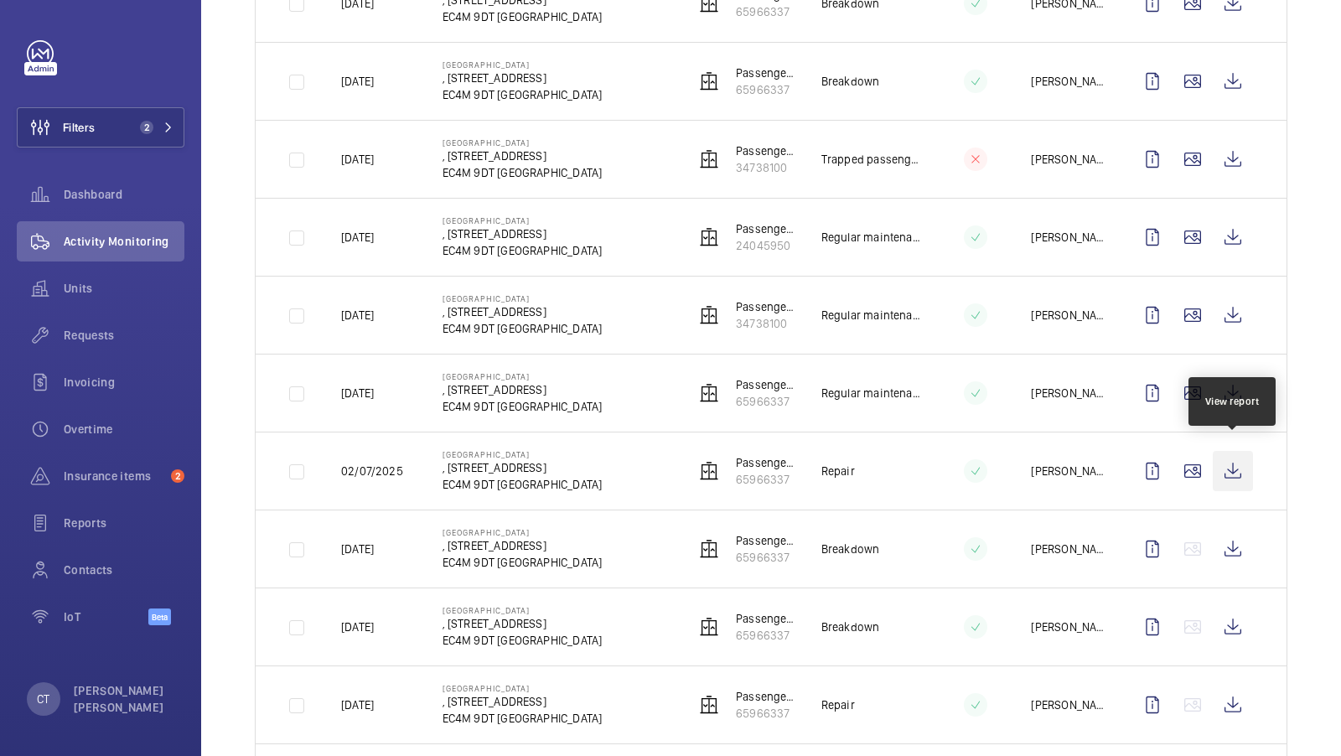
click at [1244, 451] on wm-front-icon-button at bounding box center [1233, 471] width 40 height 40
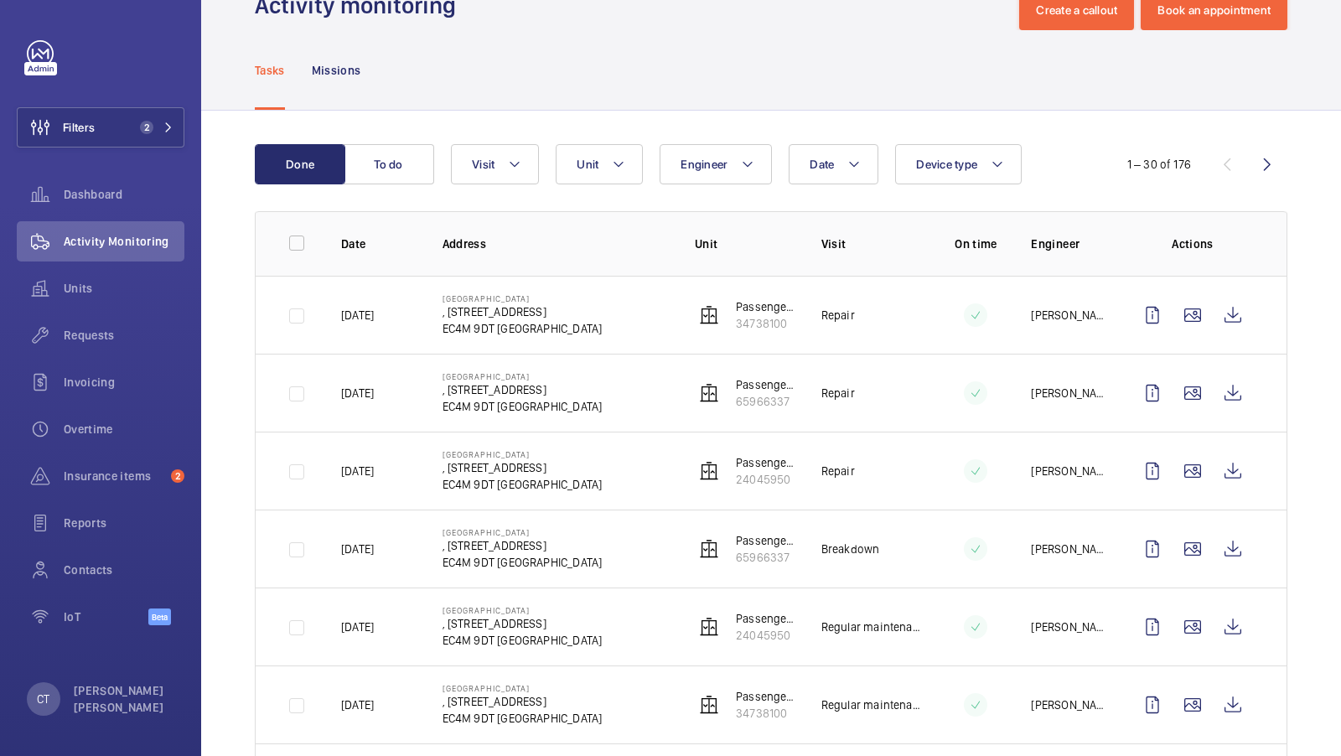
scroll to position [0, 0]
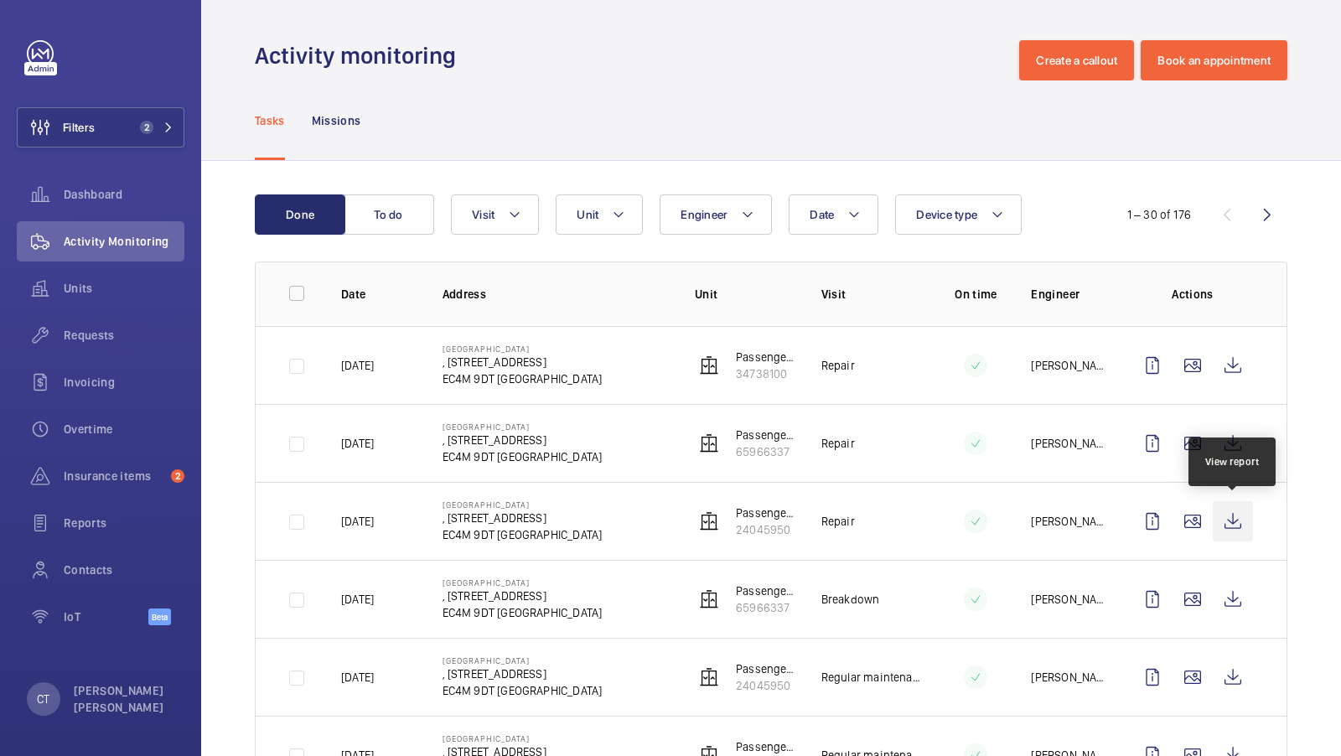
click at [1228, 518] on wm-front-icon-button at bounding box center [1233, 521] width 40 height 40
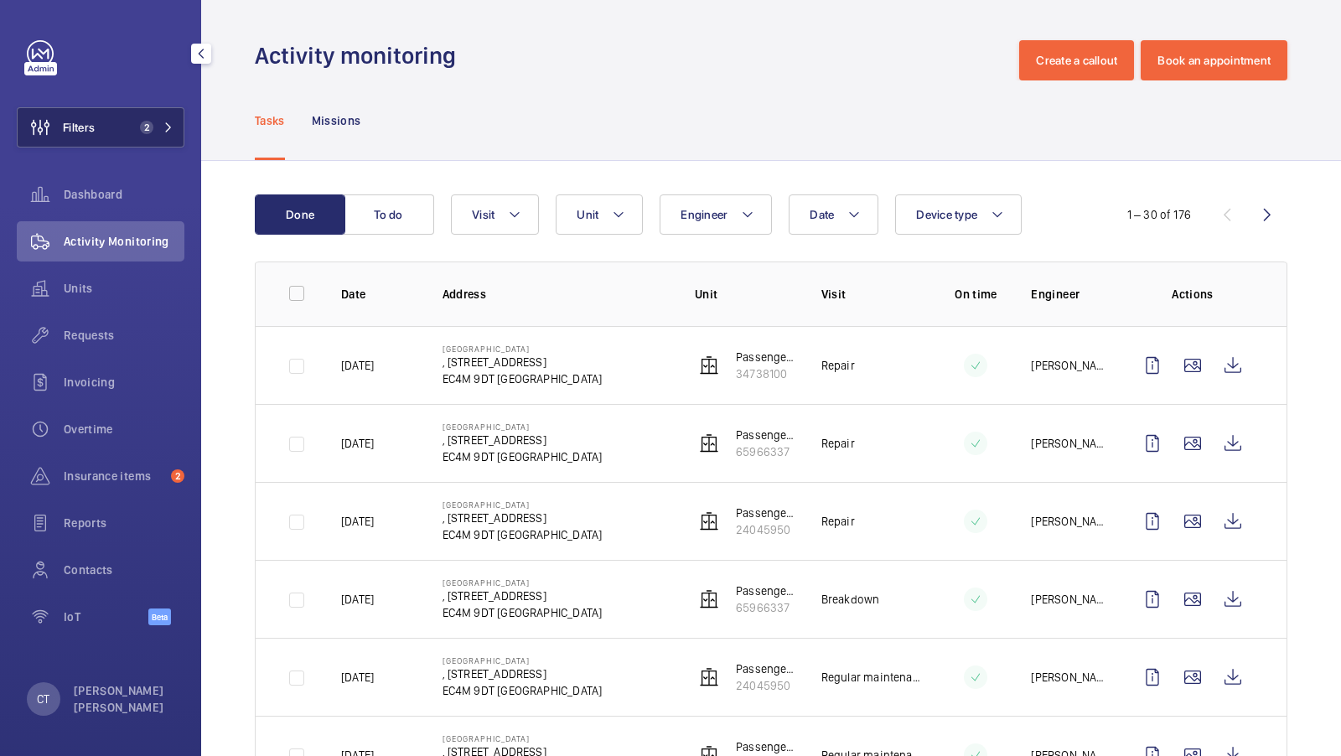
click at [147, 133] on span "2" at bounding box center [146, 127] width 13 height 13
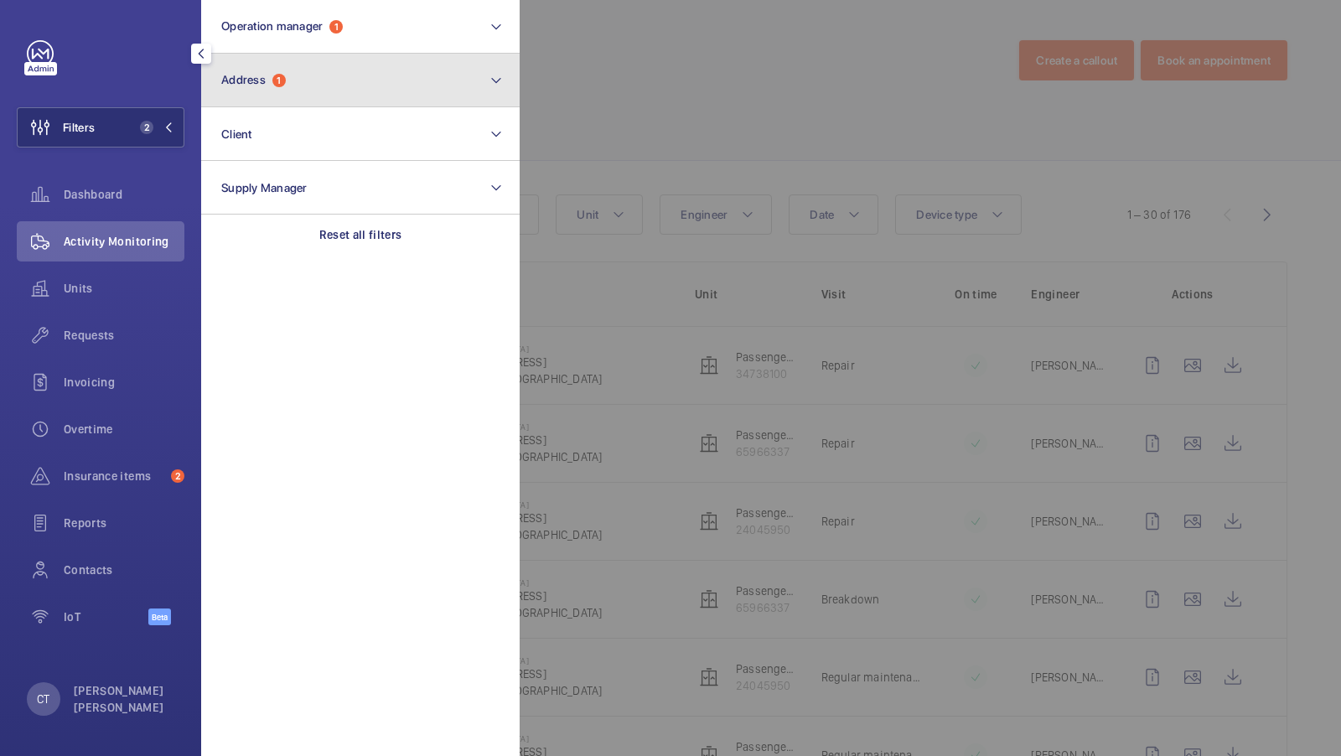
click at [350, 92] on button "Address 1" at bounding box center [360, 81] width 318 height 54
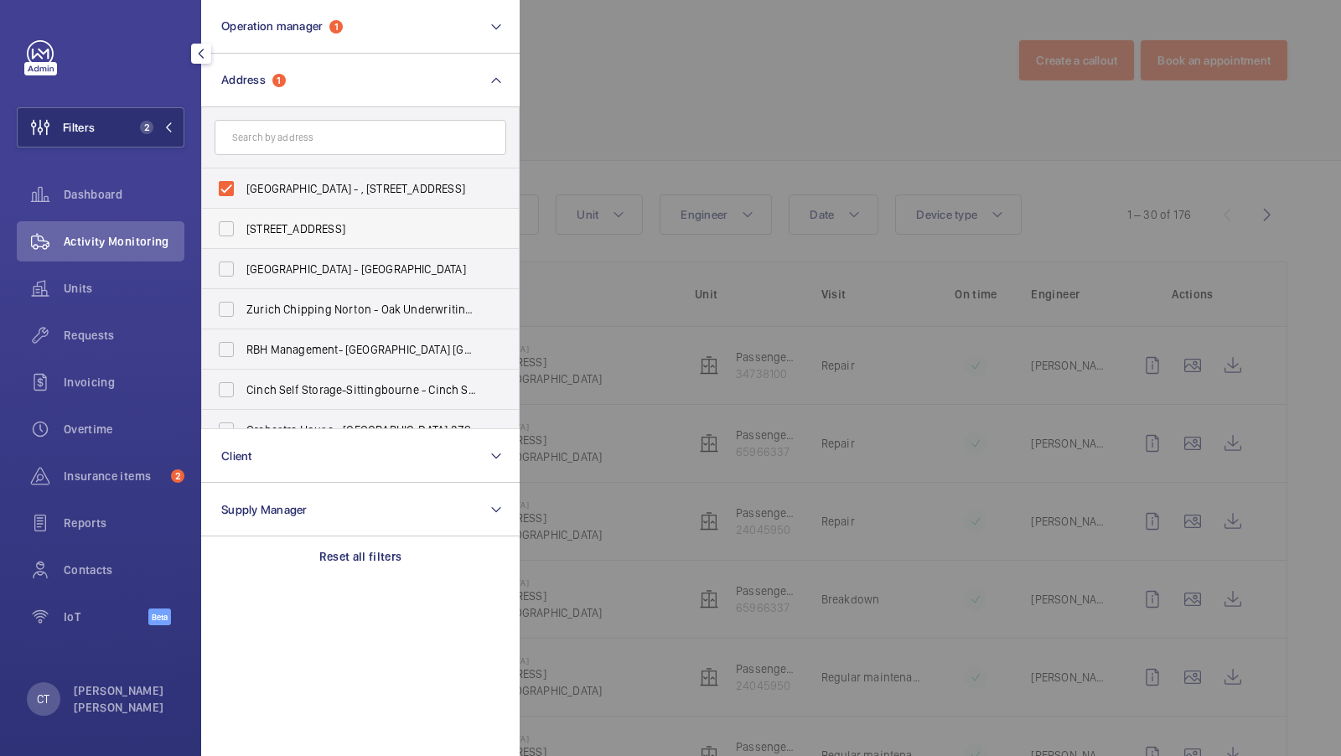
click at [354, 209] on label "57 Clerkenwell Road - 57 Clerkenwell Rd, LONDON EC1M 5NG" at bounding box center [348, 229] width 292 height 40
click at [243, 212] on input "57 Clerkenwell Road - 57 Clerkenwell Rd, LONDON EC1M 5NG" at bounding box center [226, 229] width 34 height 34
checkbox input "true"
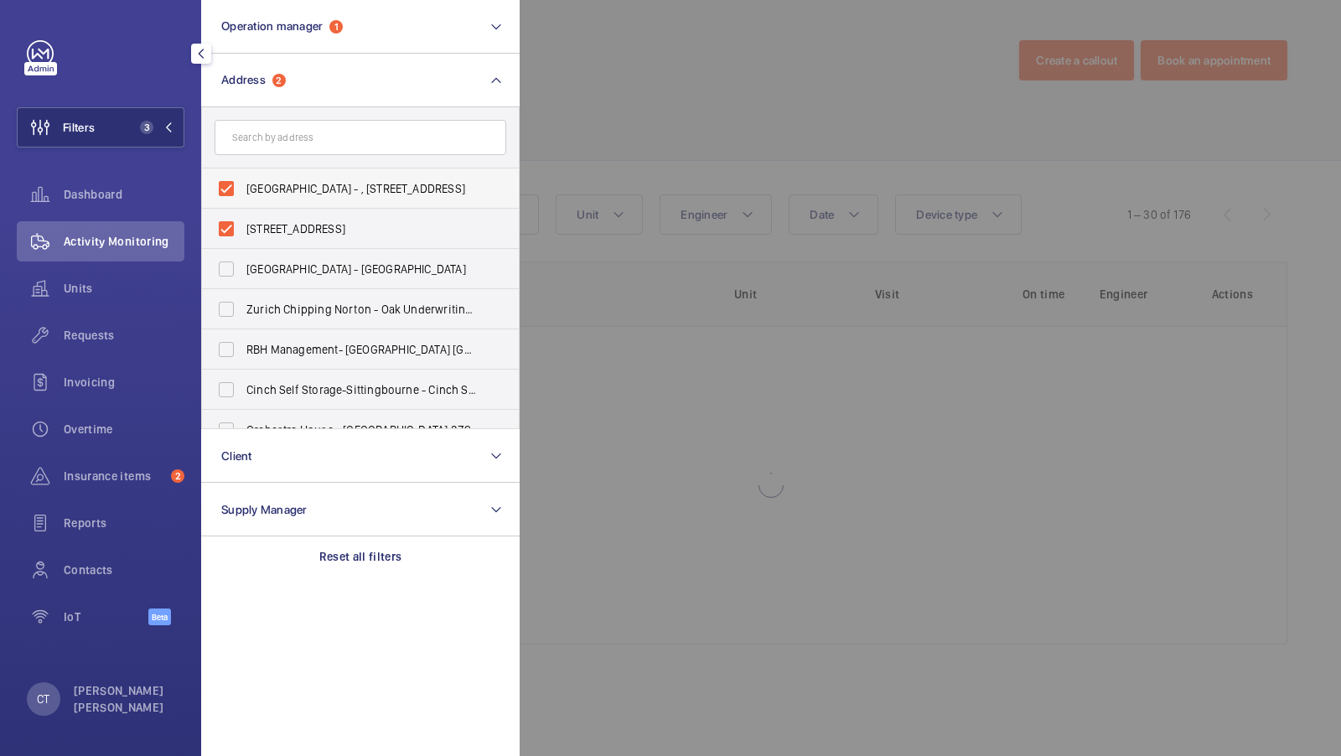
click at [299, 191] on span "Calico House - , 42 Bow Lane, LONDON EC4M 9DT" at bounding box center [361, 188] width 230 height 17
click at [243, 191] on input "Calico House - , 42 Bow Lane, LONDON EC4M 9DT" at bounding box center [226, 189] width 34 height 34
checkbox input "false"
click at [281, 227] on span "57 Clerkenwell Road - 57 Clerkenwell Rd, LONDON EC1M 5NG" at bounding box center [361, 228] width 230 height 17
click at [243, 227] on input "57 Clerkenwell Road - 57 Clerkenwell Rd, LONDON EC1M 5NG" at bounding box center [226, 229] width 34 height 34
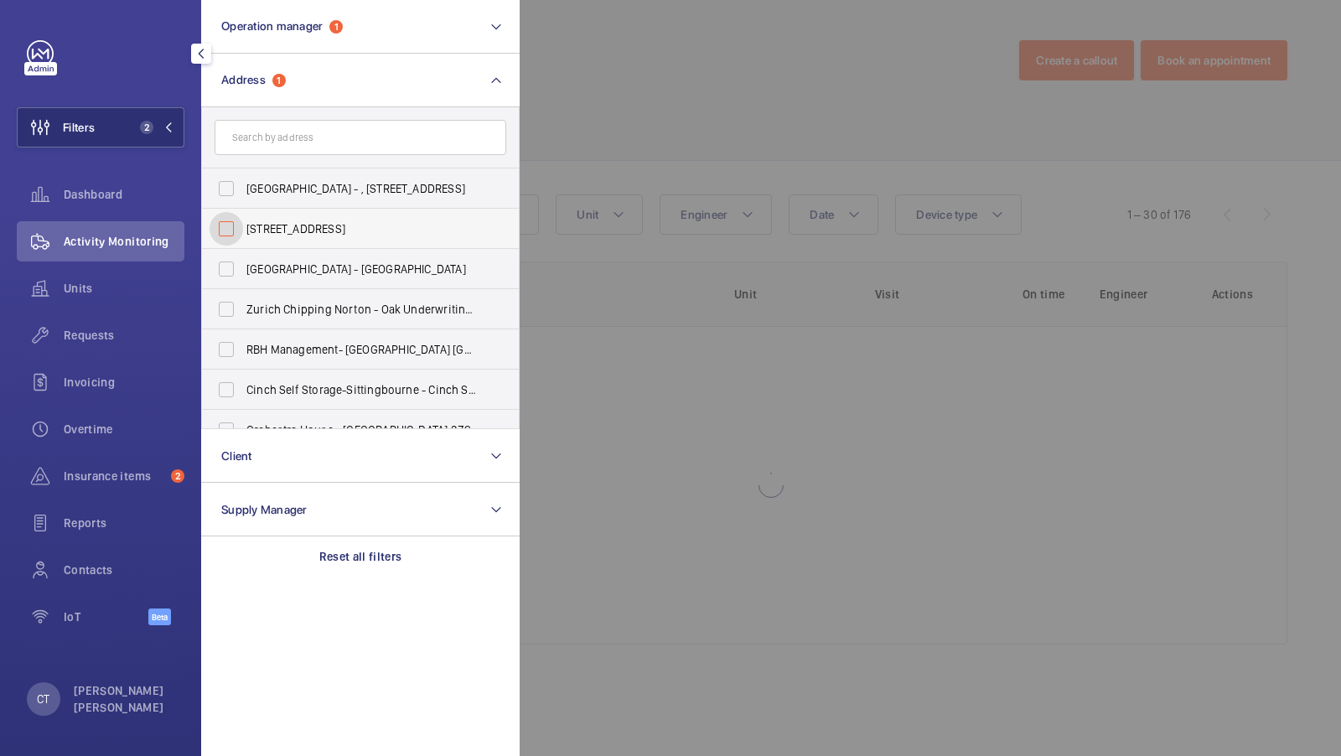
checkbox input "false"
click at [276, 151] on input "text" at bounding box center [361, 137] width 292 height 35
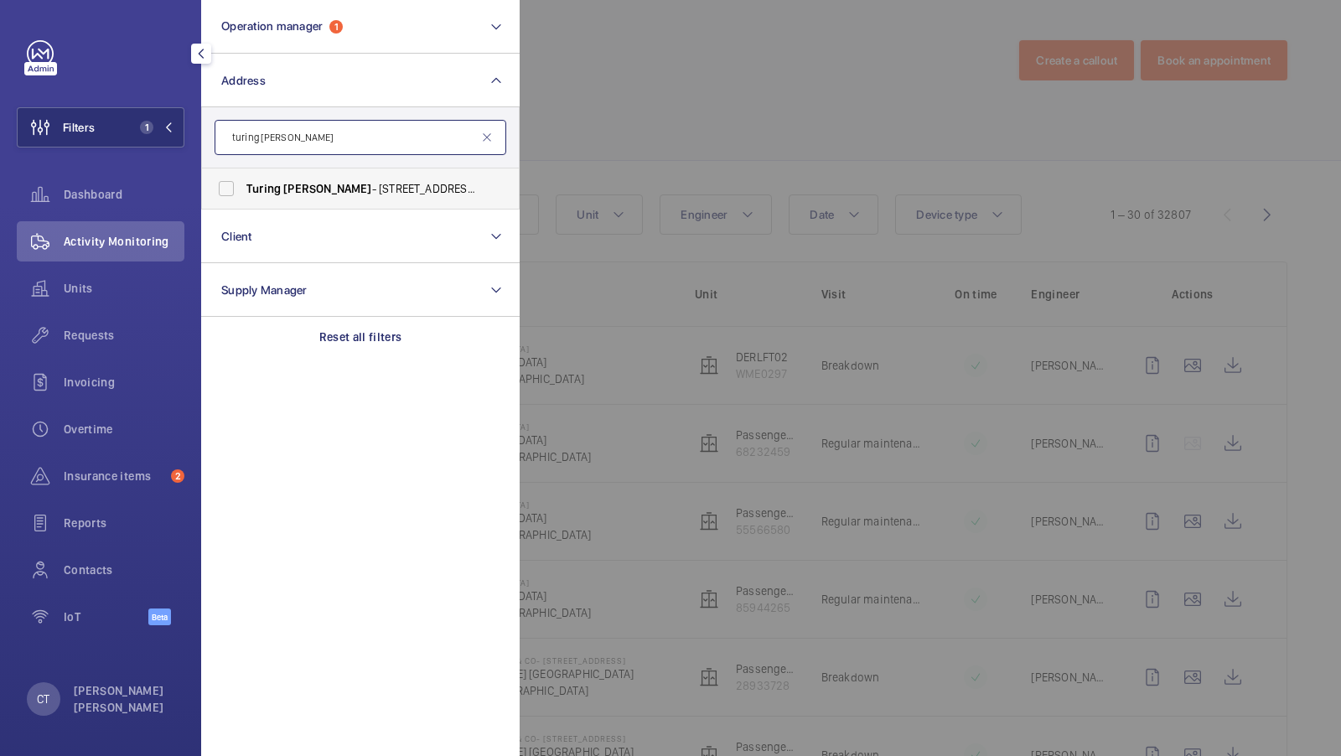
type input "turing locke"
click at [277, 178] on label "Turing Locke - 47 Eddington Ave, CAMBRIDGE CB3 1SE" at bounding box center [348, 188] width 292 height 40
click at [243, 178] on input "Turing Locke - 47 Eddington Ave, CAMBRIDGE CB3 1SE" at bounding box center [226, 189] width 34 height 34
checkbox input "true"
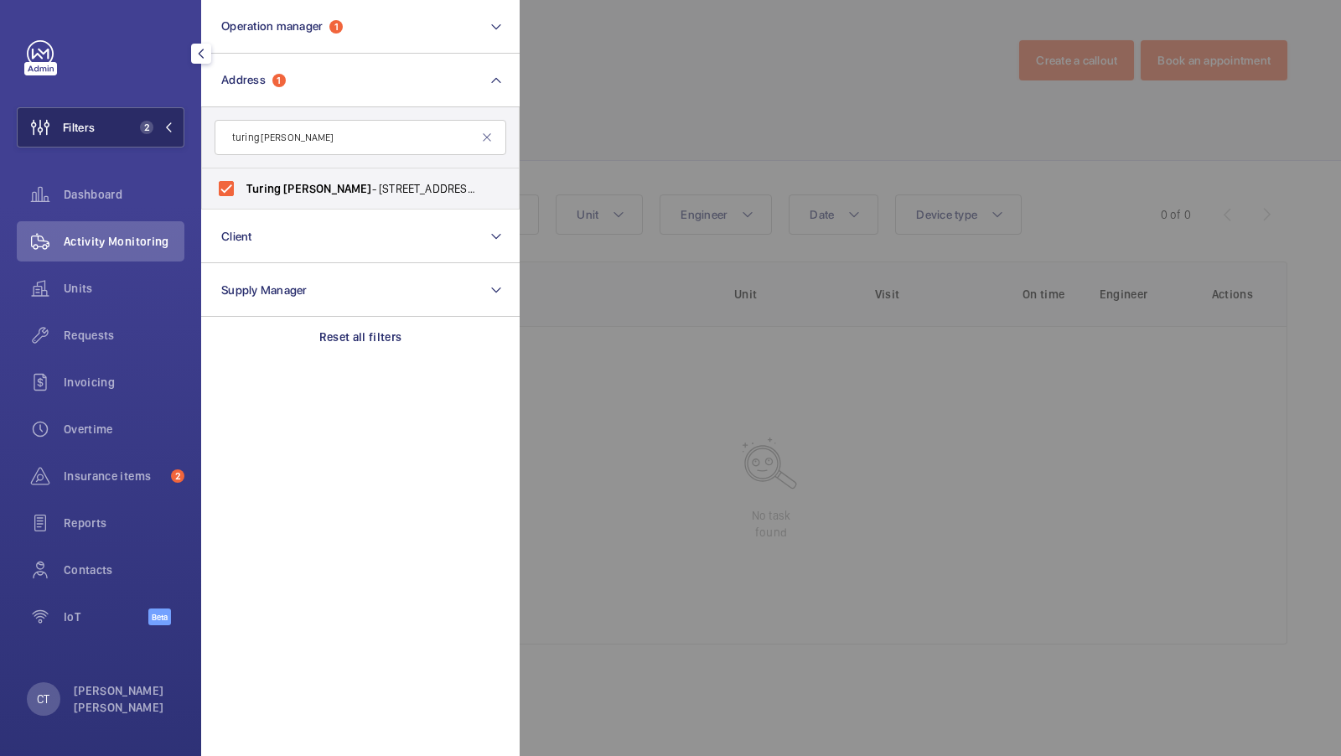
click at [161, 130] on span "2" at bounding box center [153, 127] width 40 height 13
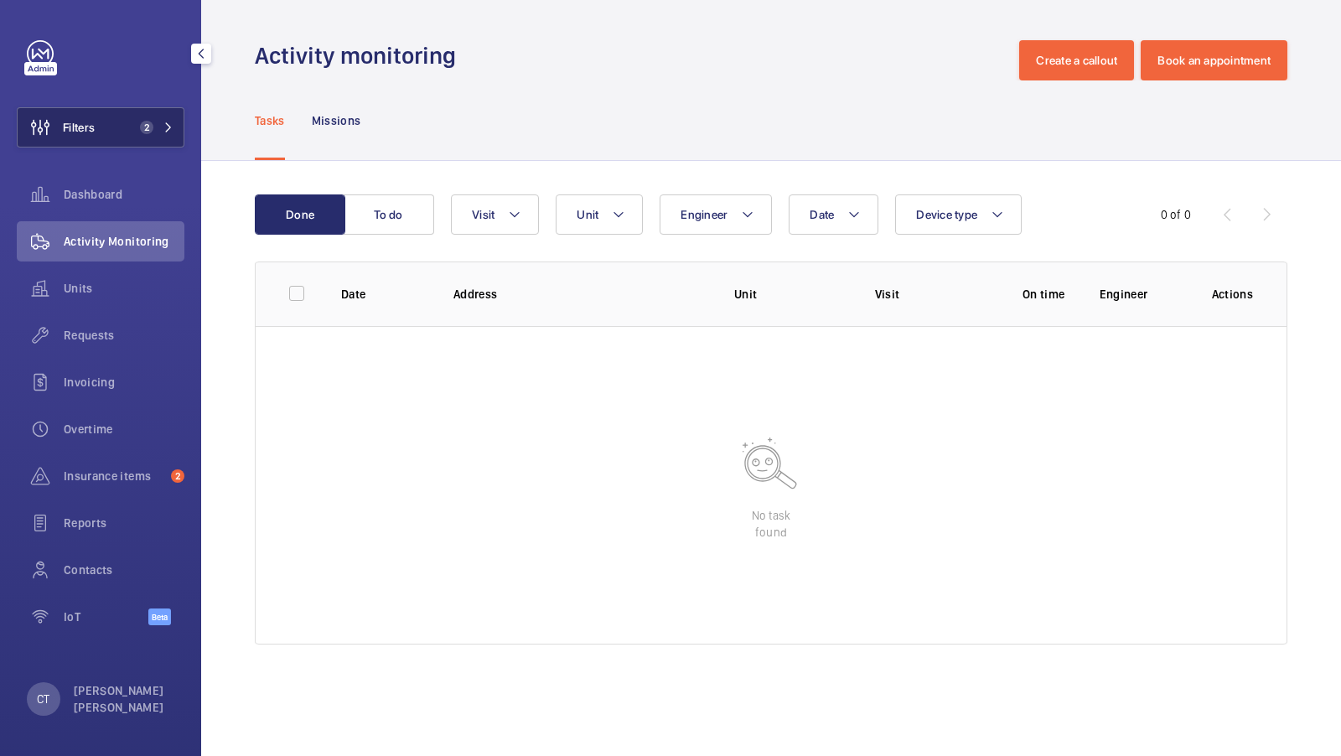
click at [161, 127] on span "2" at bounding box center [153, 127] width 40 height 13
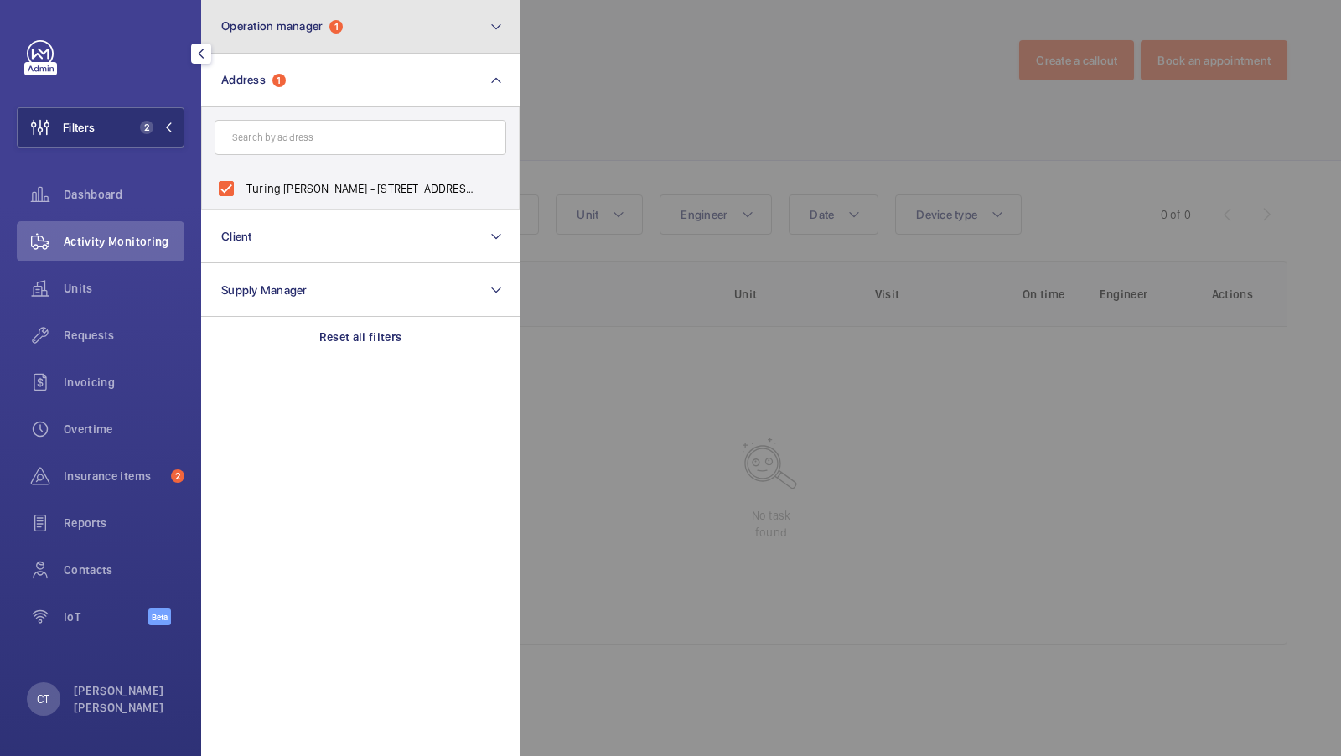
click at [343, 39] on button "Operation manager 1" at bounding box center [360, 27] width 318 height 54
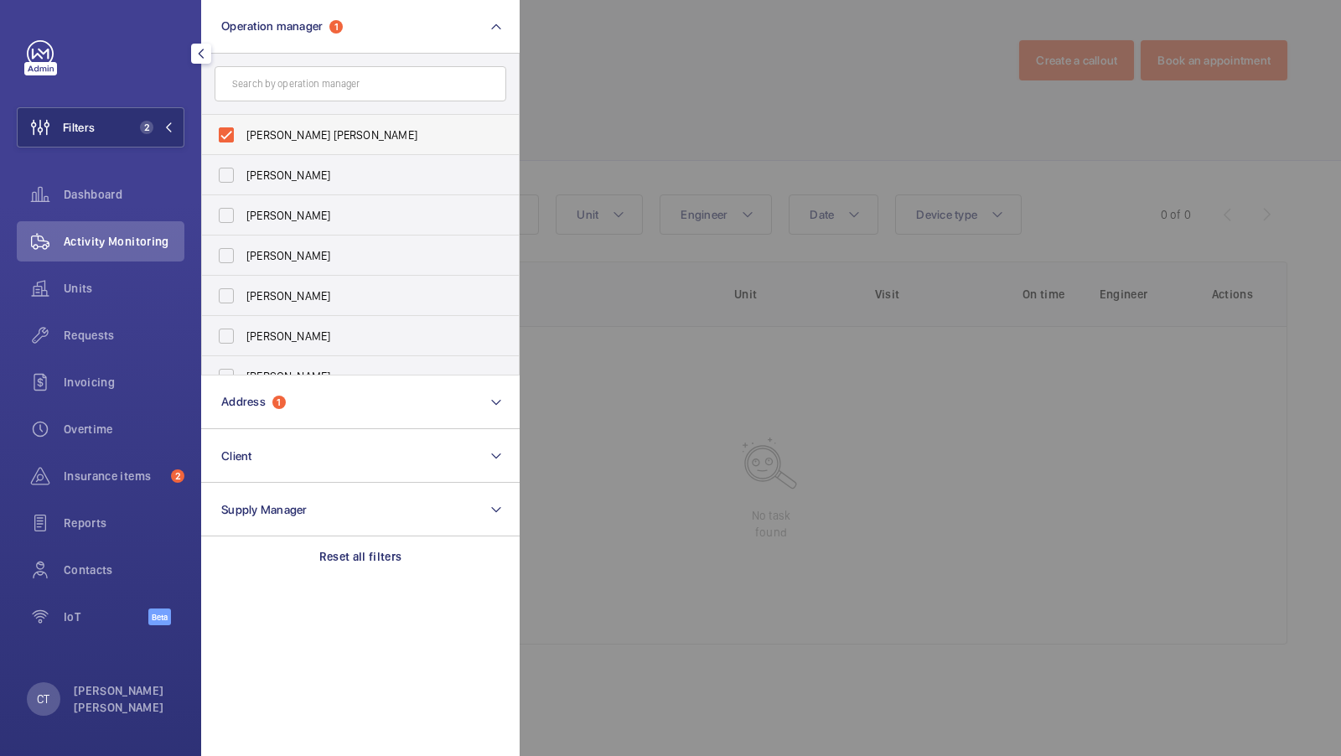
click at [310, 138] on span "Connor Tarpey" at bounding box center [361, 135] width 230 height 17
click at [243, 138] on input "Connor Tarpey" at bounding box center [226, 135] width 34 height 34
checkbox input "false"
click at [122, 132] on button "Filters 1" at bounding box center [101, 127] width 168 height 40
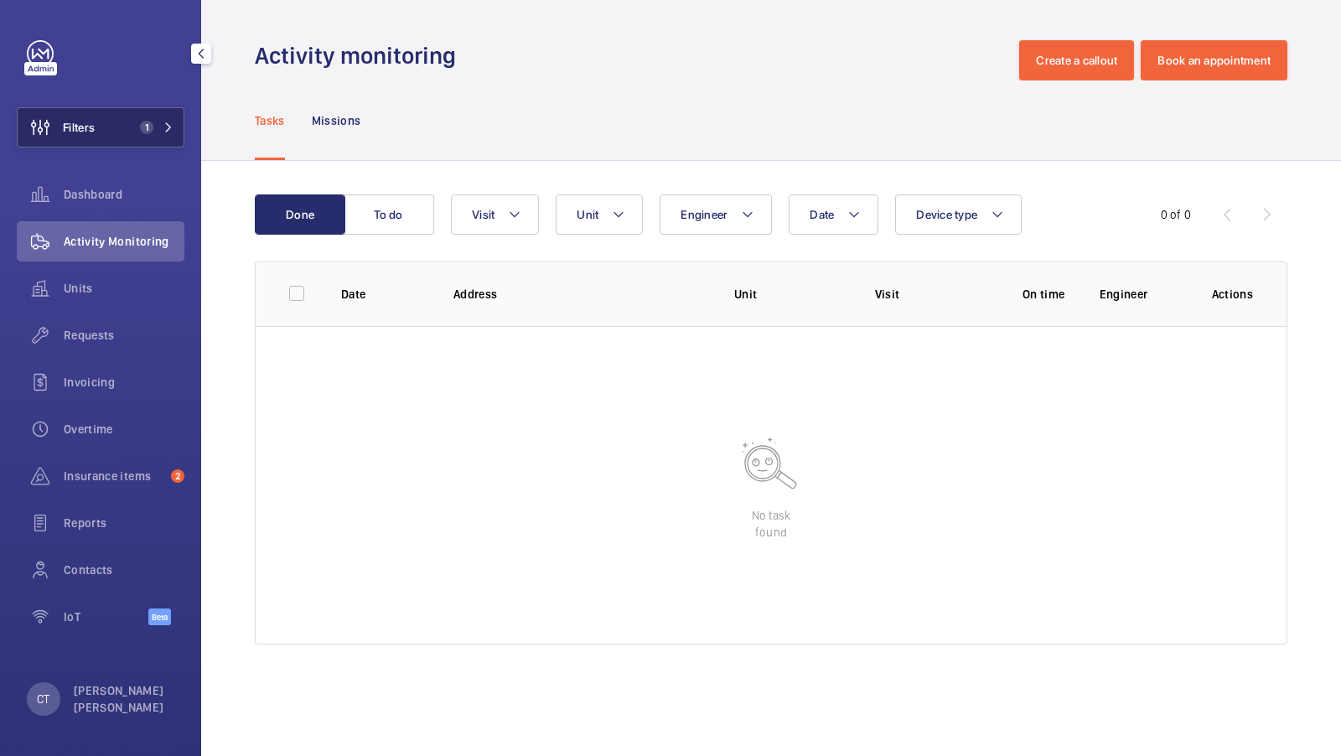
click at [159, 145] on button "Filters 1" at bounding box center [101, 127] width 168 height 40
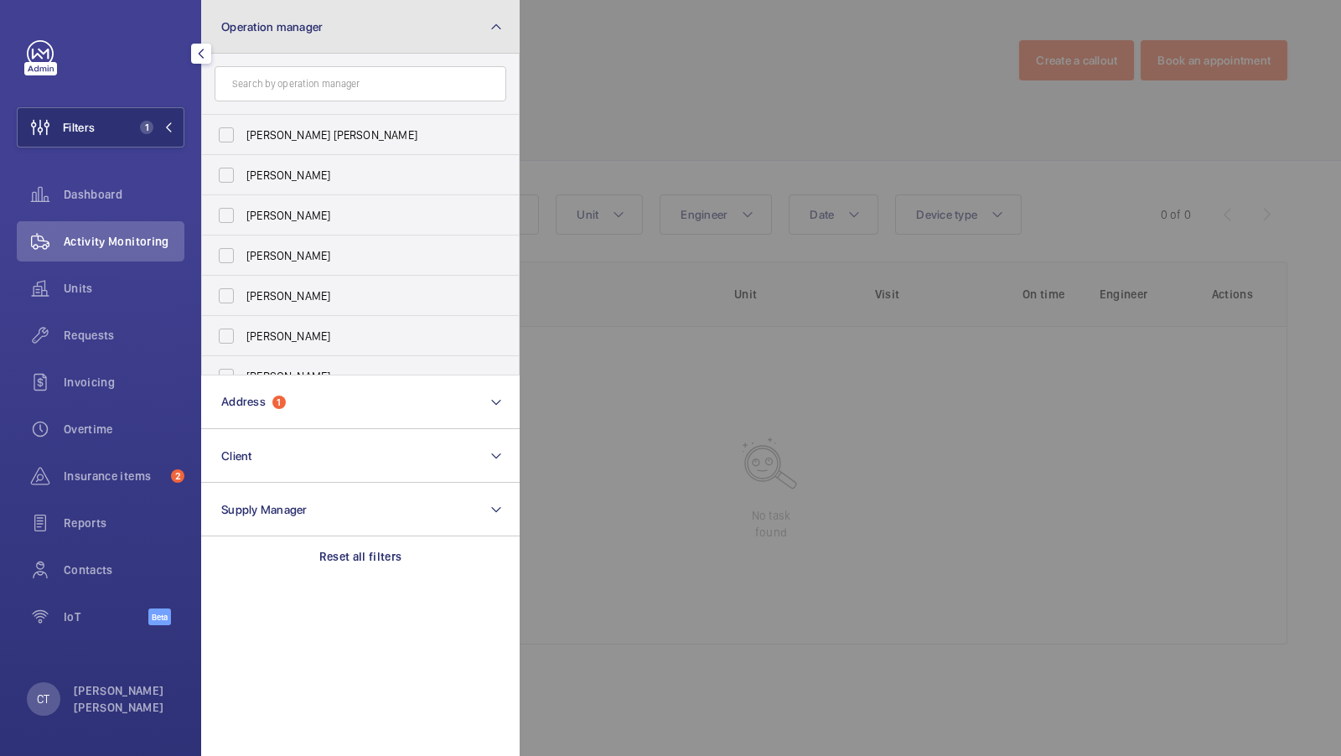
click at [403, 44] on button "Operation manager" at bounding box center [360, 27] width 318 height 54
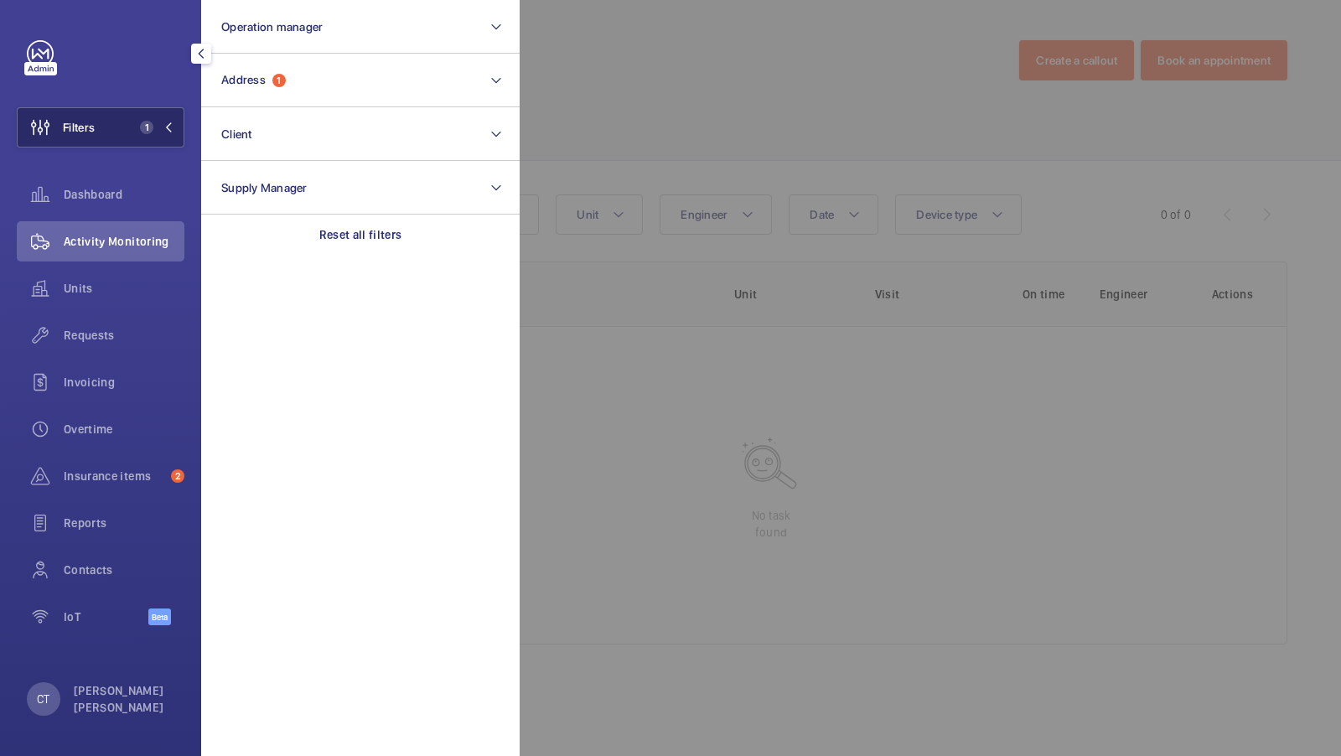
click at [112, 123] on button "Filters 1" at bounding box center [101, 127] width 168 height 40
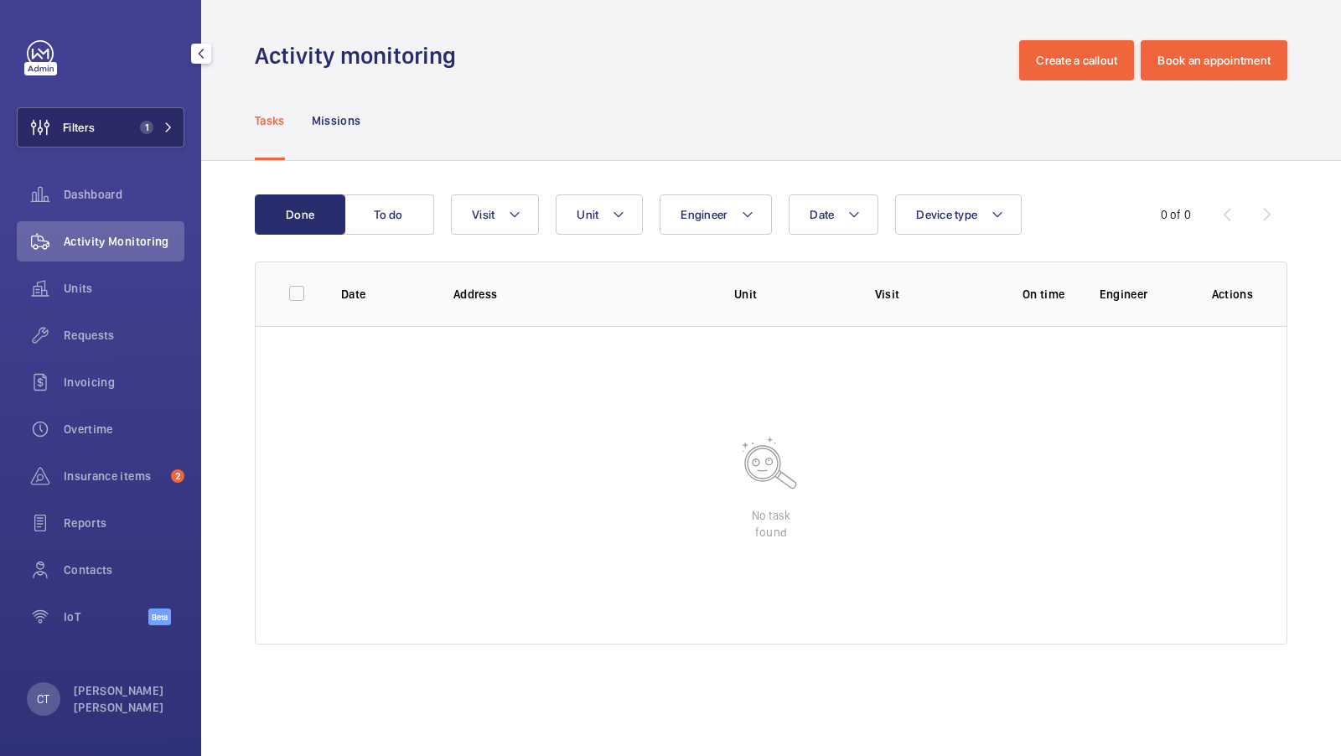
click at [123, 129] on button "Filters 1" at bounding box center [101, 127] width 168 height 40
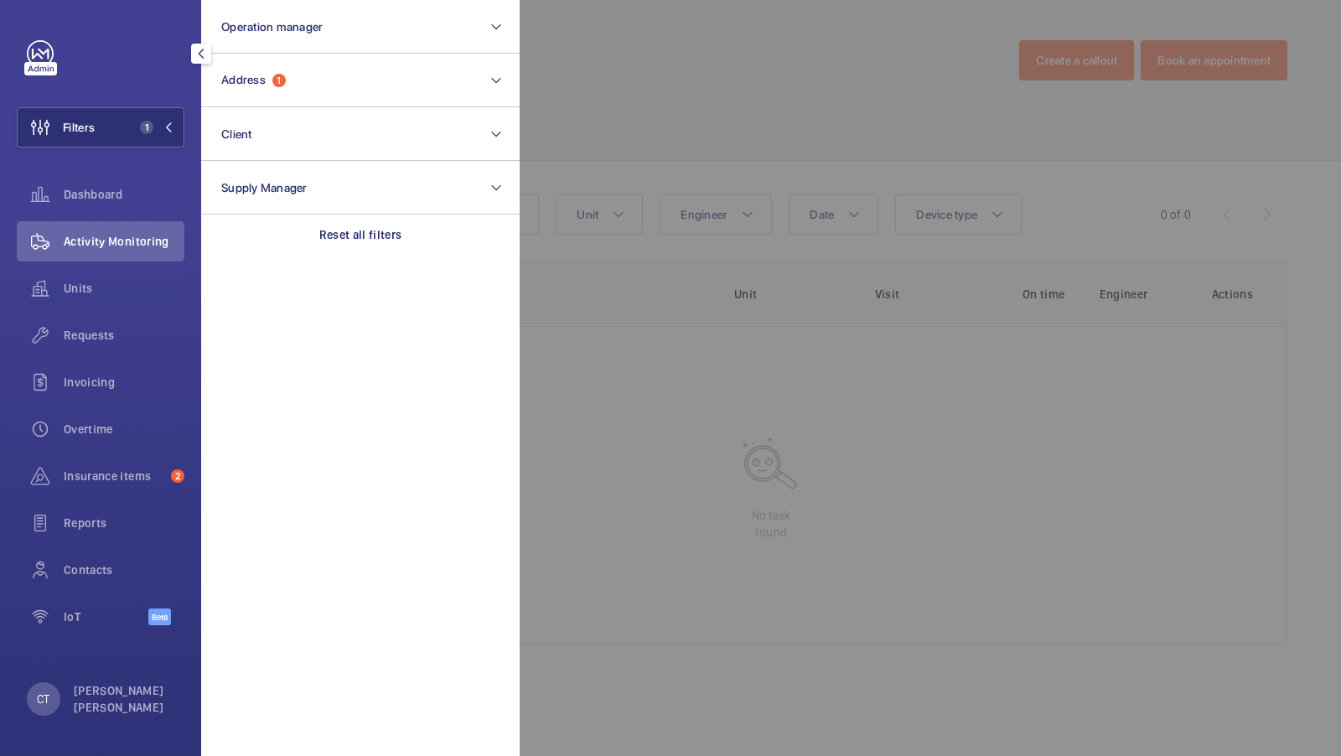
click at [671, 119] on div at bounding box center [1190, 378] width 1341 height 756
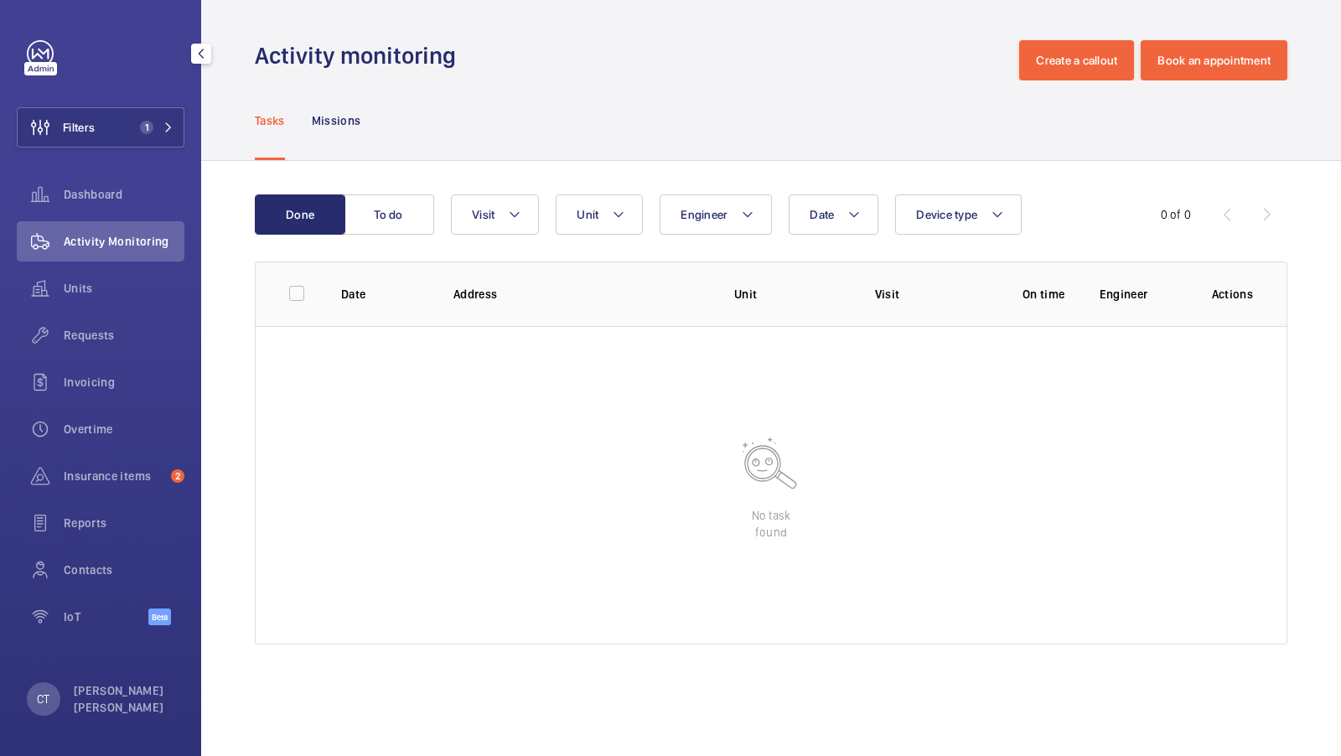
click at [1223, 209] on div "0 of 0" at bounding box center [1186, 214] width 201 height 20
click at [1284, 210] on div "0 of 0" at bounding box center [1186, 214] width 201 height 20
click at [145, 113] on button "Filters 1" at bounding box center [101, 127] width 168 height 40
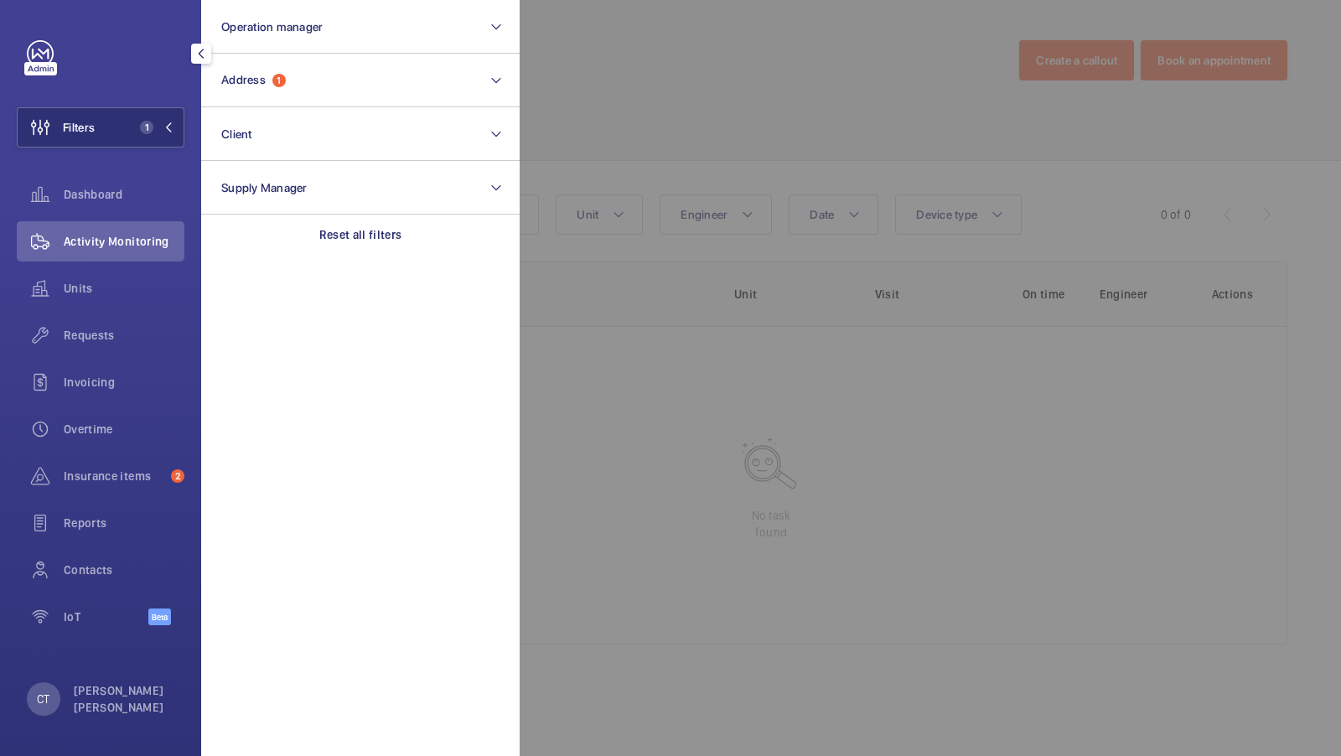
click at [797, 113] on div at bounding box center [1190, 378] width 1341 height 756
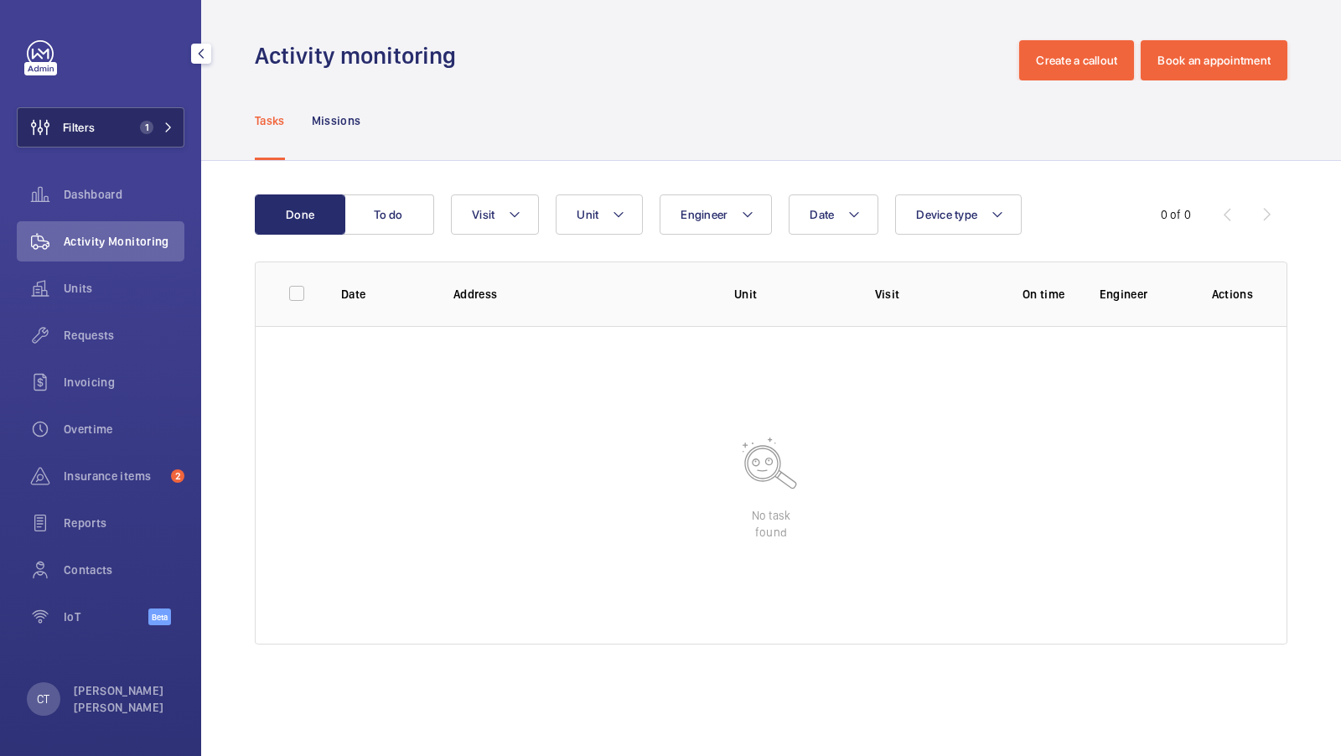
click at [139, 129] on span "1" at bounding box center [143, 127] width 20 height 13
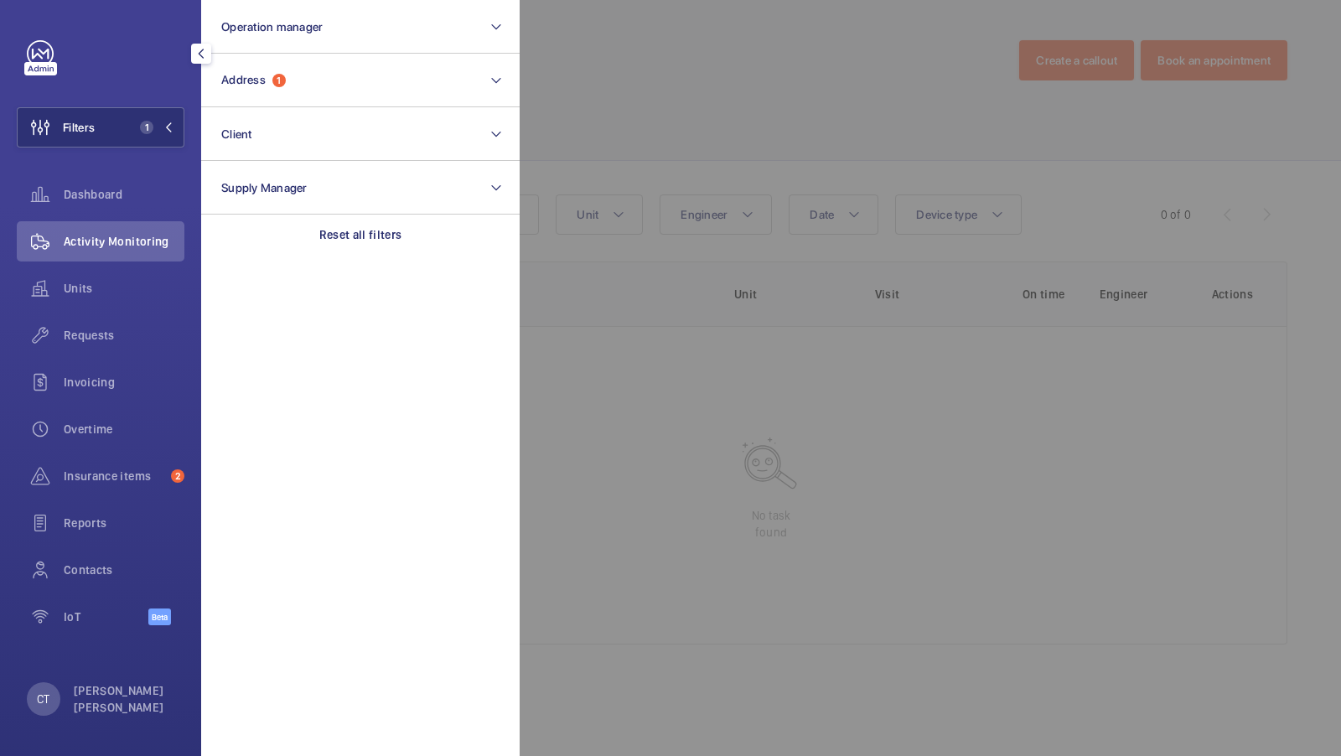
click at [572, 129] on div at bounding box center [1190, 378] width 1341 height 756
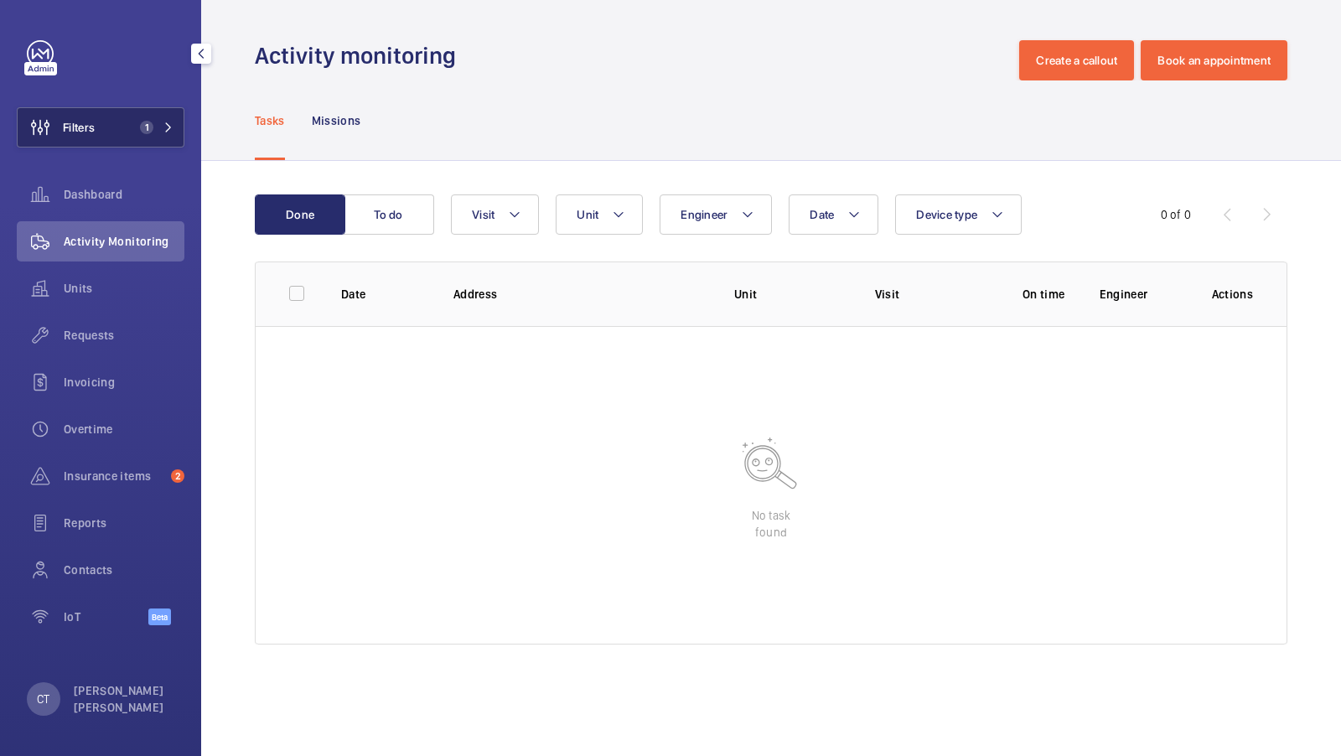
click at [111, 110] on button "Filters 1" at bounding box center [101, 127] width 168 height 40
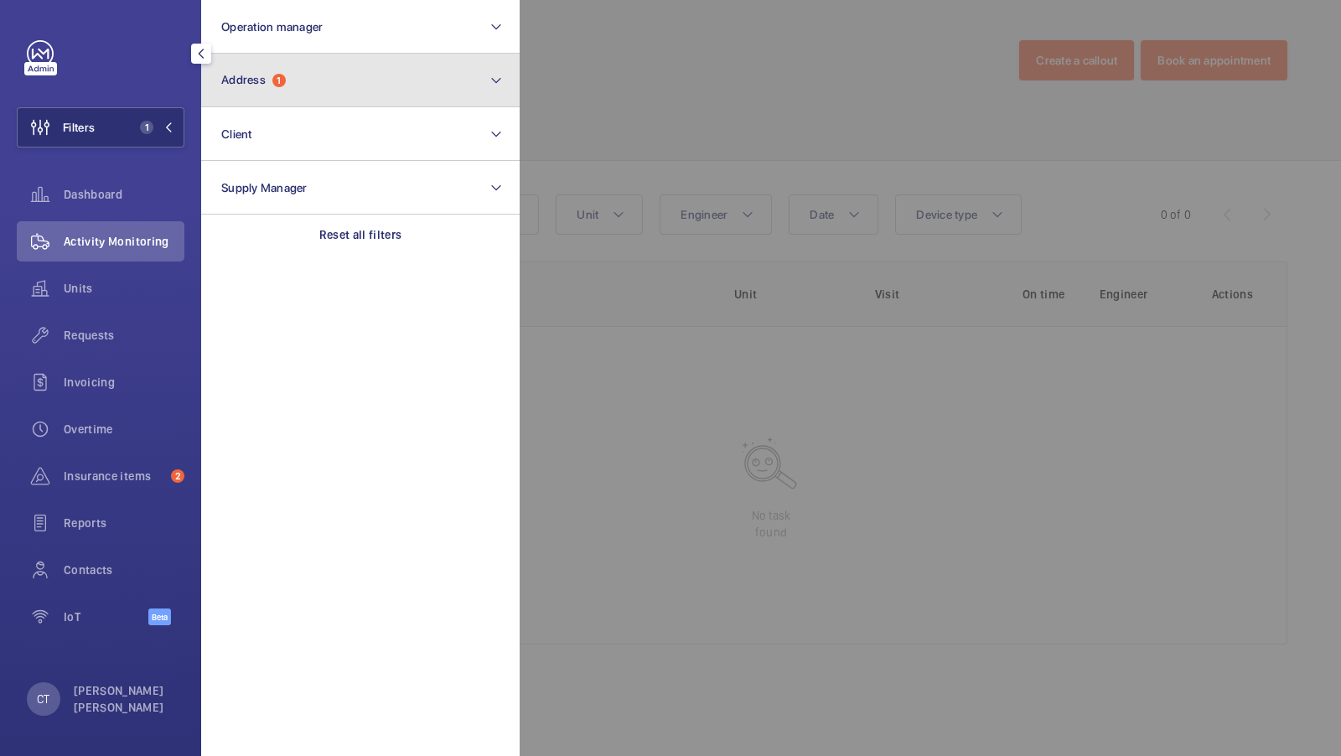
click at [443, 67] on button "Address 1" at bounding box center [360, 81] width 318 height 54
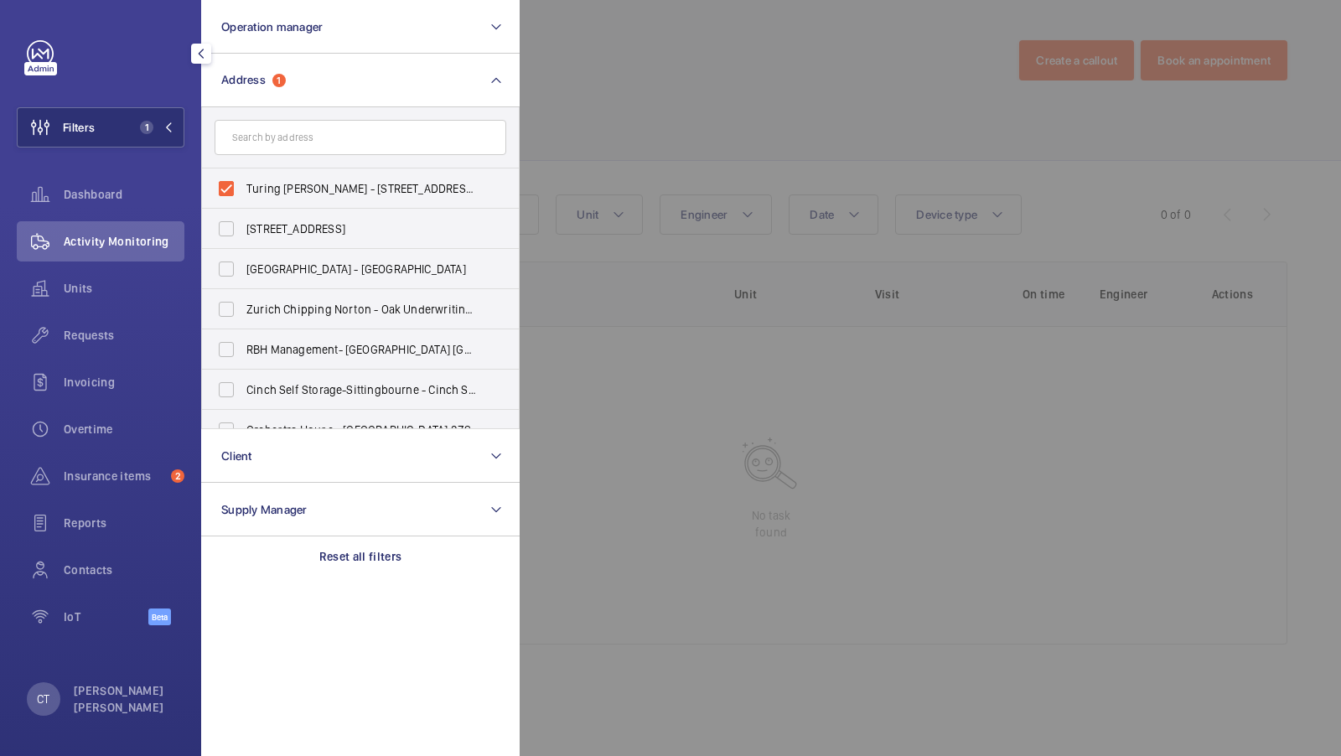
click at [627, 96] on div at bounding box center [1190, 378] width 1341 height 756
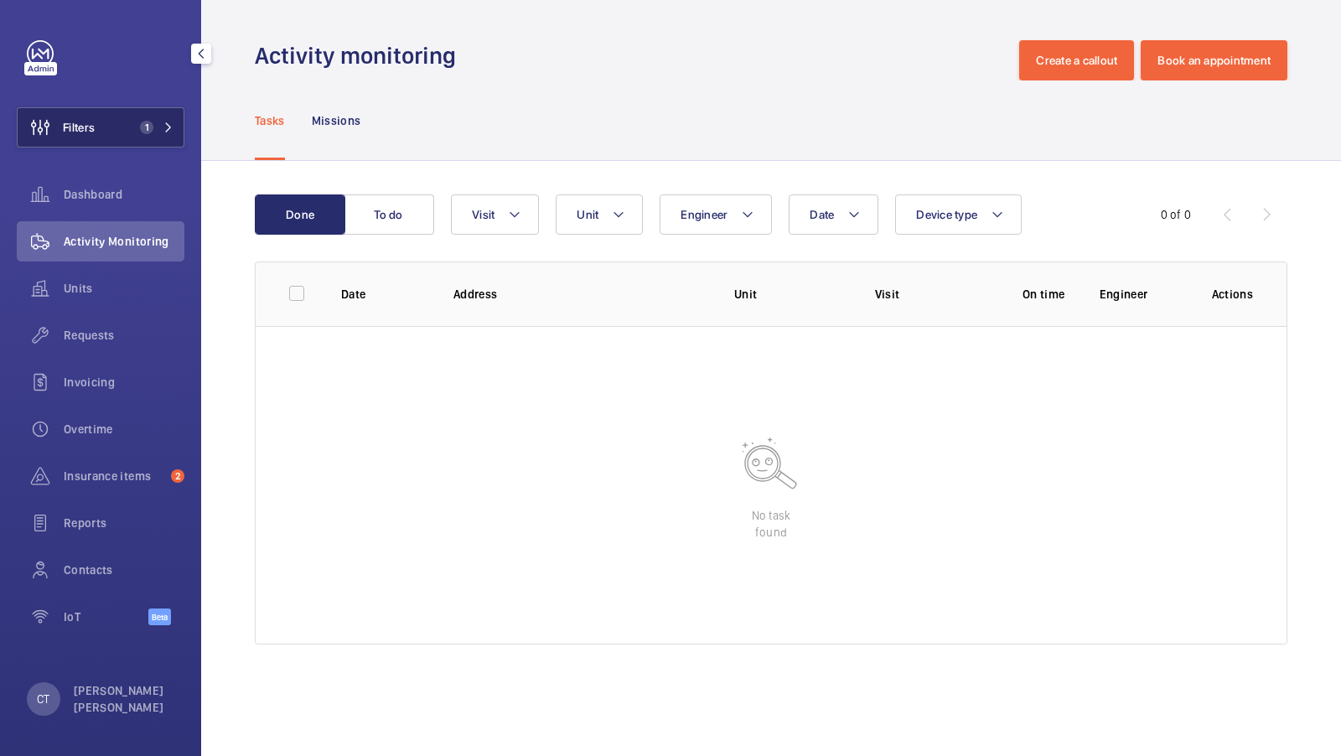
click at [100, 127] on button "Filters 1" at bounding box center [101, 127] width 168 height 40
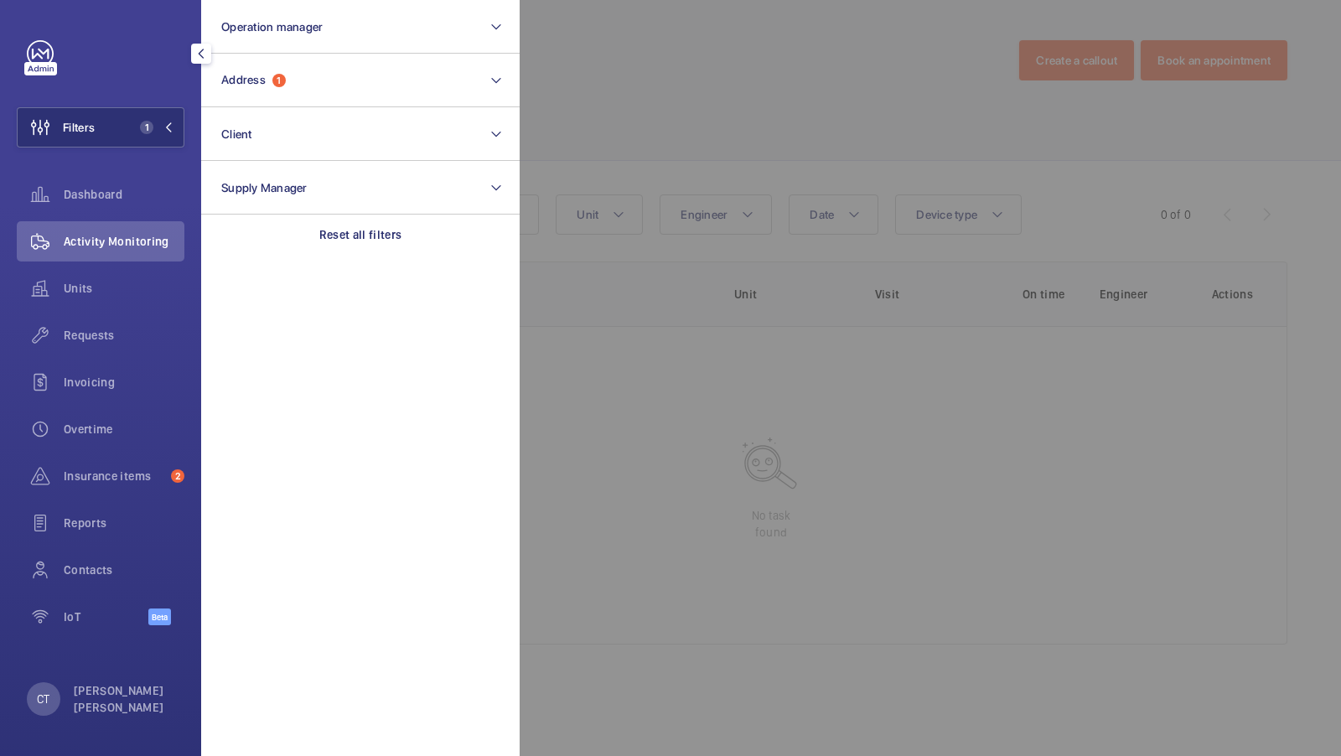
click at [688, 120] on div at bounding box center [1190, 378] width 1341 height 756
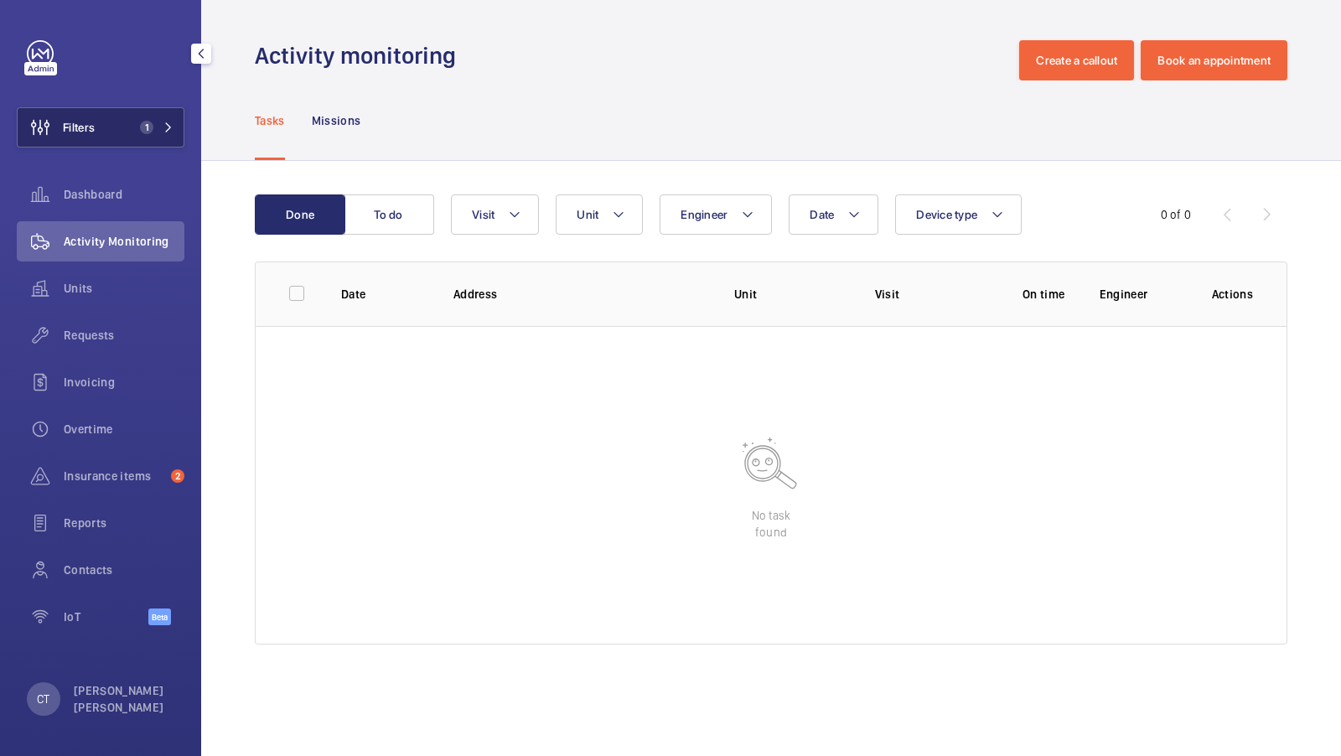
click at [126, 111] on button "Filters 1" at bounding box center [101, 127] width 168 height 40
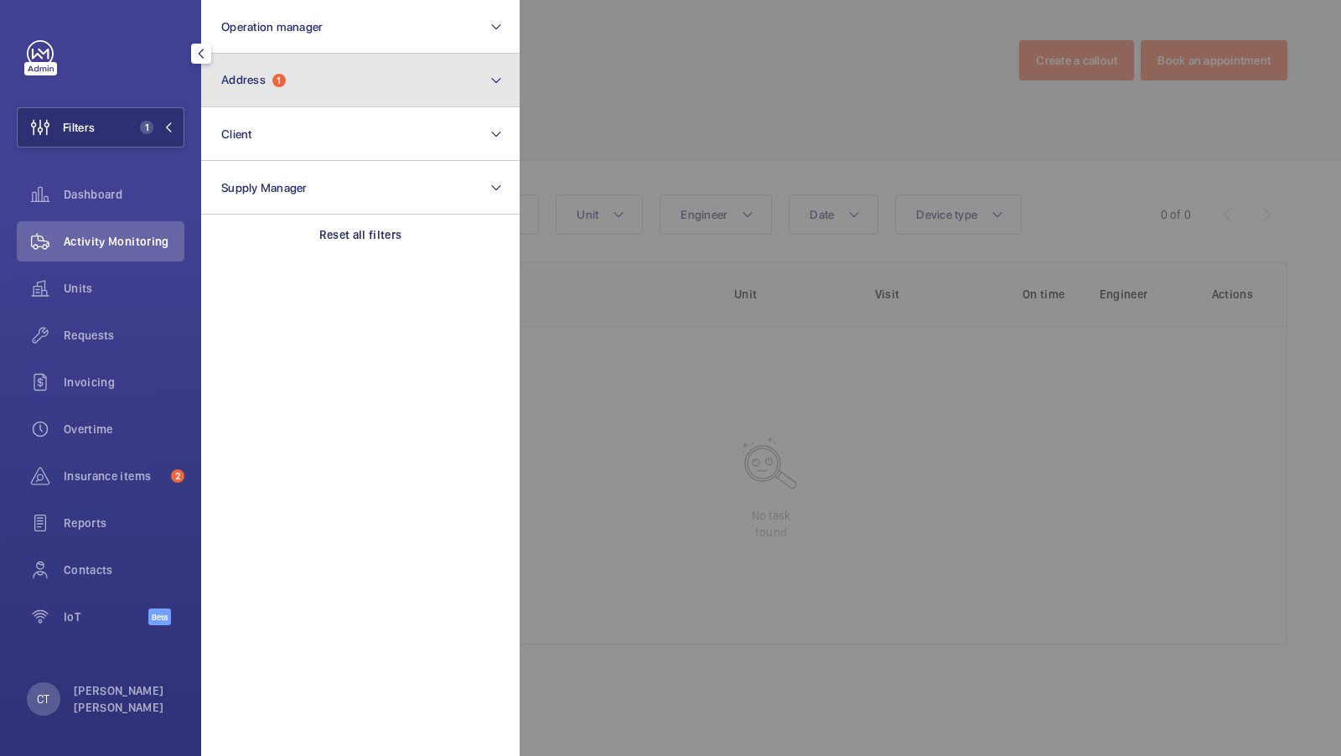
click at [263, 96] on button "Address 1" at bounding box center [360, 81] width 318 height 54
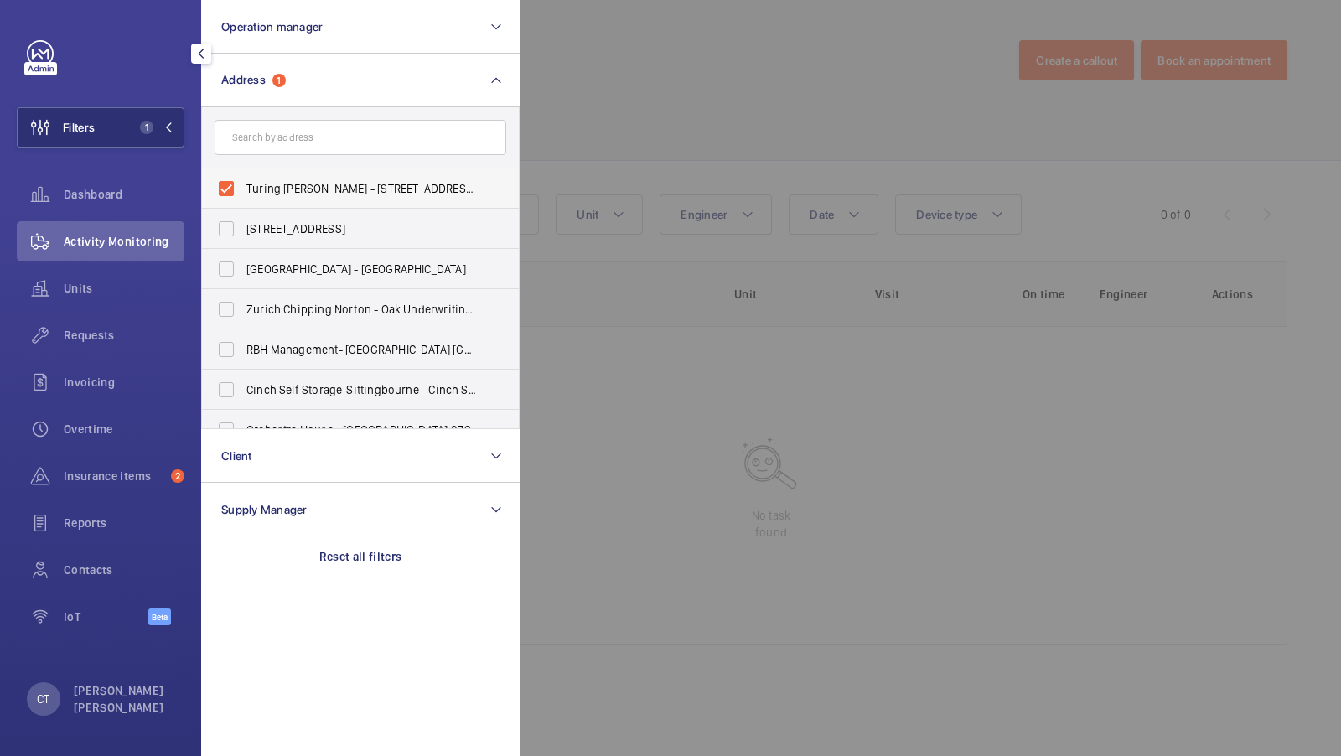
click at [281, 198] on label "Turing Locke - 47 Eddington Ave, CAMBRIDGE CB3 1SE" at bounding box center [348, 188] width 292 height 40
click at [243, 198] on input "Turing Locke - 47 Eddington Ave, CAMBRIDGE CB3 1SE" at bounding box center [226, 189] width 34 height 34
checkbox input "false"
click at [303, 141] on input "text" at bounding box center [361, 137] width 292 height 35
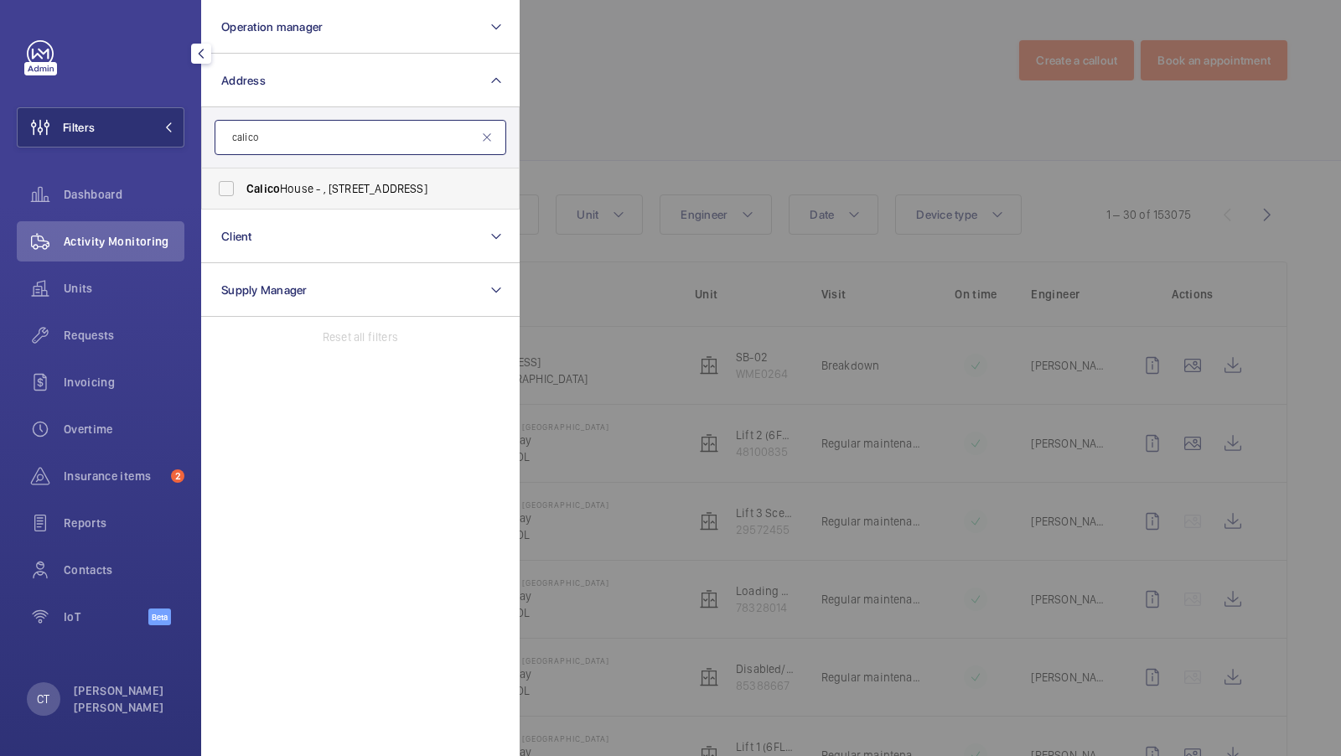
type input "calico"
click at [272, 194] on span "Calico" at bounding box center [263, 188] width 34 height 13
click at [243, 194] on input "Calico House - , 42 Bow Lane, LONDON EC4M 9DT" at bounding box center [226, 189] width 34 height 34
checkbox input "true"
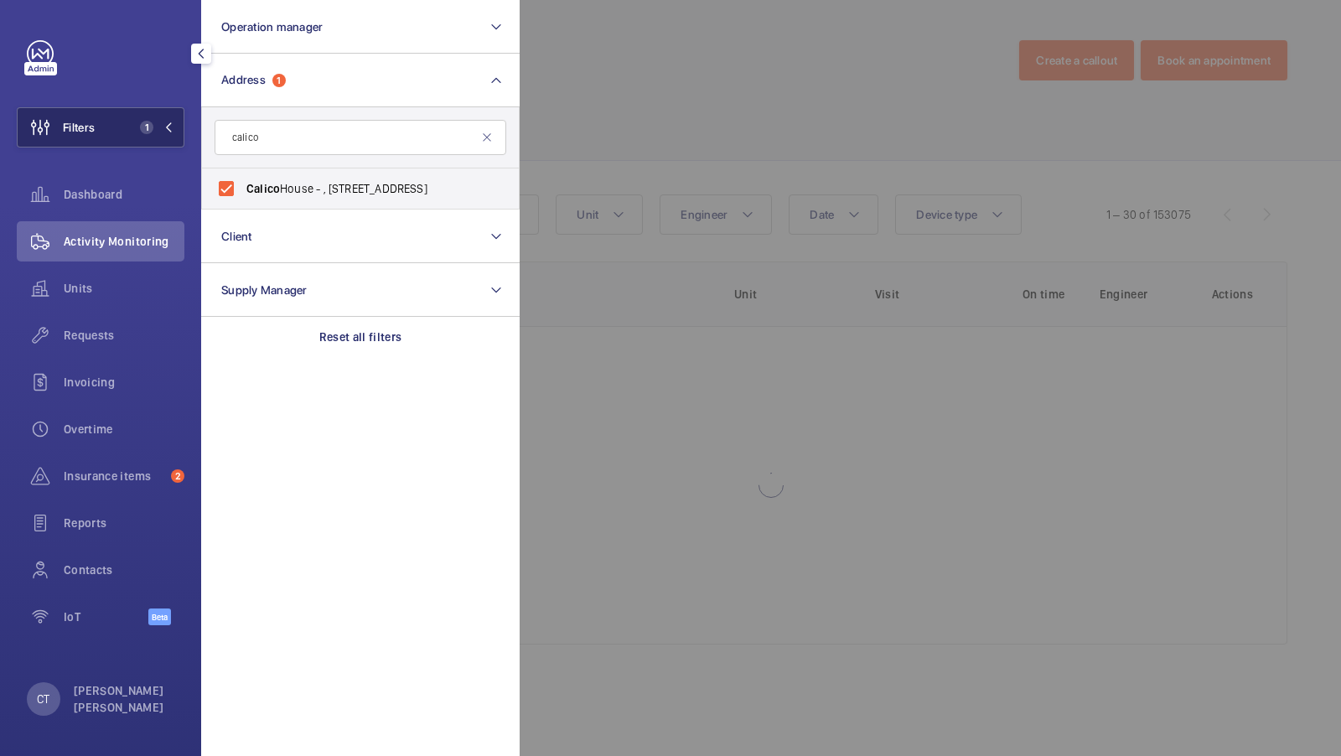
click at [152, 132] on span "1" at bounding box center [143, 127] width 20 height 13
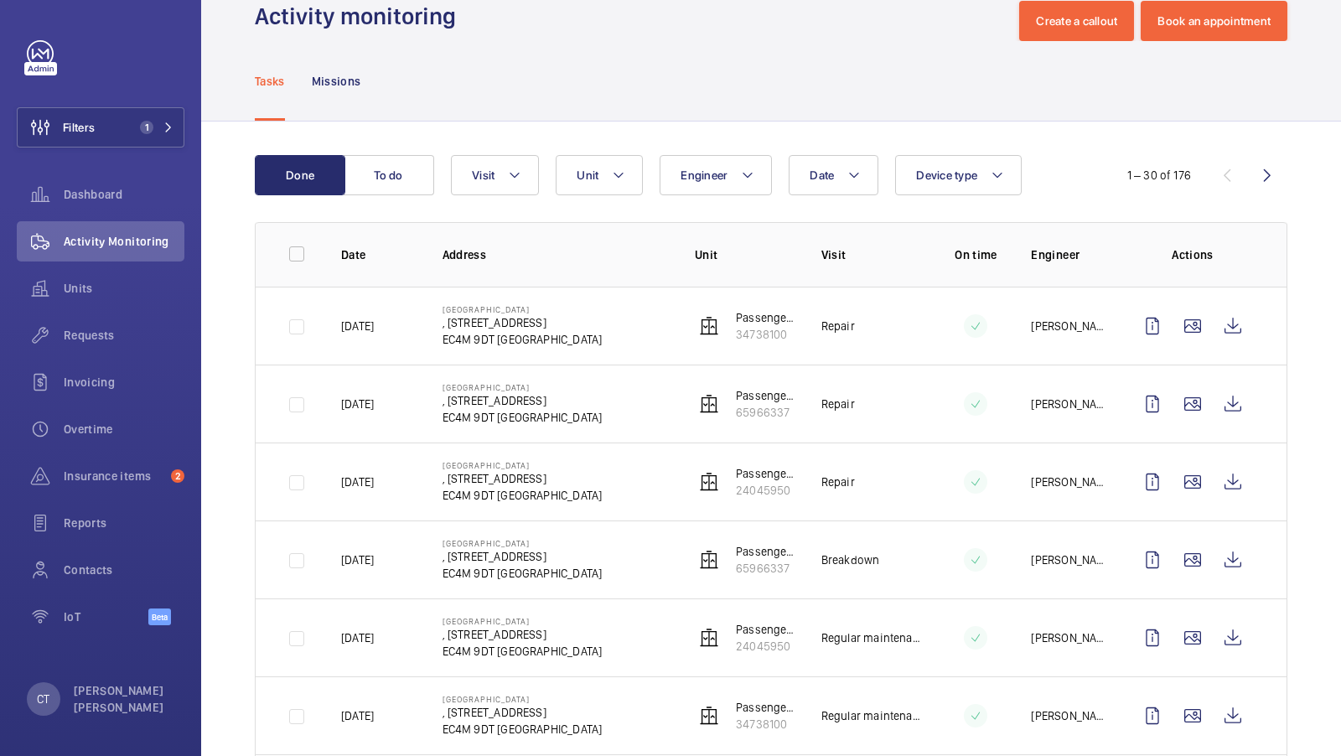
scroll to position [179, 0]
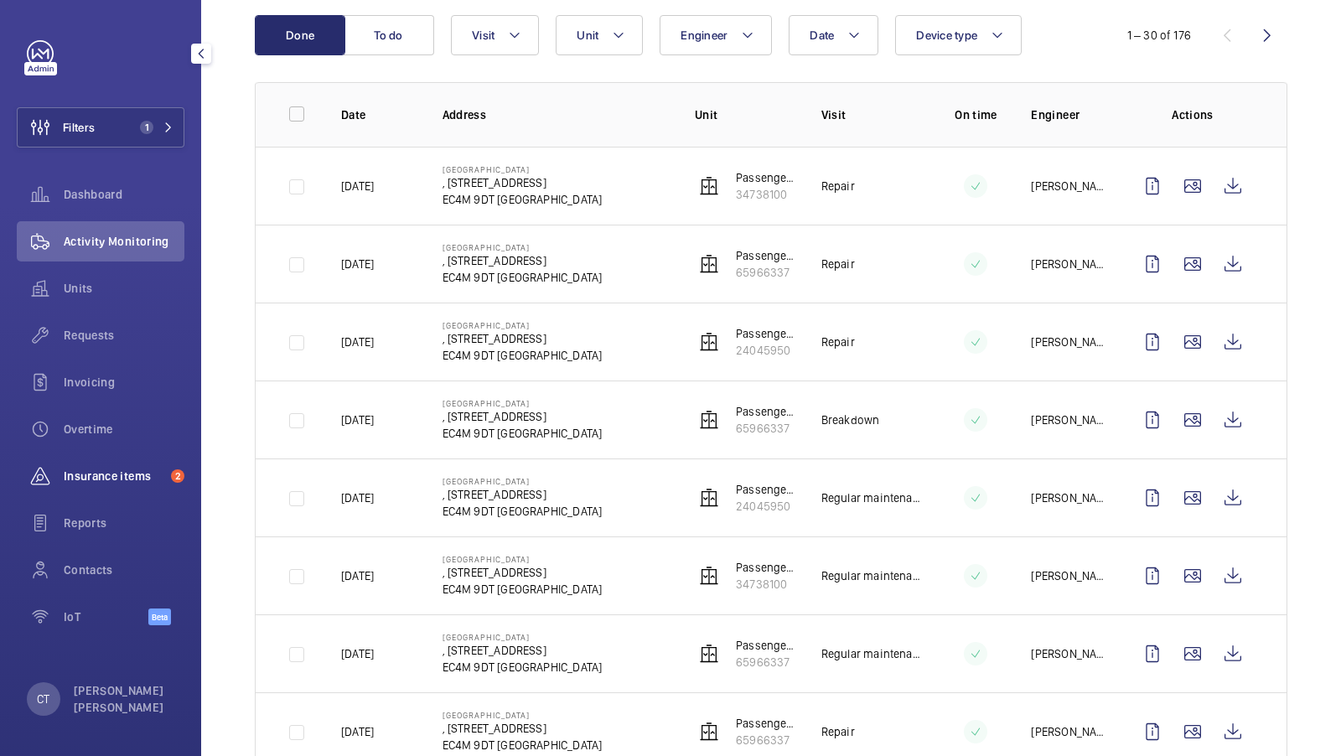
click at [80, 473] on span "Insurance items" at bounding box center [114, 476] width 101 height 17
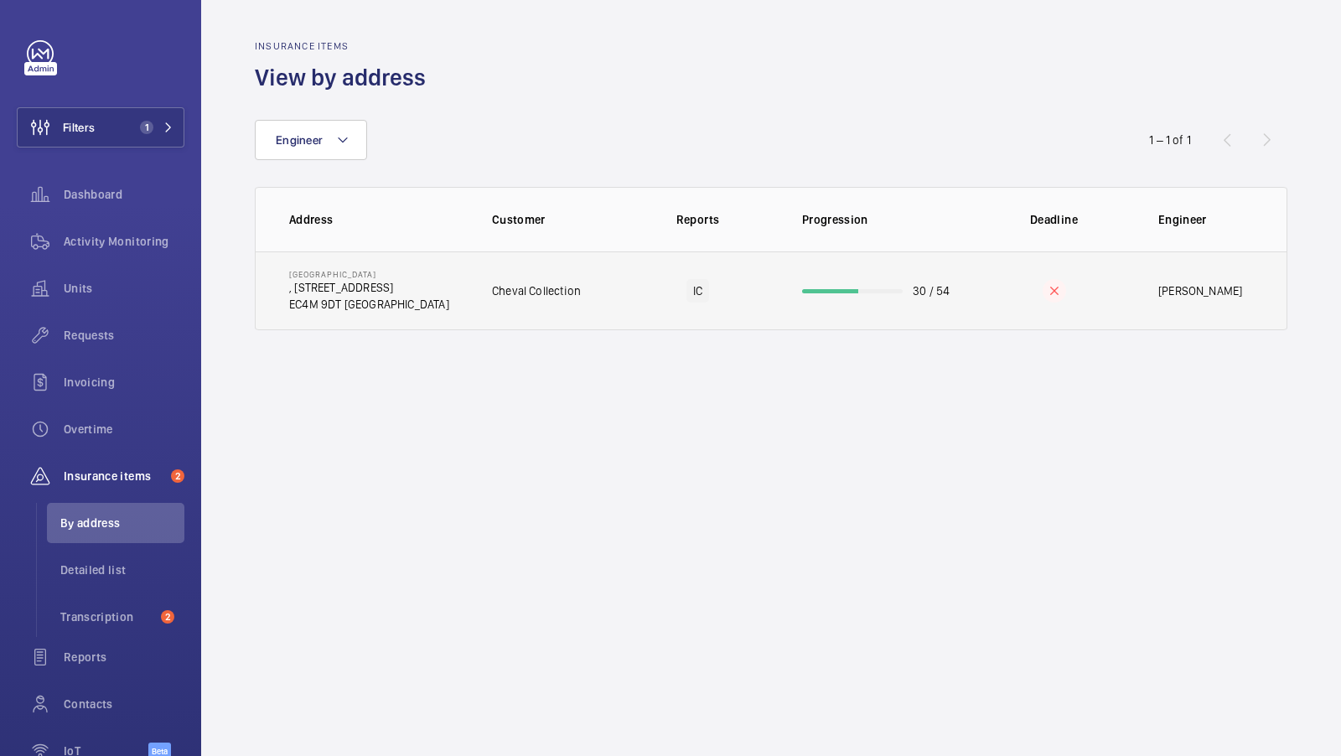
click at [423, 295] on td "Calico House , 42 Bow Lane EC4M 9DT LONDON" at bounding box center [360, 290] width 209 height 79
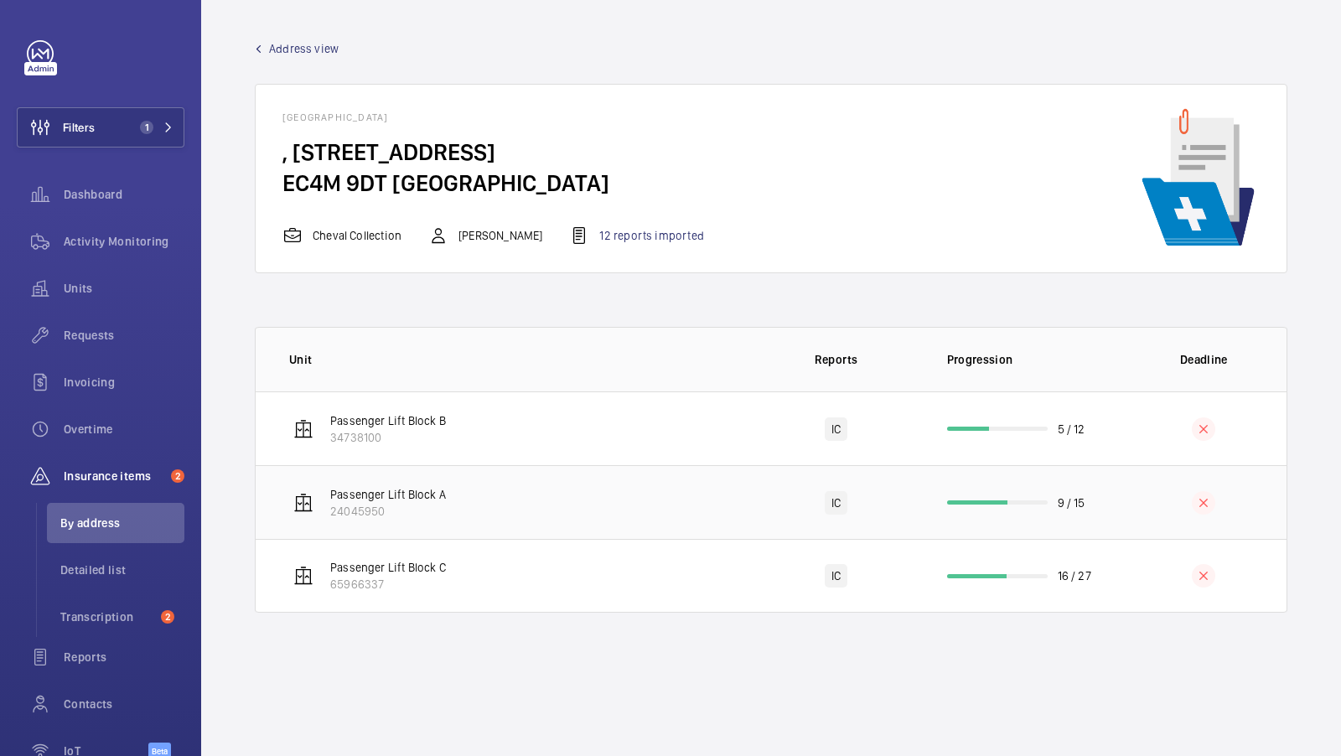
click at [459, 511] on td "Passenger Lift Block A 24045950" at bounding box center [504, 502] width 497 height 74
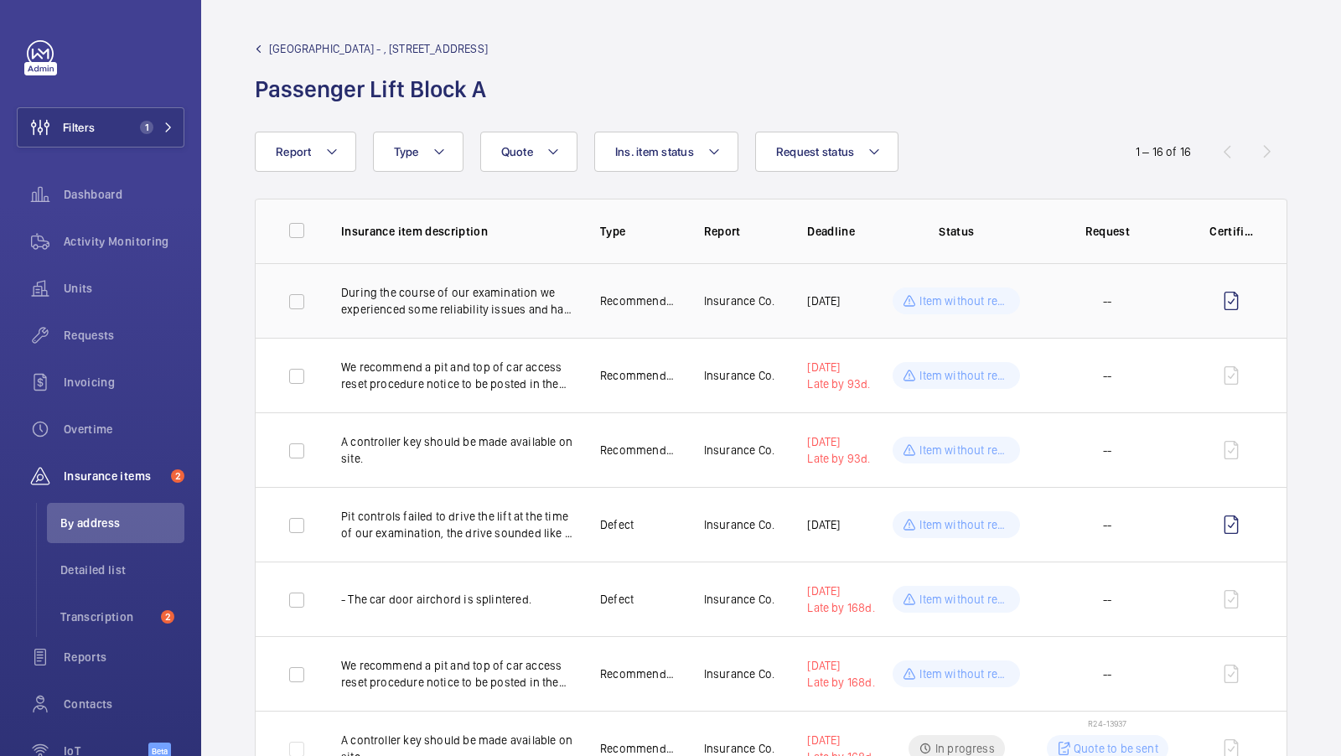
click at [458, 318] on td "During the course of our examination we experienced some reliability issues and…" at bounding box center [443, 300] width 259 height 75
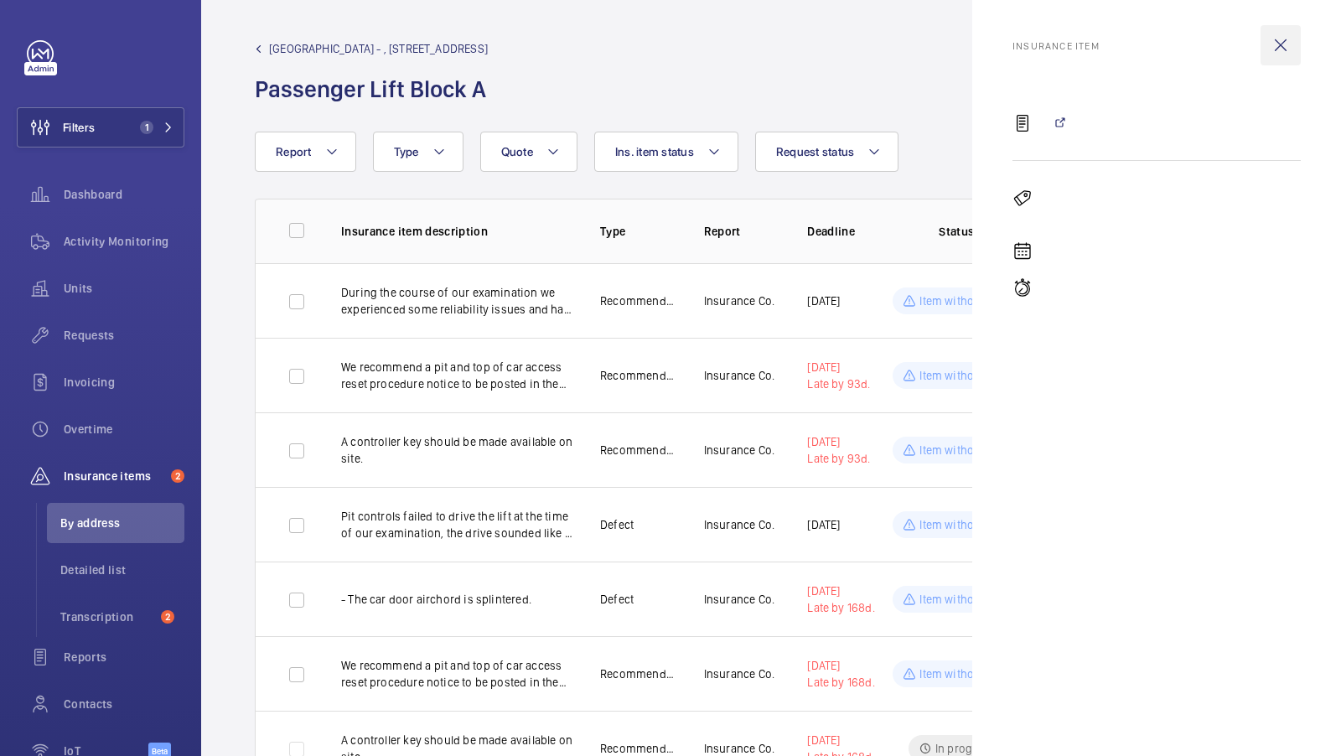
click at [1274, 43] on wm-front-icon-button at bounding box center [1280, 45] width 40 height 40
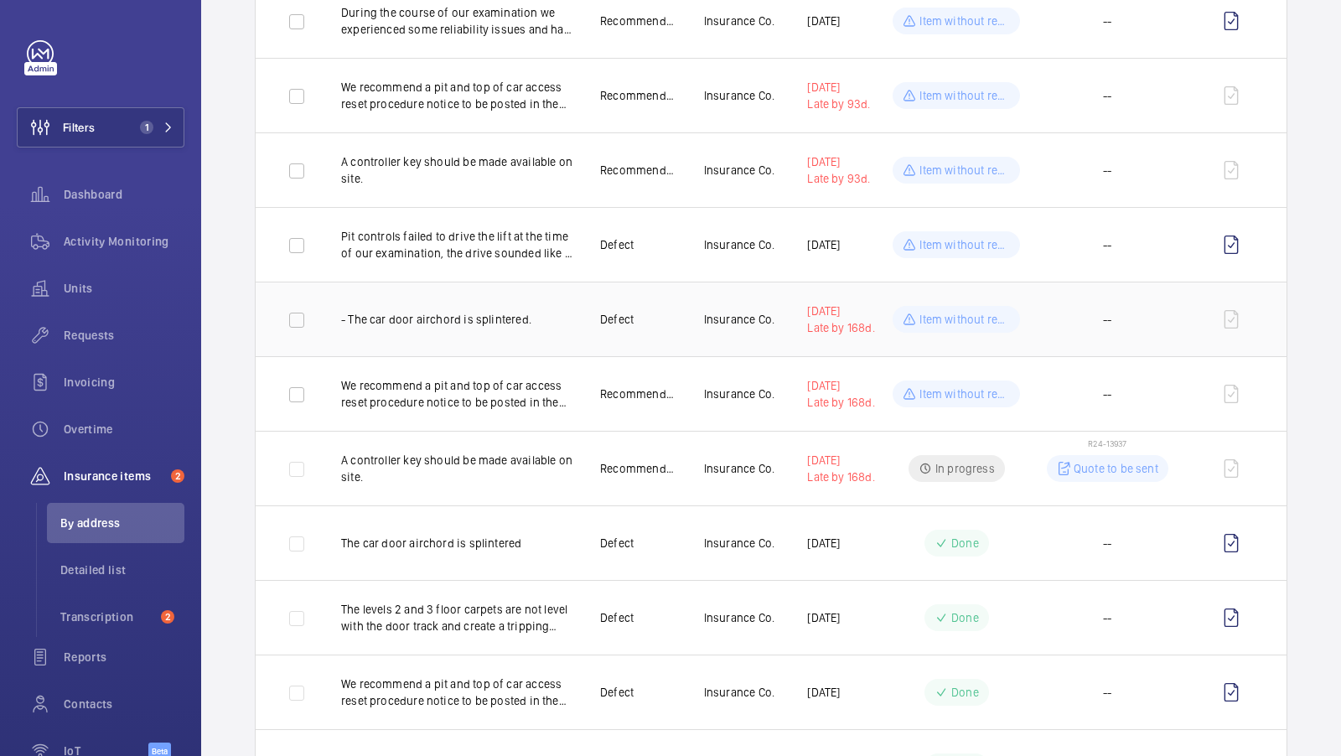
scroll to position [314, 0]
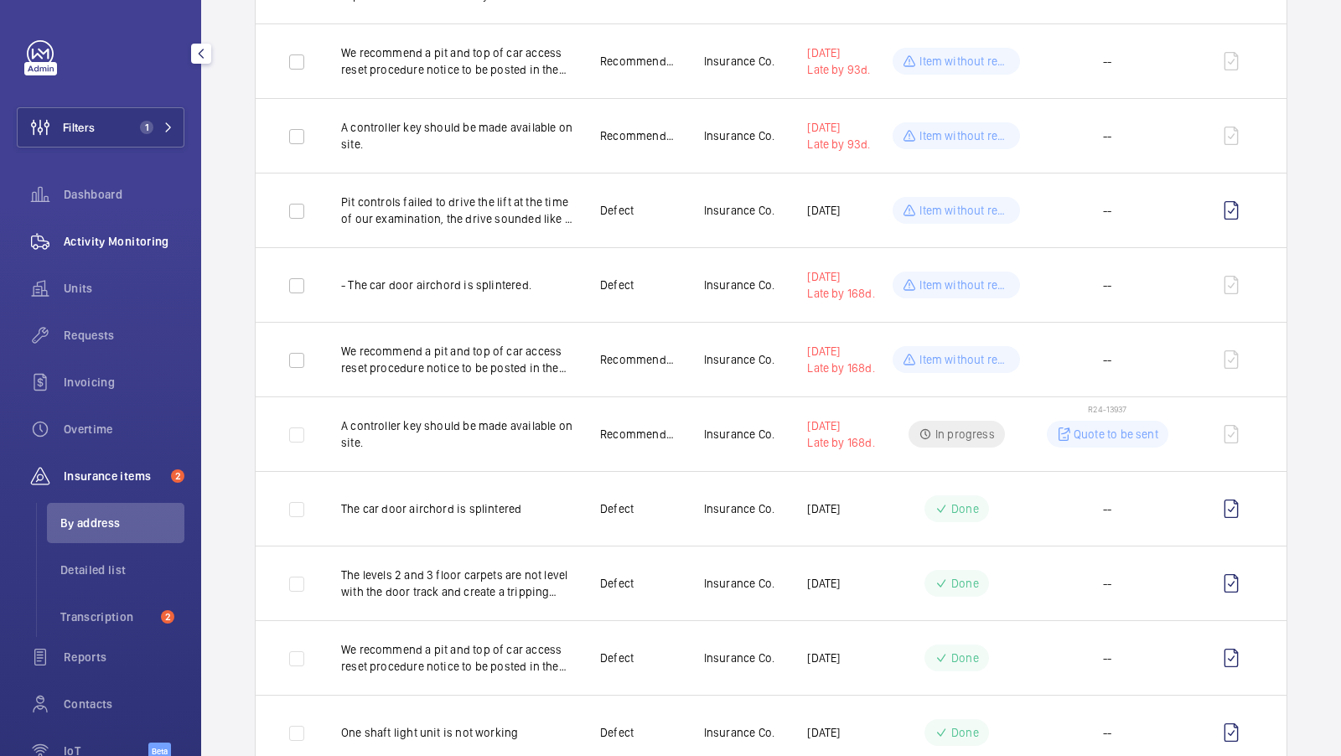
click at [137, 242] on span "Activity Monitoring" at bounding box center [124, 241] width 121 height 17
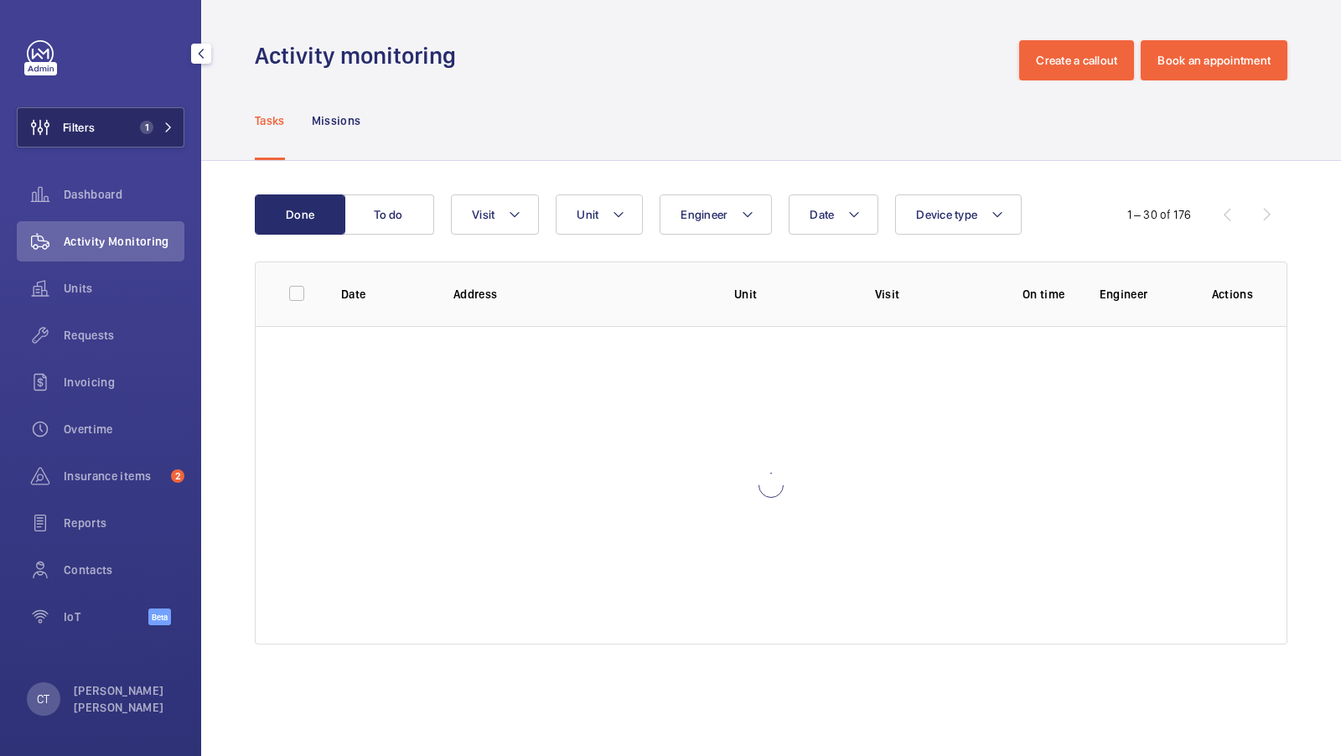
click at [144, 127] on span "1" at bounding box center [146, 127] width 13 height 13
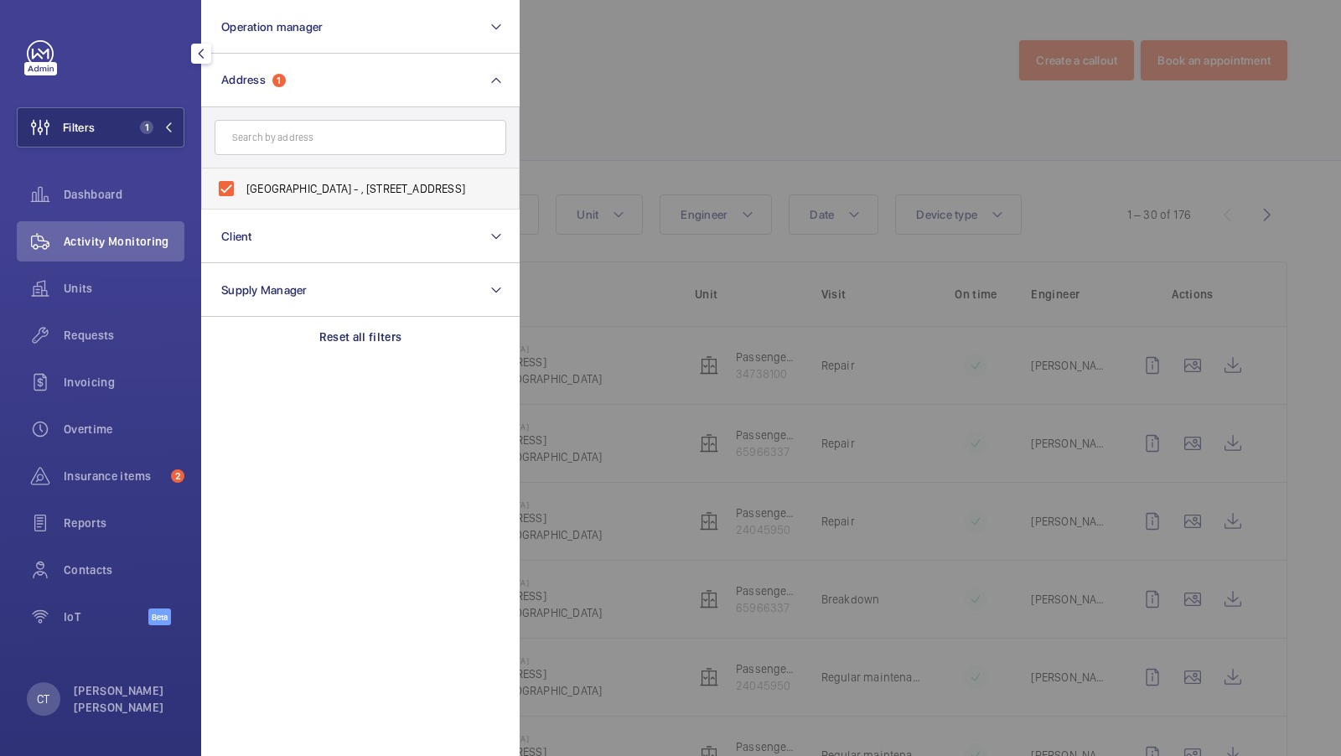
click at [321, 195] on span "Calico House - , 42 Bow Lane, LONDON EC4M 9DT" at bounding box center [361, 188] width 230 height 17
click at [243, 195] on input "Calico House - , 42 Bow Lane, LONDON EC4M 9DT" at bounding box center [226, 189] width 34 height 34
checkbox input "false"
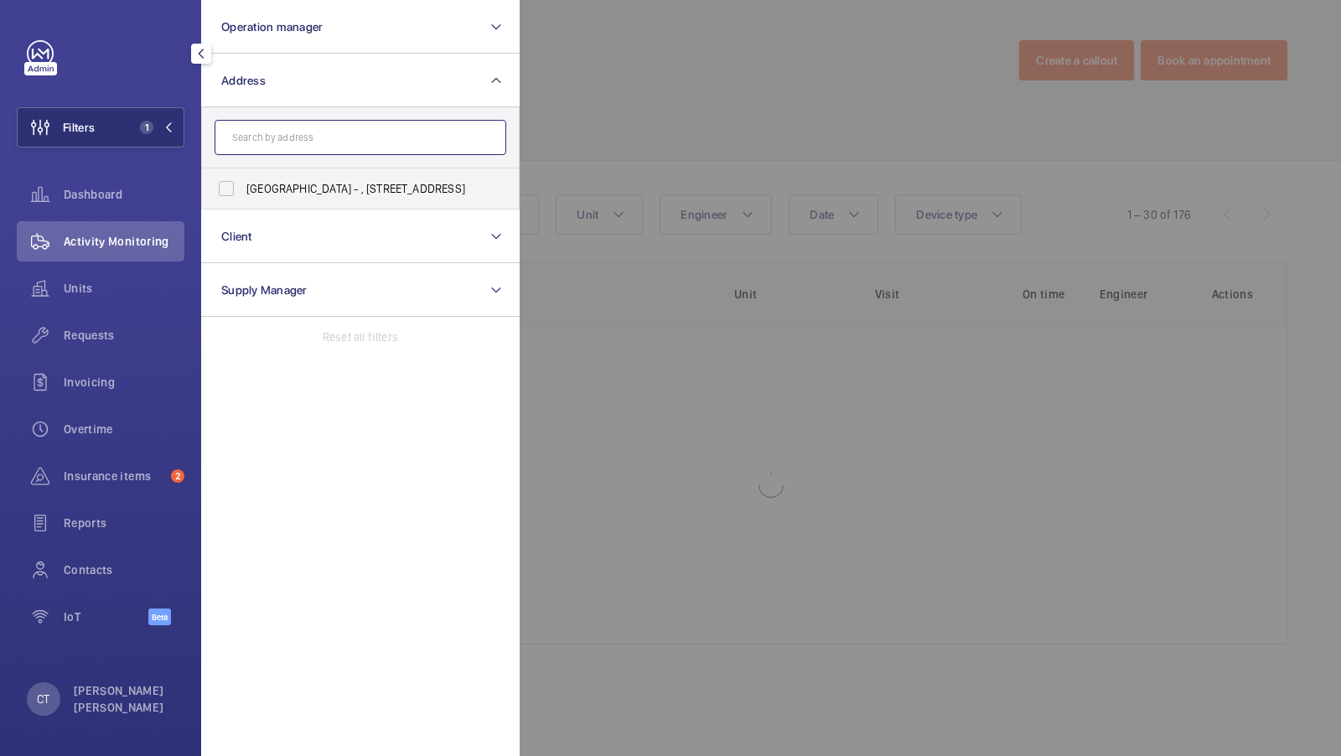
click at [277, 147] on input "text" at bounding box center [361, 137] width 292 height 35
type input "1"
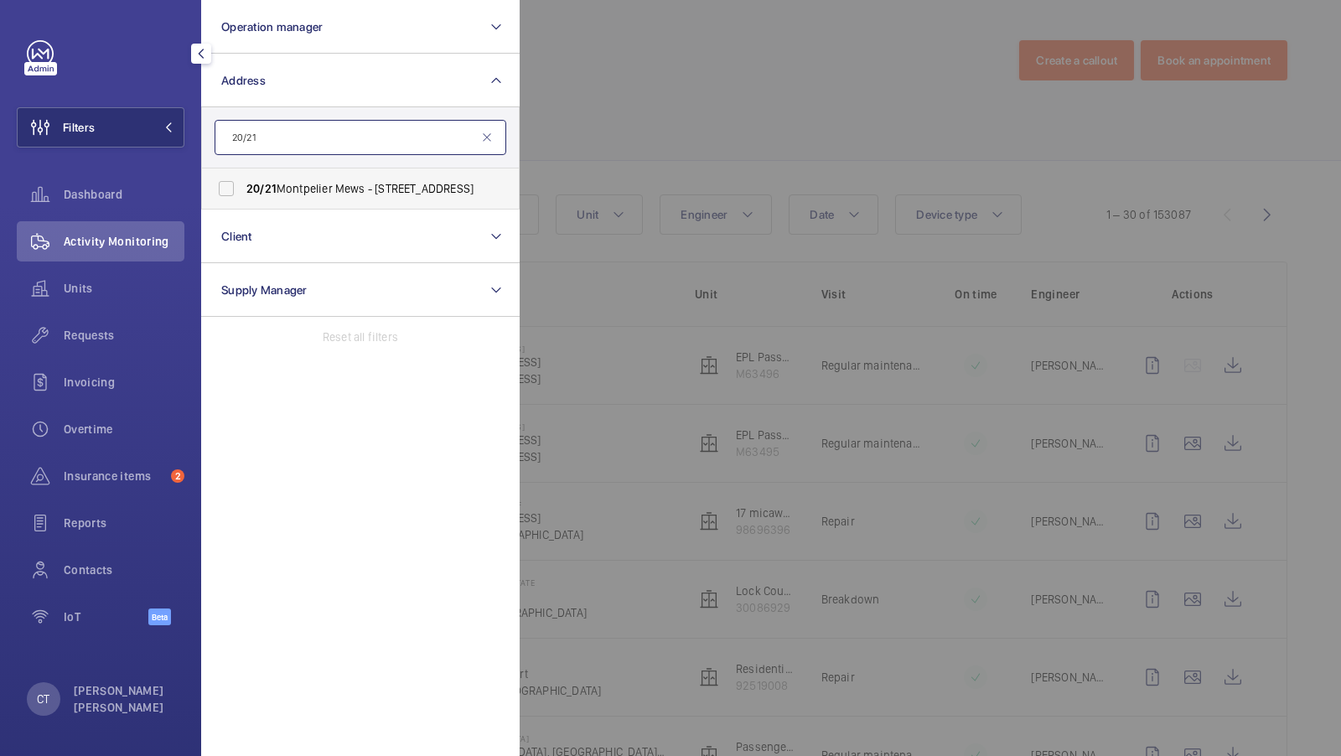
type input "20/21"
click at [284, 187] on span "20/21 Montpelier Mews - 20 Montpelier Mews, LONDON SW3 1HX" at bounding box center [361, 188] width 230 height 17
click at [243, 187] on input "20/21 Montpelier Mews - 20 Montpelier Mews, LONDON SW3 1HX" at bounding box center [226, 189] width 34 height 34
checkbox input "true"
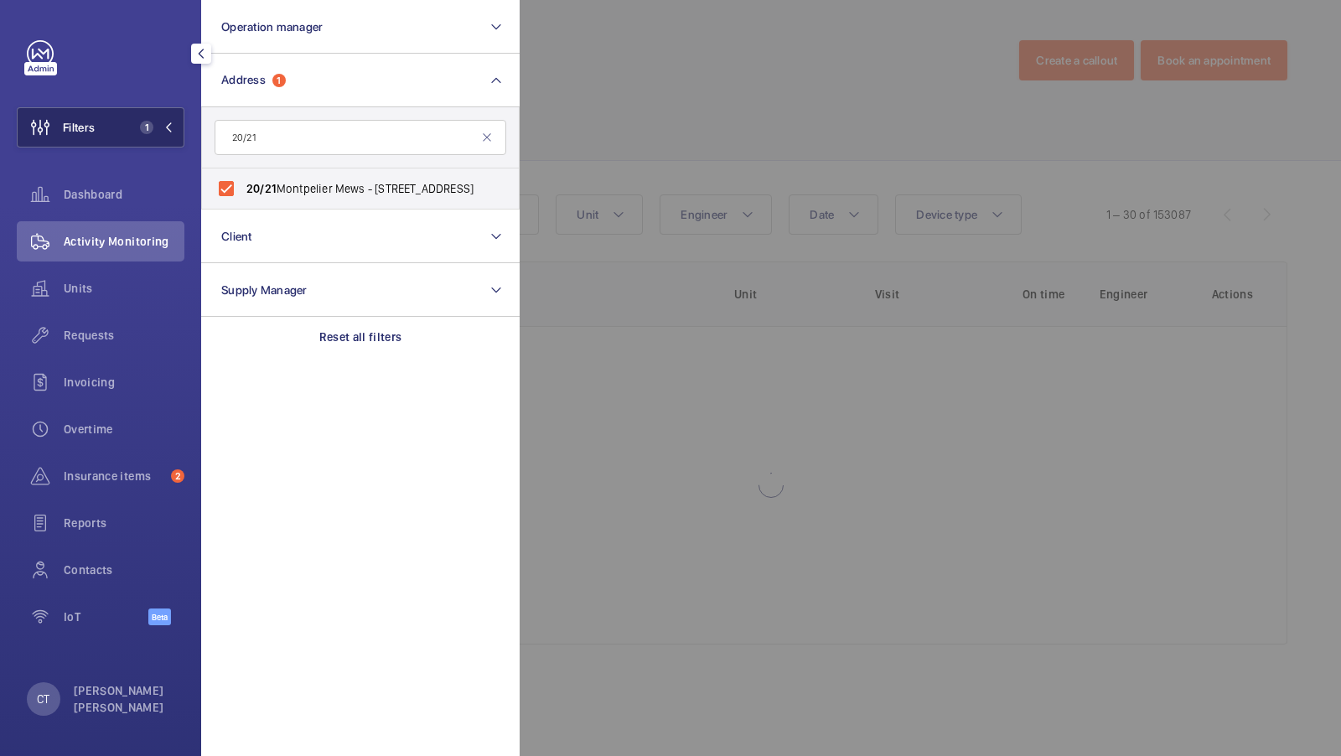
click at [153, 127] on span "1" at bounding box center [146, 127] width 13 height 13
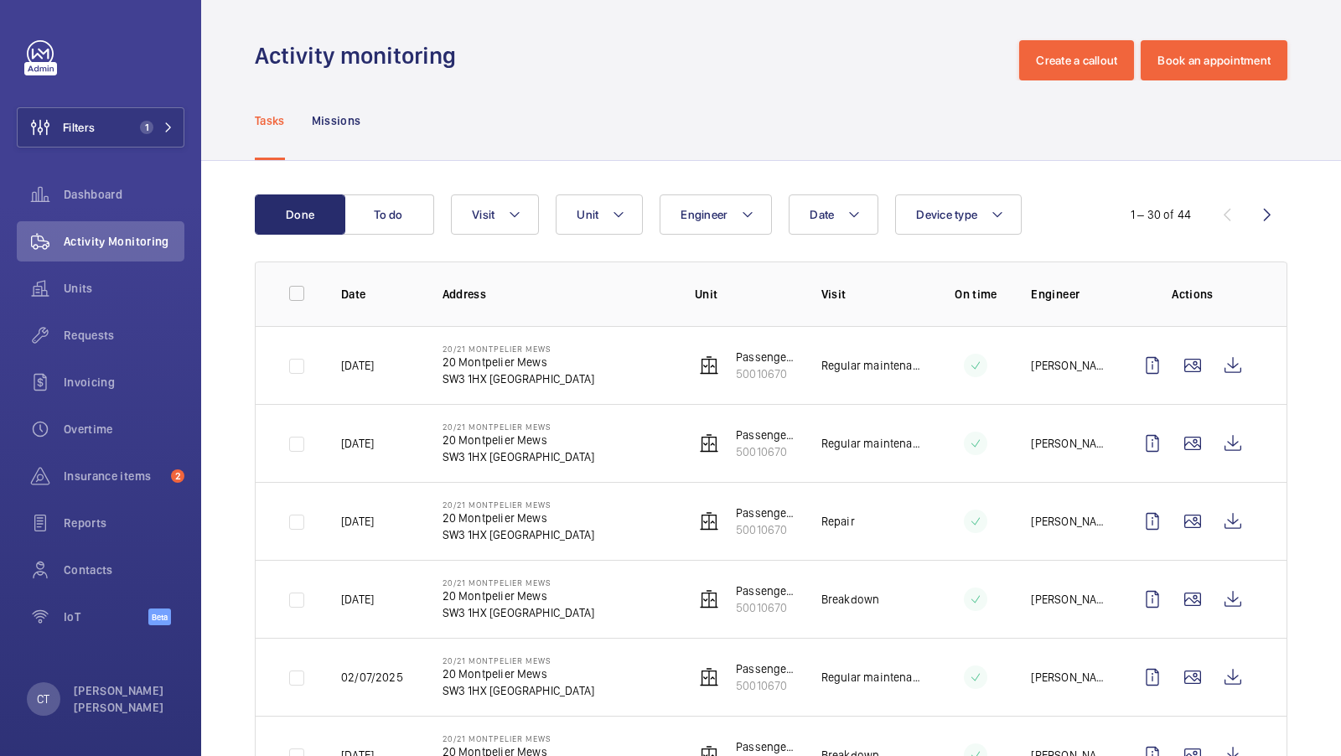
scroll to position [18, 0]
